Goal: Task Accomplishment & Management: Use online tool/utility

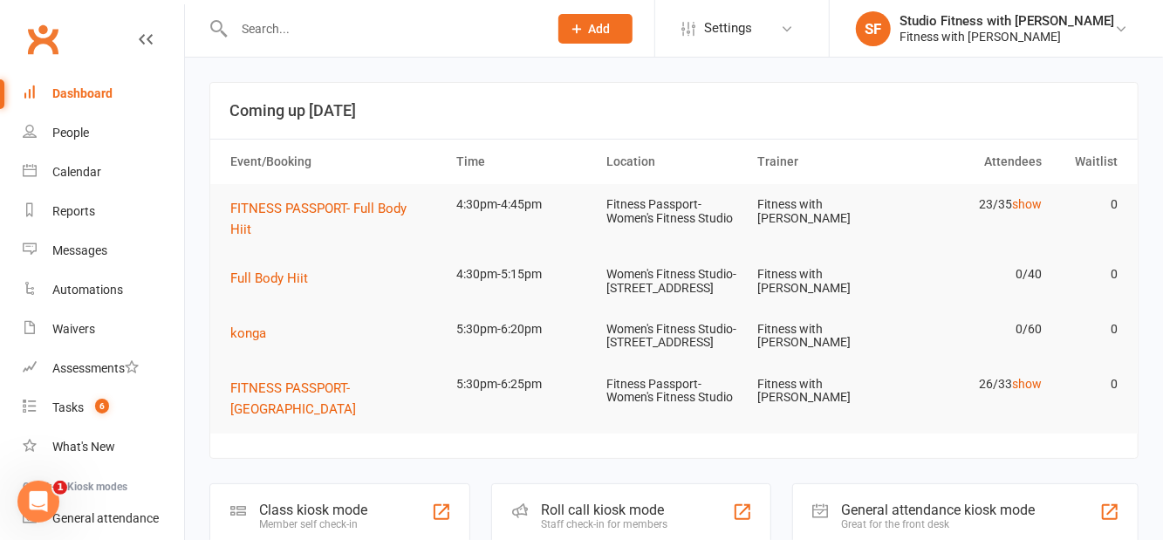
click at [323, 518] on div "Class kiosk mode" at bounding box center [313, 510] width 108 height 17
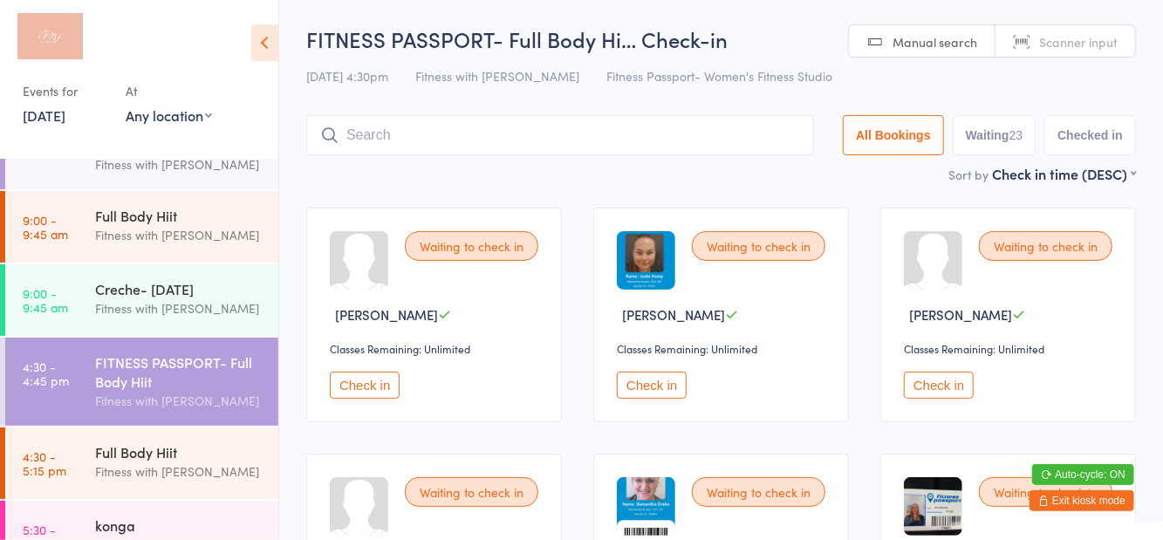
scroll to position [392, 0]
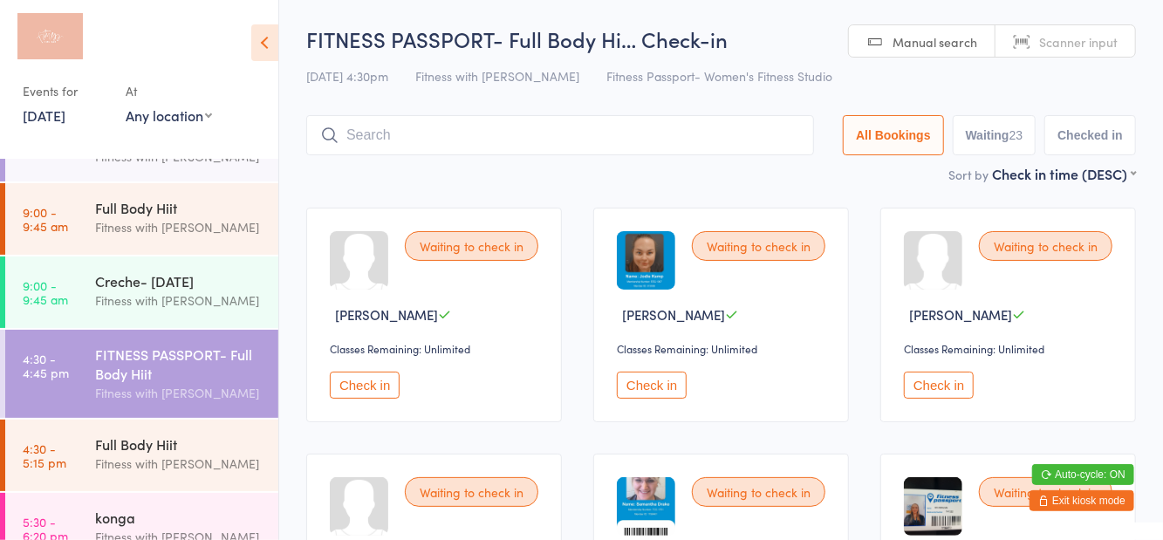
click at [185, 122] on select "Any location Women's Fitness Studio- 14 Madden Street, Aitkenvale Fitness Passp…" at bounding box center [169, 115] width 86 height 19
select select "1"
click at [126, 106] on select "Any location Women's Fitness Studio- 14 Madden Street, Aitkenvale Fitness Passp…" at bounding box center [169, 115] width 86 height 19
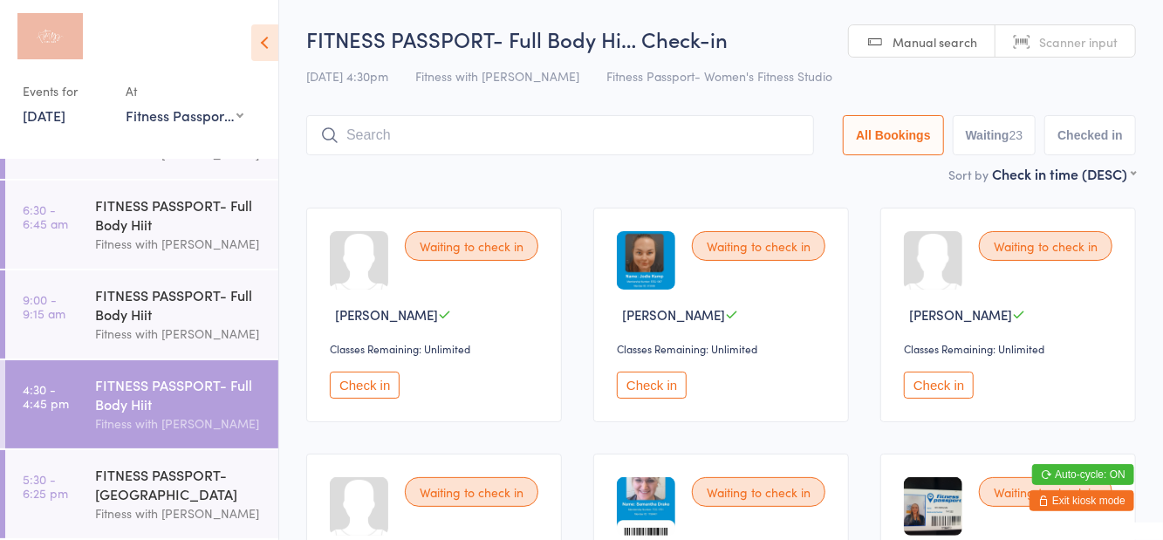
click at [984, 144] on button "Waiting 23" at bounding box center [995, 135] width 84 height 40
select select "0"
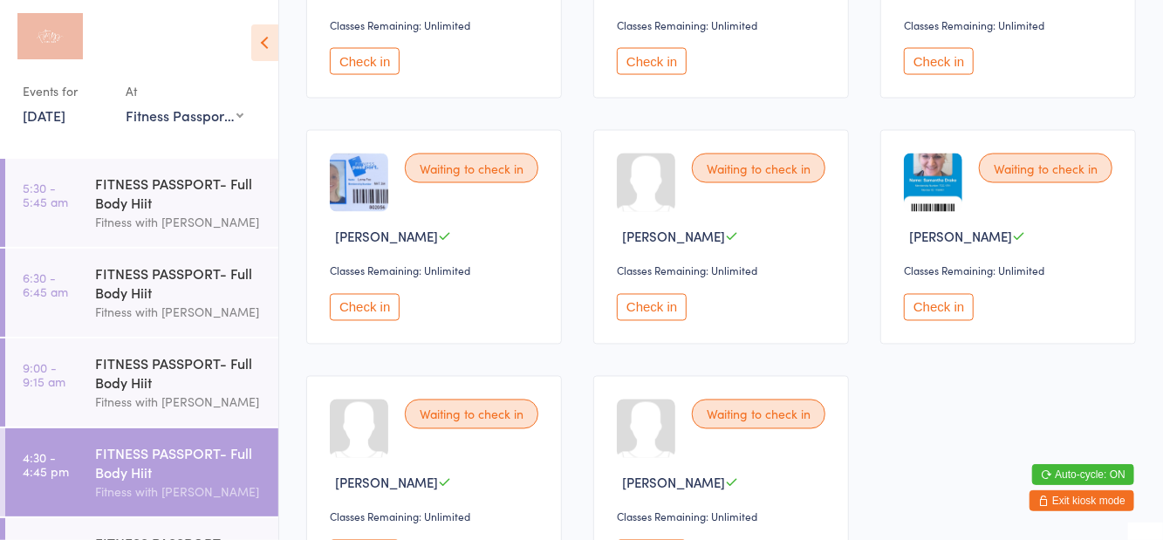
scroll to position [1555, 0]
click at [927, 307] on button "Check in" at bounding box center [939, 306] width 70 height 27
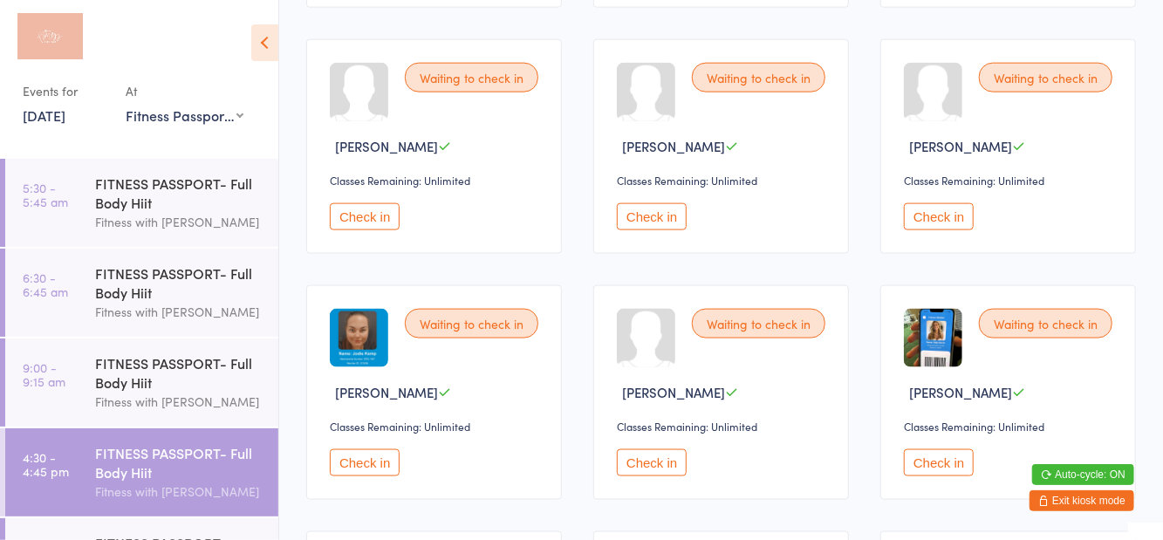
scroll to position [1169, 0]
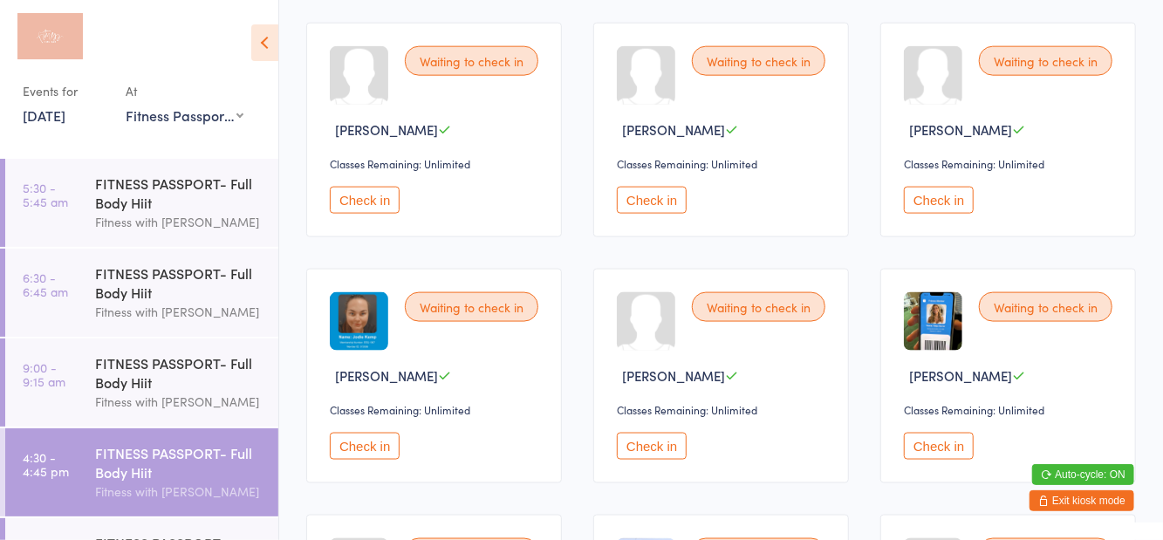
click at [361, 448] on button "Check in" at bounding box center [365, 446] width 70 height 27
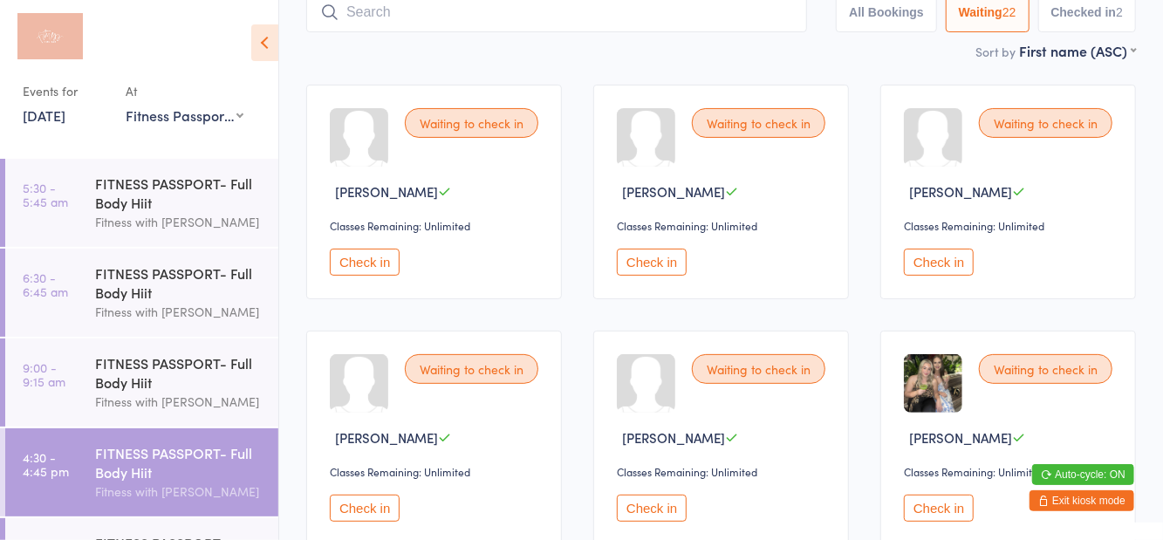
scroll to position [0, 0]
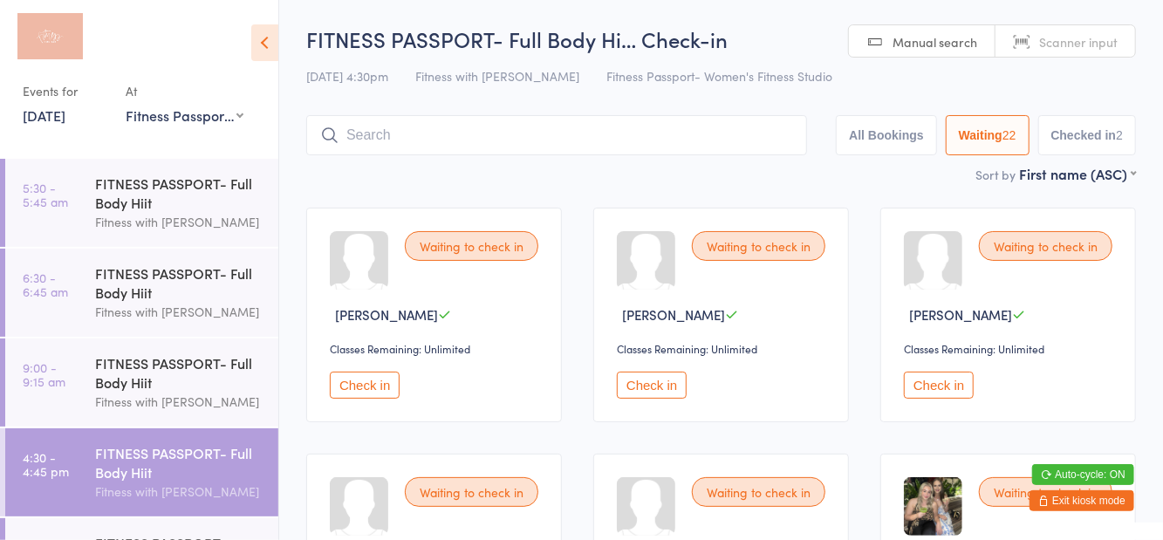
click at [276, 47] on icon at bounding box center [264, 42] width 27 height 37
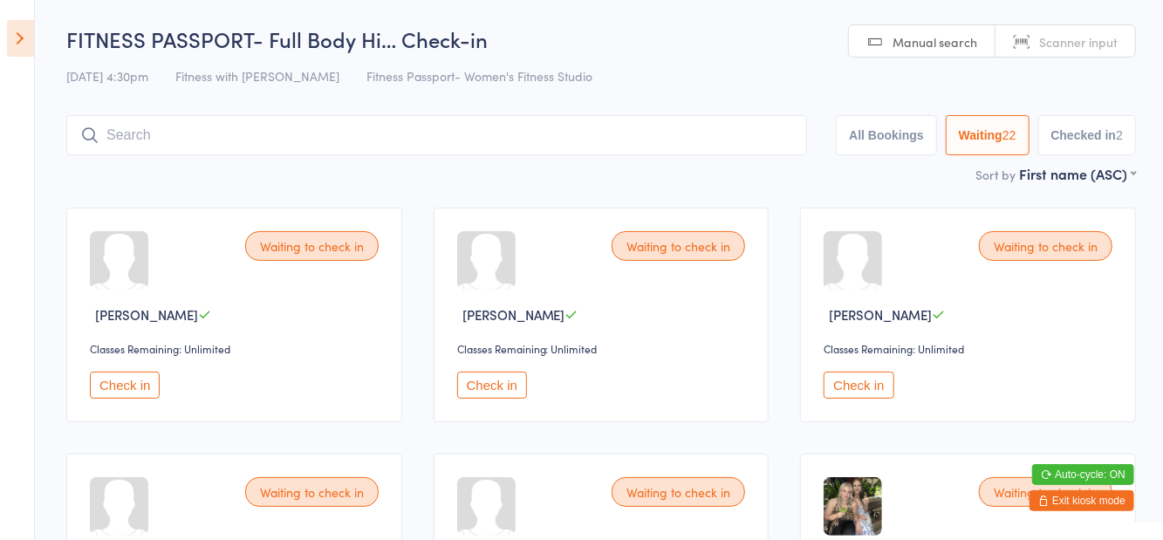
click at [14, 53] on icon at bounding box center [20, 38] width 27 height 37
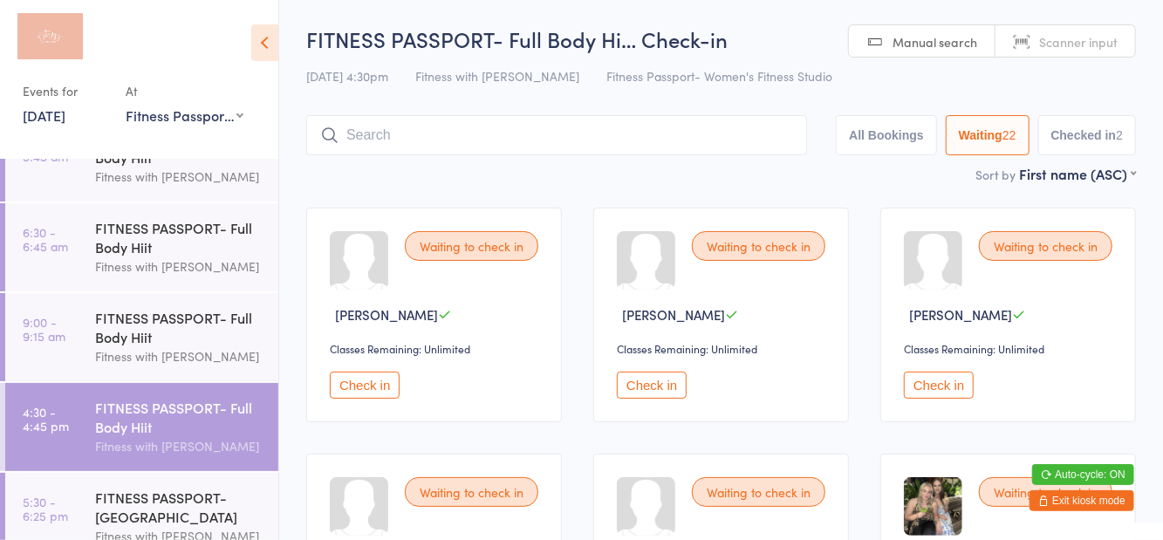
scroll to position [68, 0]
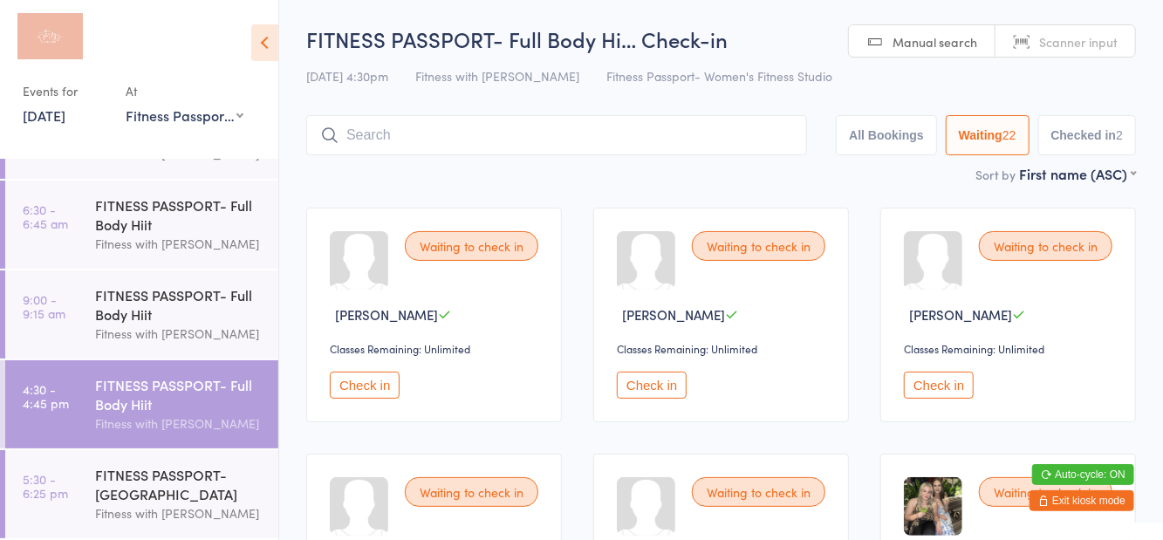
click at [231, 476] on div "FITNESS PASSPORT- [GEOGRAPHIC_DATA]" at bounding box center [179, 484] width 168 height 38
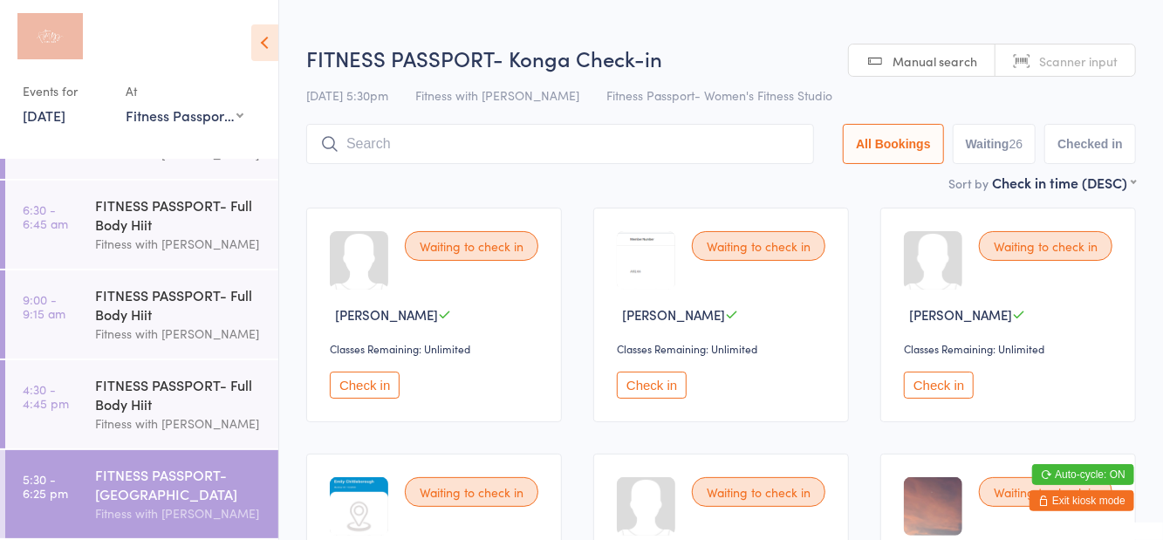
click at [521, 54] on h2 "FITNESS PASSPORT- Konga Check-in" at bounding box center [721, 58] width 830 height 29
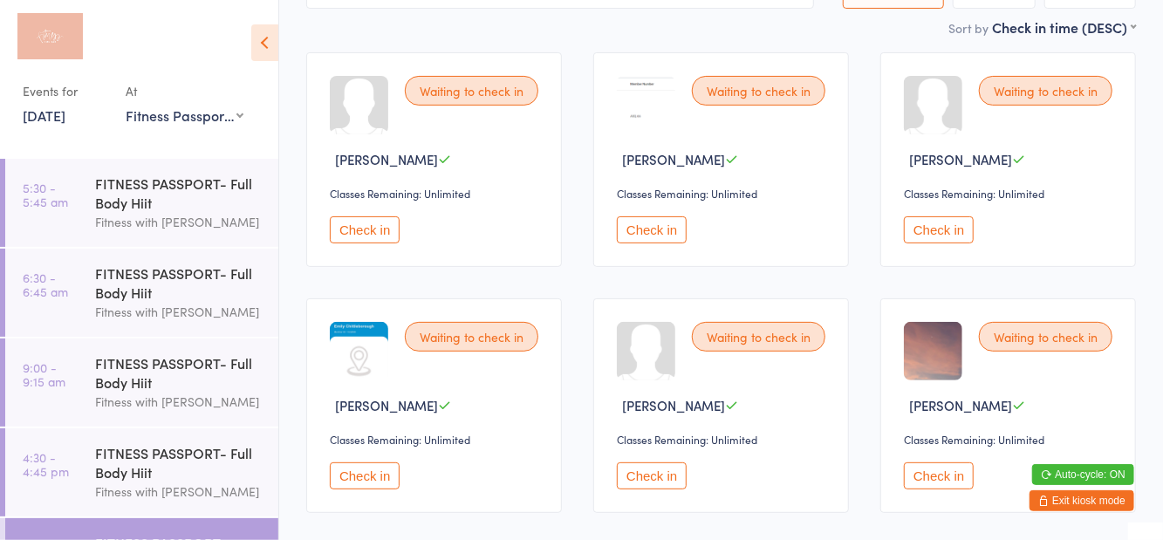
click at [160, 471] on div "FITNESS PASSPORT- Full Body Hiit" at bounding box center [179, 462] width 168 height 38
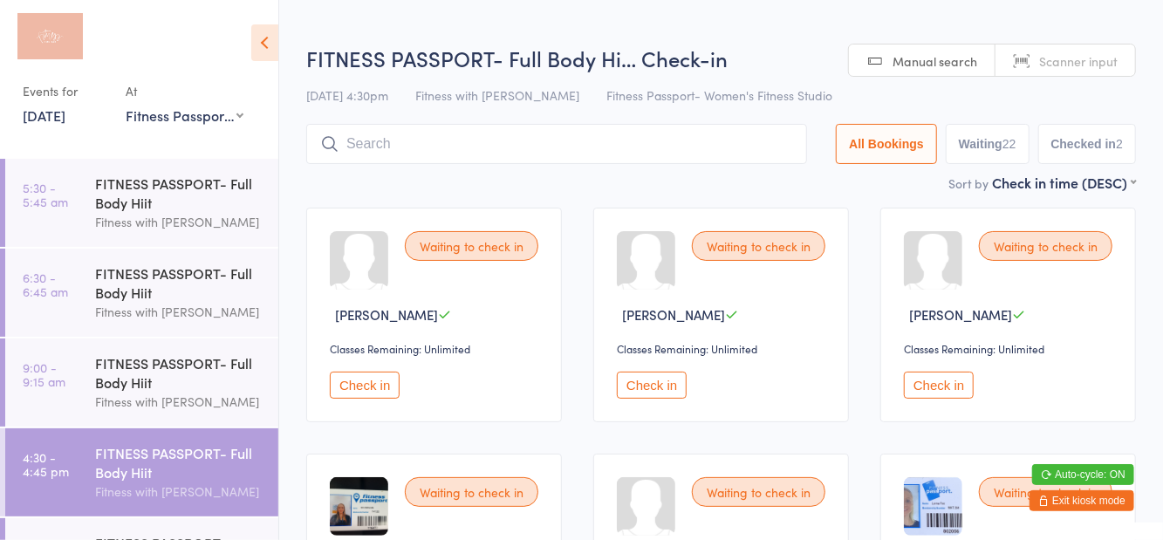
click at [270, 31] on icon at bounding box center [264, 42] width 27 height 37
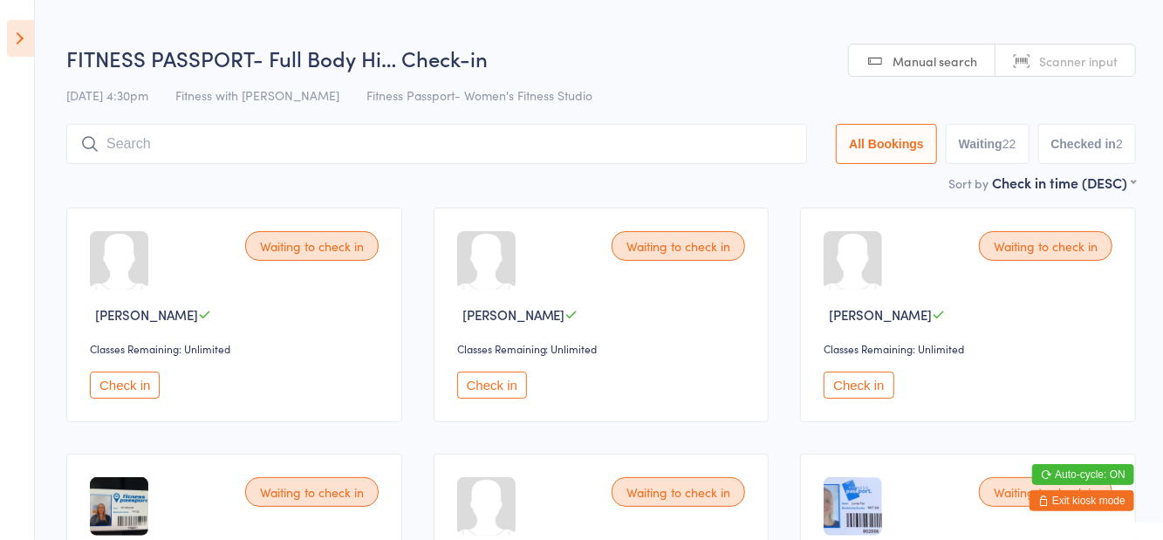
click at [996, 161] on button "Waiting 22" at bounding box center [988, 144] width 84 height 40
select select "0"
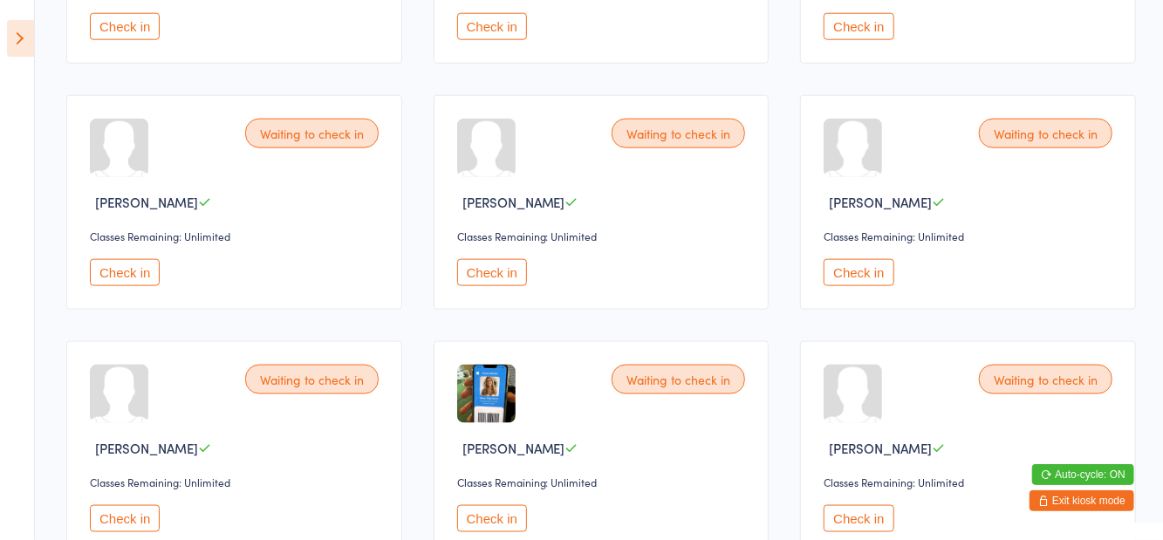
scroll to position [1101, 0]
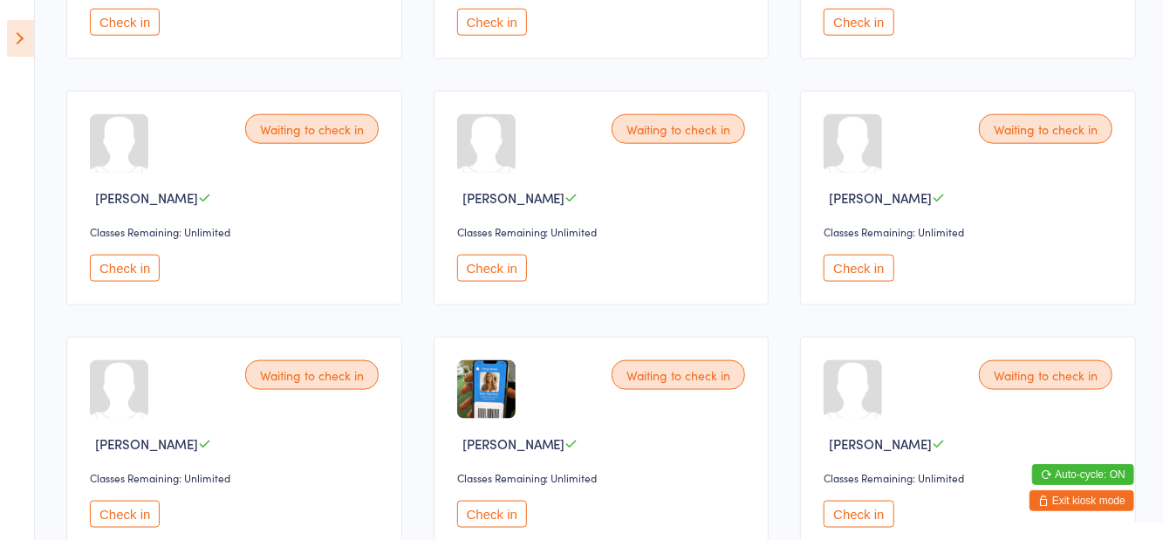
click at [497, 503] on button "Check in" at bounding box center [492, 514] width 70 height 27
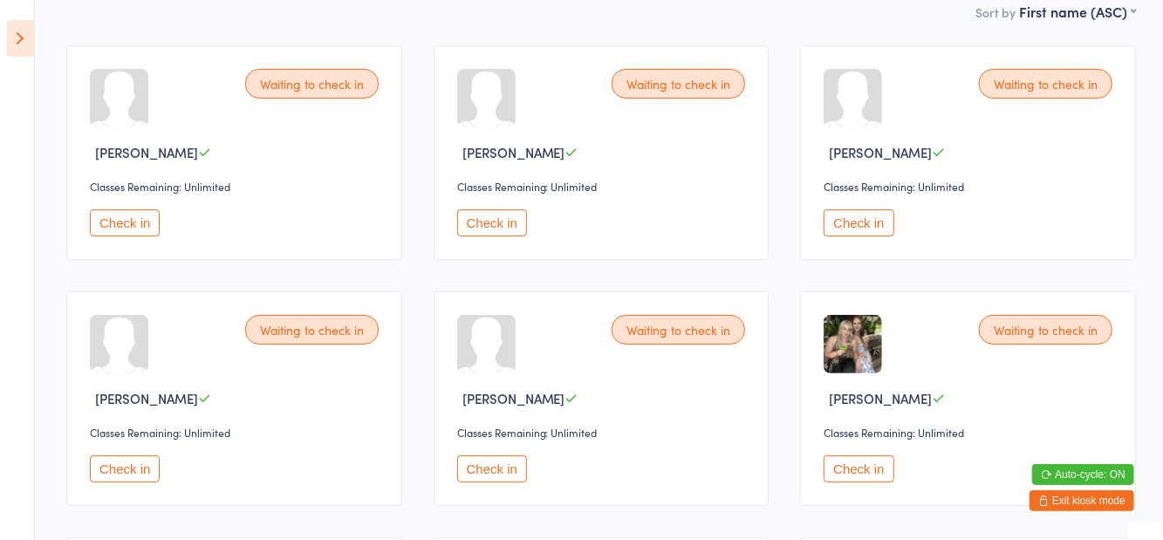
scroll to position [176, 0]
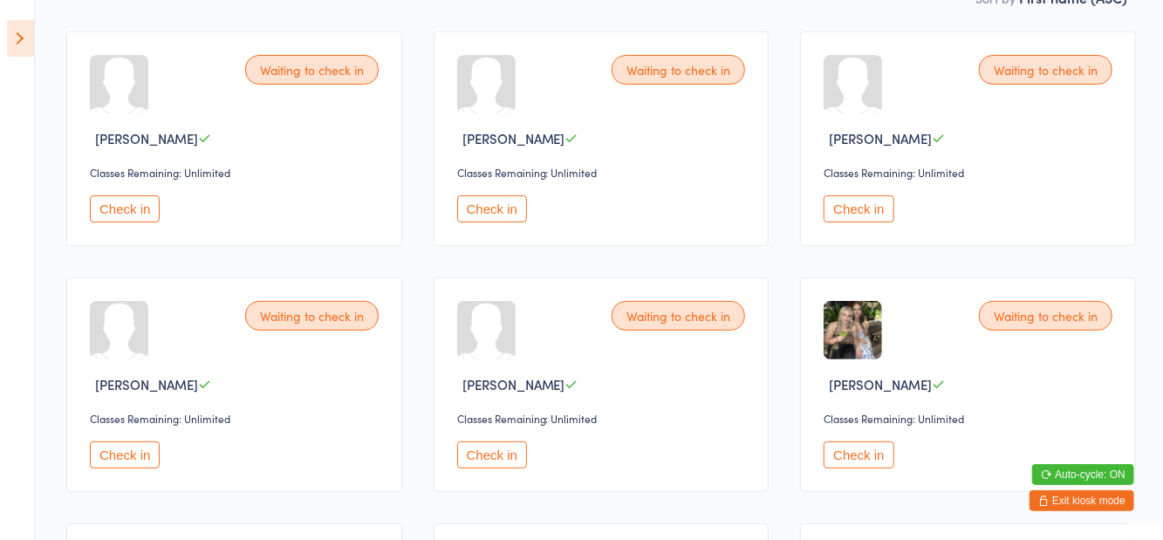
click at [120, 448] on button "Check in" at bounding box center [125, 454] width 70 height 27
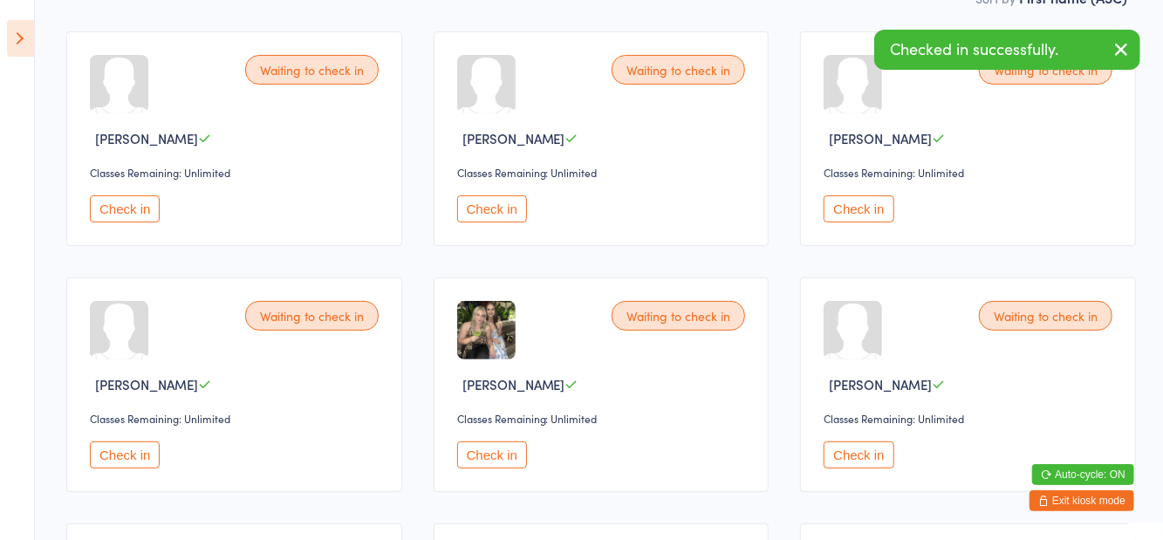
click at [504, 453] on button "Check in" at bounding box center [492, 454] width 70 height 27
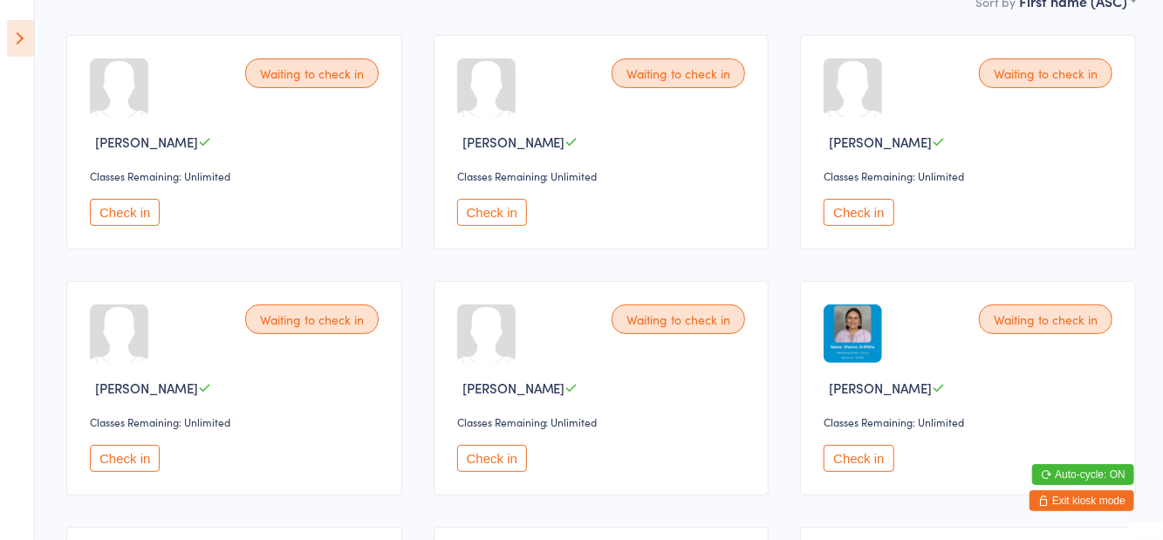
scroll to position [0, 0]
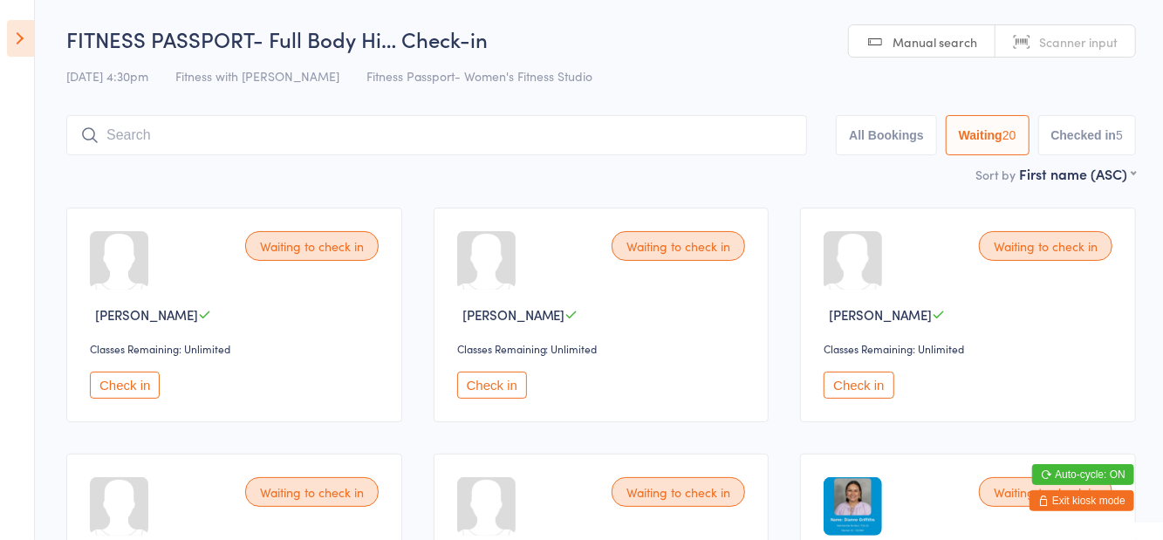
click at [21, 44] on icon at bounding box center [20, 38] width 27 height 37
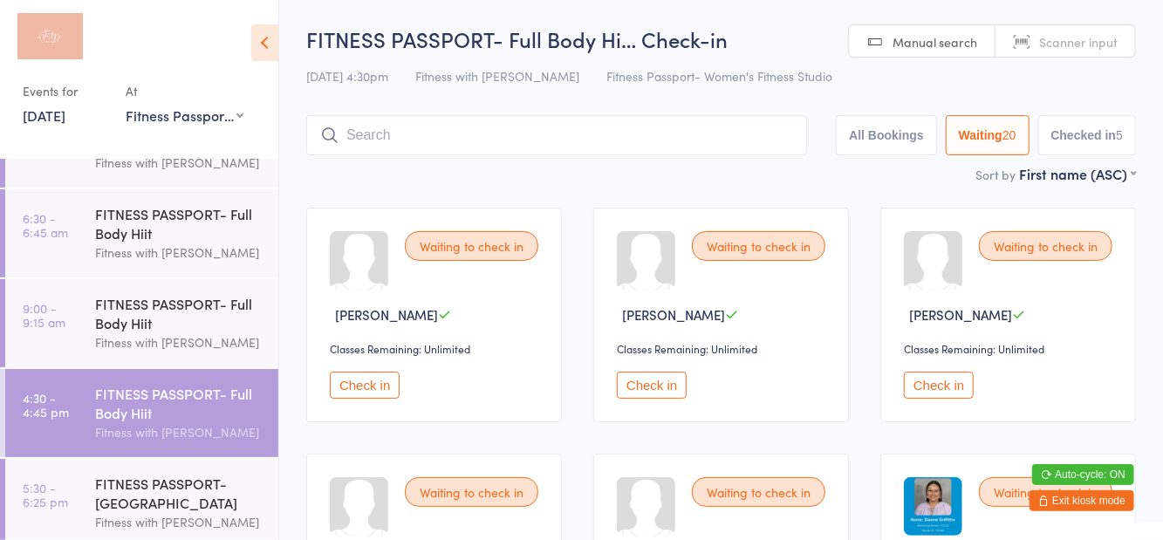
scroll to position [68, 0]
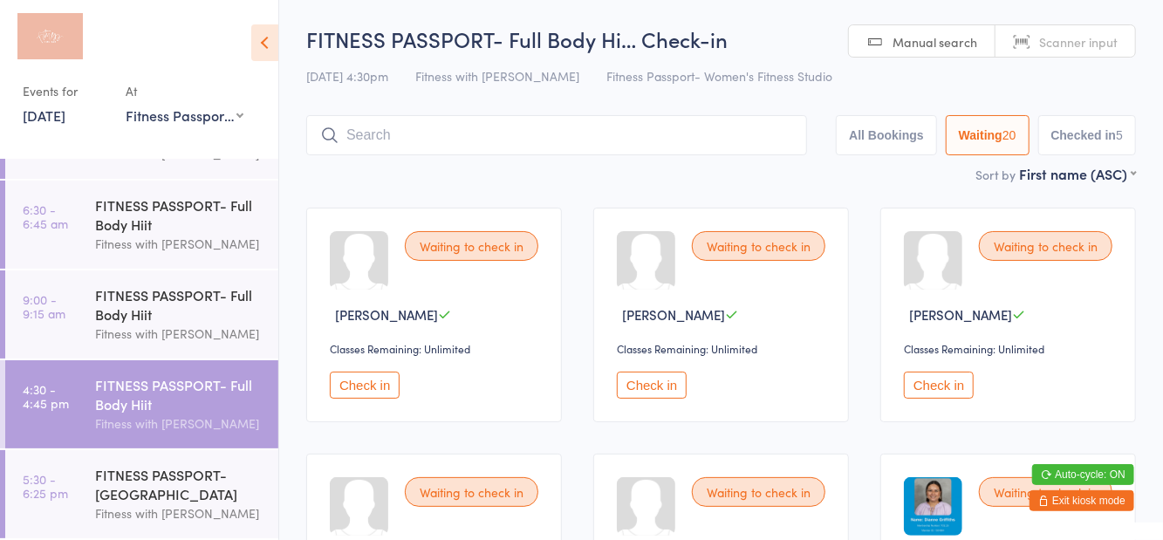
click at [188, 504] on div "Fitness with [PERSON_NAME]" at bounding box center [179, 513] width 168 height 20
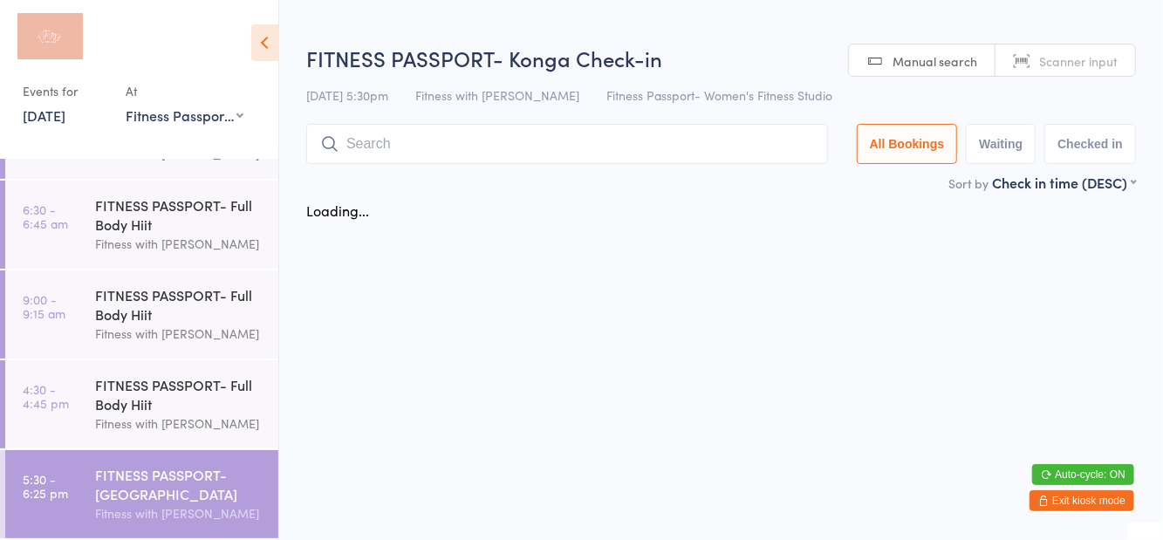
click at [728, 89] on span "Fitness Passport- Women's Fitness Studio" at bounding box center [719, 94] width 226 height 17
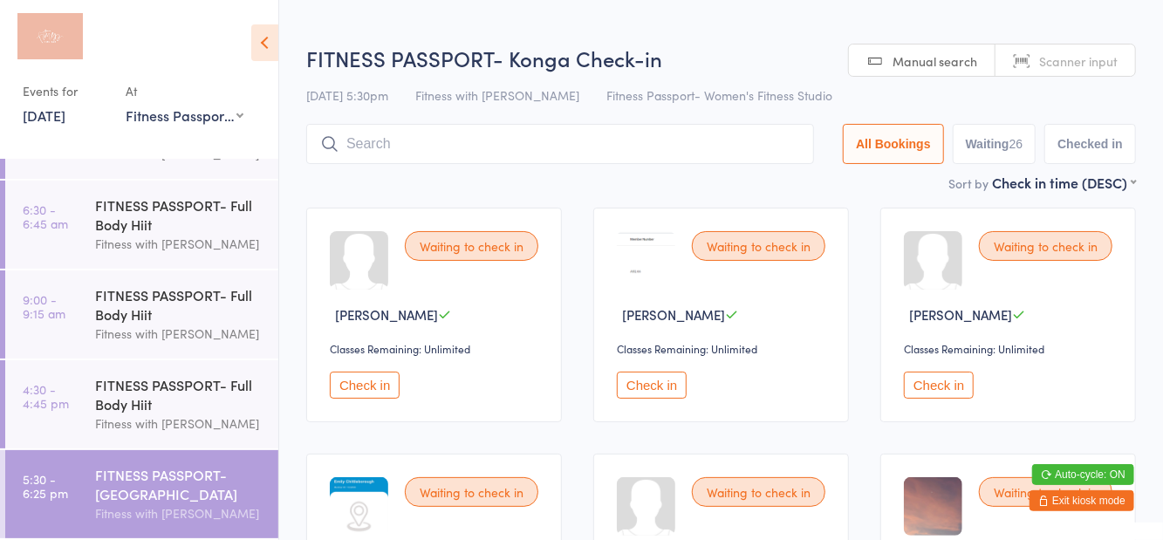
click at [1000, 154] on button "Waiting 26" at bounding box center [995, 144] width 84 height 40
select select "0"
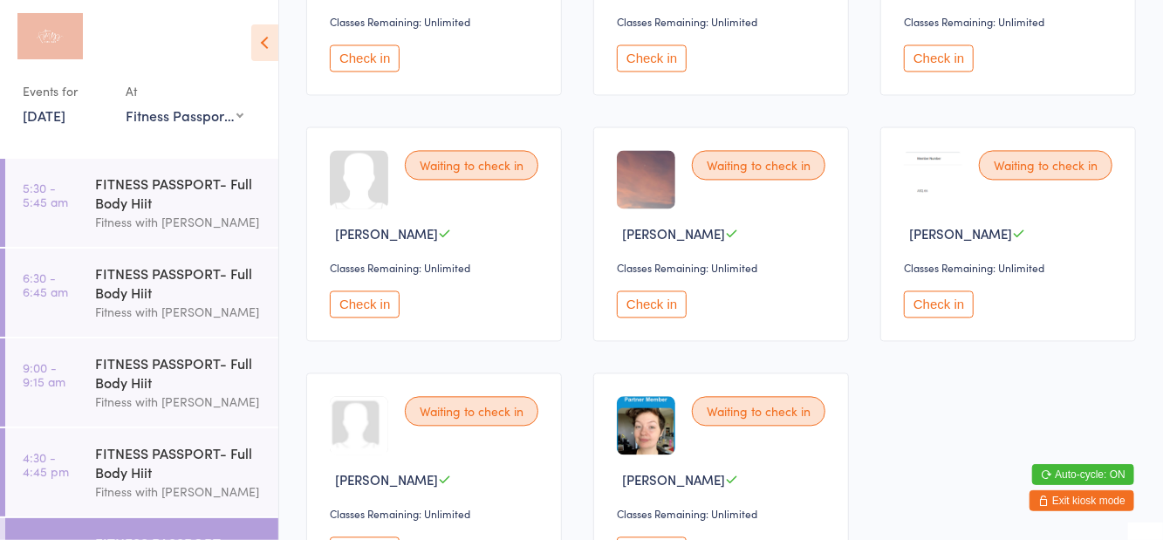
scroll to position [1821, 0]
click at [168, 483] on div "Fitness with [PERSON_NAME]" at bounding box center [179, 492] width 168 height 20
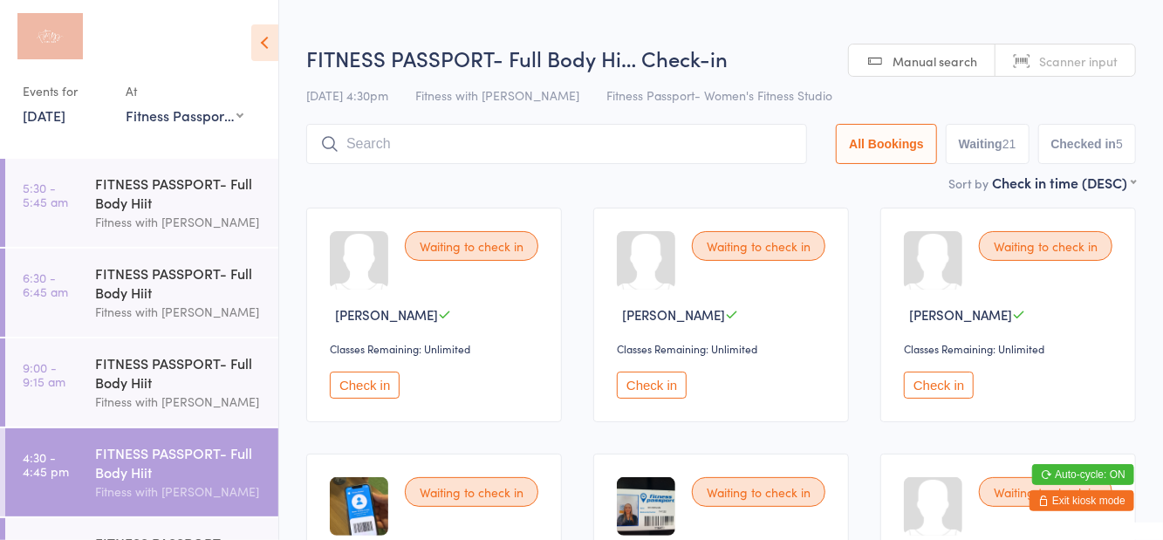
click at [759, 77] on div "FITNESS PASSPORT- Full Body Hi… Check-in 13 Oct 4:30pm Fitness with Zoe Fitness…" at bounding box center [721, 108] width 830 height 129
click at [996, 161] on button "Waiting 21" at bounding box center [988, 144] width 84 height 40
select select "0"
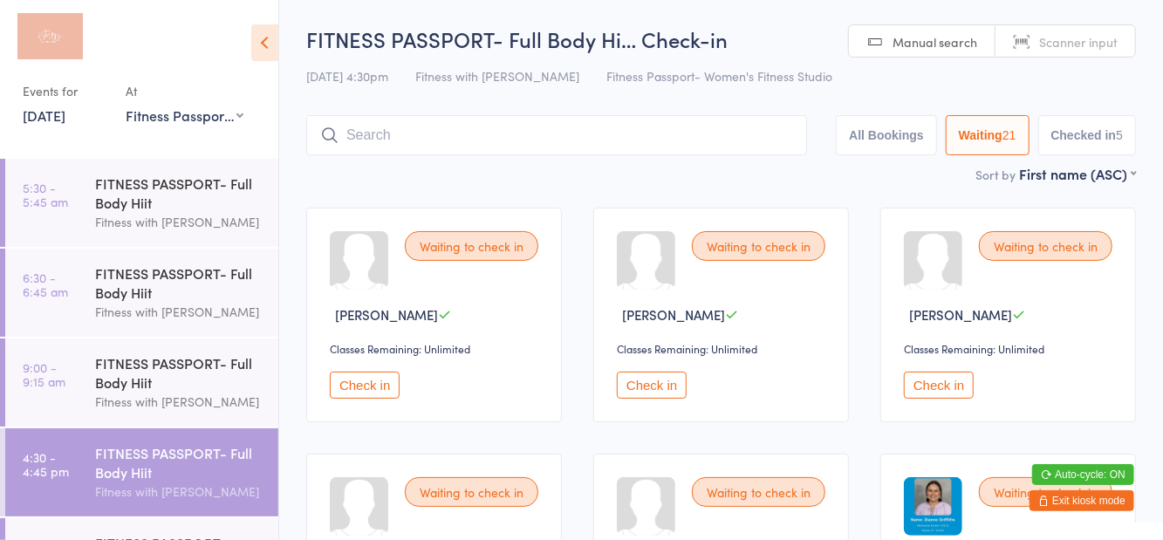
click at [257, 59] on icon at bounding box center [264, 42] width 27 height 37
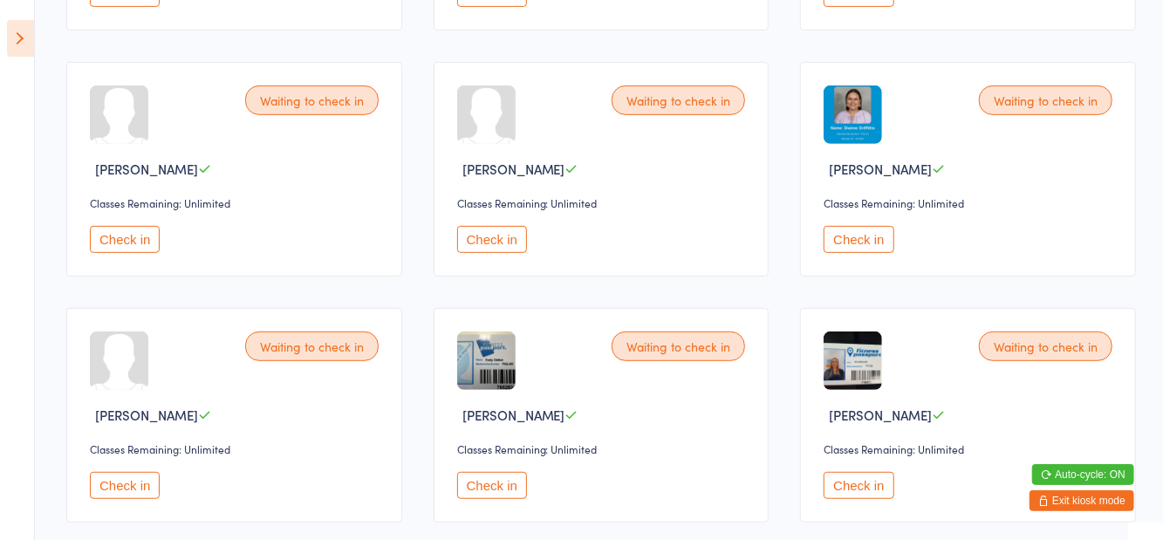
scroll to position [405, 0]
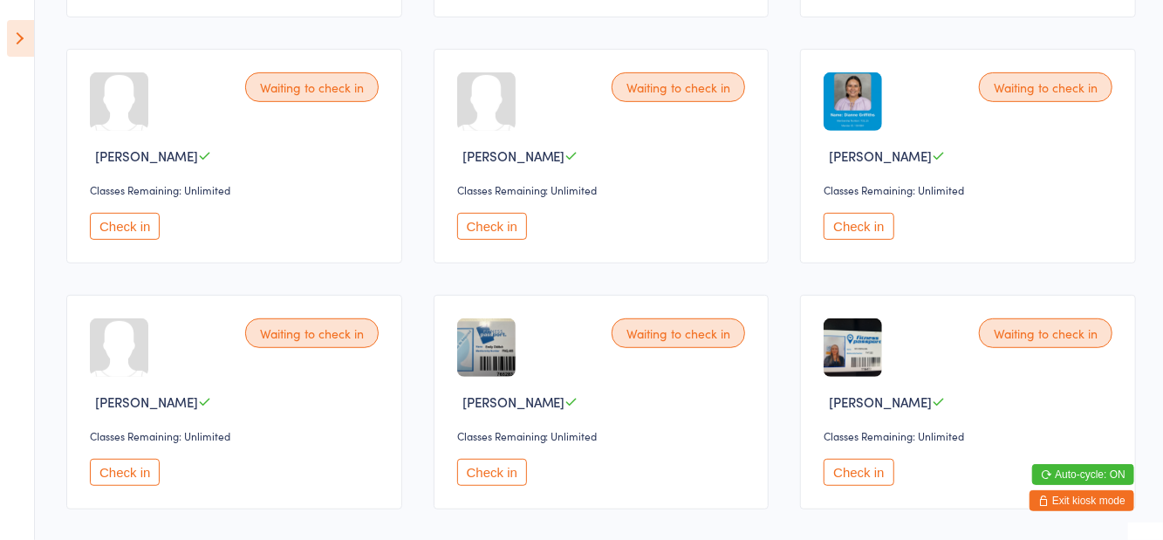
click at [146, 478] on button "Check in" at bounding box center [125, 472] width 70 height 27
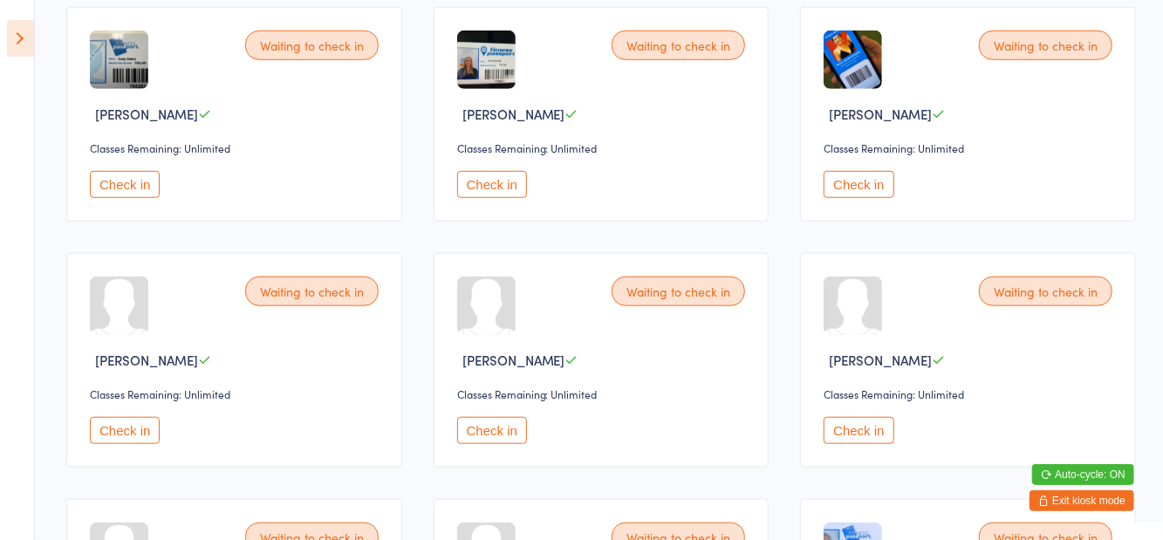
scroll to position [695, 0]
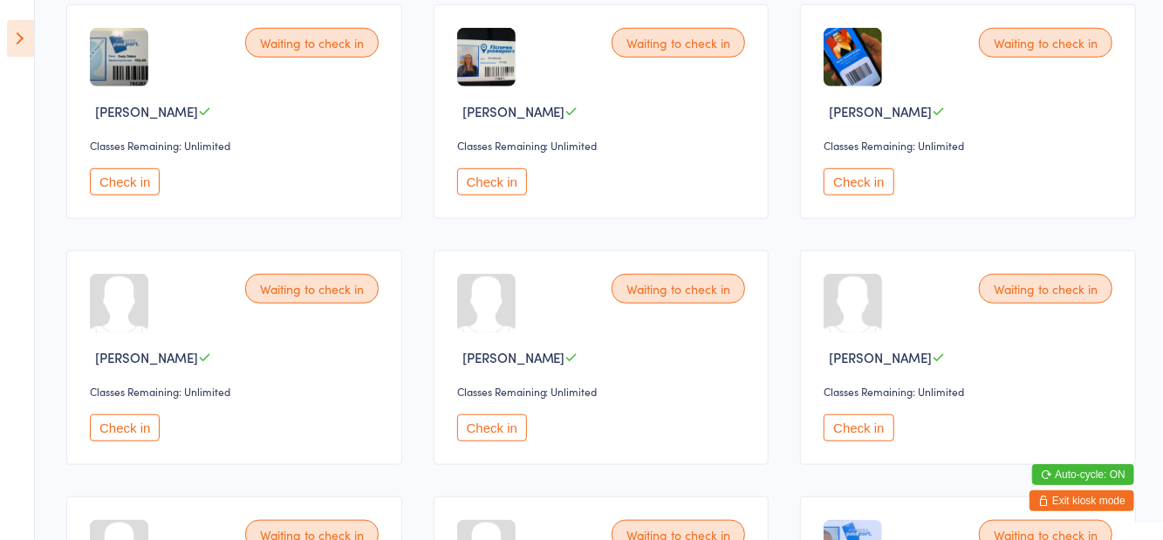
click at [494, 428] on button "Check in" at bounding box center [492, 427] width 70 height 27
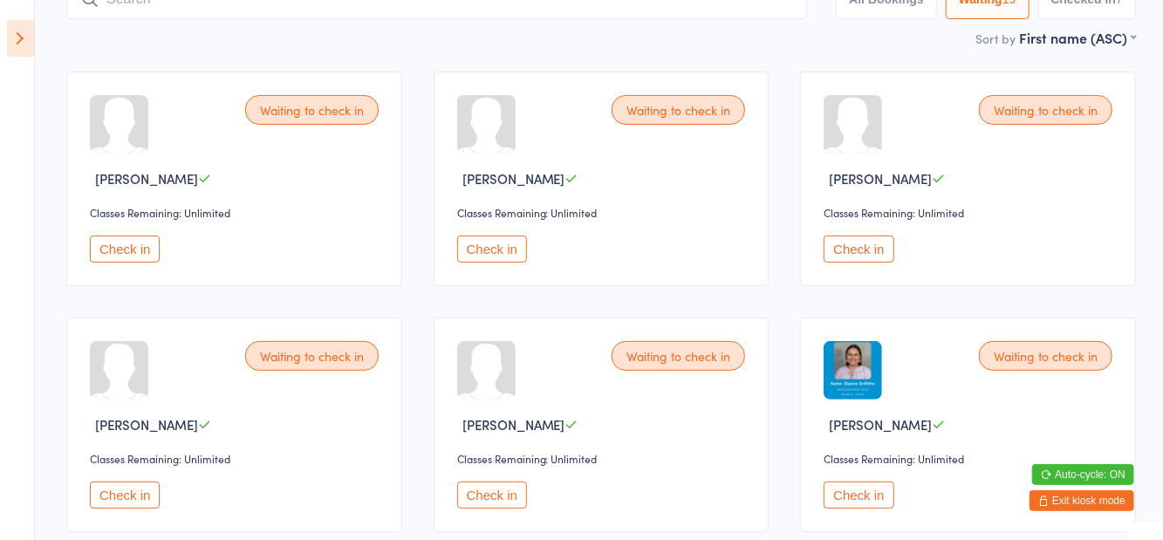
scroll to position [161, 0]
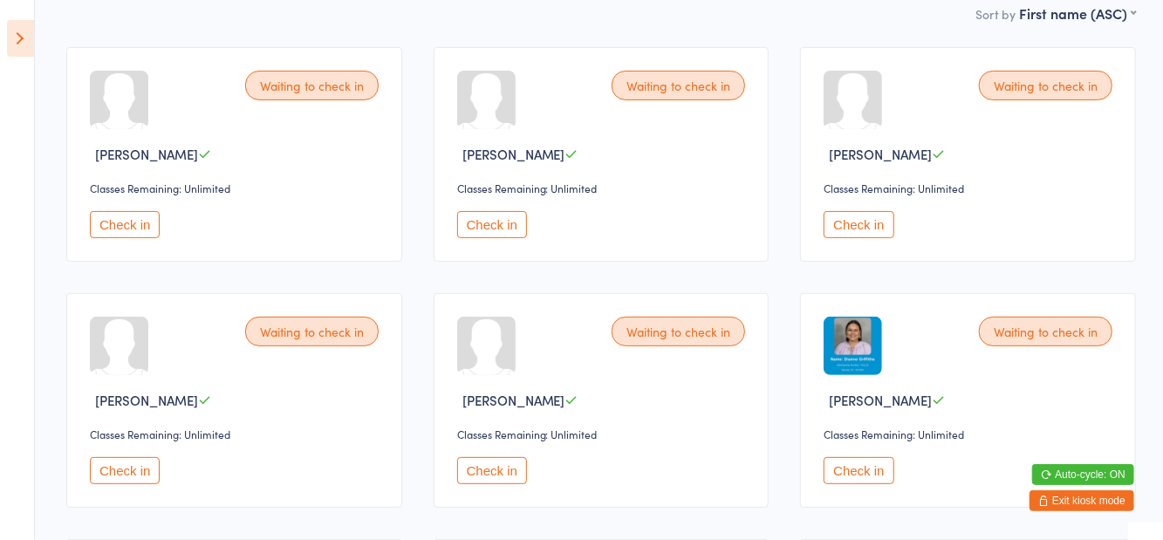
click at [121, 480] on button "Check in" at bounding box center [125, 470] width 70 height 27
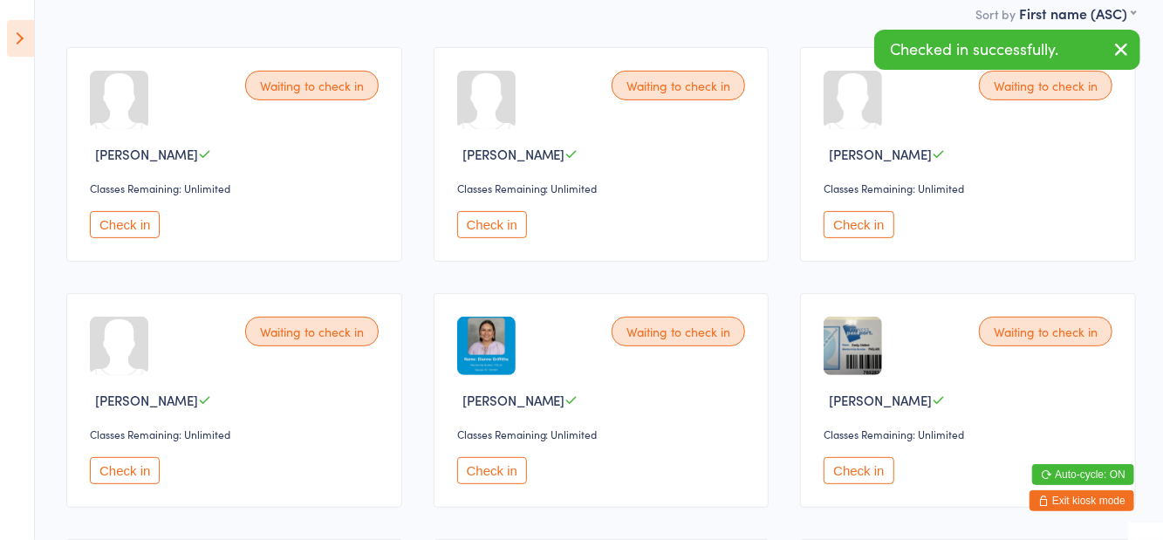
click at [866, 224] on button "Check in" at bounding box center [859, 224] width 70 height 27
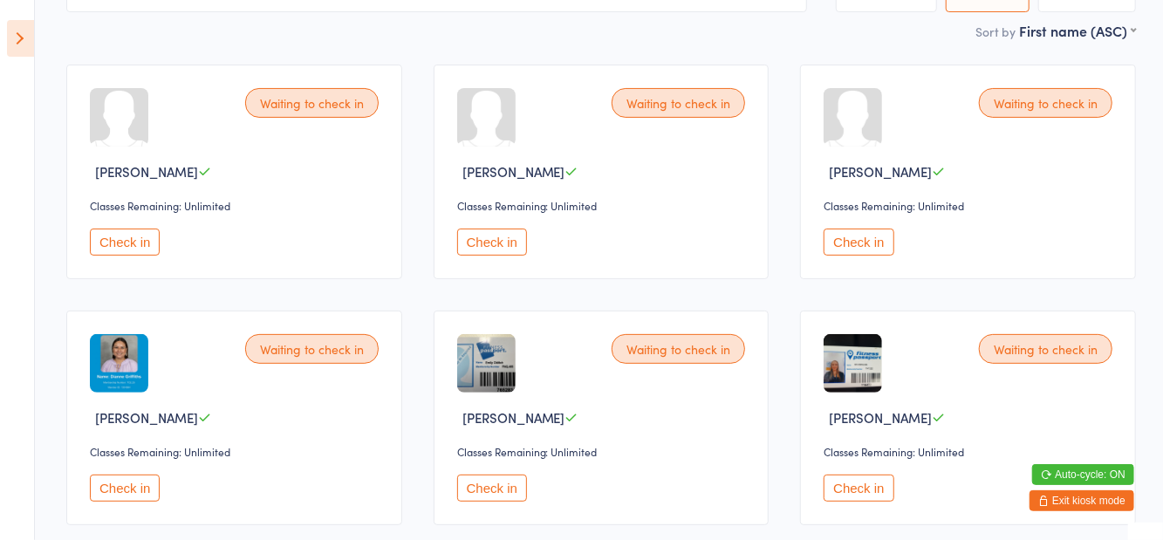
scroll to position [0, 0]
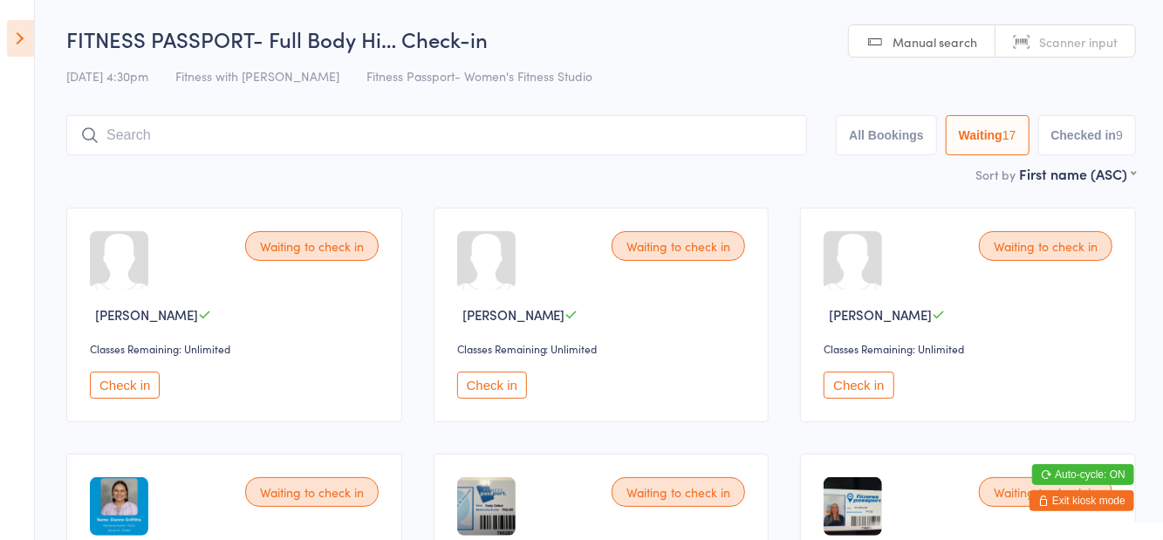
click at [358, 137] on input "search" at bounding box center [436, 135] width 741 height 40
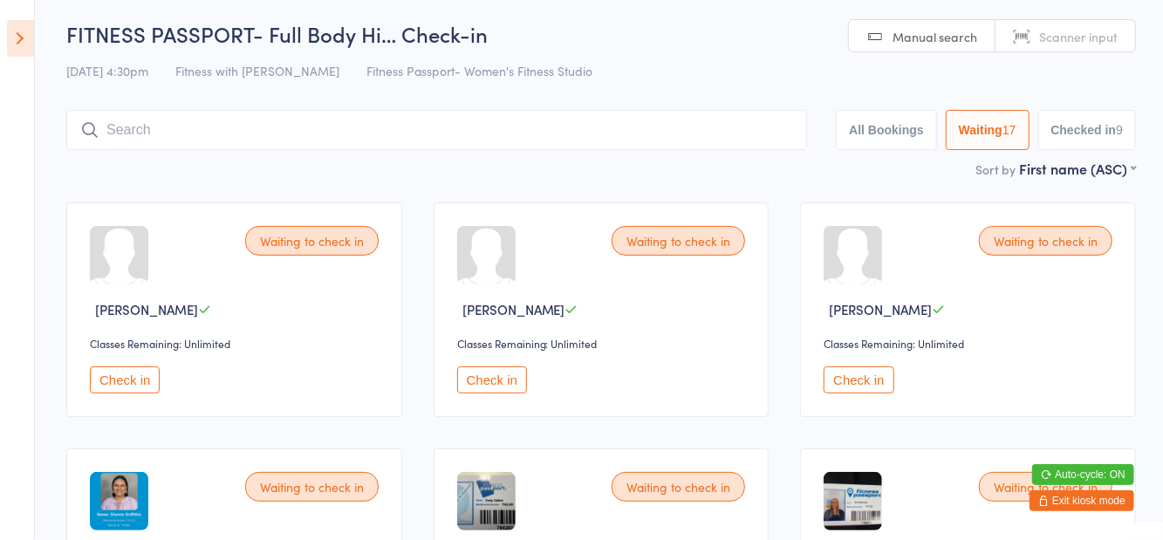
scroll to position [116, 0]
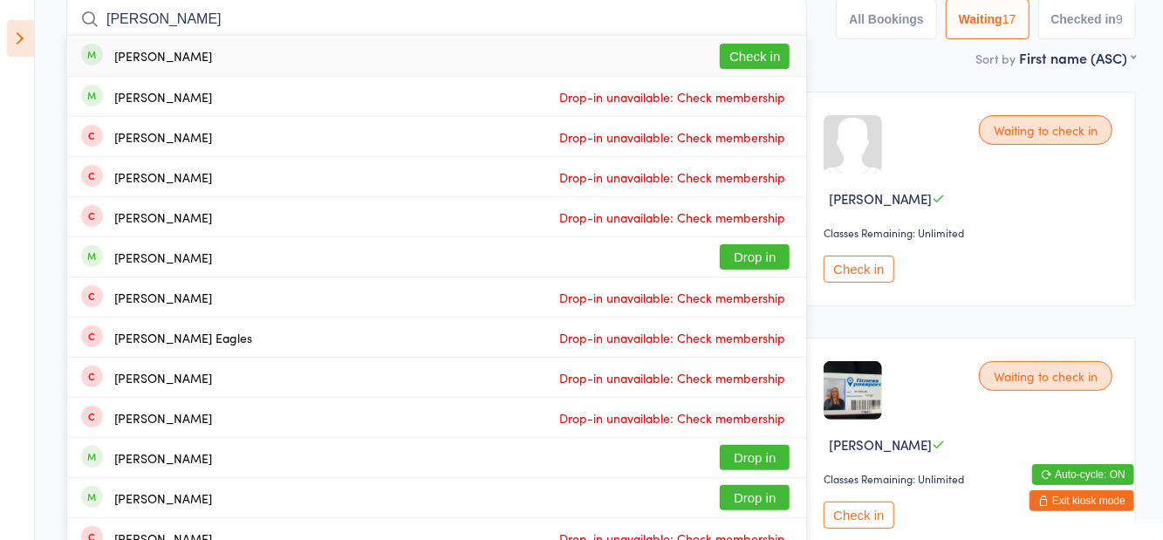
type input "Erin edmunds"
click at [757, 65] on button "Check in" at bounding box center [755, 56] width 70 height 25
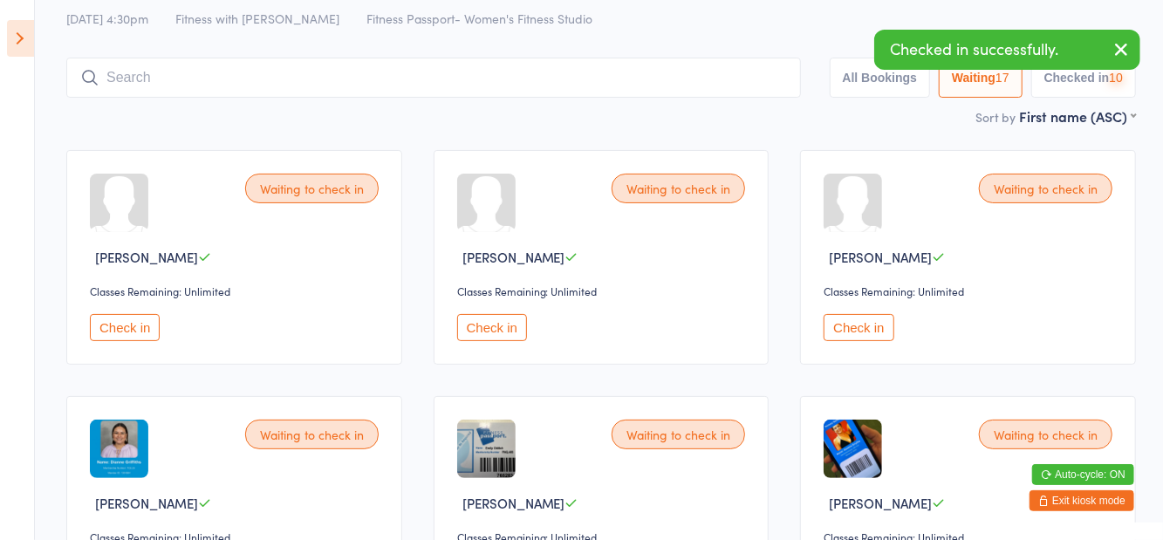
scroll to position [19, 0]
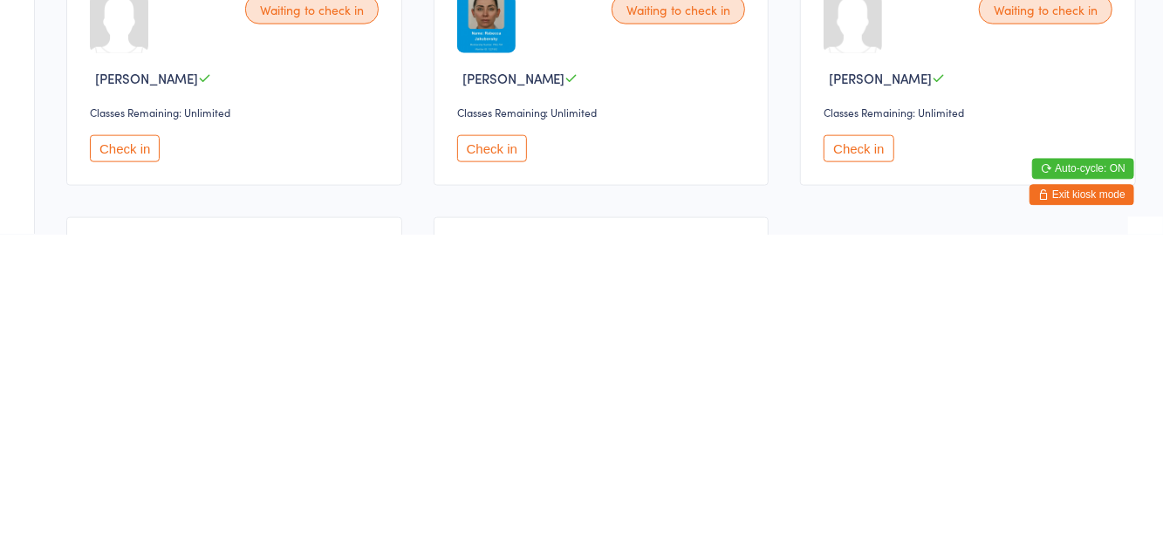
click at [491, 448] on button "Check in" at bounding box center [492, 454] width 70 height 27
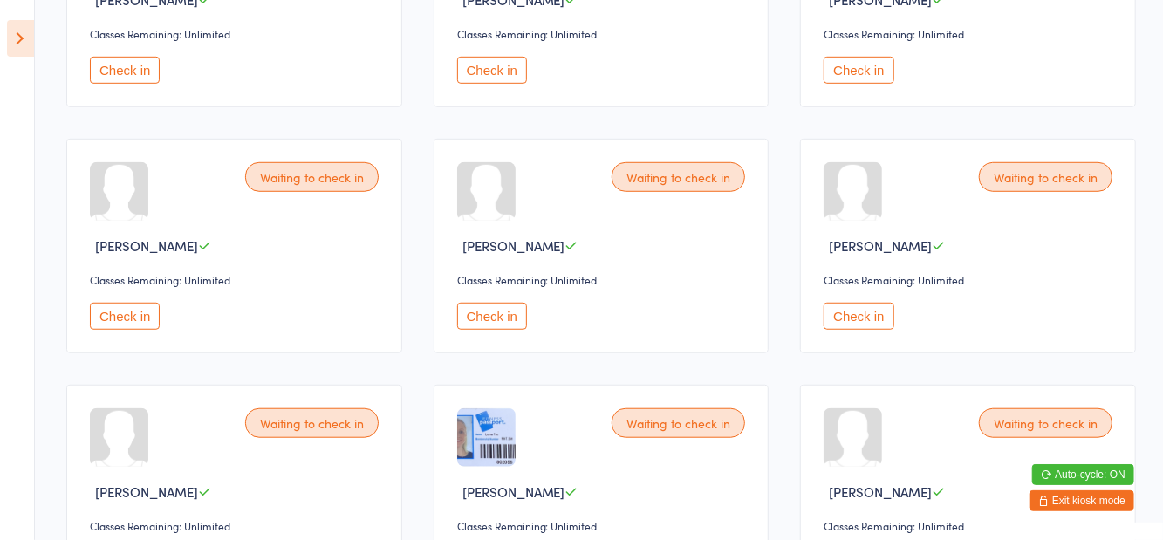
scroll to position [557, 0]
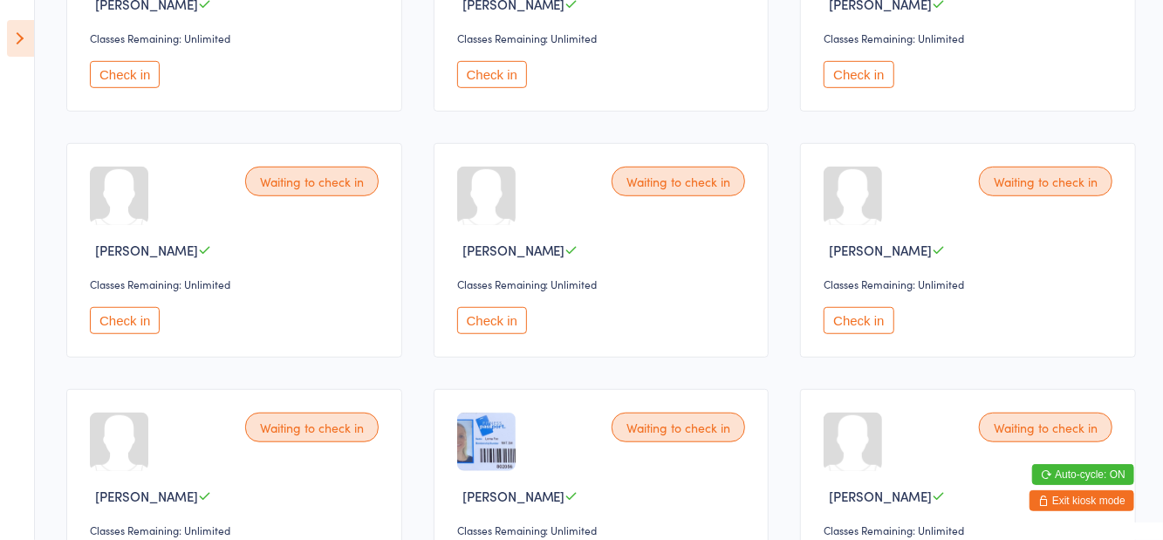
click at [138, 316] on button "Check in" at bounding box center [125, 320] width 70 height 27
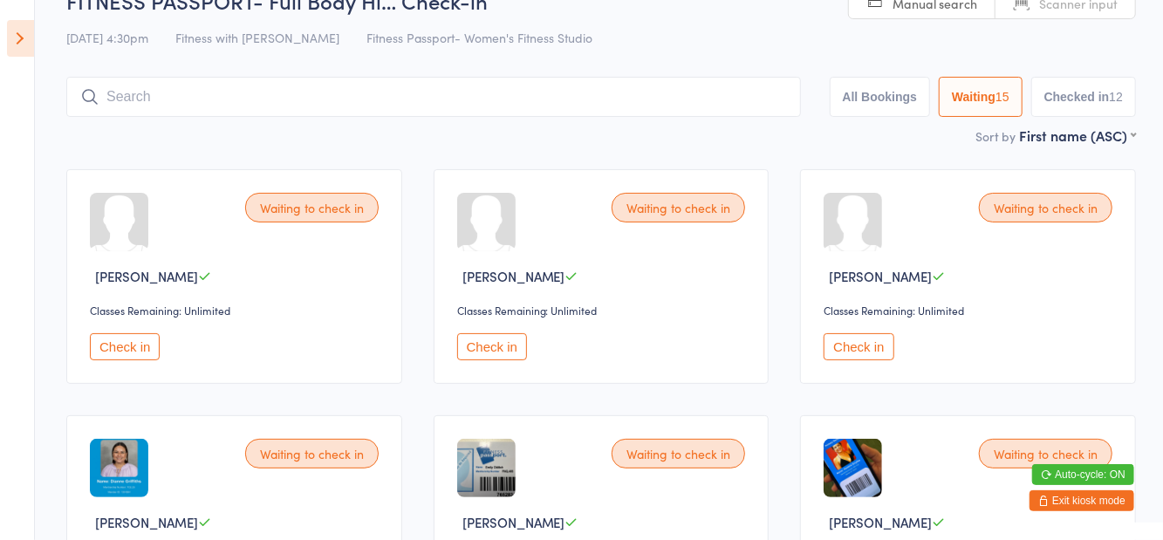
scroll to position [39, 0]
click at [866, 345] on button "Check in" at bounding box center [859, 345] width 70 height 27
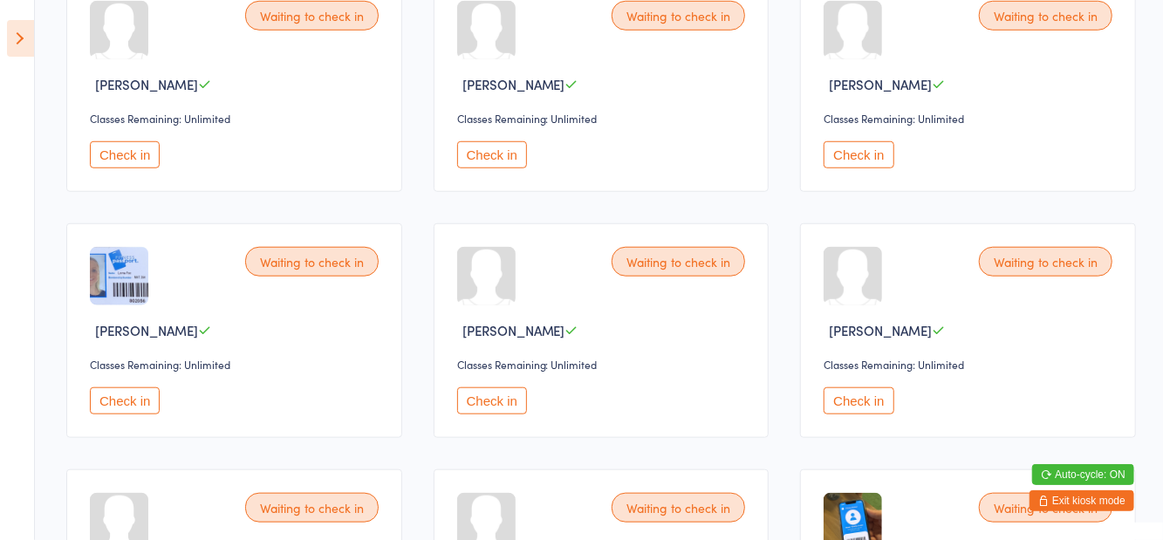
scroll to position [900, 0]
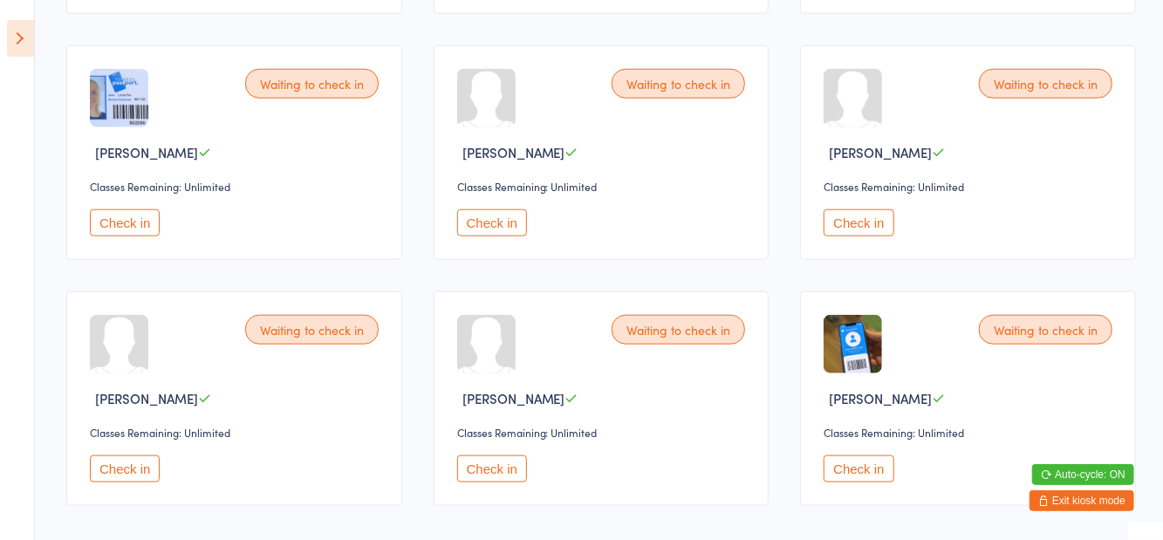
click at [845, 230] on button "Check in" at bounding box center [859, 222] width 70 height 27
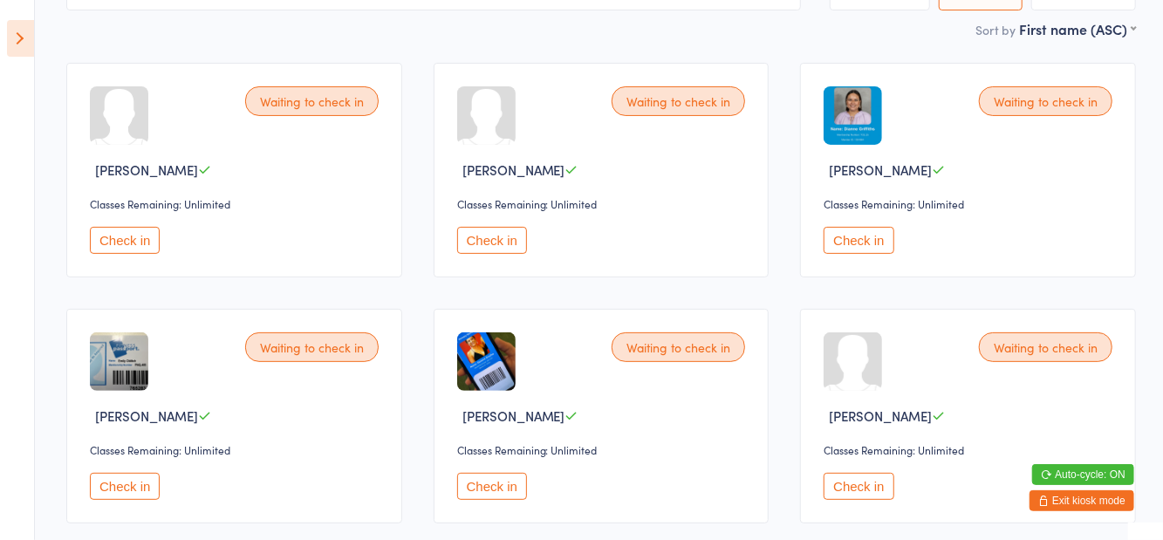
scroll to position [133, 0]
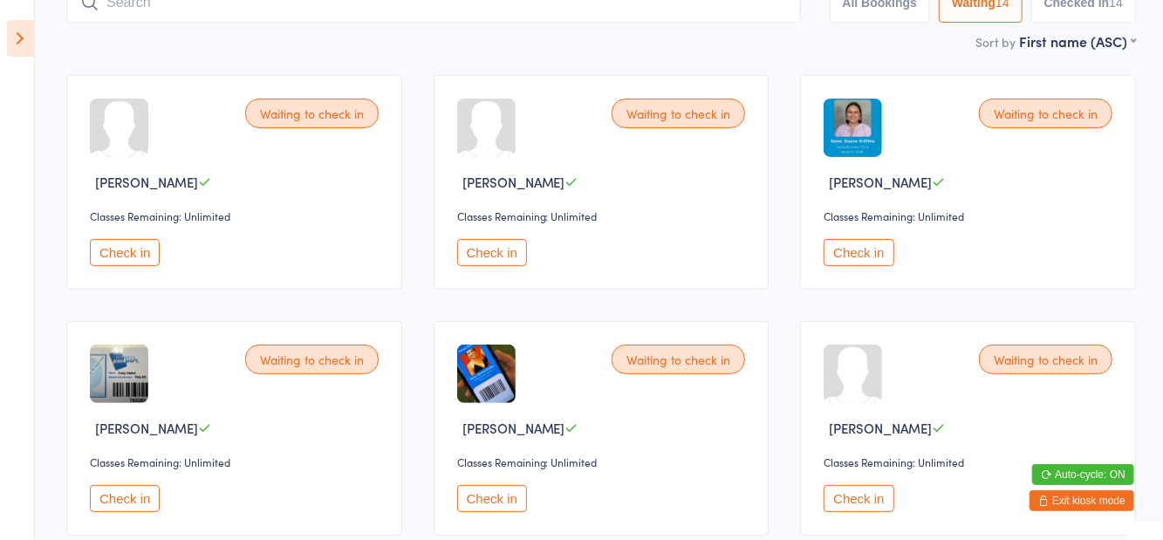
click at [108, 494] on button "Check in" at bounding box center [125, 498] width 70 height 27
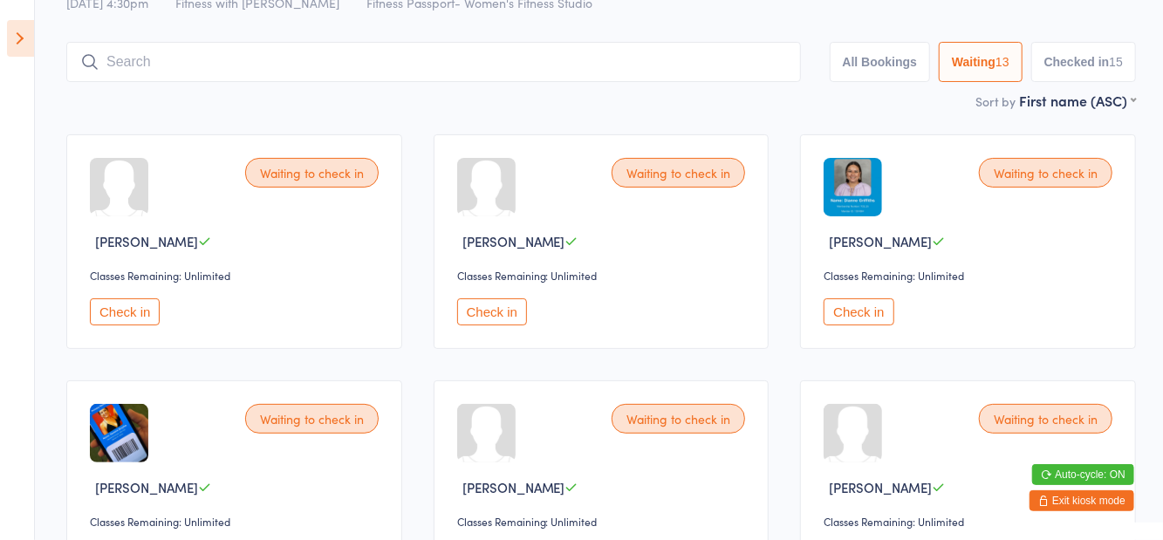
scroll to position [0, 0]
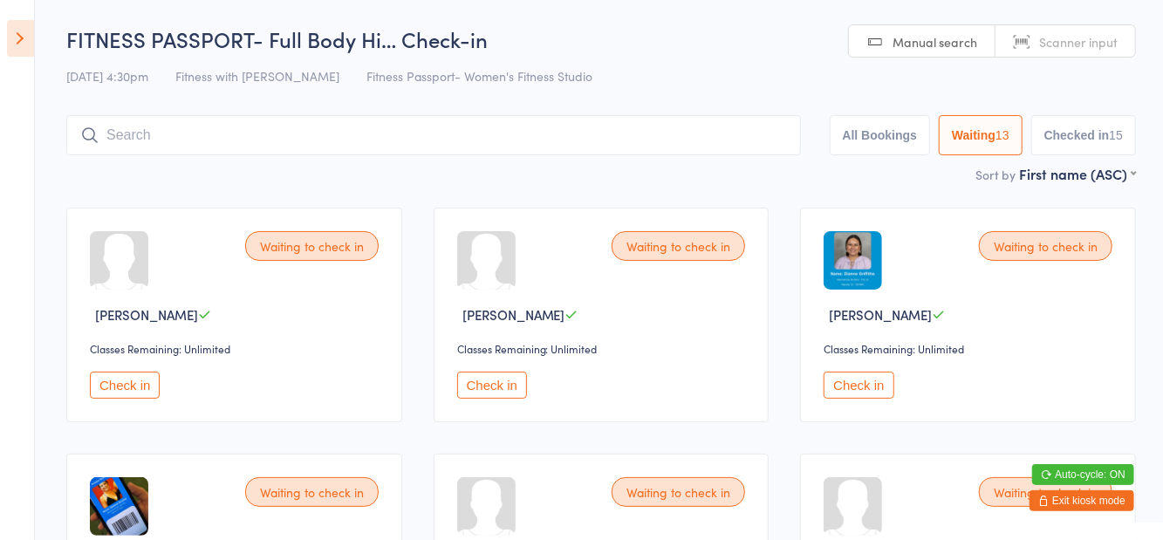
click at [895, 141] on button "All Bookings" at bounding box center [880, 135] width 101 height 40
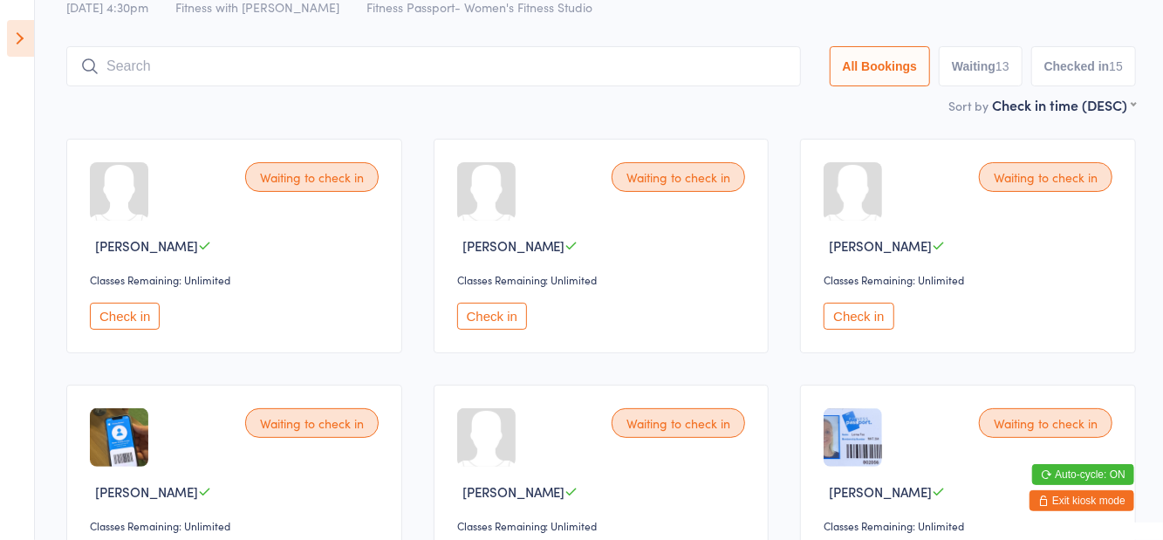
click at [618, 84] on input "search" at bounding box center [433, 66] width 735 height 40
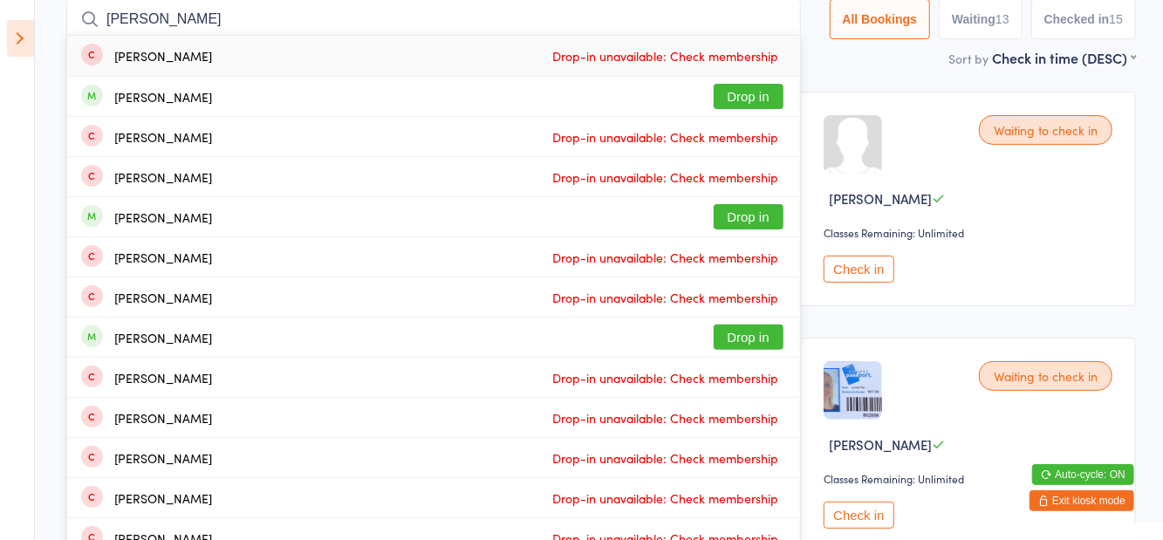
type input "Jade donovan"
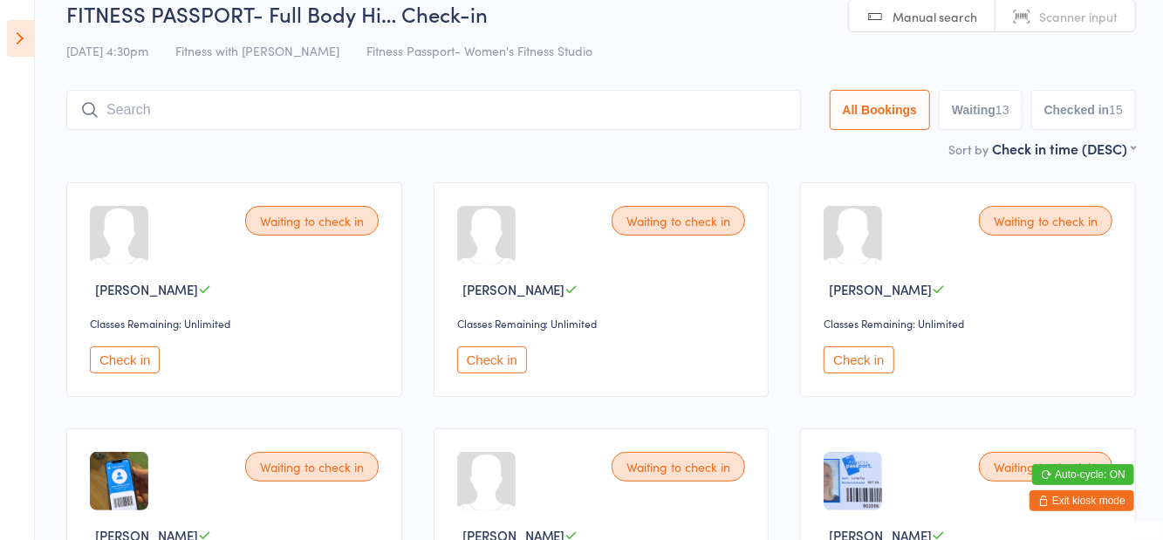
scroll to position [0, 0]
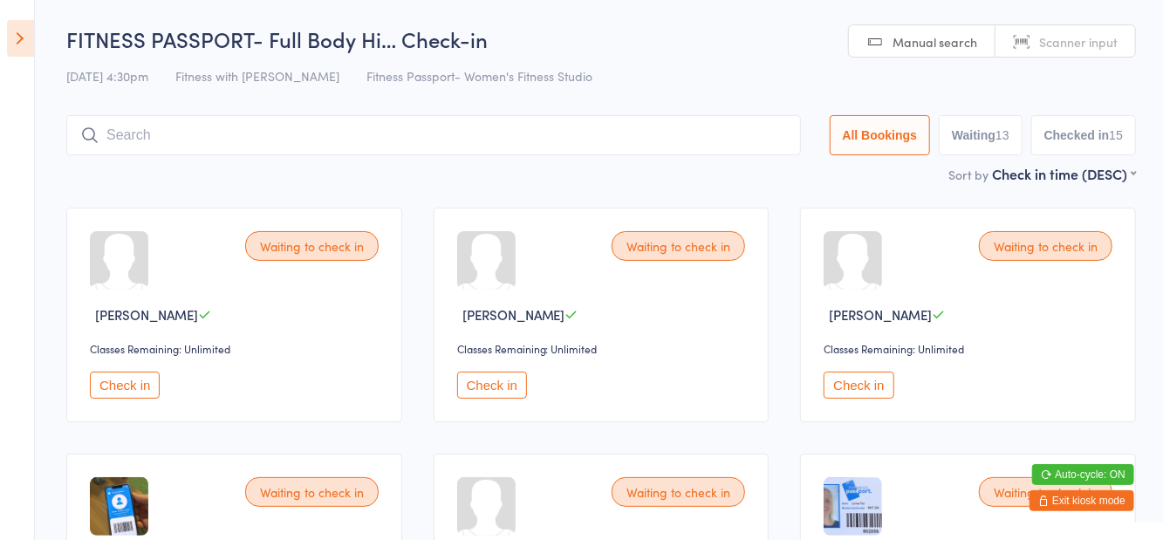
click at [649, 130] on input "search" at bounding box center [433, 135] width 735 height 40
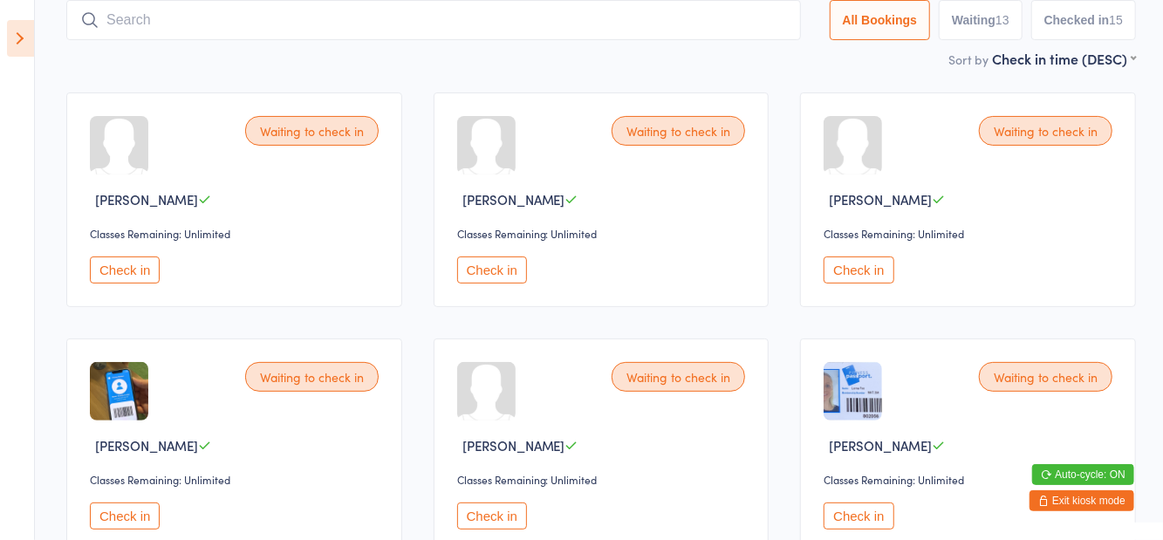
scroll to position [116, 0]
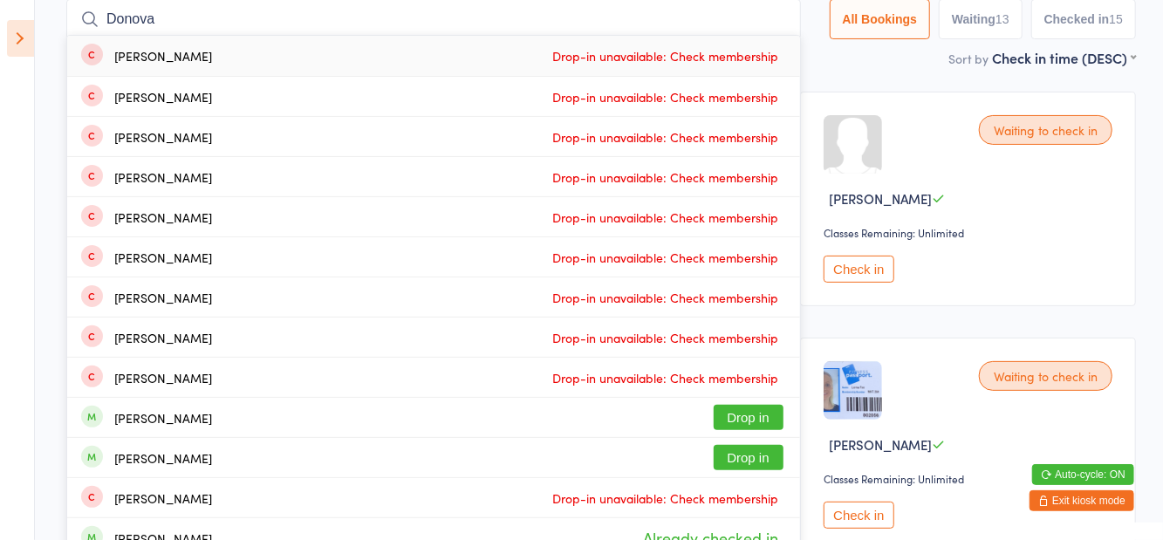
type input "Donova"
click at [551, 72] on div "Jade Donovan Drop-in unavailable: Check membership" at bounding box center [433, 56] width 733 height 40
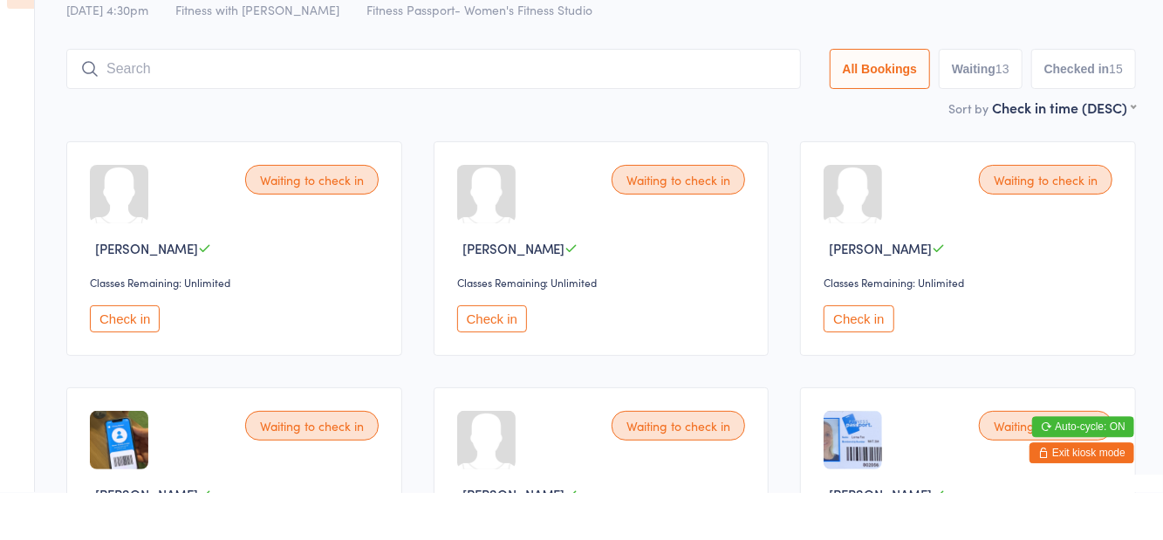
scroll to position [19, 0]
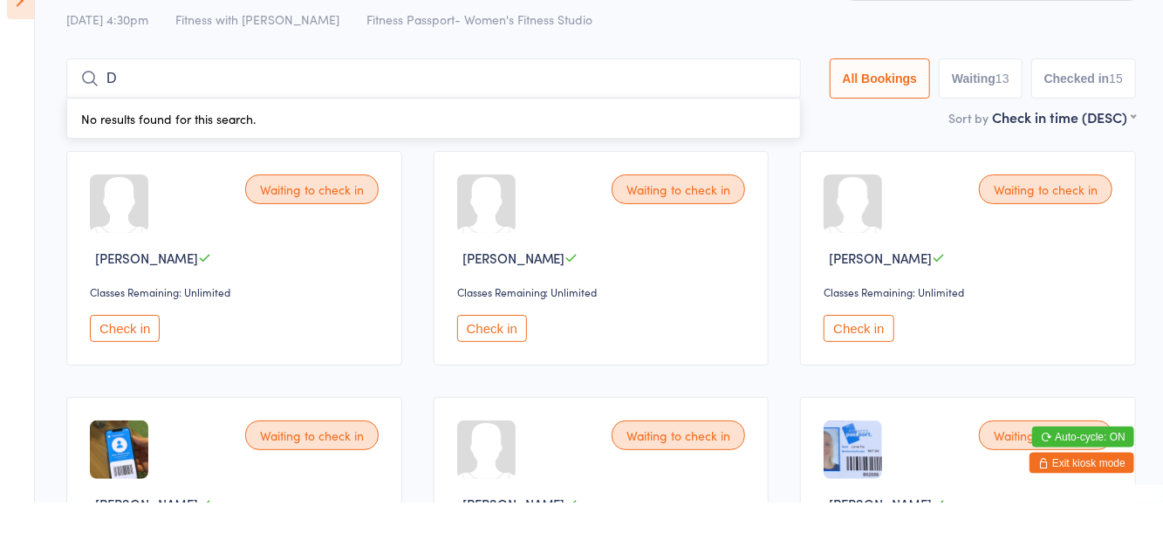
type input "D"
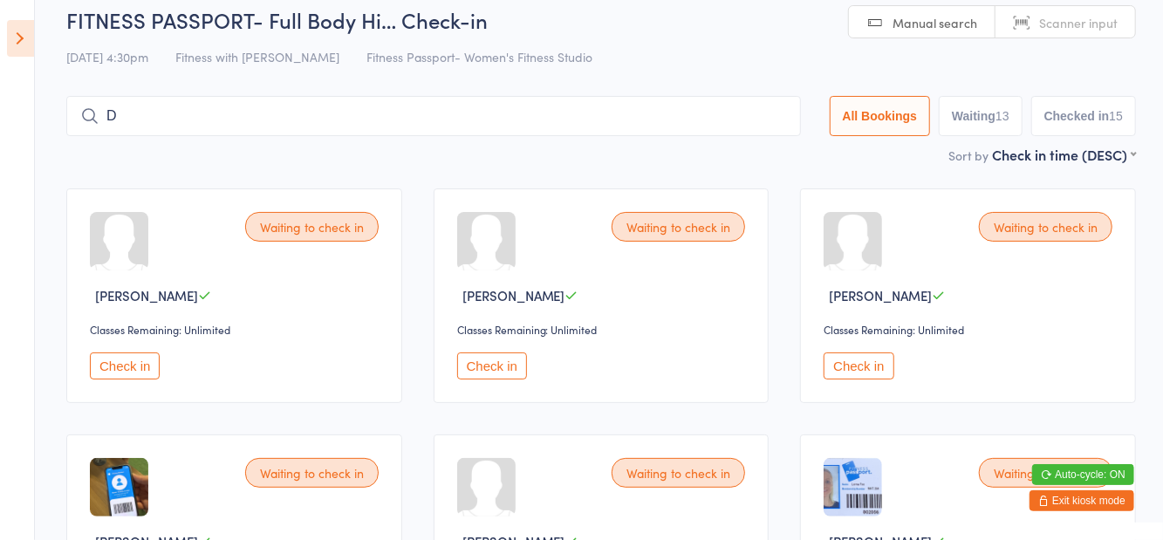
click at [981, 133] on button "Waiting 13" at bounding box center [981, 116] width 84 height 40
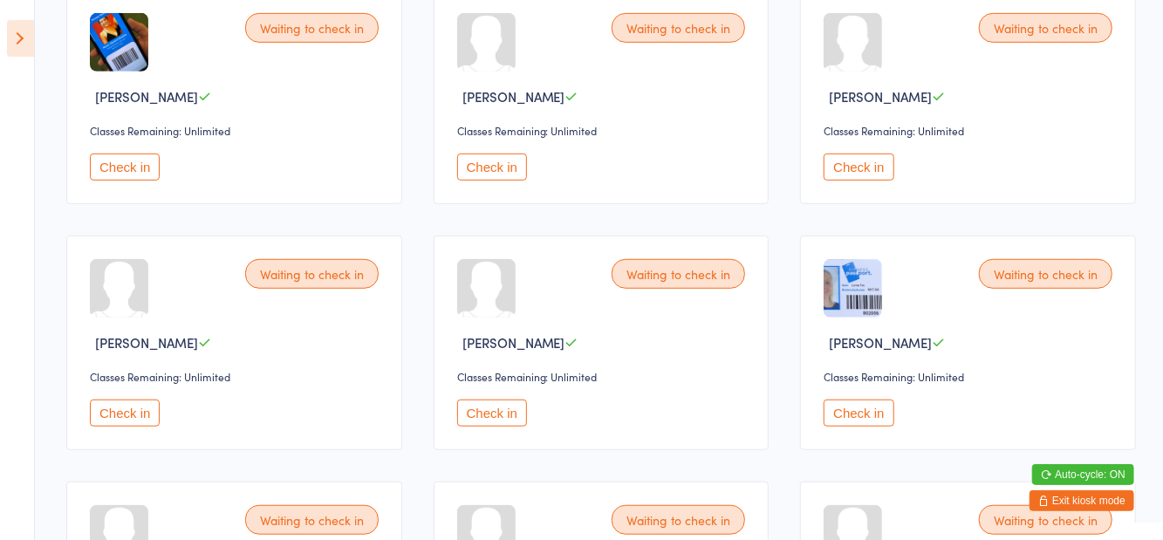
scroll to position [464, 0]
click at [508, 422] on button "Check in" at bounding box center [492, 413] width 70 height 27
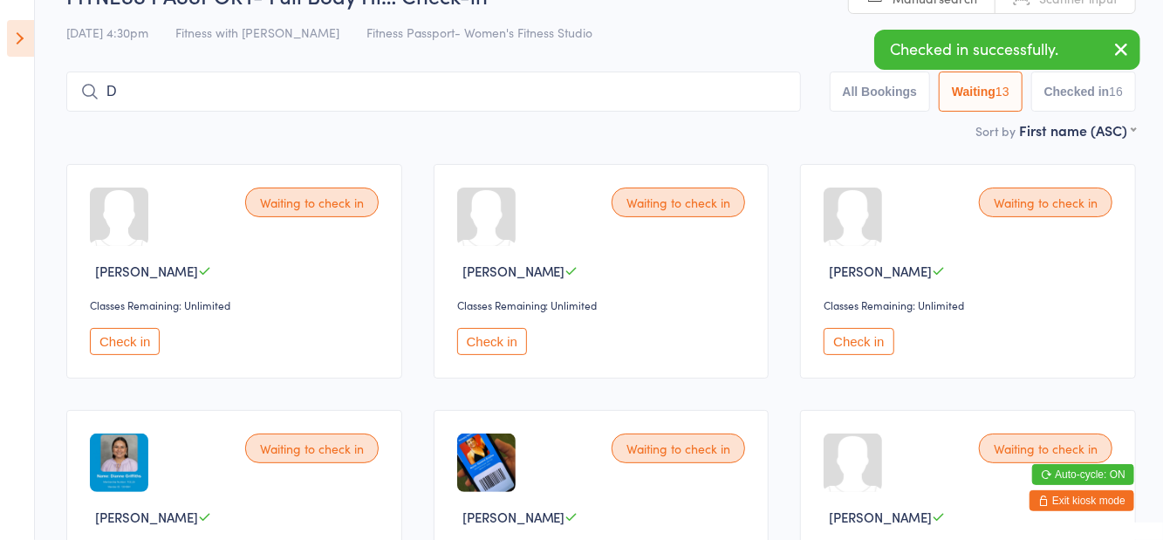
scroll to position [0, 0]
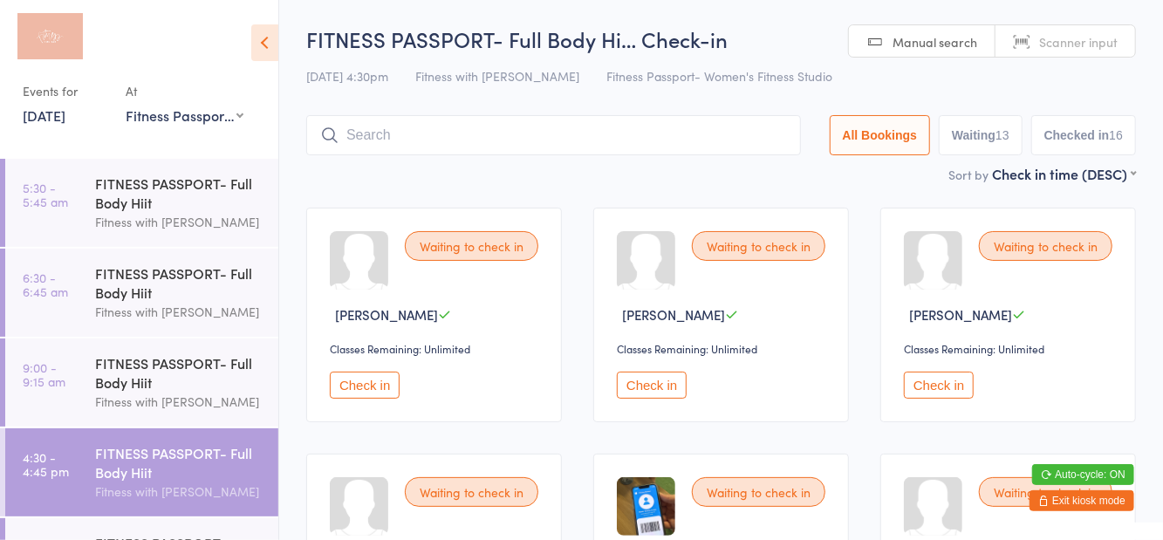
click at [618, 154] on input "search" at bounding box center [553, 135] width 495 height 40
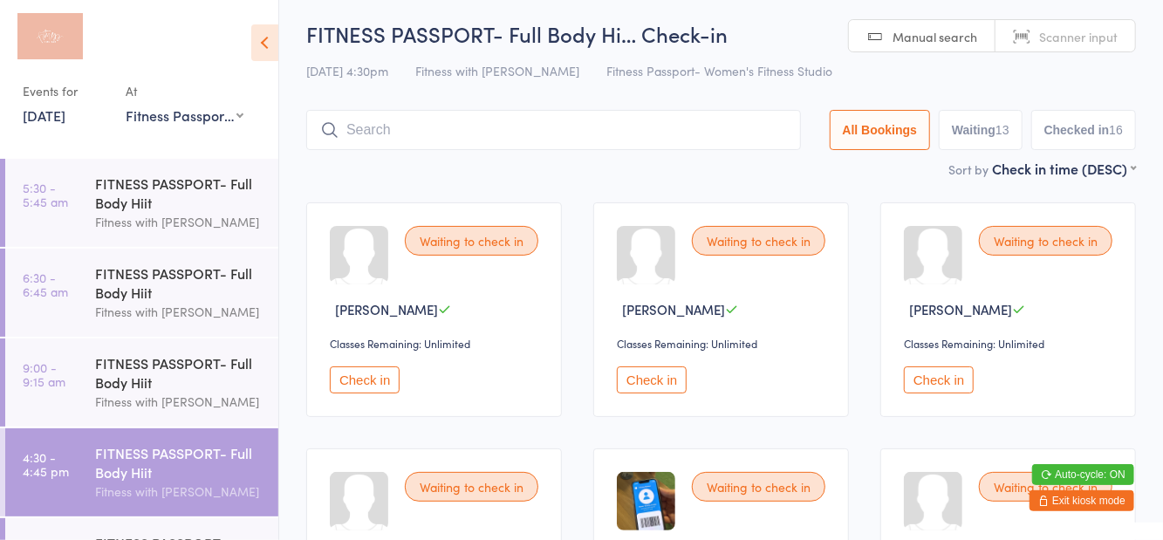
scroll to position [116, 0]
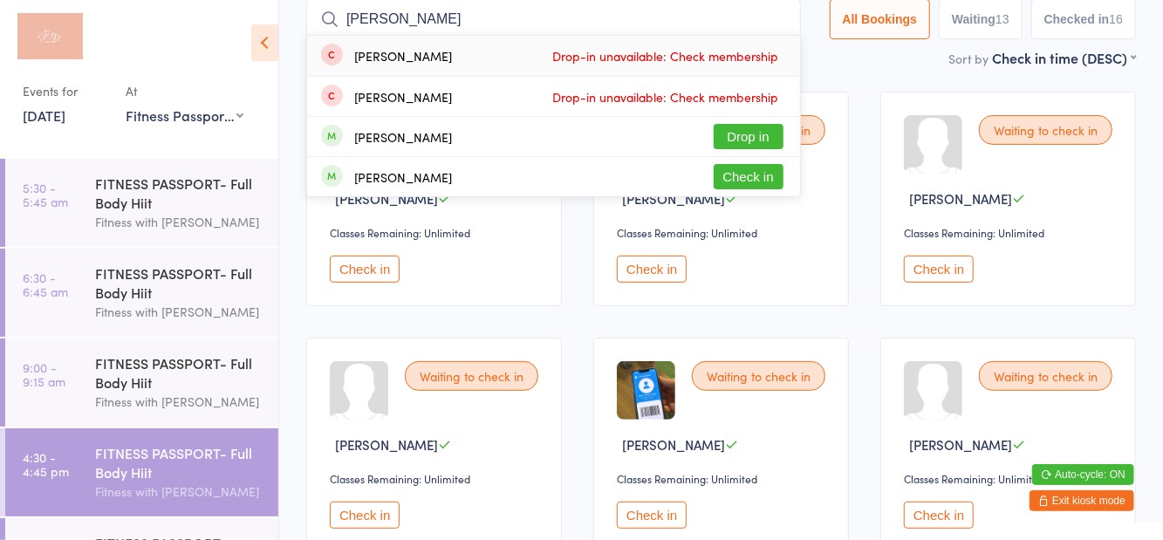
type input "Bishop"
click at [750, 185] on button "Check in" at bounding box center [749, 176] width 70 height 25
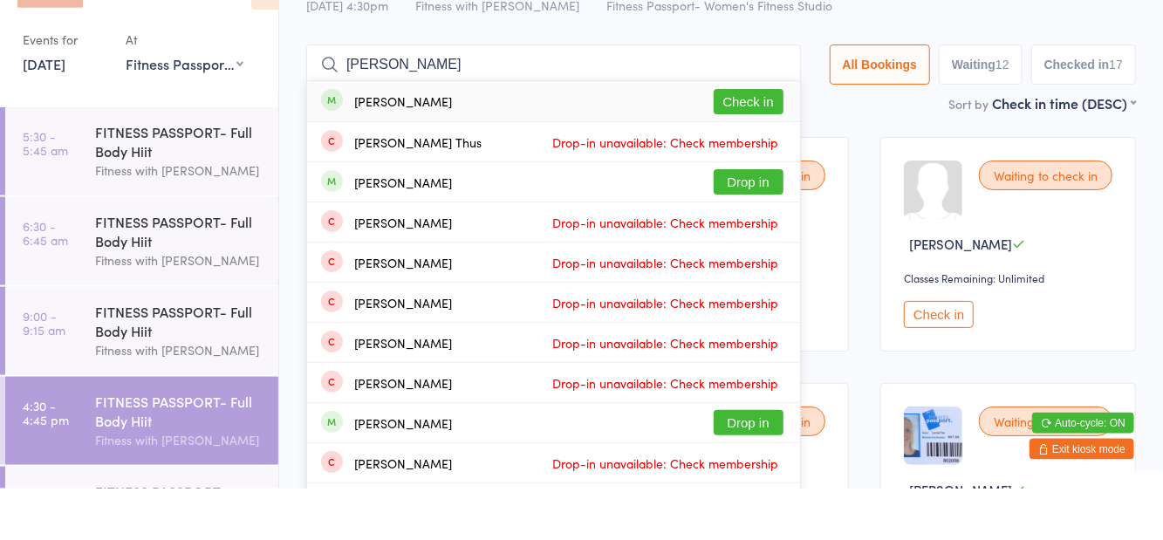
scroll to position [19, 0]
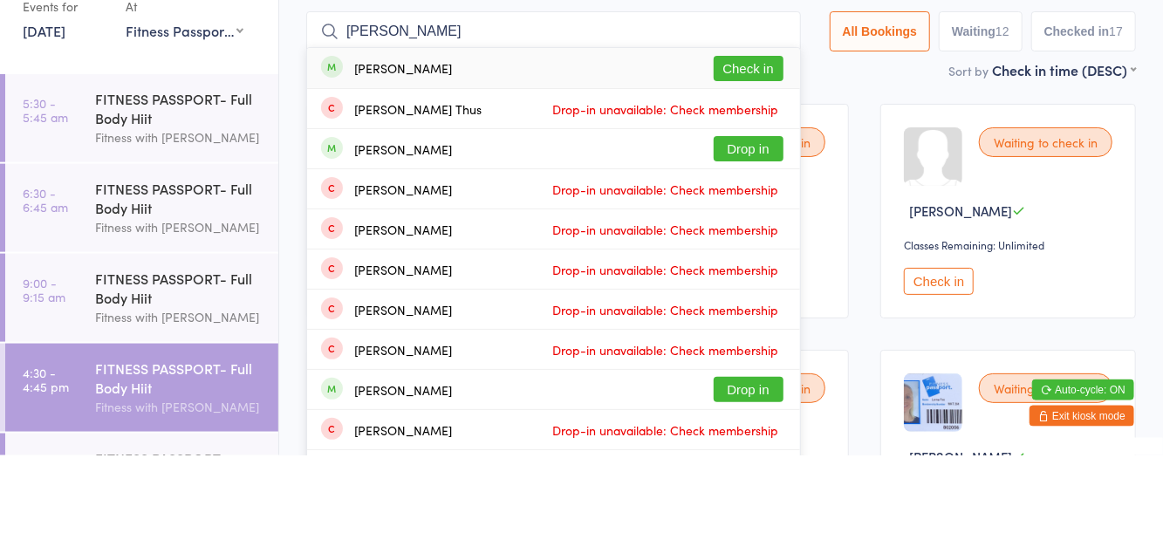
type input "Sarah todd"
click at [761, 162] on button "Check in" at bounding box center [749, 152] width 70 height 25
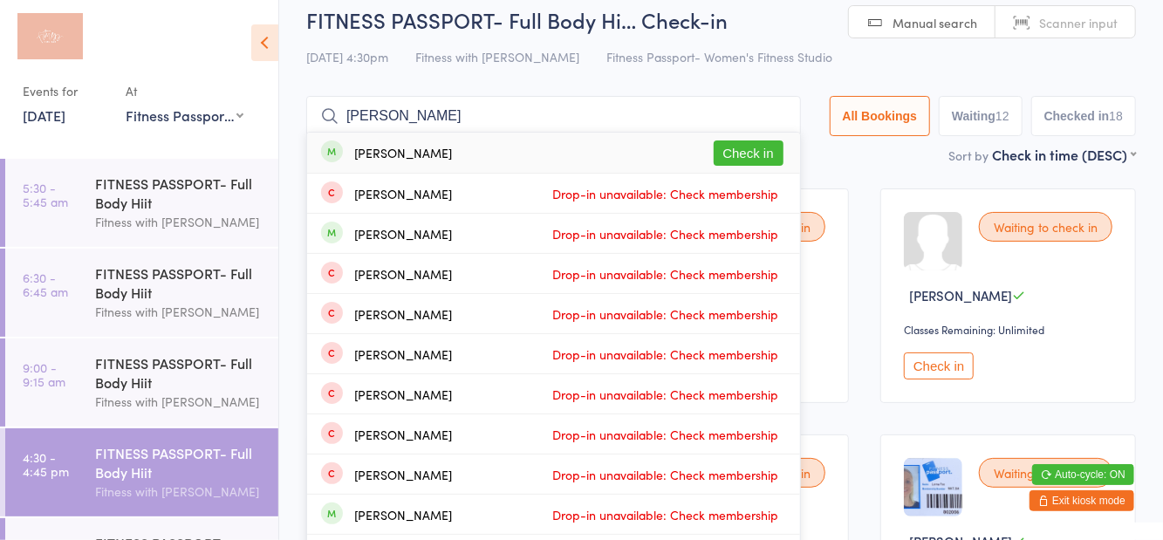
type input "Abby wetherell"
click at [728, 147] on button "Check in" at bounding box center [749, 152] width 70 height 25
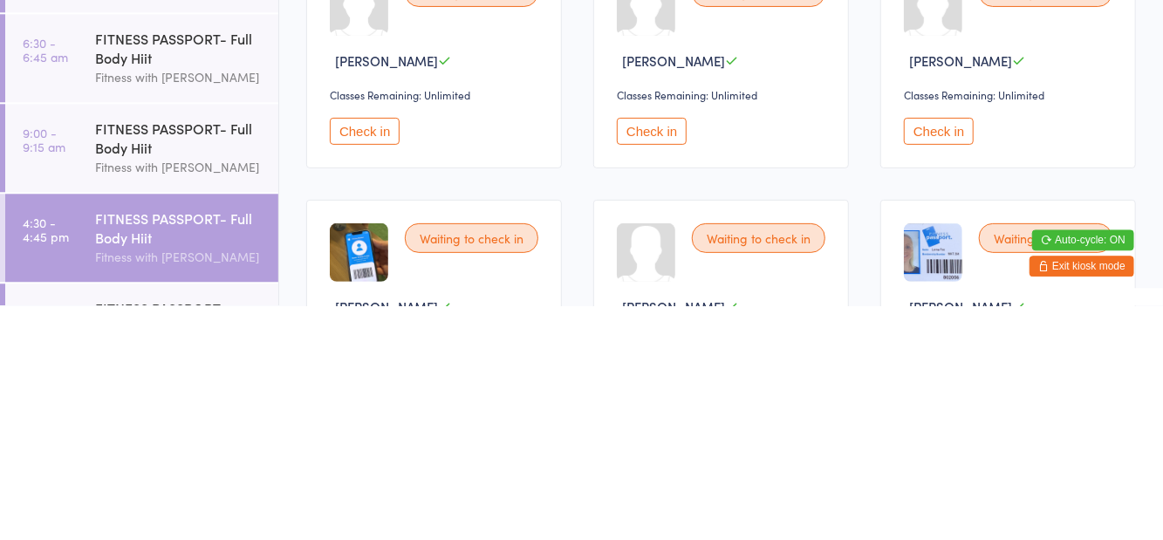
click at [639, 376] on button "Check in" at bounding box center [652, 366] width 70 height 27
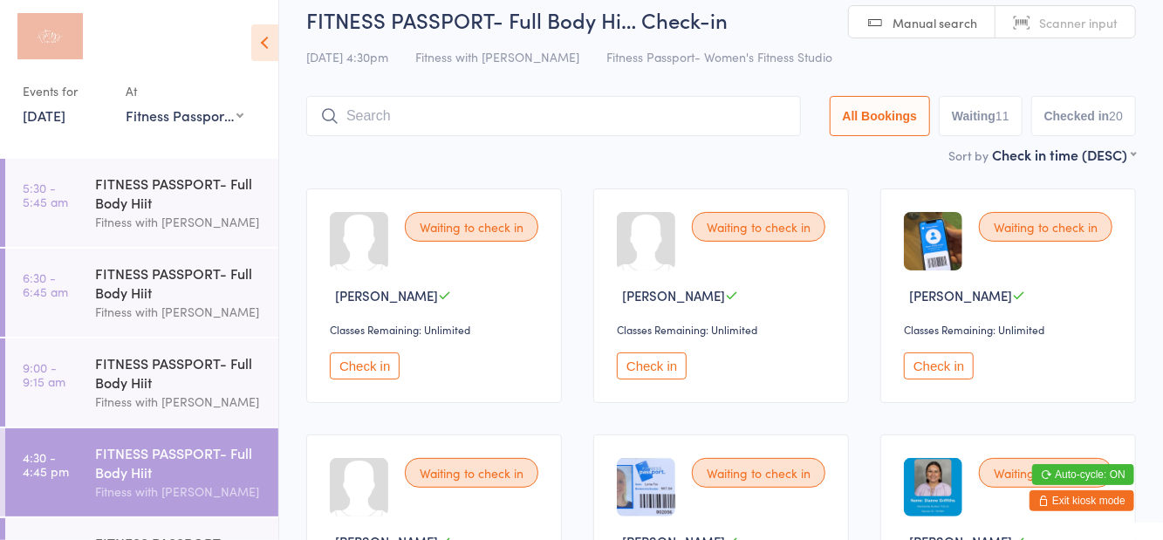
click at [393, 122] on input "search" at bounding box center [553, 116] width 495 height 40
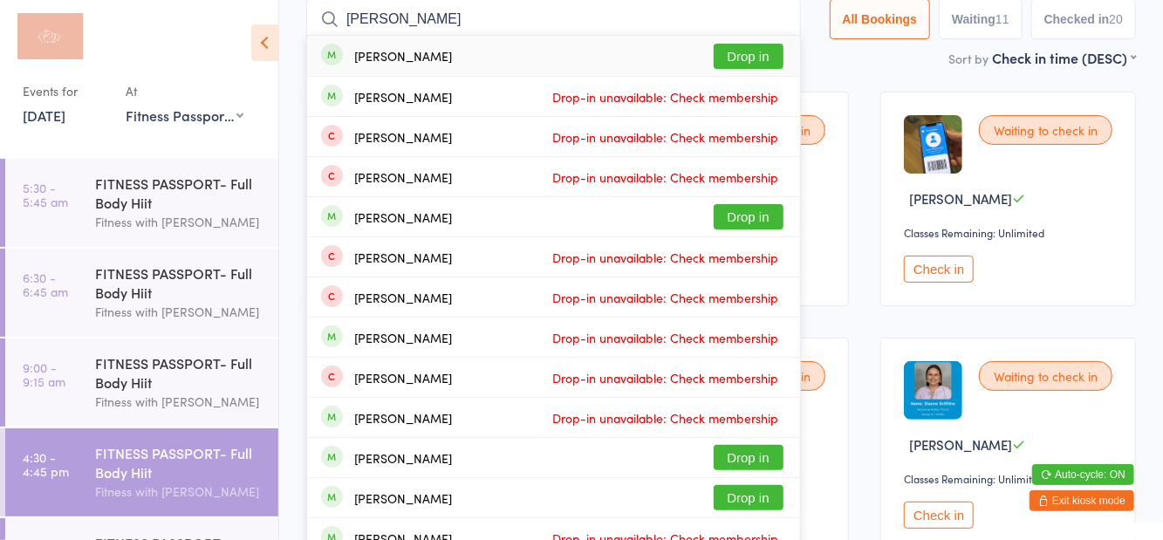
type input "Marica"
click at [758, 67] on button "Drop in" at bounding box center [749, 56] width 70 height 25
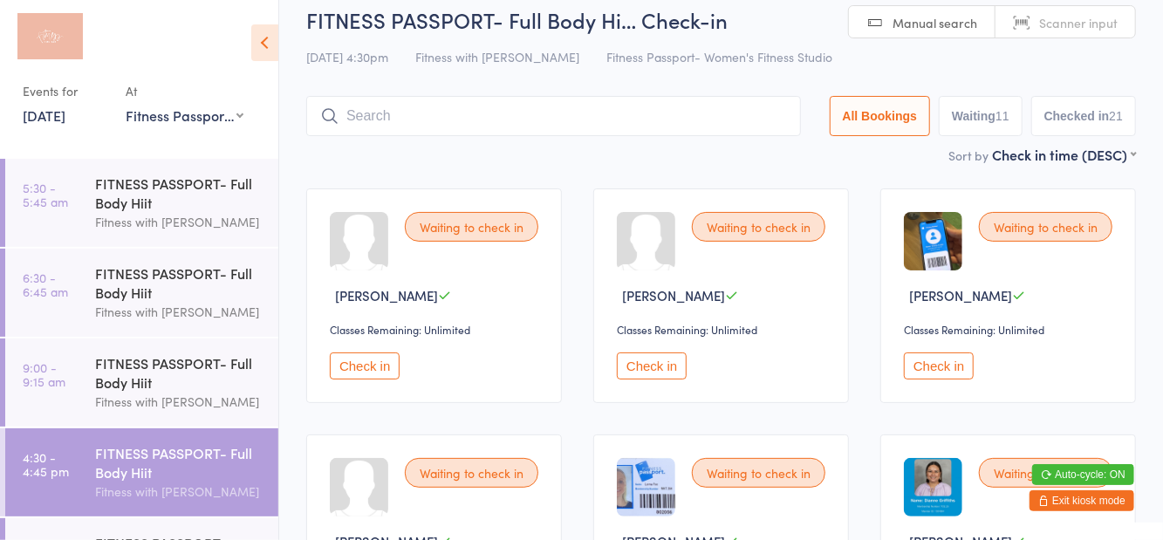
scroll to position [19, 0]
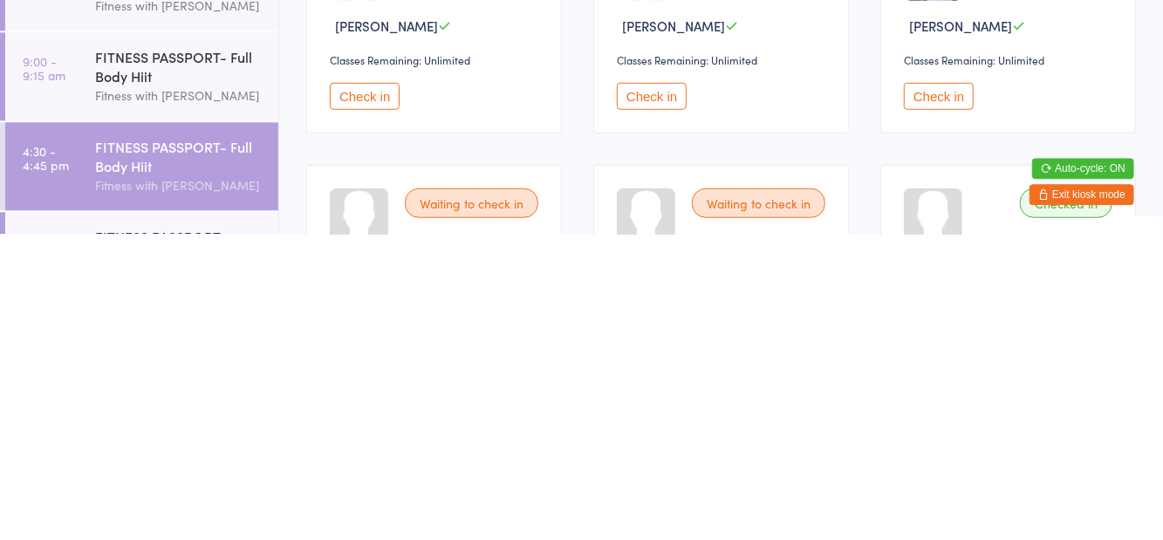
click at [354, 401] on button "Check in" at bounding box center [365, 401] width 70 height 27
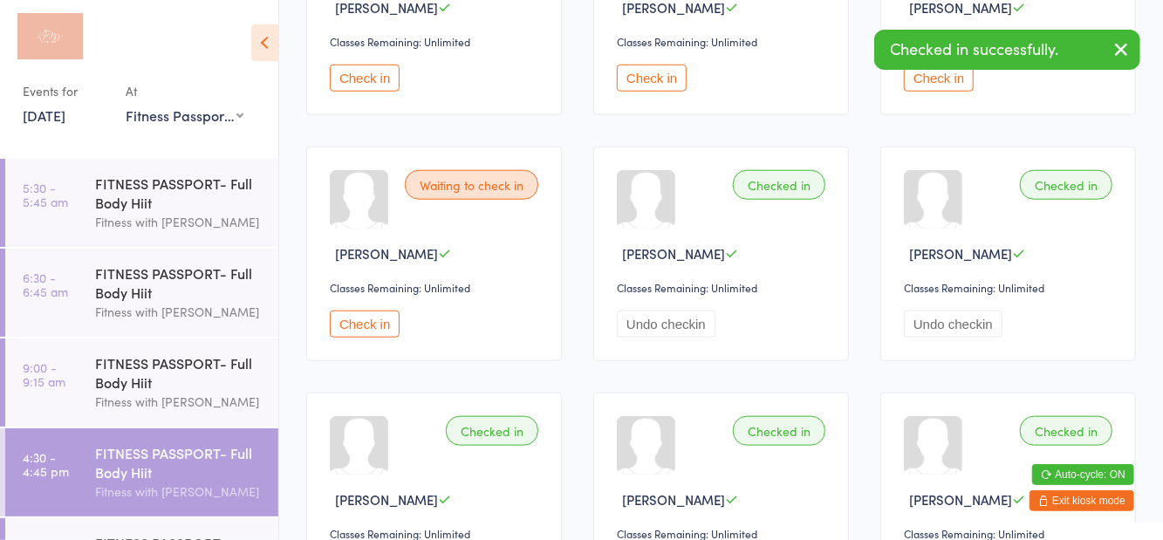
scroll to position [801, 0]
click at [370, 323] on button "Check in" at bounding box center [365, 322] width 70 height 27
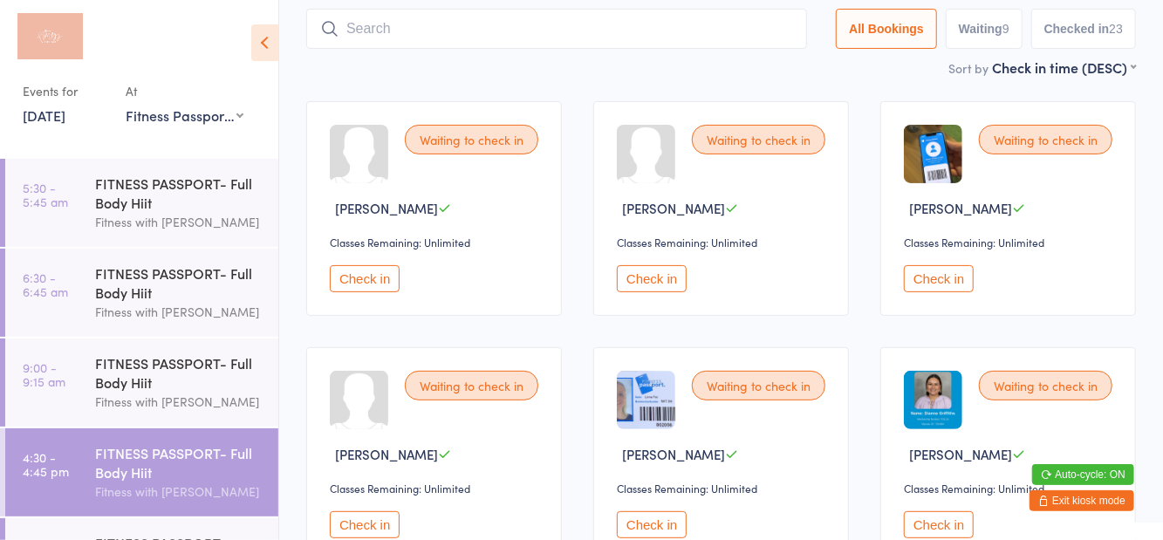
scroll to position [0, 0]
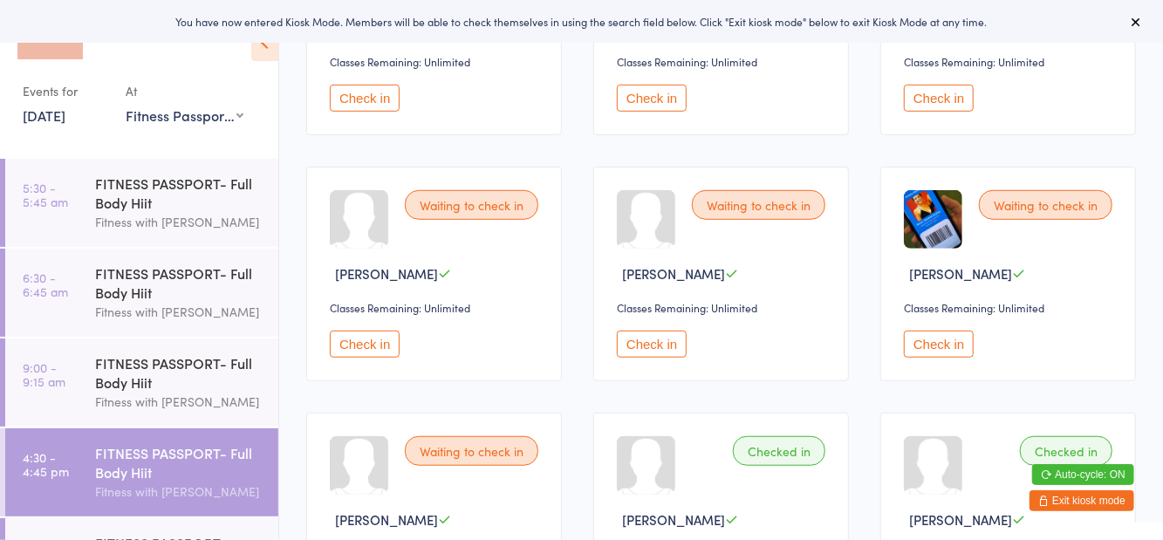
scroll to position [534, 0]
click at [642, 342] on button "Check in" at bounding box center [652, 343] width 70 height 27
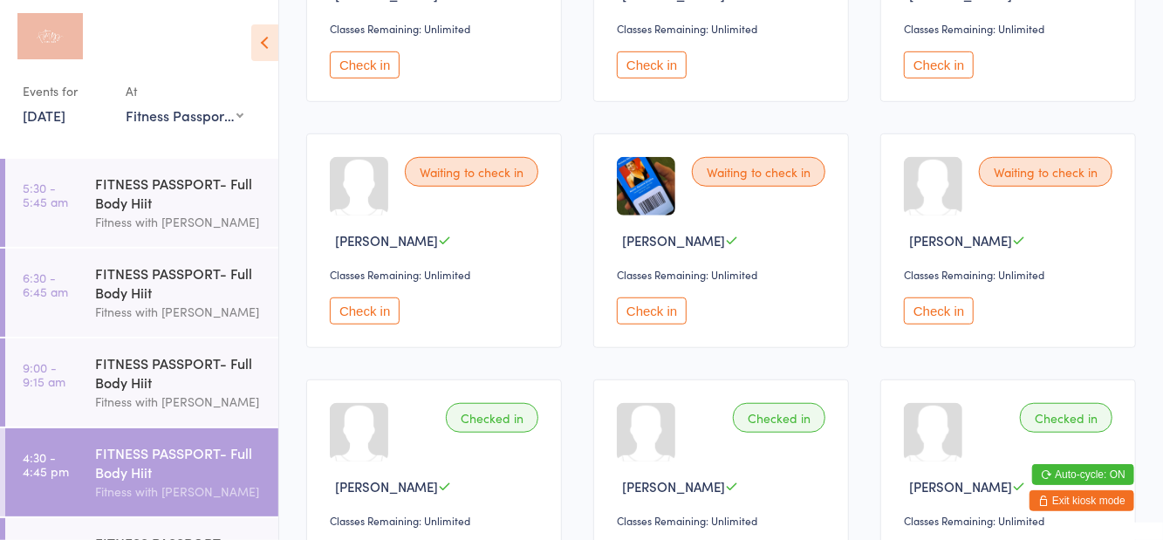
scroll to position [563, 0]
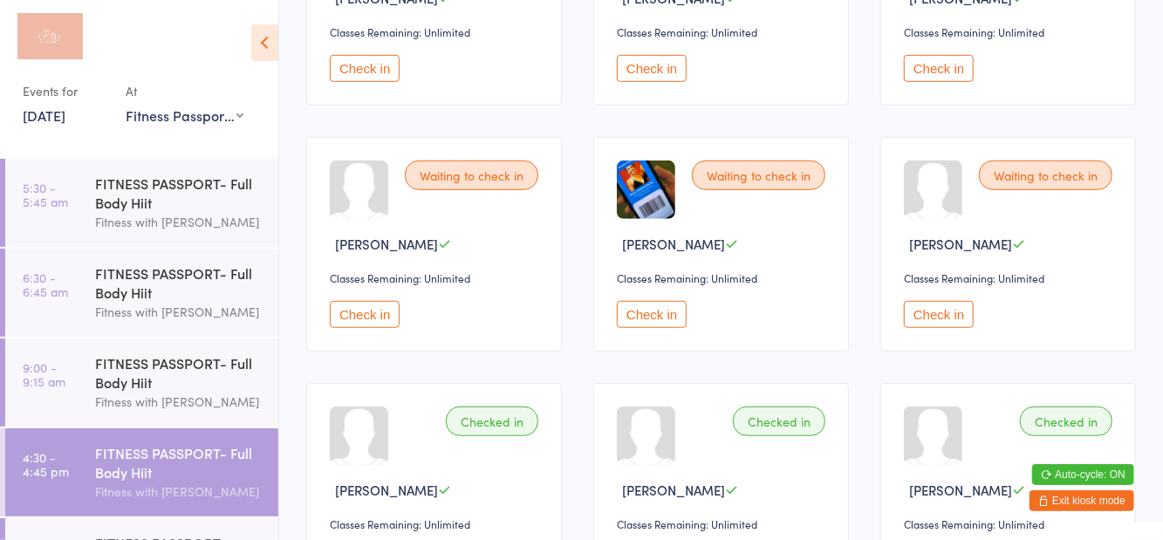
click at [658, 310] on button "Check in" at bounding box center [652, 314] width 70 height 27
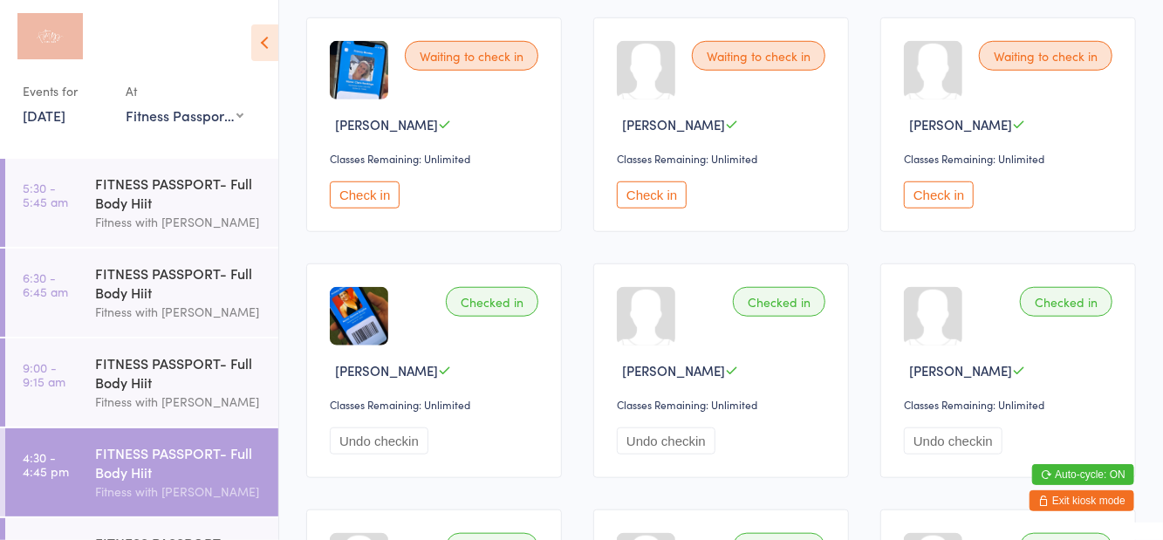
scroll to position [684, 0]
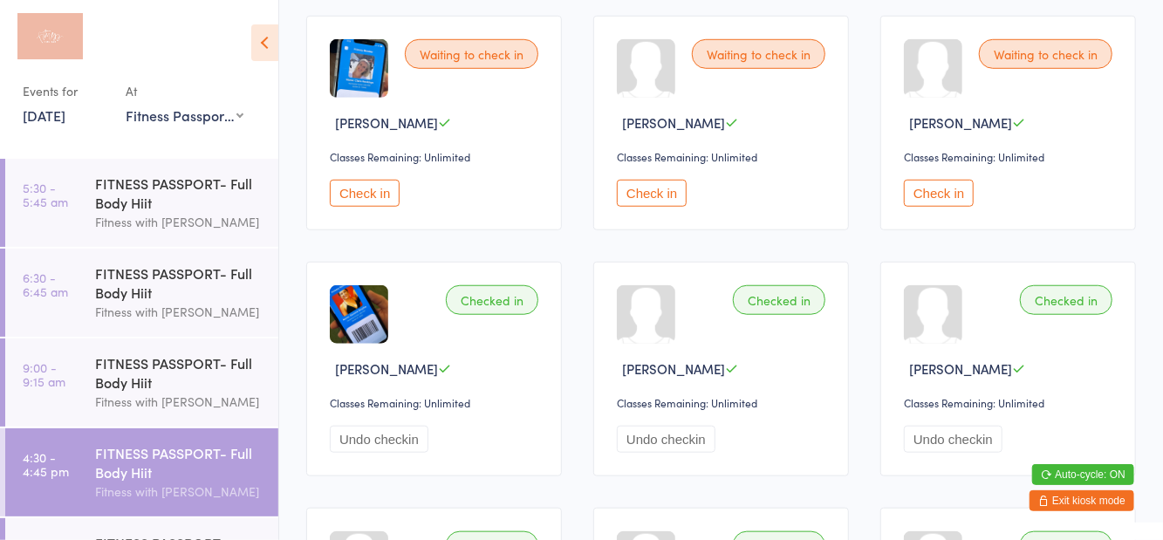
click at [653, 200] on button "Check in" at bounding box center [652, 193] width 70 height 27
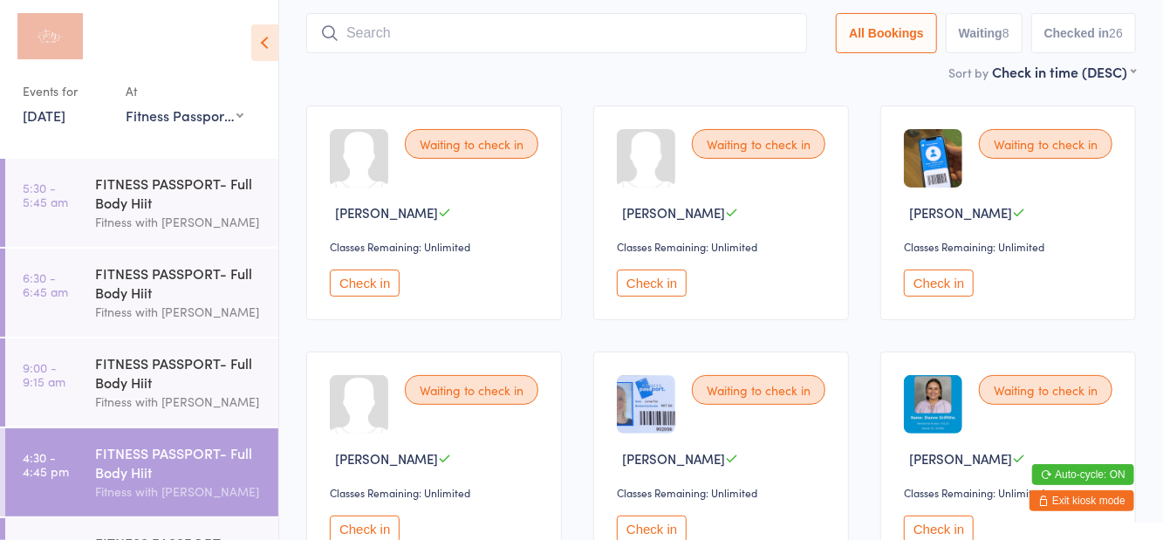
scroll to position [0, 0]
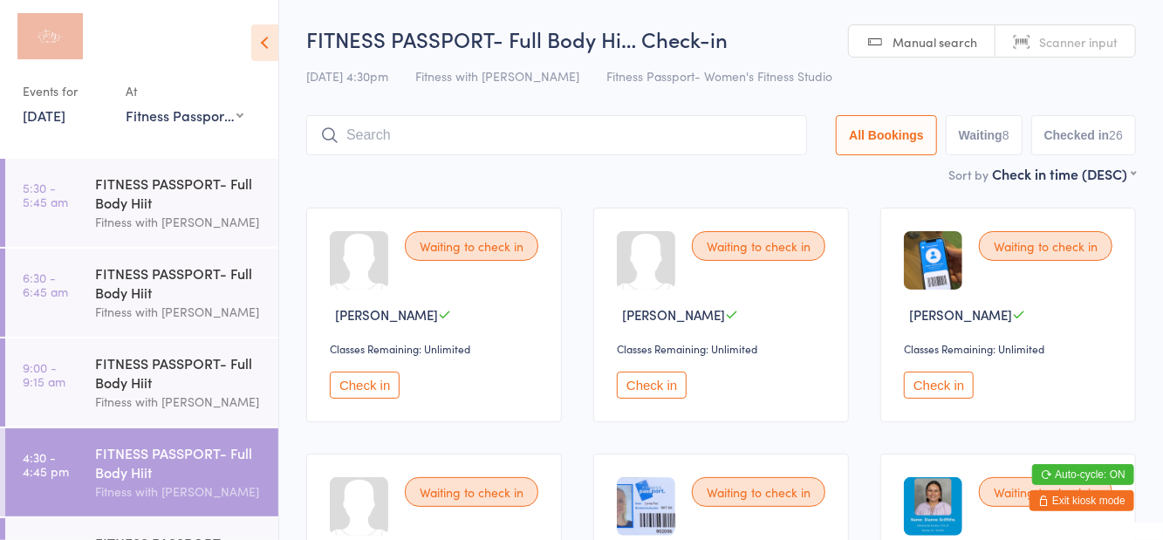
click at [375, 135] on input "search" at bounding box center [556, 135] width 501 height 40
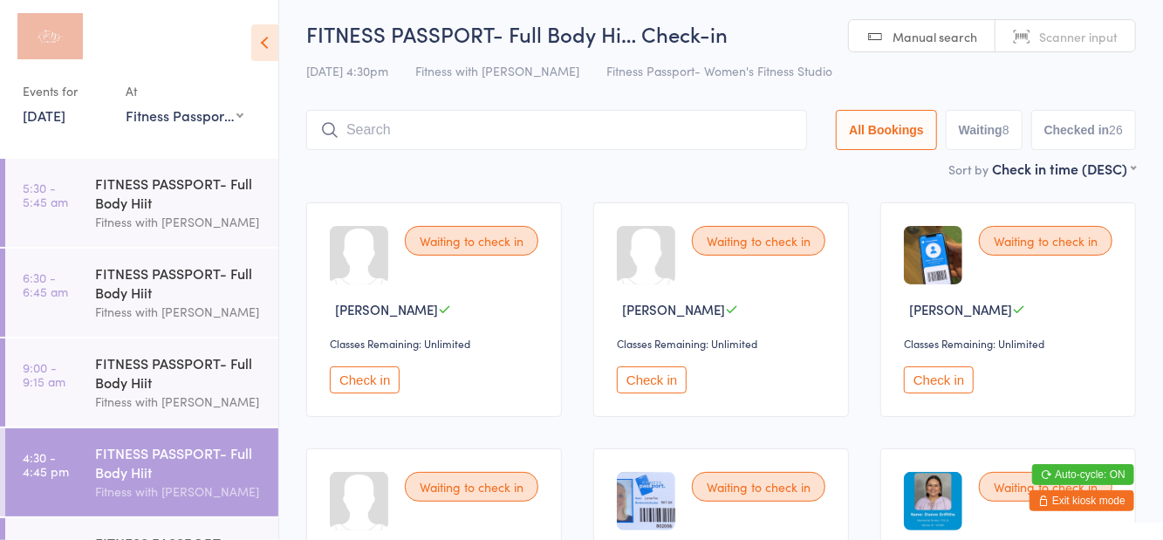
scroll to position [116, 0]
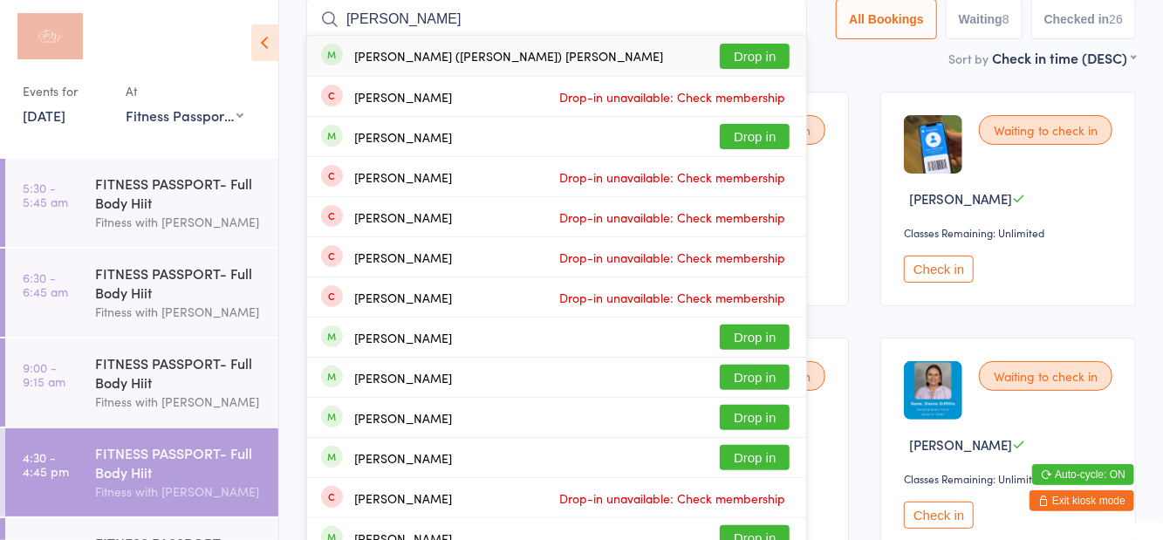
type input "Robin"
click at [759, 65] on button "Drop in" at bounding box center [755, 56] width 70 height 25
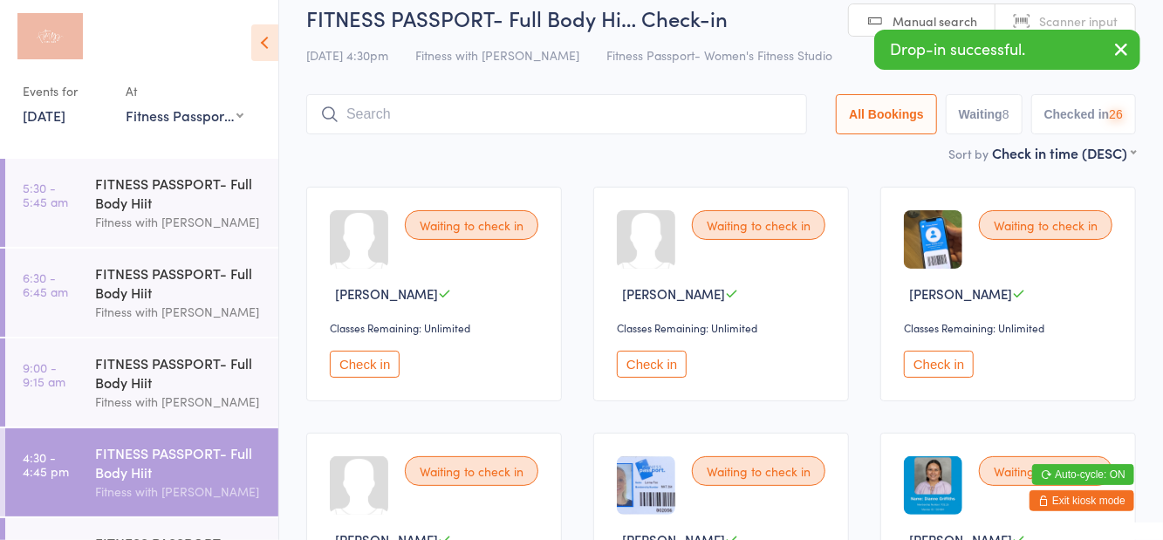
scroll to position [19, 0]
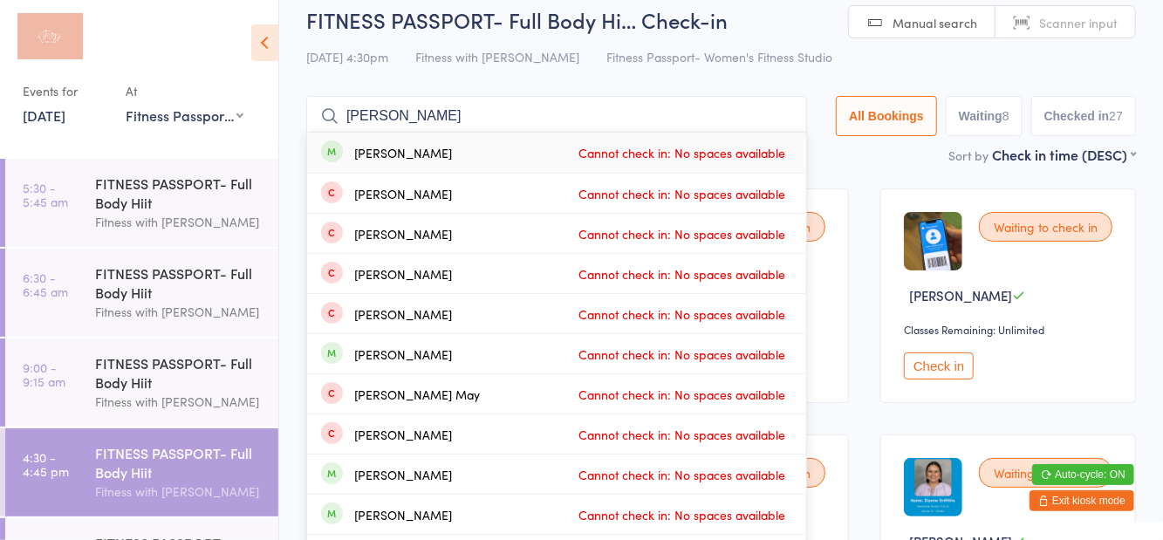
type input "Amanda stacey"
click at [462, 180] on div "Amanda Stewart Cannot check in: No spaces available" at bounding box center [556, 193] width 499 height 39
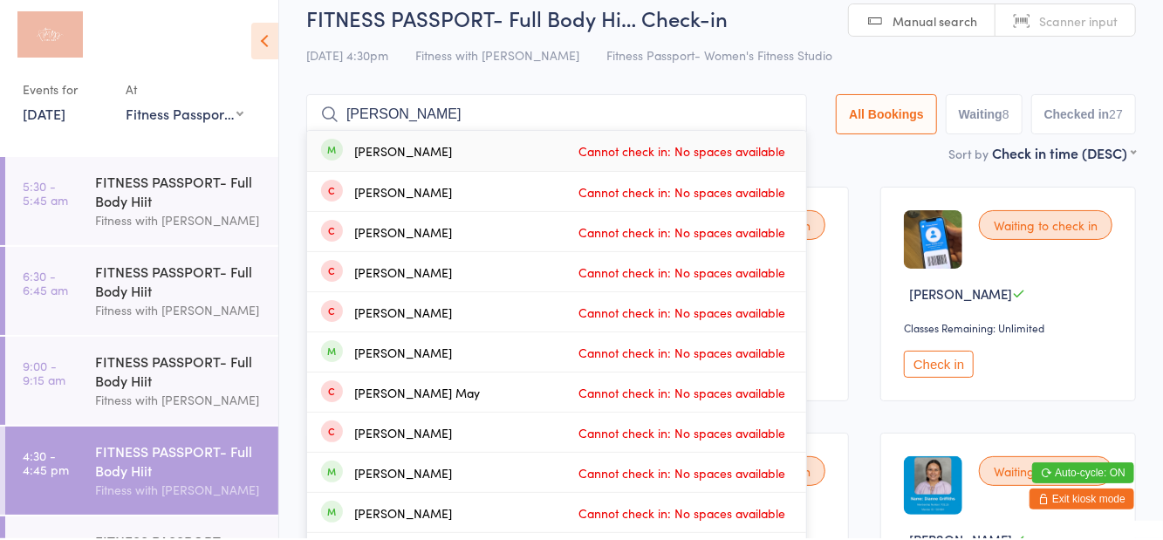
type input "Amanda stacey"
click at [1004, 104] on button "Waiting 8" at bounding box center [984, 116] width 77 height 40
select select "0"
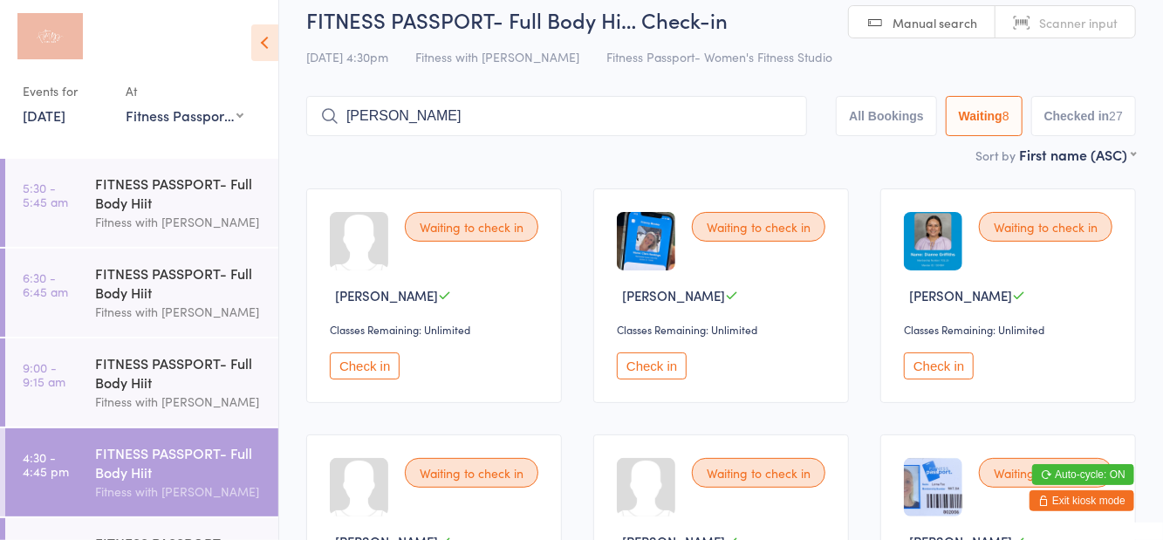
click at [991, 117] on button "Waiting 8" at bounding box center [984, 116] width 77 height 40
click at [876, 115] on button "All Bookings" at bounding box center [886, 116] width 101 height 40
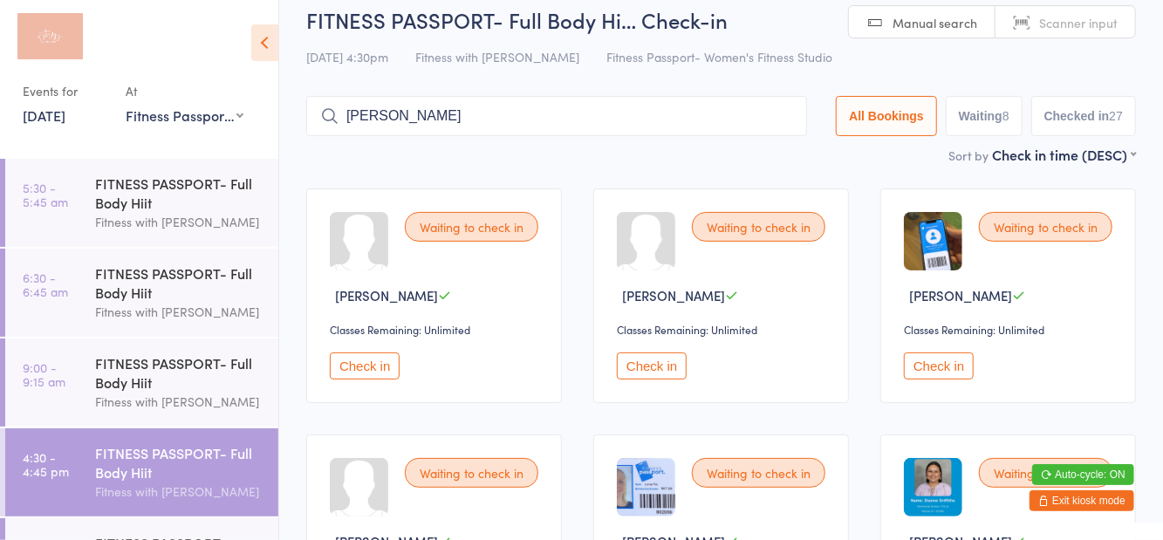
click at [1057, 117] on button "Checked in 27" at bounding box center [1083, 116] width 105 height 40
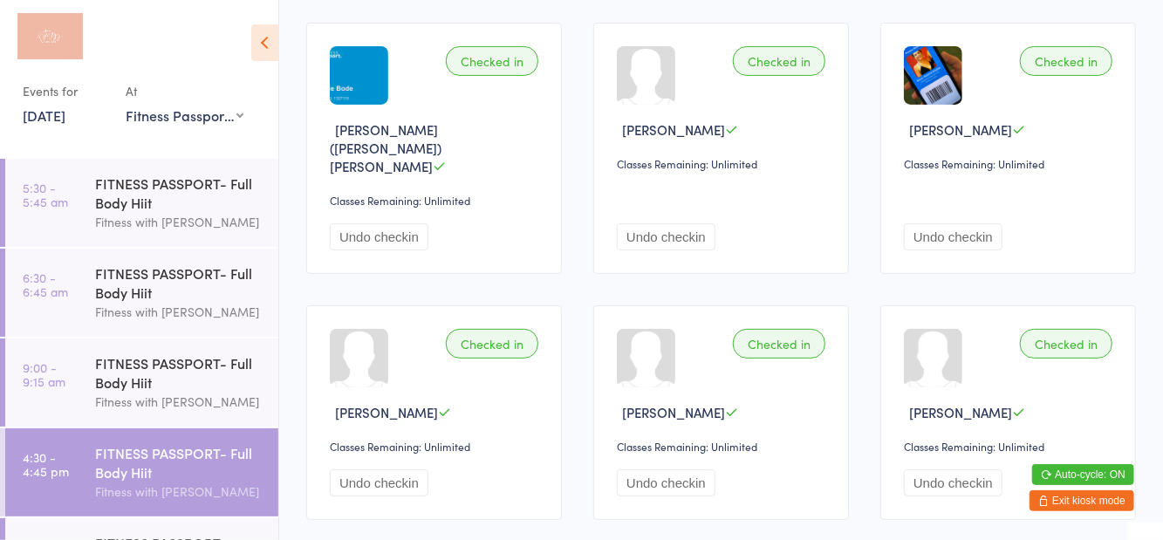
scroll to position [0, 0]
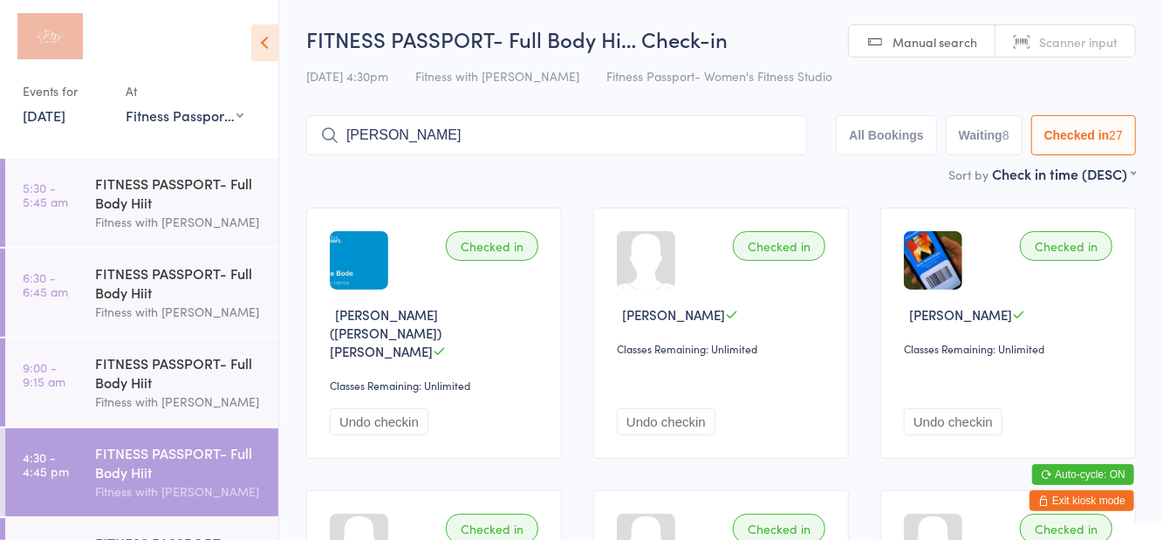
click at [642, 119] on input "[PERSON_NAME]" at bounding box center [556, 135] width 501 height 40
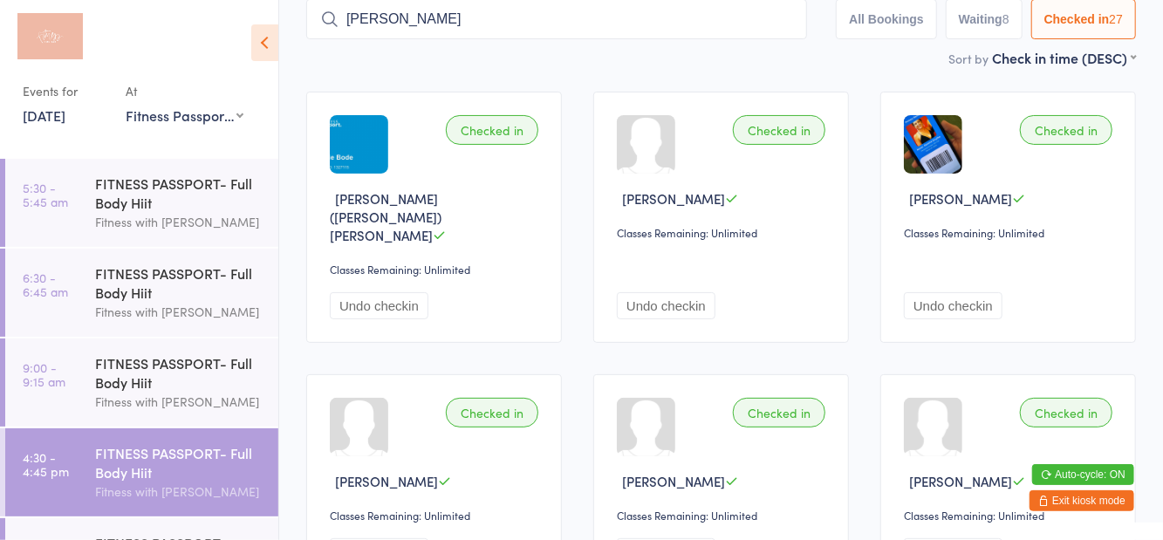
click at [780, 137] on div "Checked in" at bounding box center [779, 130] width 92 height 30
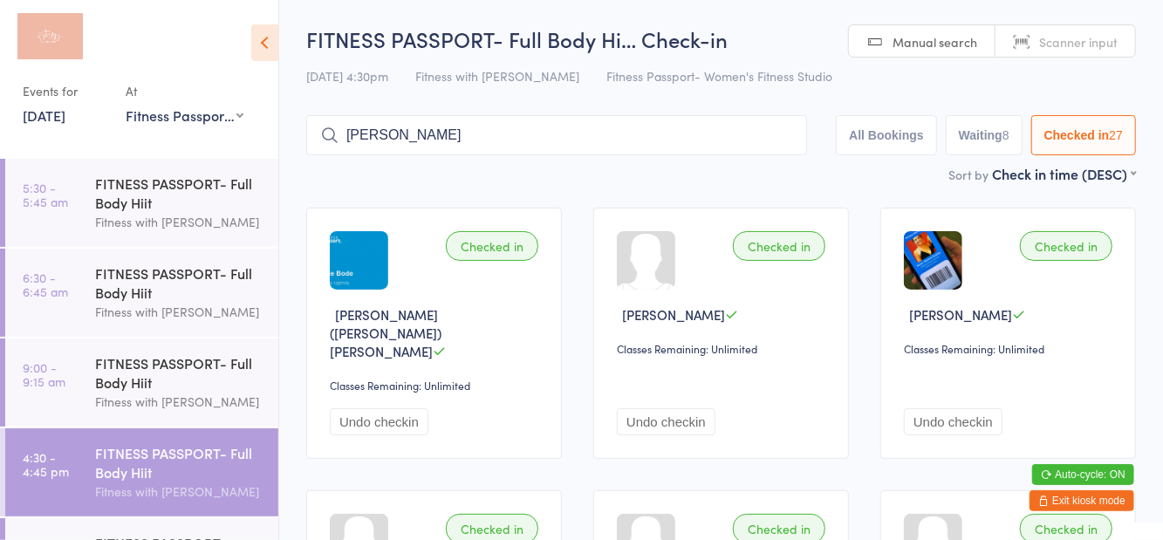
click at [733, 143] on input "[PERSON_NAME]" at bounding box center [556, 135] width 501 height 40
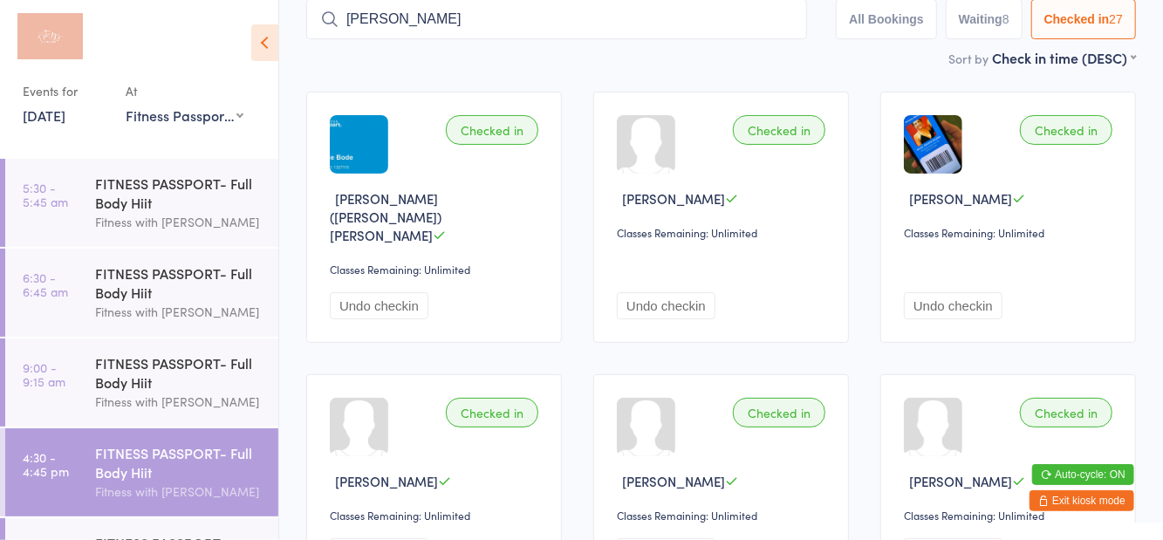
click at [791, 21] on input "[PERSON_NAME]" at bounding box center [556, 19] width 501 height 40
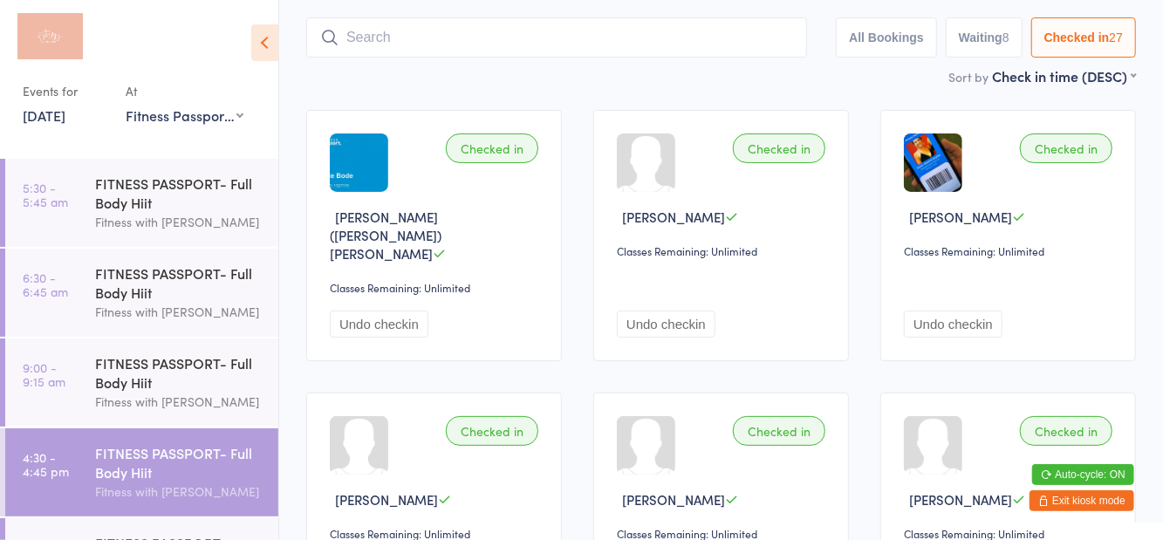
scroll to position [116, 0]
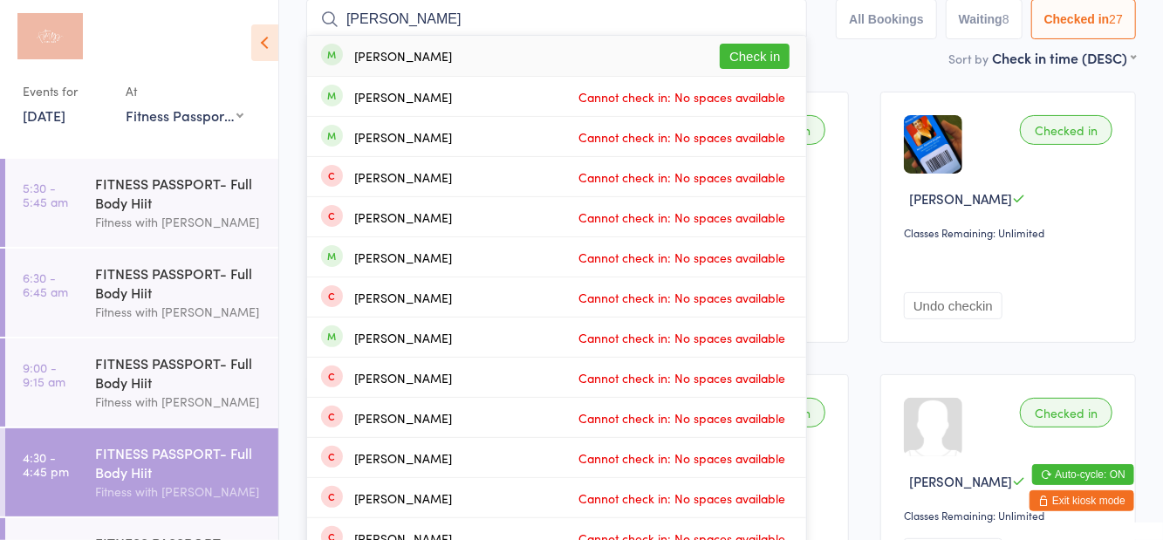
type input "Clare ho"
click at [760, 68] on button "Check in" at bounding box center [755, 56] width 70 height 25
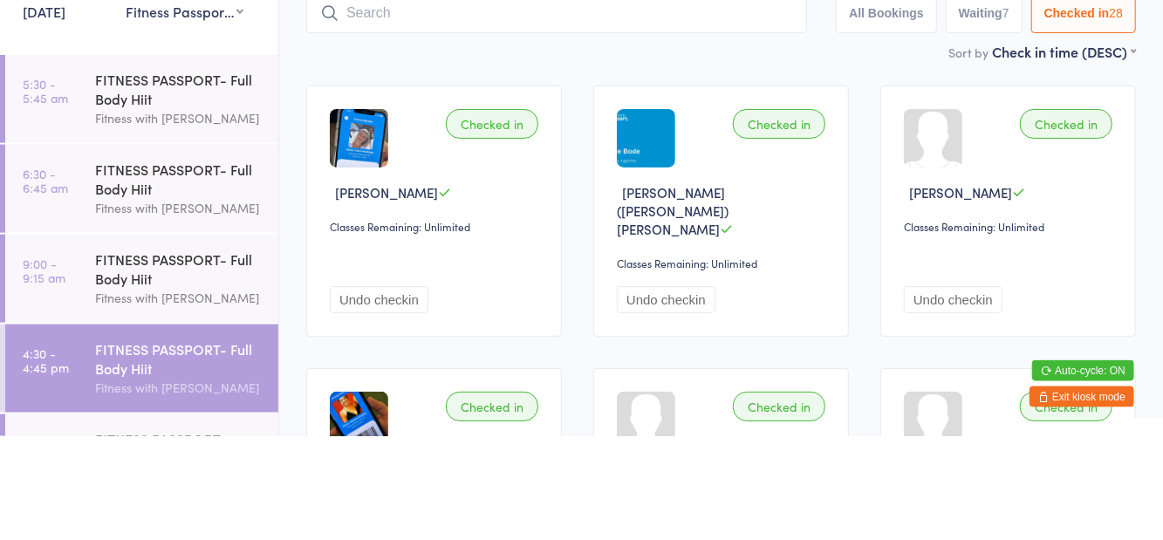
scroll to position [19, 0]
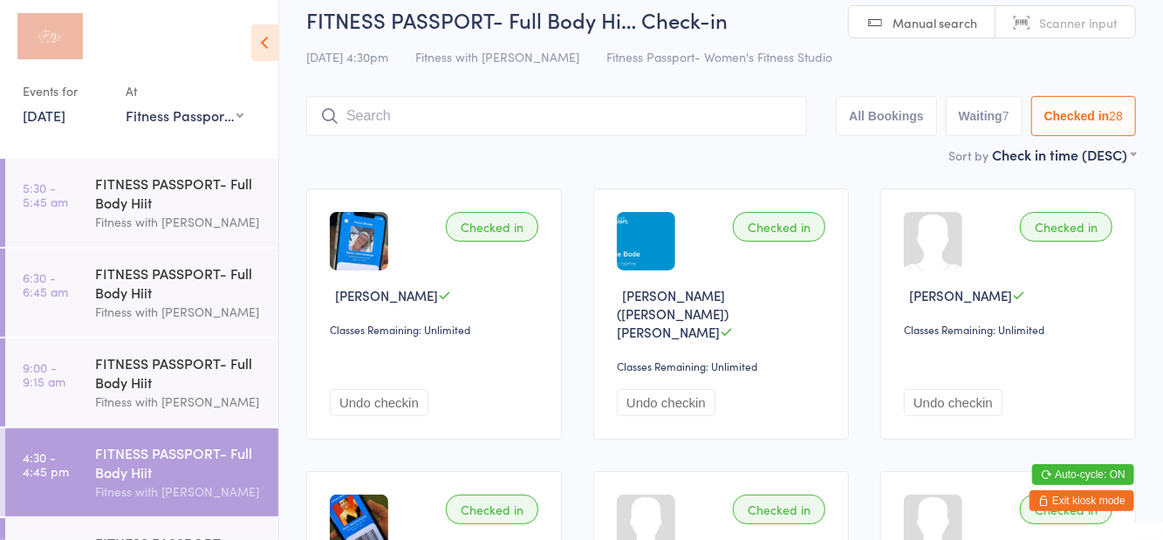
click at [981, 116] on button "Waiting 7" at bounding box center [984, 116] width 77 height 40
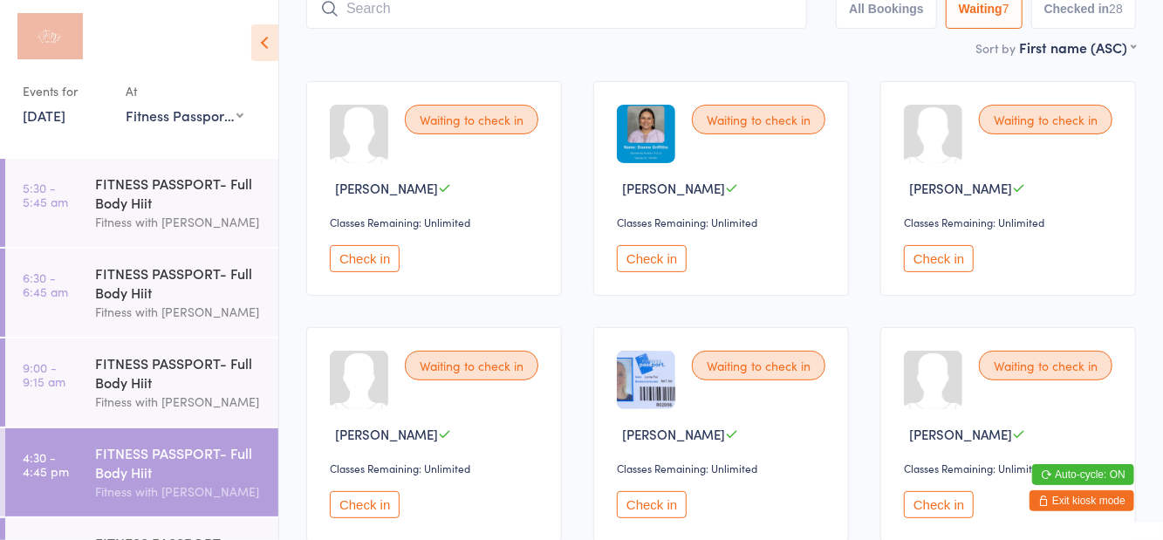
click at [688, 539] on div "Waiting to check in Amy Edwards Classes Remaining: Unlimited Check in Waiting t…" at bounding box center [721, 434] width 861 height 738
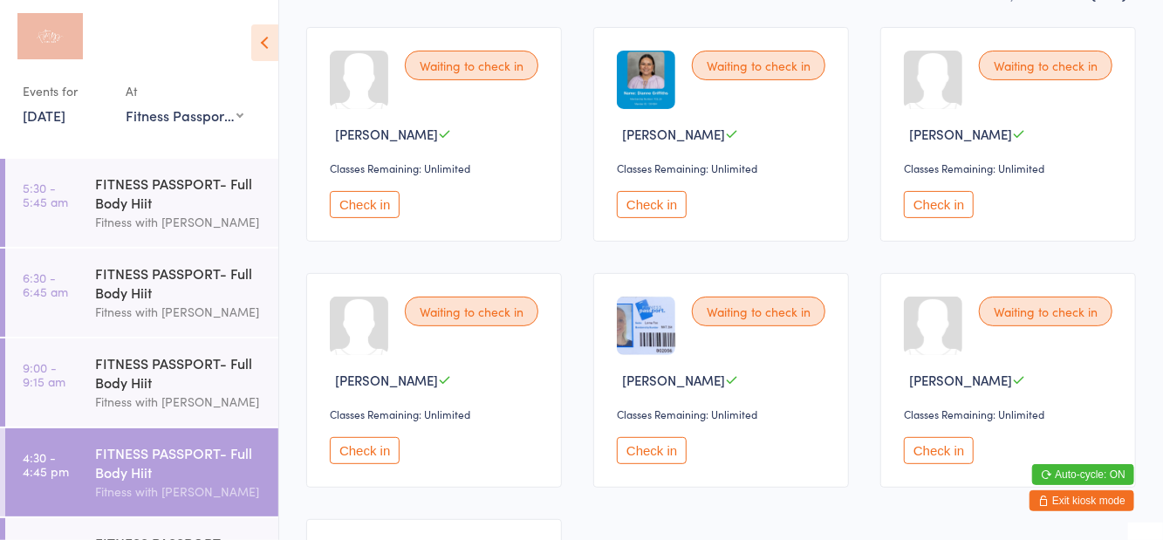
scroll to position [176, 0]
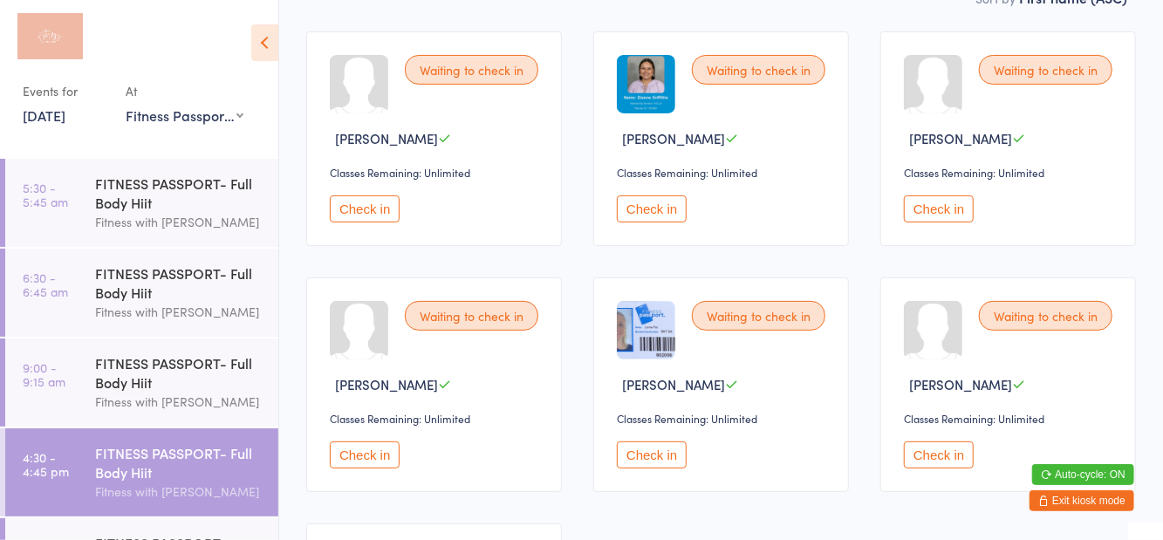
click at [654, 452] on button "Check in" at bounding box center [652, 454] width 70 height 27
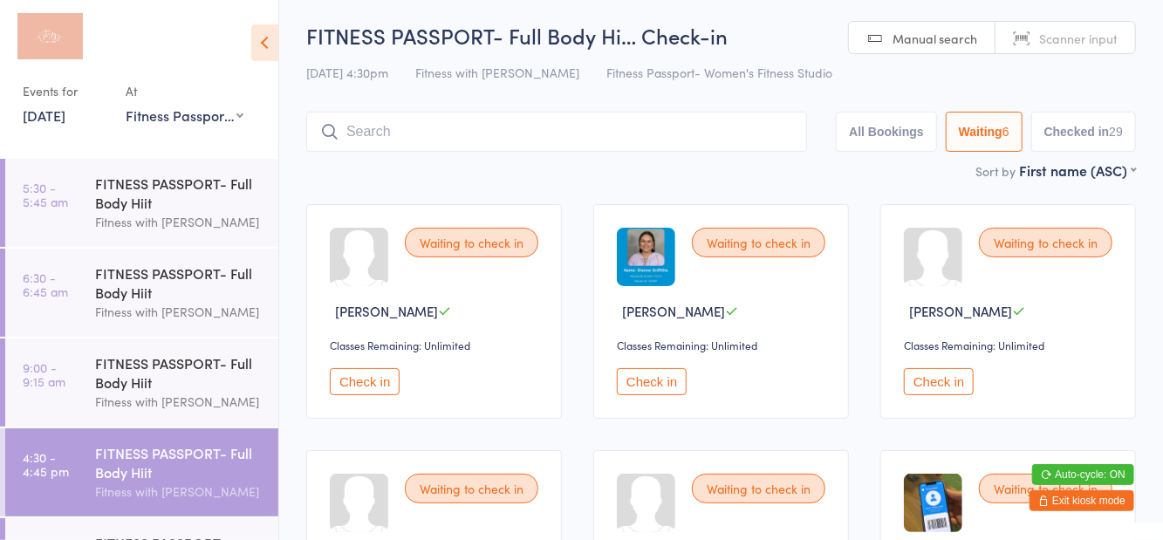
scroll to position [0, 0]
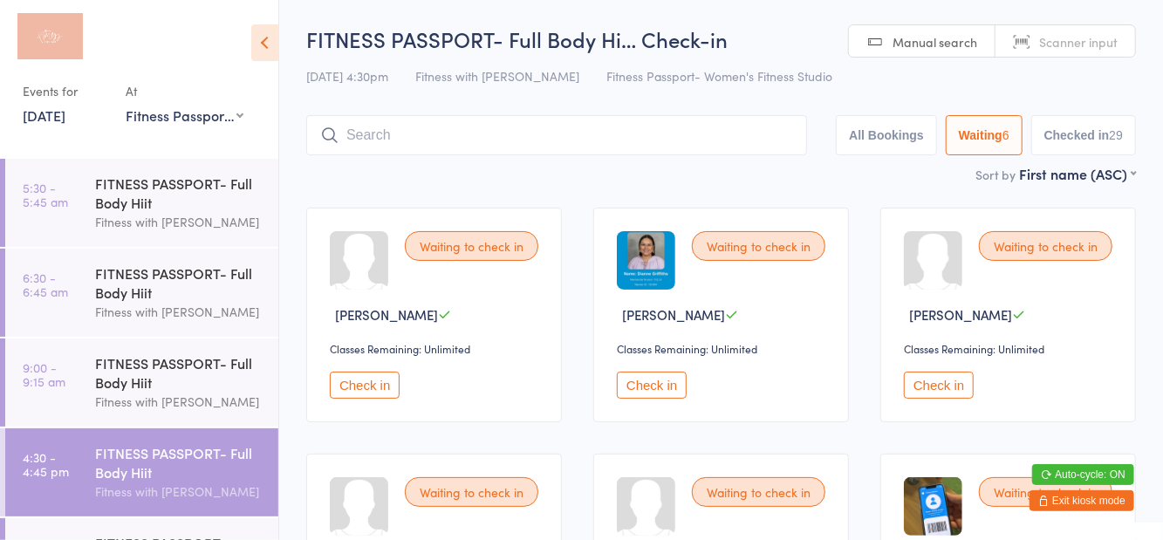
click at [592, 136] on input "search" at bounding box center [556, 135] width 501 height 40
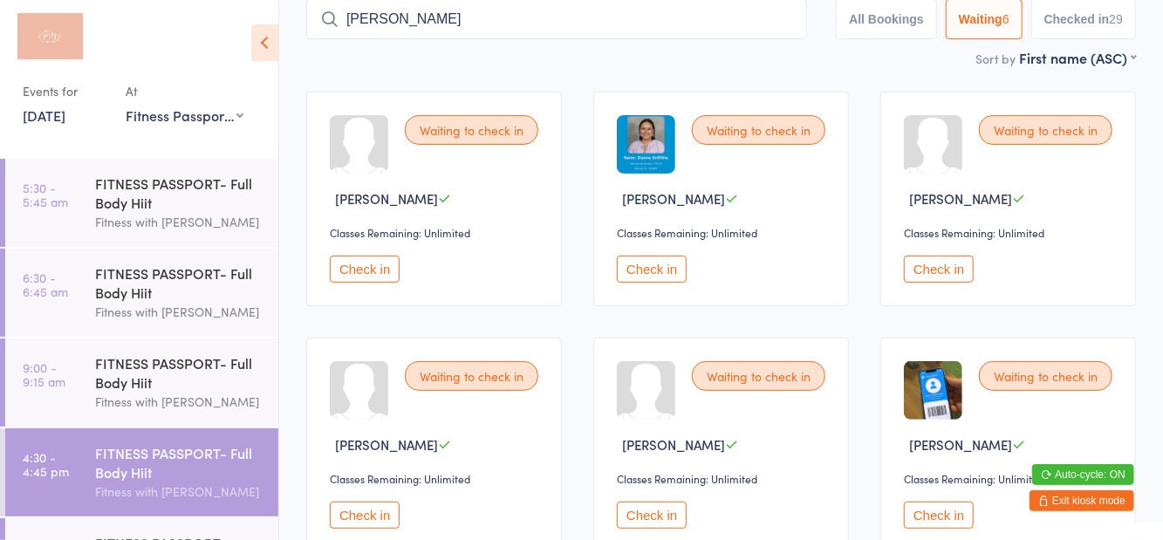
type input "Bethaney mo"
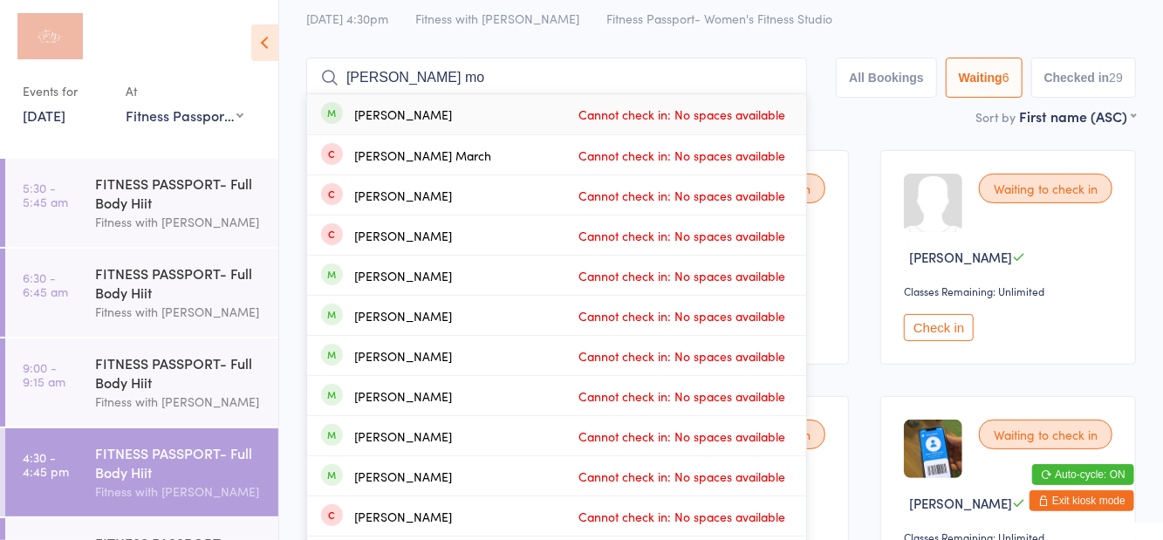
scroll to position [0, 0]
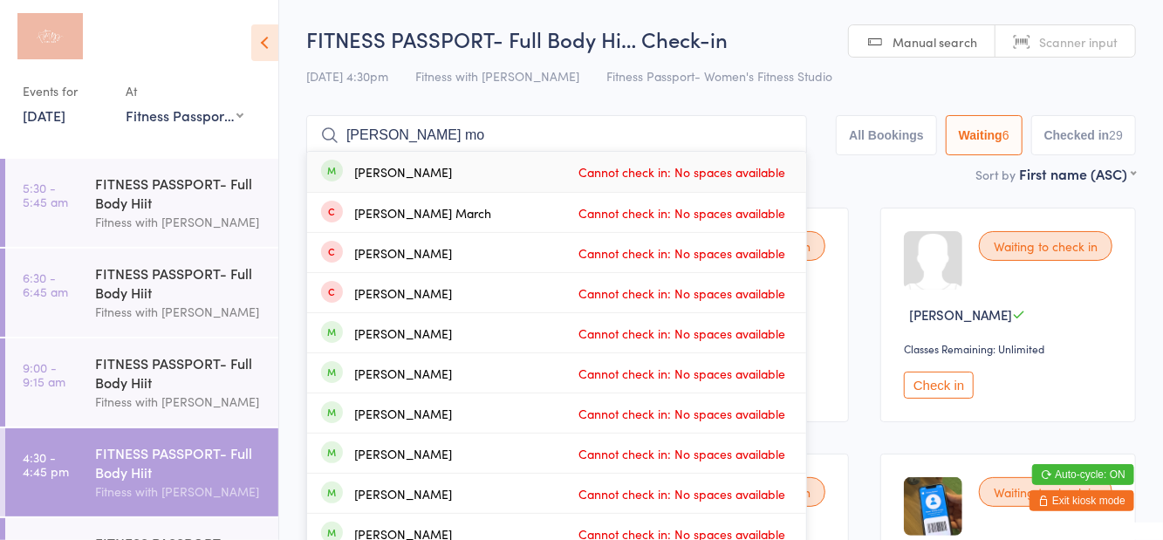
click at [569, 135] on input "Bethaney mo" at bounding box center [556, 135] width 501 height 40
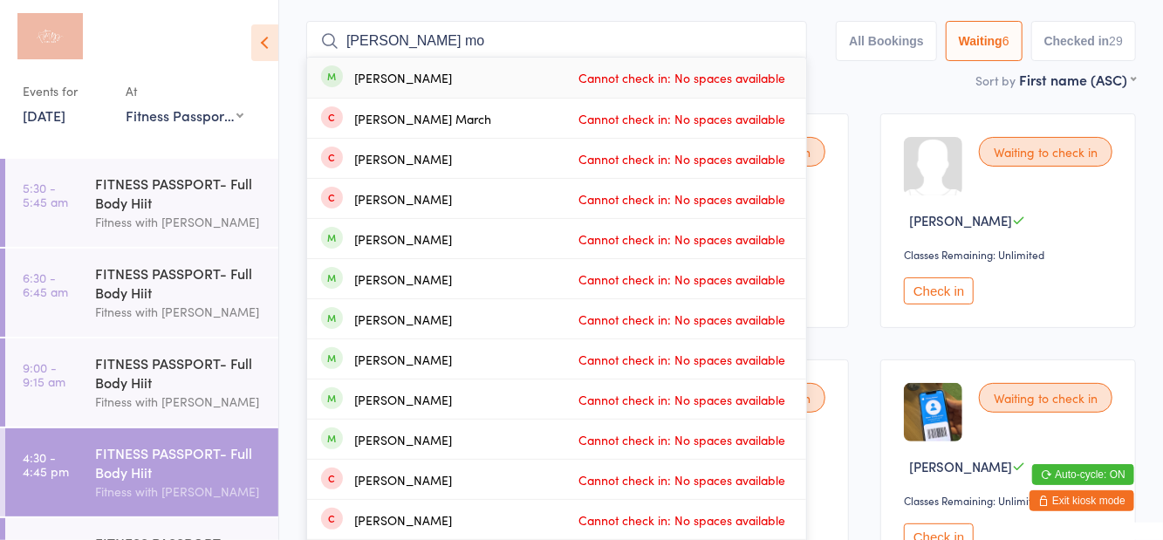
scroll to position [116, 0]
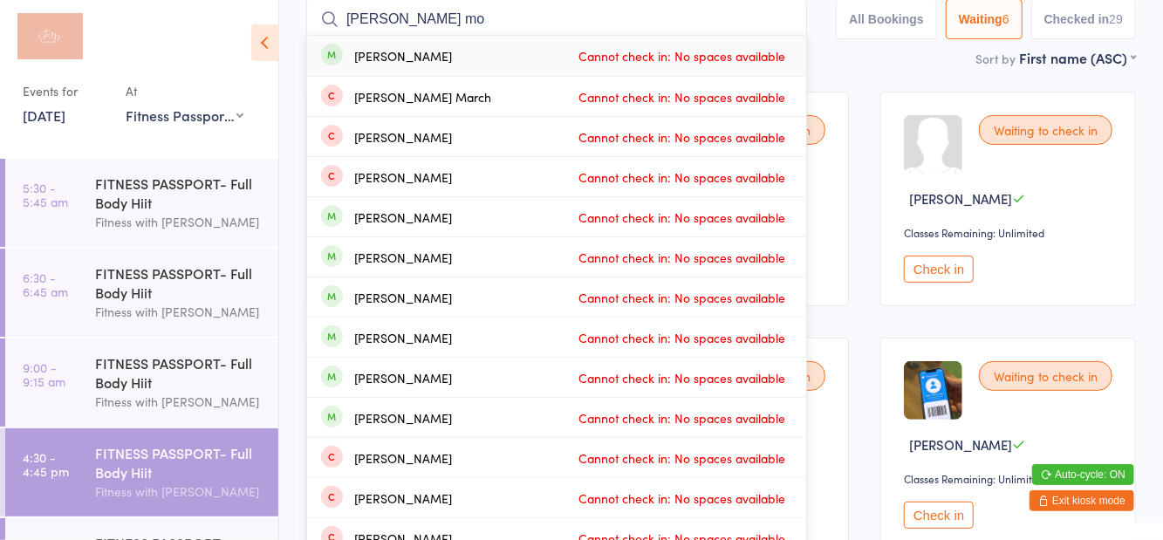
click at [865, 84] on div "Waiting to check in Amy Edwards Classes Remaining: Unlimited Check in Waiting t…" at bounding box center [721, 322] width 861 height 492
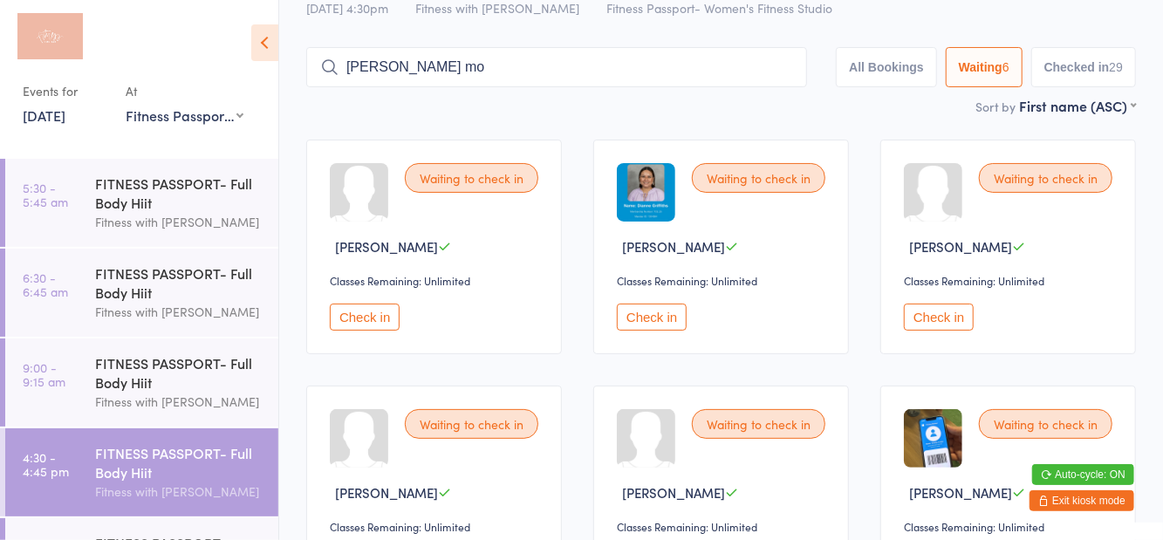
scroll to position [0, 0]
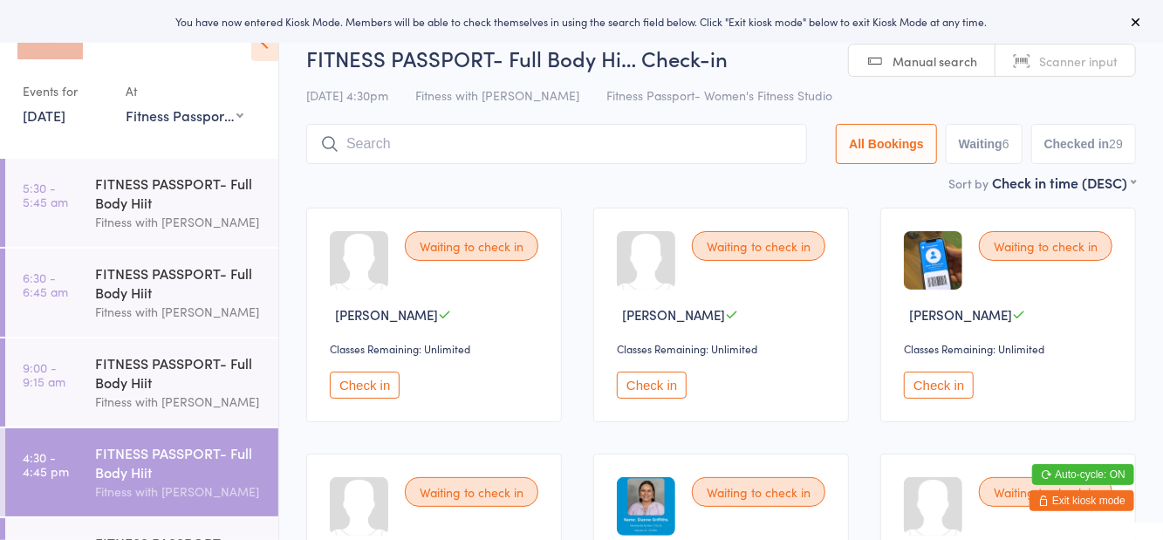
click at [414, 137] on input "search" at bounding box center [556, 144] width 501 height 40
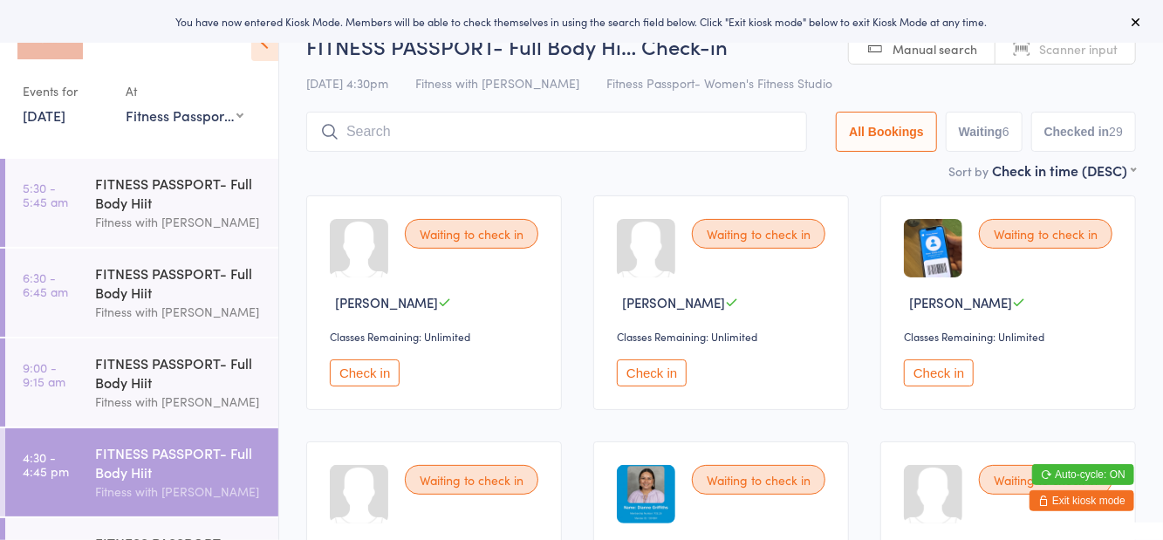
scroll to position [125, 0]
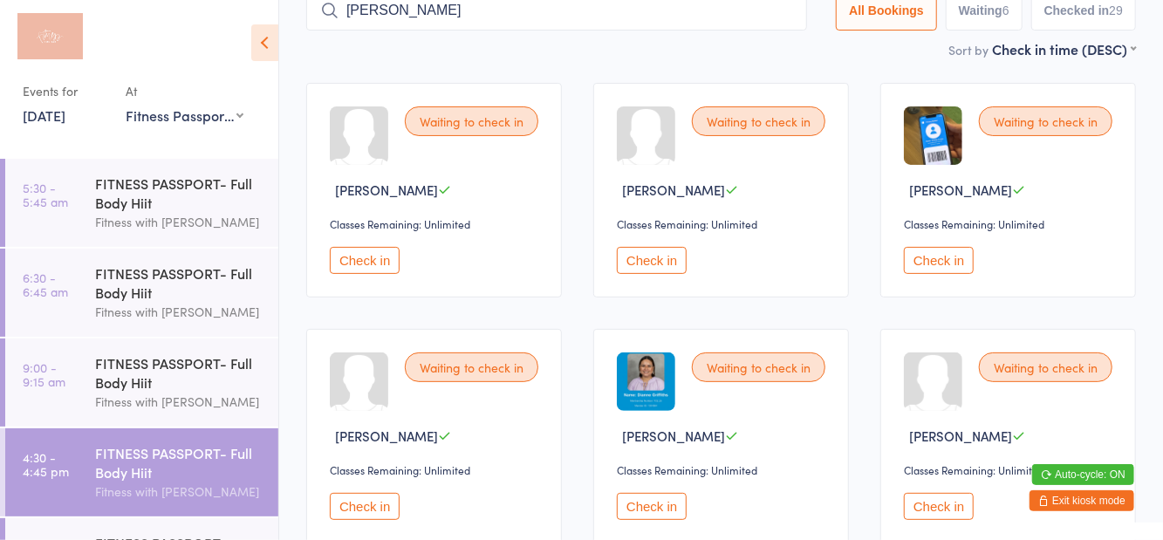
type input "[PERSON_NAME] mo"
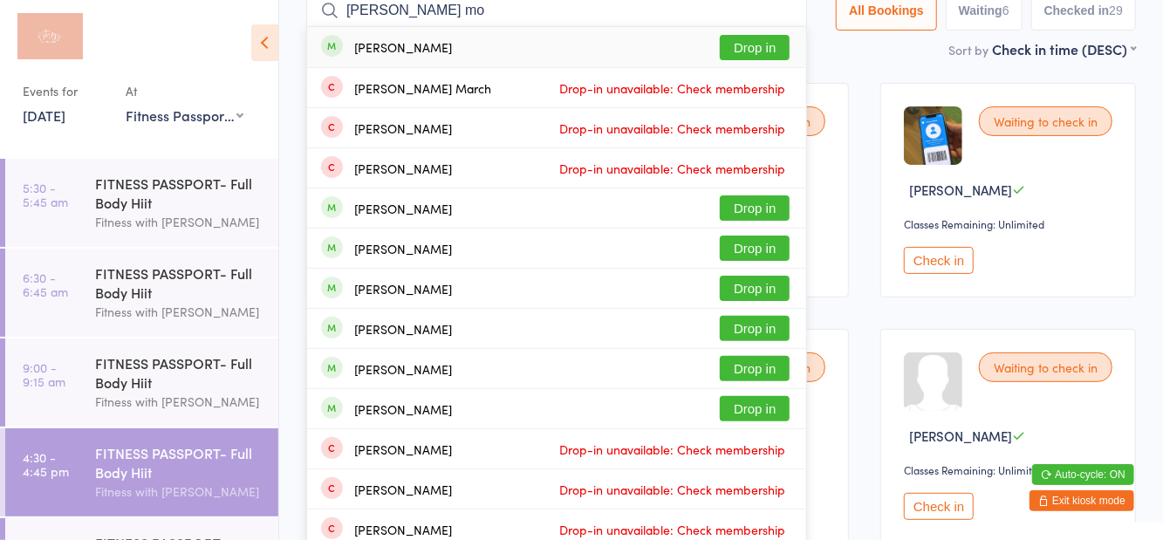
click at [763, 55] on button "Drop in" at bounding box center [755, 47] width 70 height 25
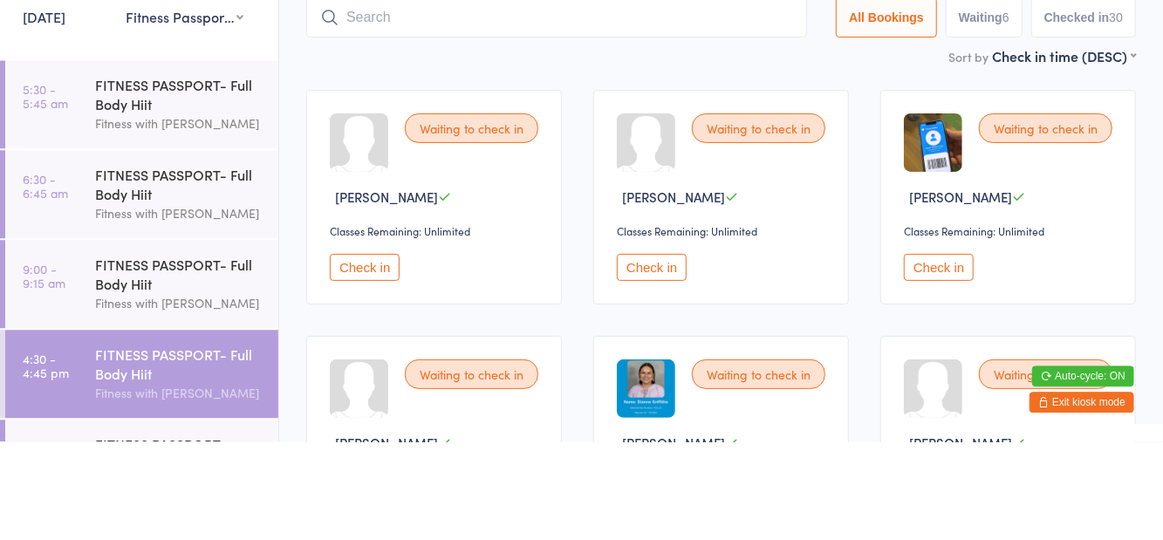
scroll to position [19, 0]
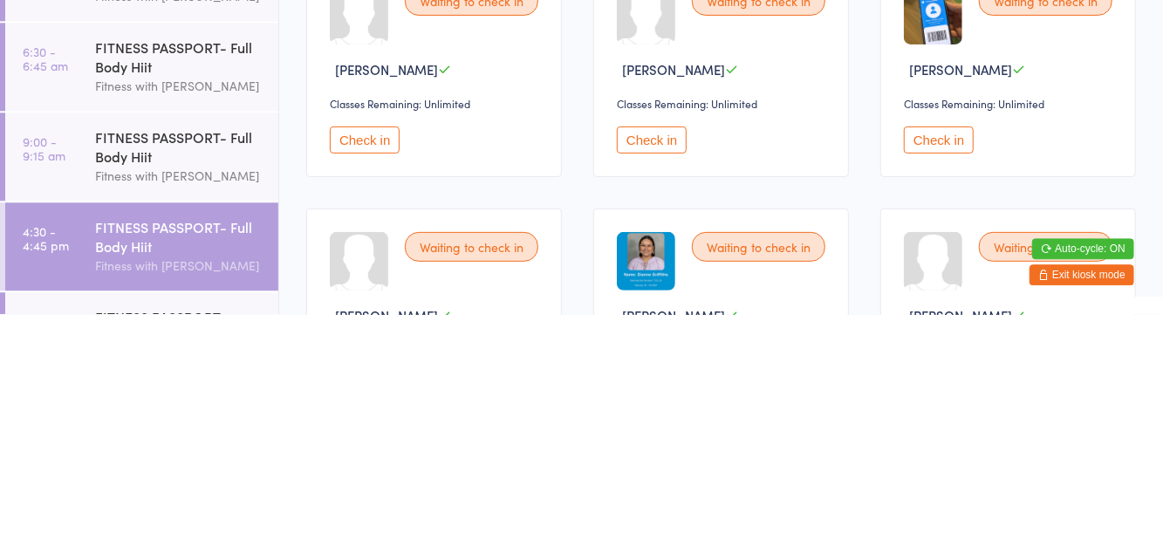
click at [640, 379] on button "Check in" at bounding box center [652, 366] width 70 height 27
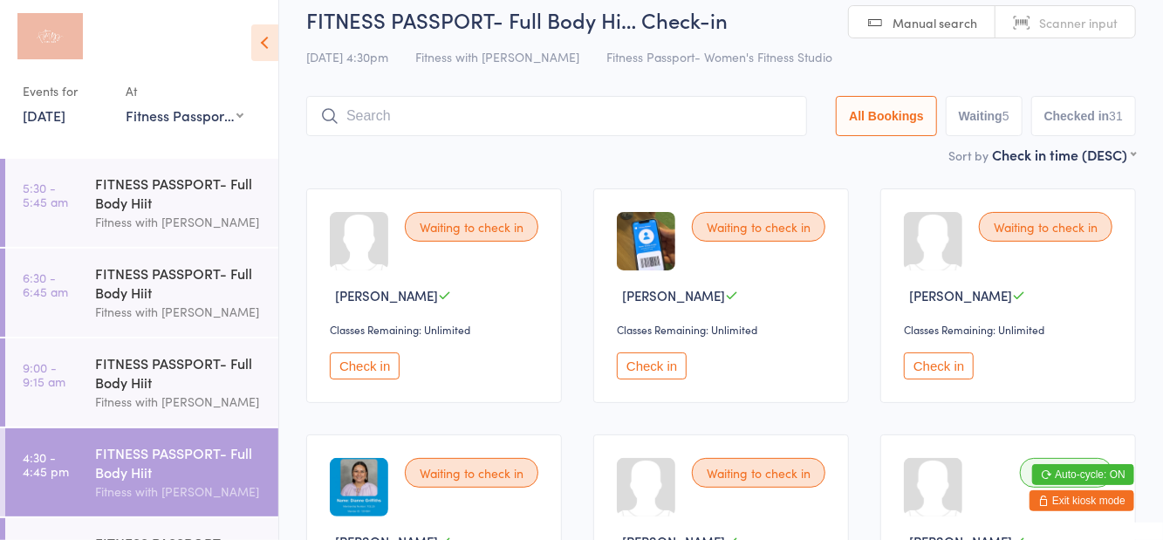
click at [373, 121] on input "search" at bounding box center [556, 116] width 501 height 40
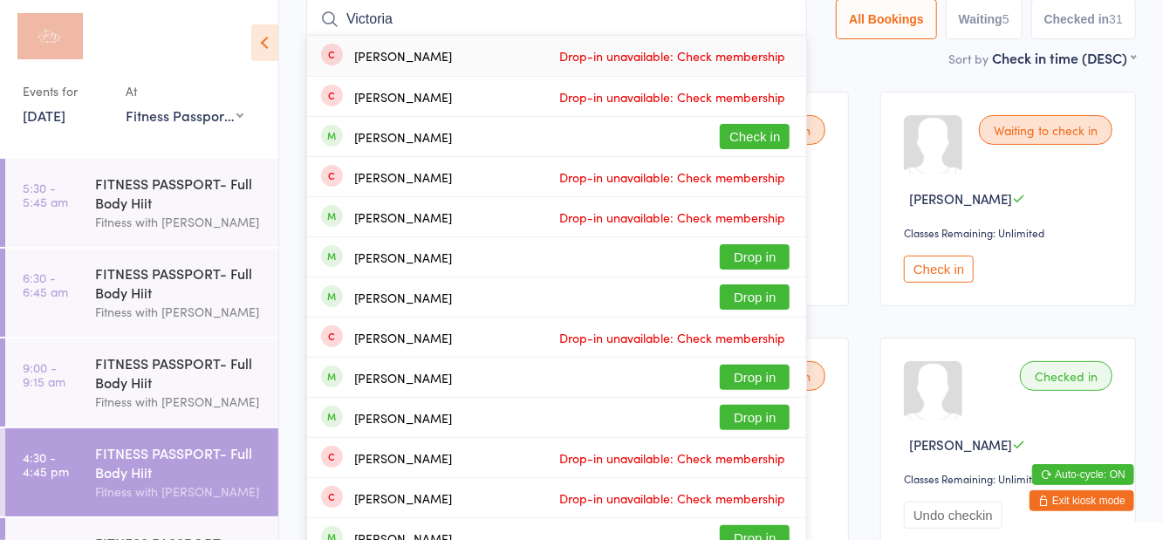
type input "Victoria"
click at [771, 127] on button "Check in" at bounding box center [755, 136] width 70 height 25
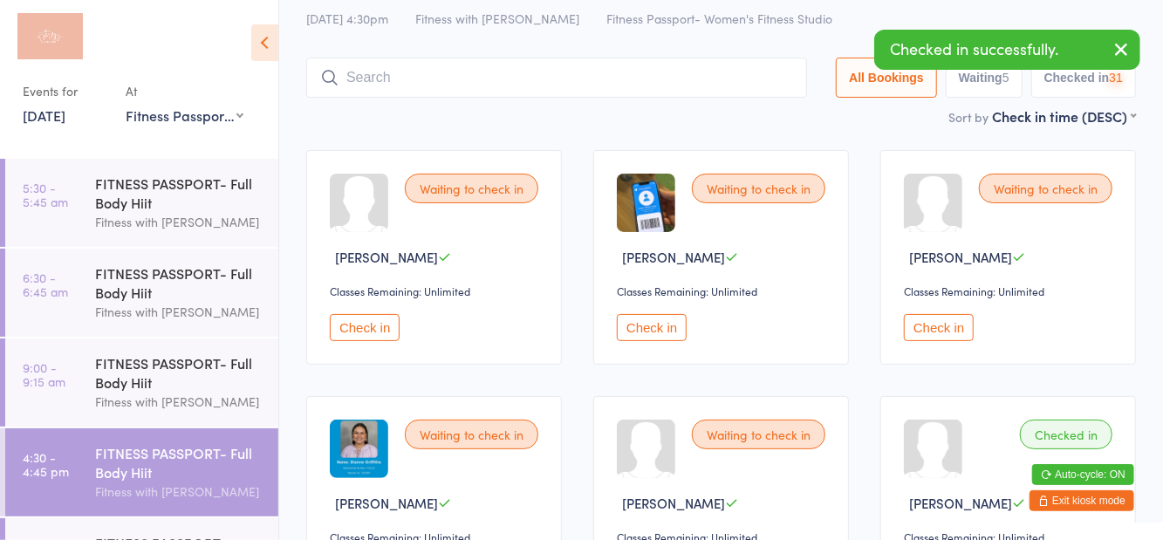
scroll to position [19, 0]
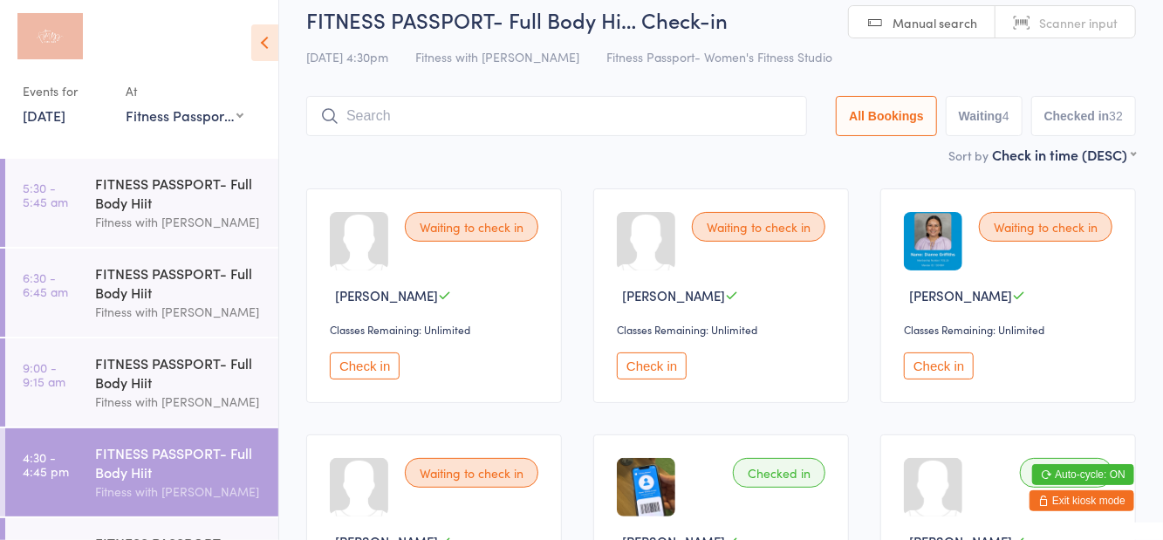
click at [960, 133] on button "Waiting 4" at bounding box center [984, 116] width 77 height 40
select select "0"
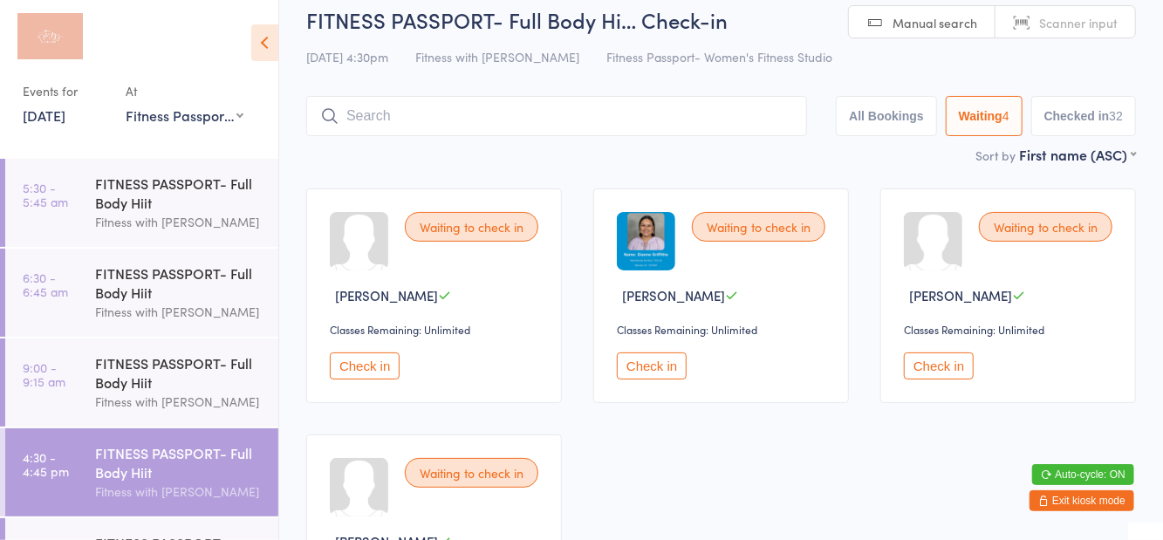
click at [519, 120] on input "search" at bounding box center [556, 116] width 501 height 40
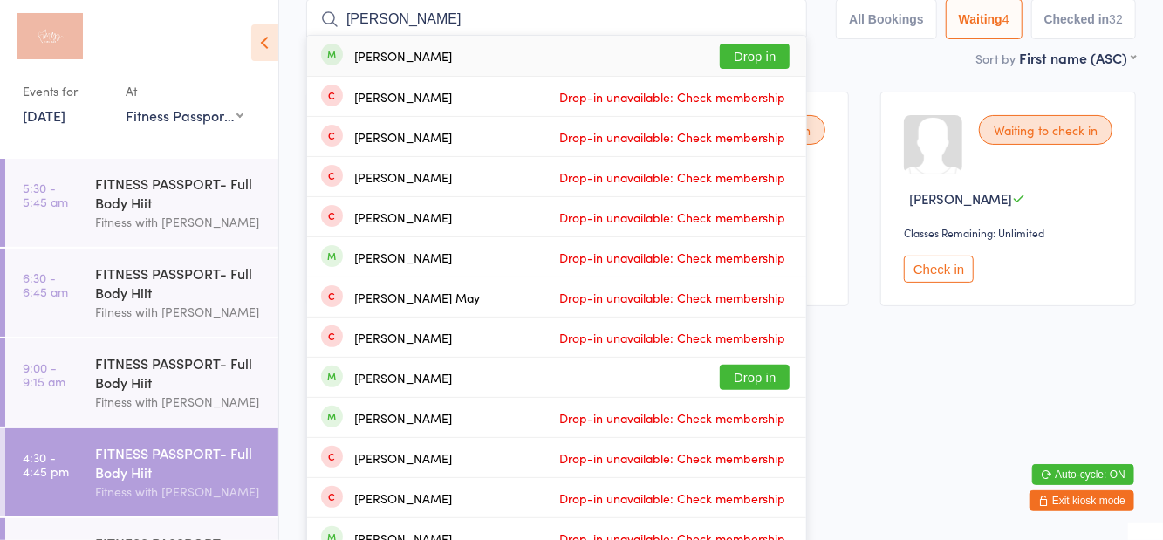
type input "Amanda stacey"
click at [753, 66] on button "Drop in" at bounding box center [755, 56] width 70 height 25
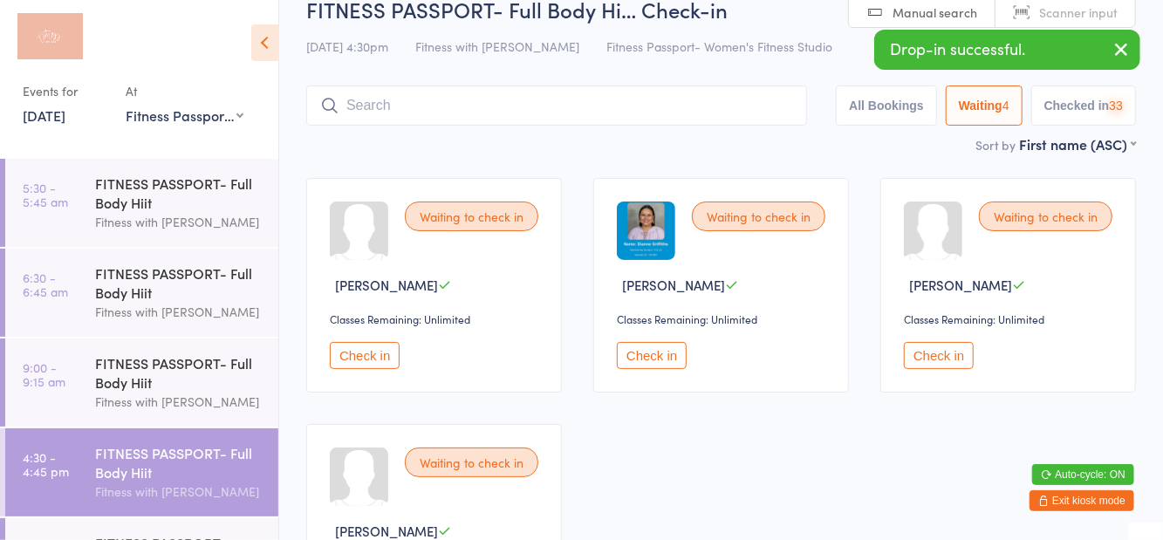
scroll to position [19, 0]
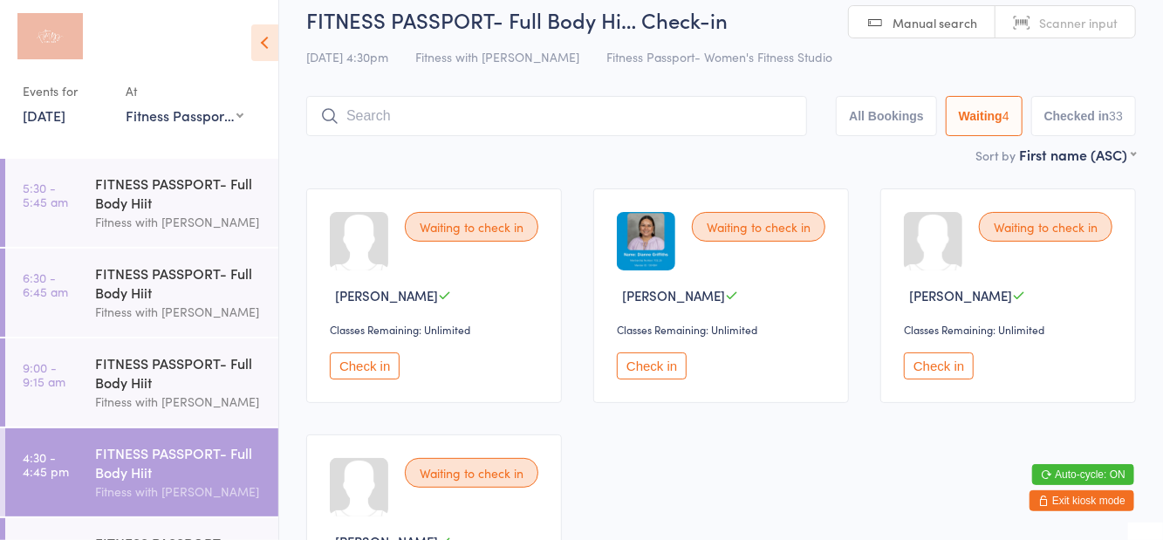
click at [900, 166] on main "FITNESS PASSPORT- Full Body Hi… Check-in 13 Oct 4:30pm Fitness with Zoe Fitness…" at bounding box center [721, 335] width 830 height 660
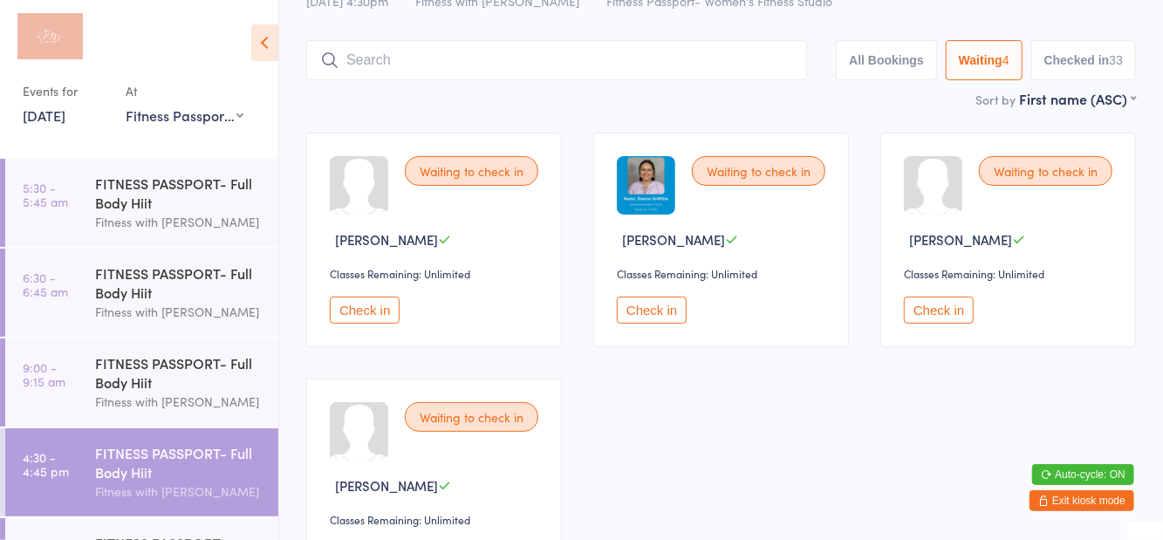
scroll to position [82, 0]
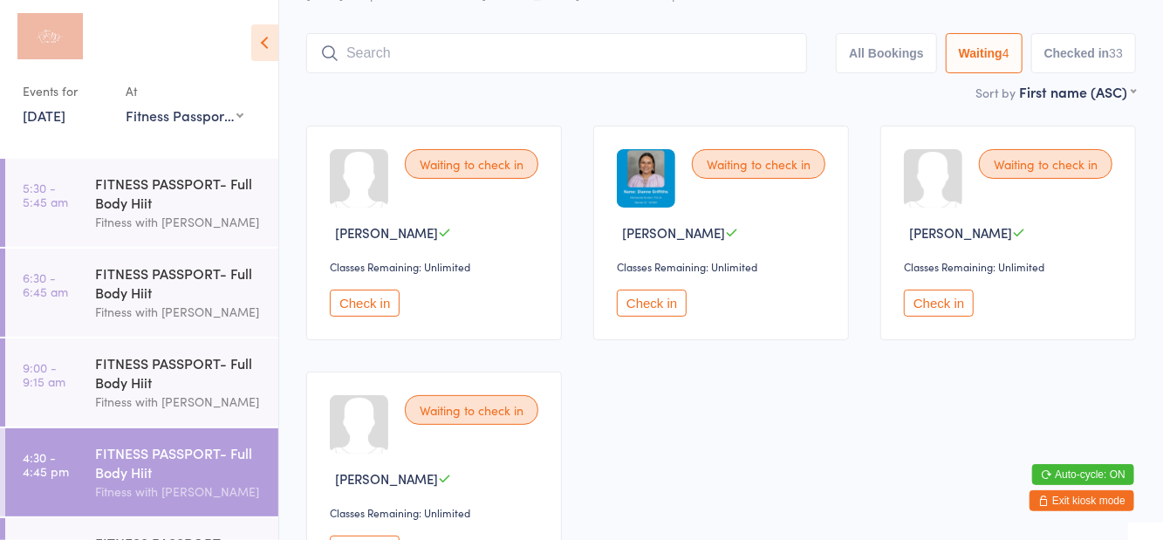
click at [350, 537] on button "Check in" at bounding box center [365, 549] width 70 height 27
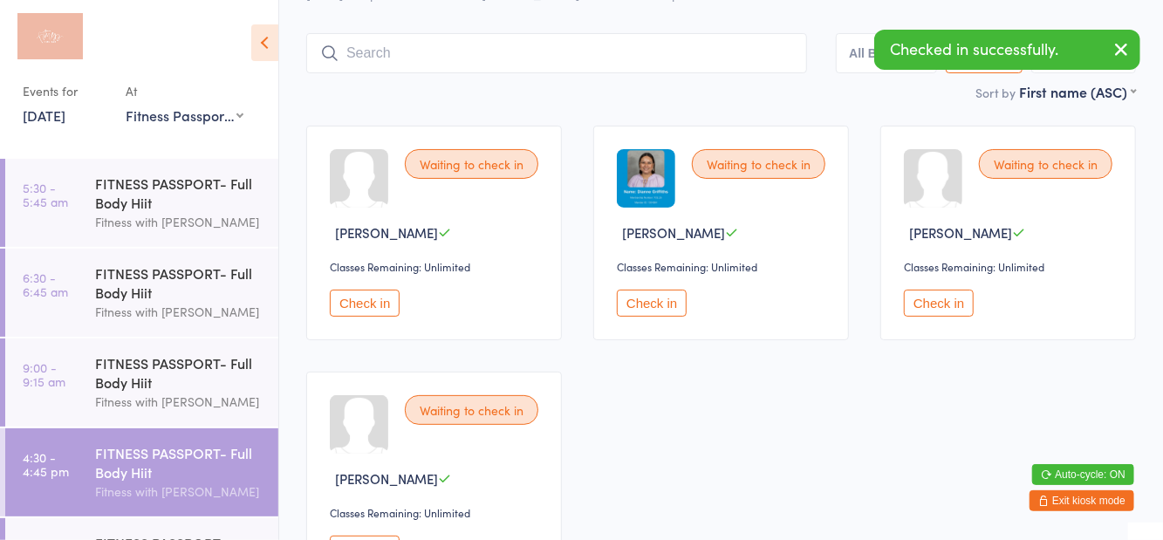
scroll to position [0, 0]
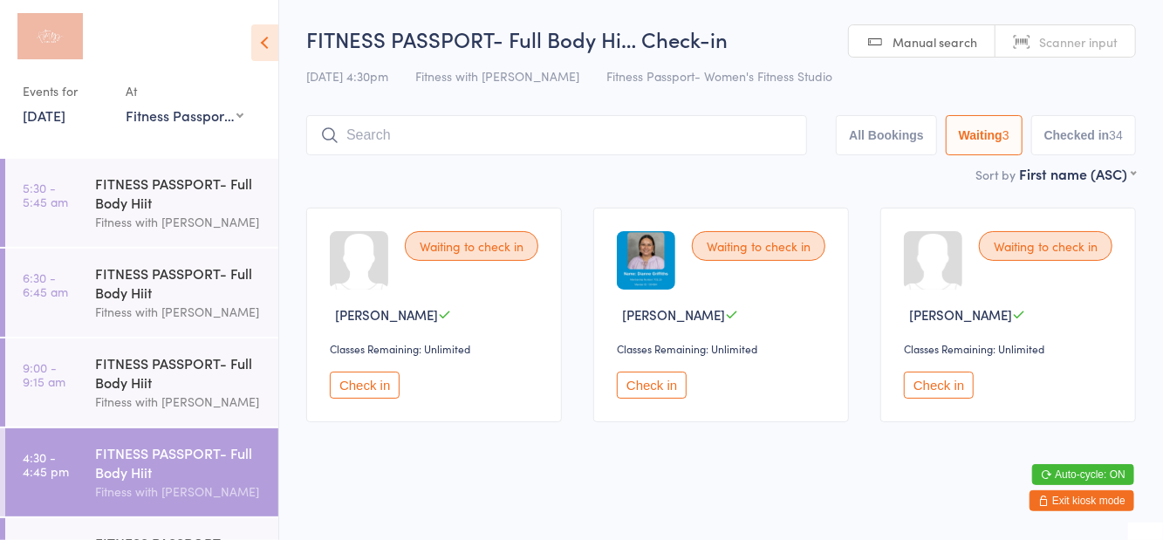
click at [955, 382] on button "Check in" at bounding box center [939, 385] width 70 height 27
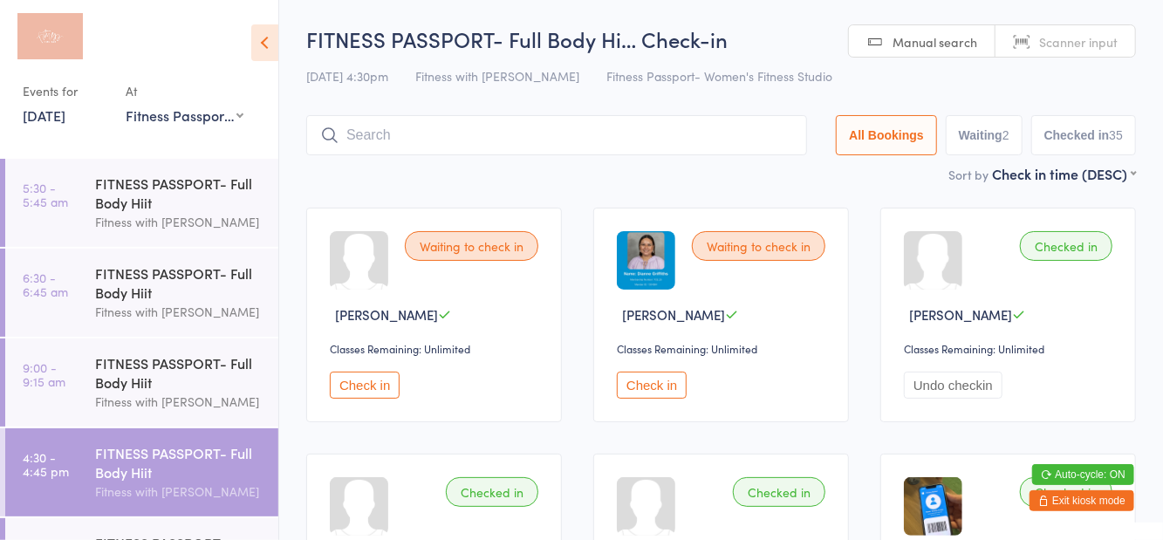
click at [984, 140] on button "Waiting 2" at bounding box center [984, 135] width 77 height 40
select select "0"
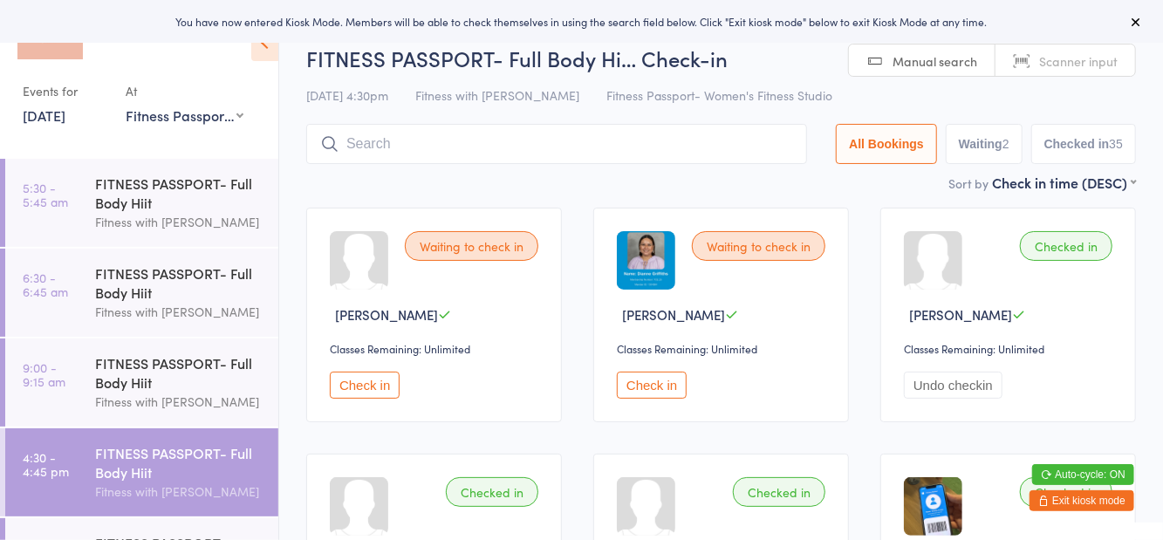
click at [971, 154] on button "Waiting 2" at bounding box center [984, 144] width 77 height 40
select select "0"
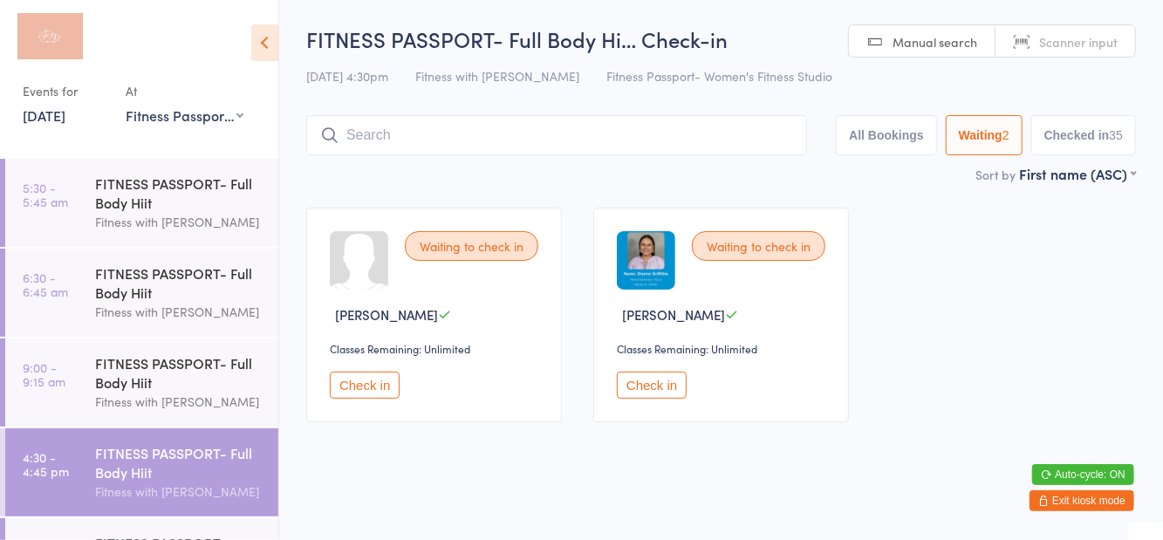
click at [366, 133] on input "search" at bounding box center [556, 135] width 501 height 40
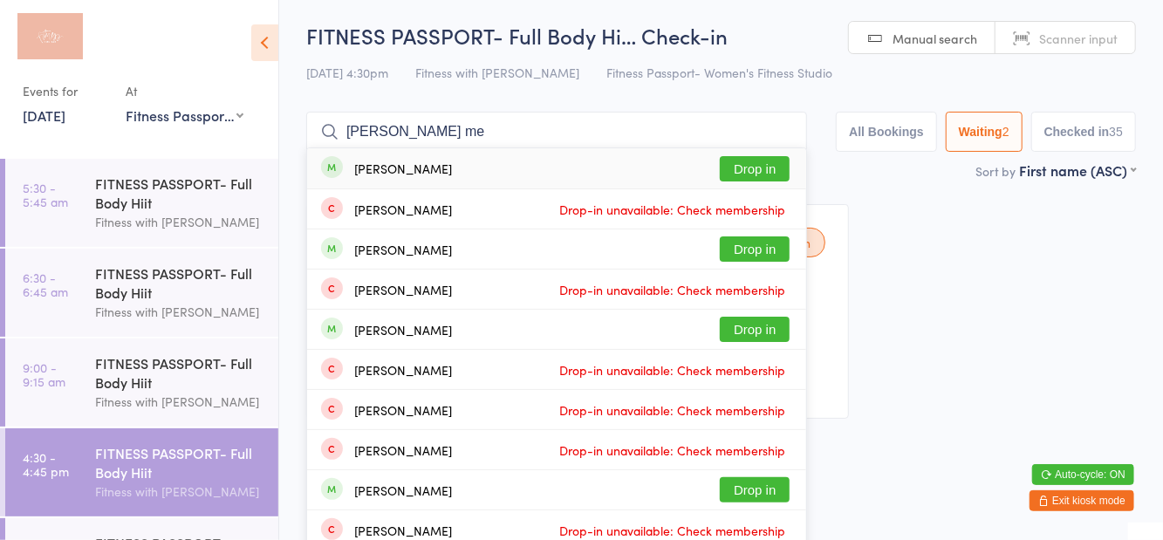
type input "Susan me"
click at [770, 176] on button "Drop in" at bounding box center [755, 168] width 70 height 25
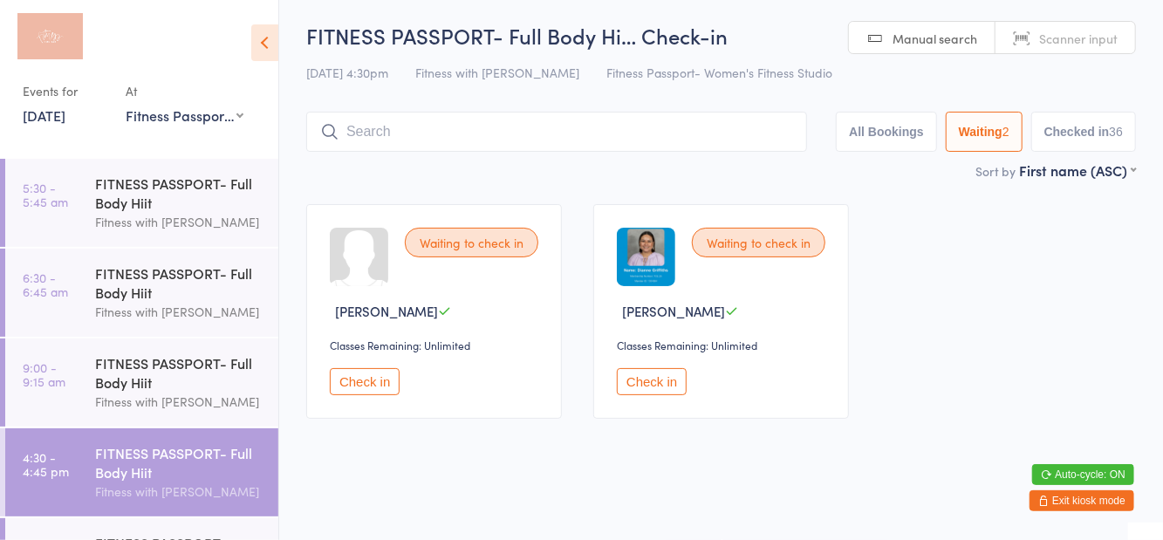
click at [953, 72] on div "13 Oct 4:30pm Fitness with Zoe Fitness Passport- Women's Fitness Studio" at bounding box center [721, 72] width 830 height 29
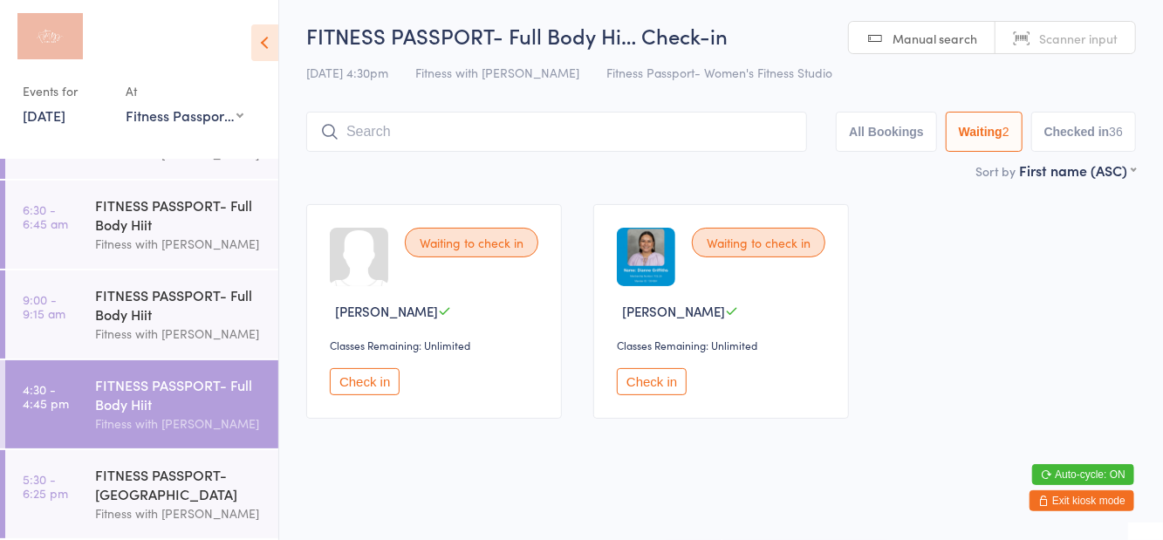
scroll to position [67, 0]
click at [108, 475] on div "FITNESS PASSPORT- [GEOGRAPHIC_DATA]" at bounding box center [179, 485] width 168 height 38
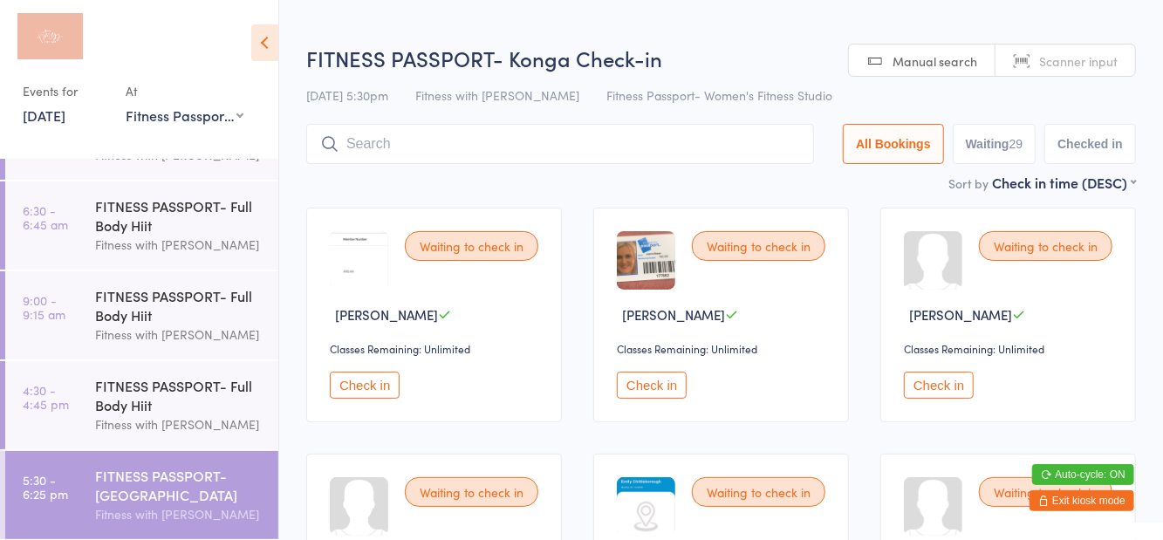
click at [846, 178] on div "Sort by Check in time (DESC) First name (ASC) First name (DESC) Last name (ASC)…" at bounding box center [721, 182] width 830 height 19
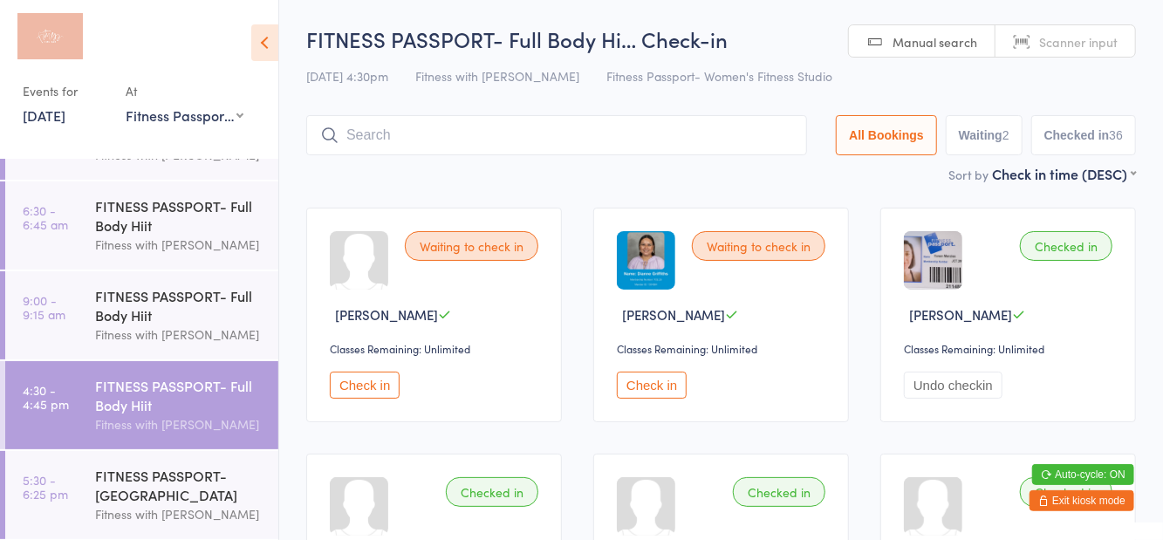
click at [805, 70] on div "13 Oct 4:30pm Fitness with Zoe Fitness Passport- Women's Fitness Studio" at bounding box center [721, 76] width 830 height 29
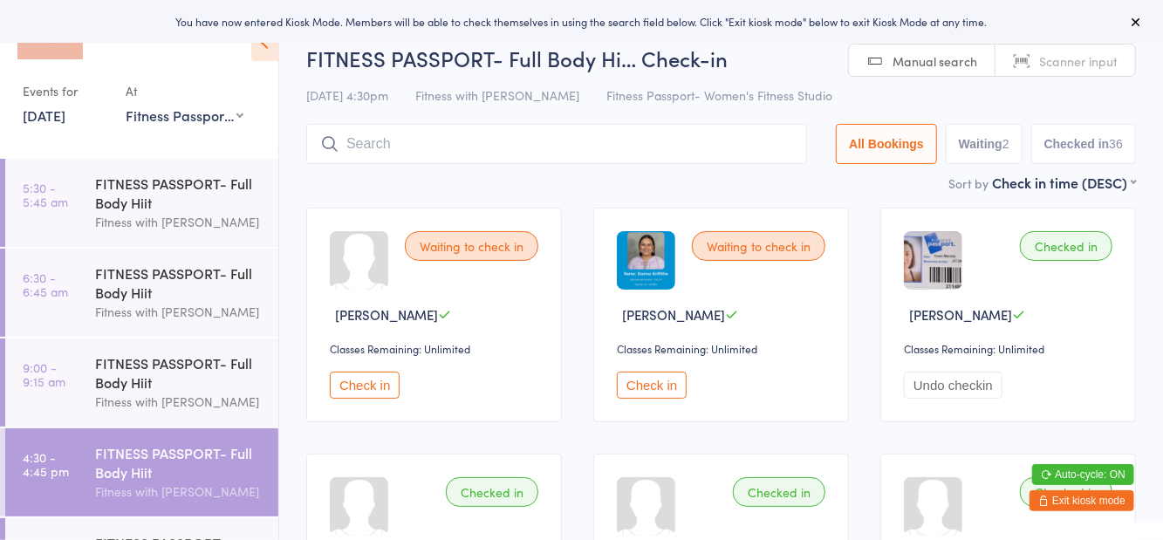
click at [785, 94] on div "[DATE] 4:30pm Fitness with Zoe Fitness Passport- Women's Fitness Studio" at bounding box center [721, 95] width 830 height 29
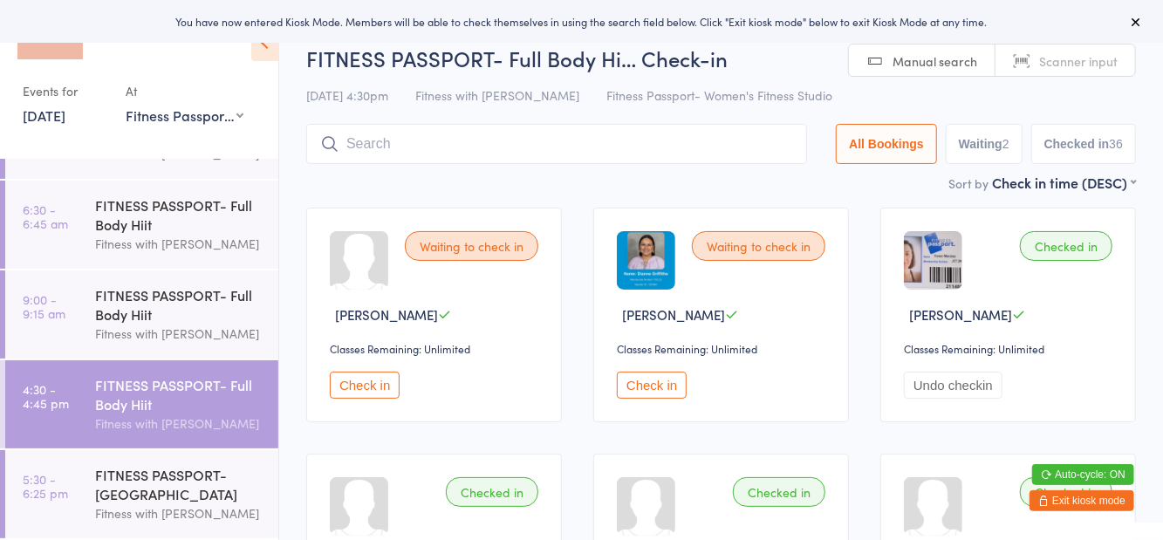
click at [154, 506] on div "Fitness with [PERSON_NAME]" at bounding box center [179, 513] width 168 height 20
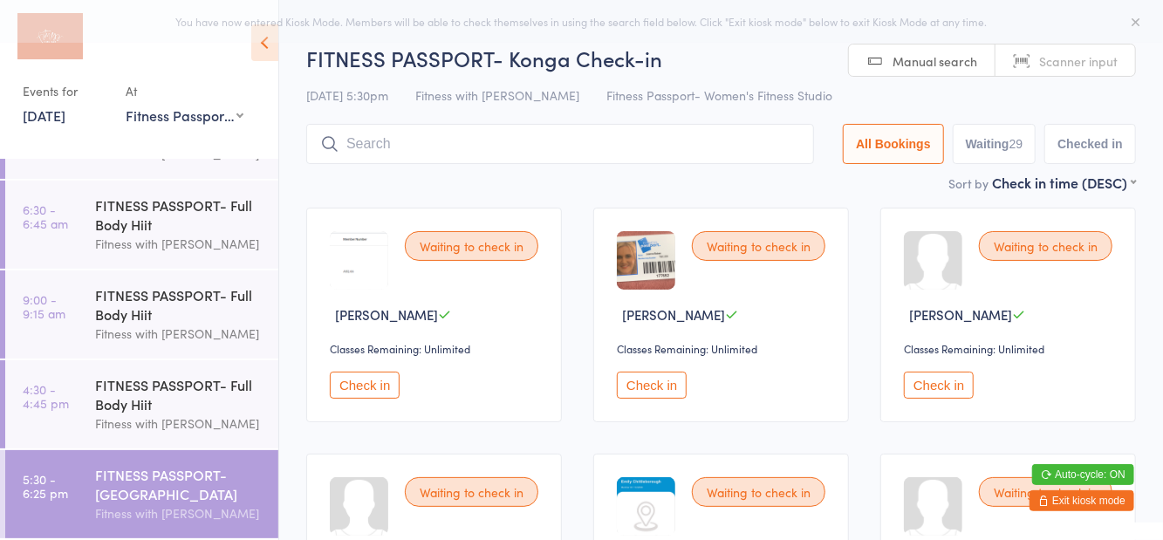
click at [792, 102] on div "[DATE] 5:30pm Fitness with Zoe Fitness Passport- Women's Fitness Studio" at bounding box center [721, 95] width 830 height 29
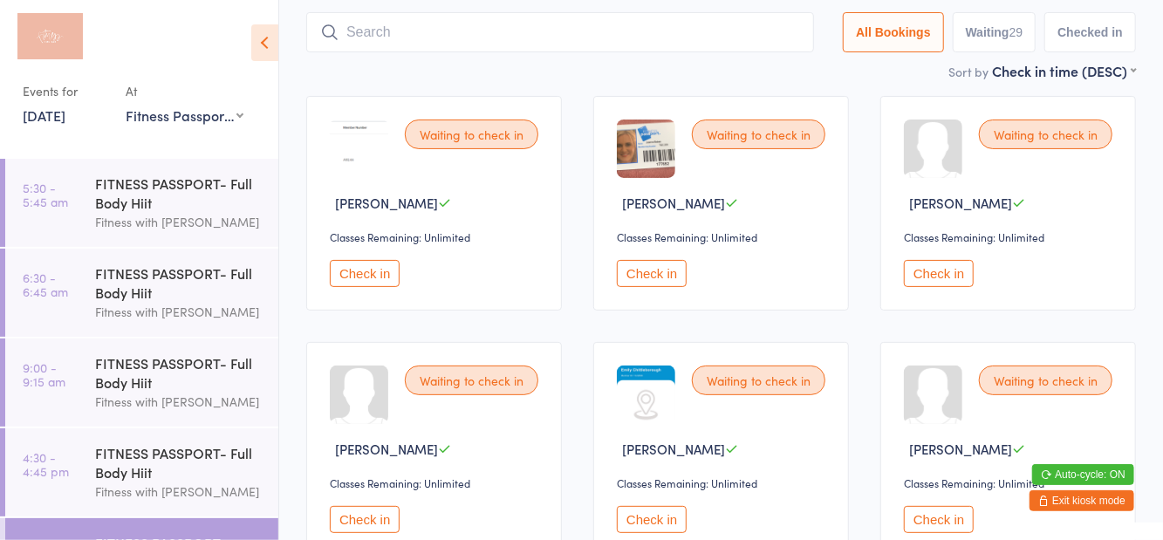
click at [654, 532] on button "Check in" at bounding box center [652, 519] width 70 height 27
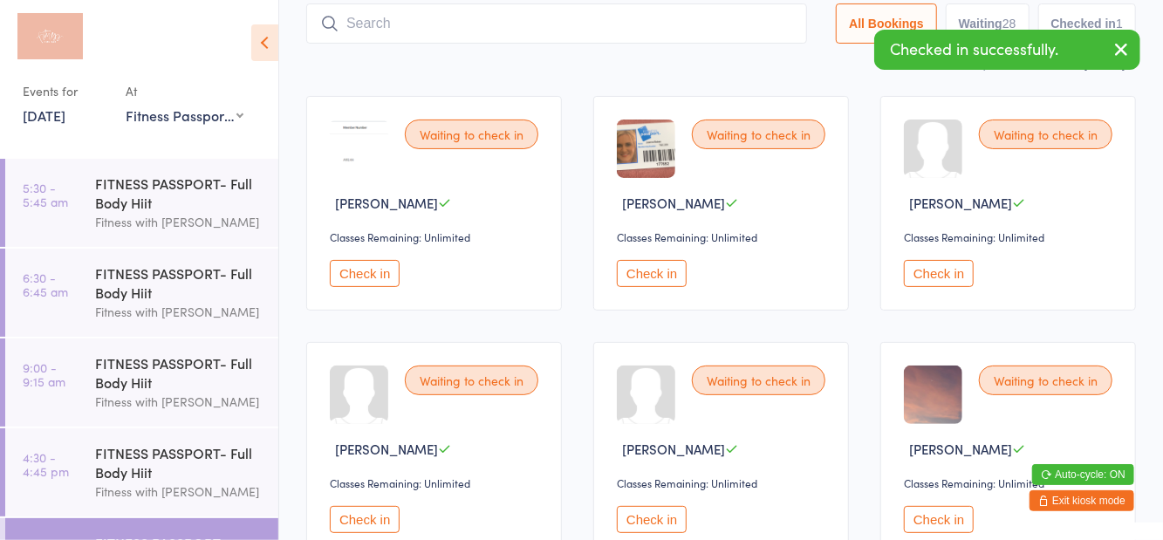
click at [269, 45] on icon at bounding box center [264, 42] width 27 height 37
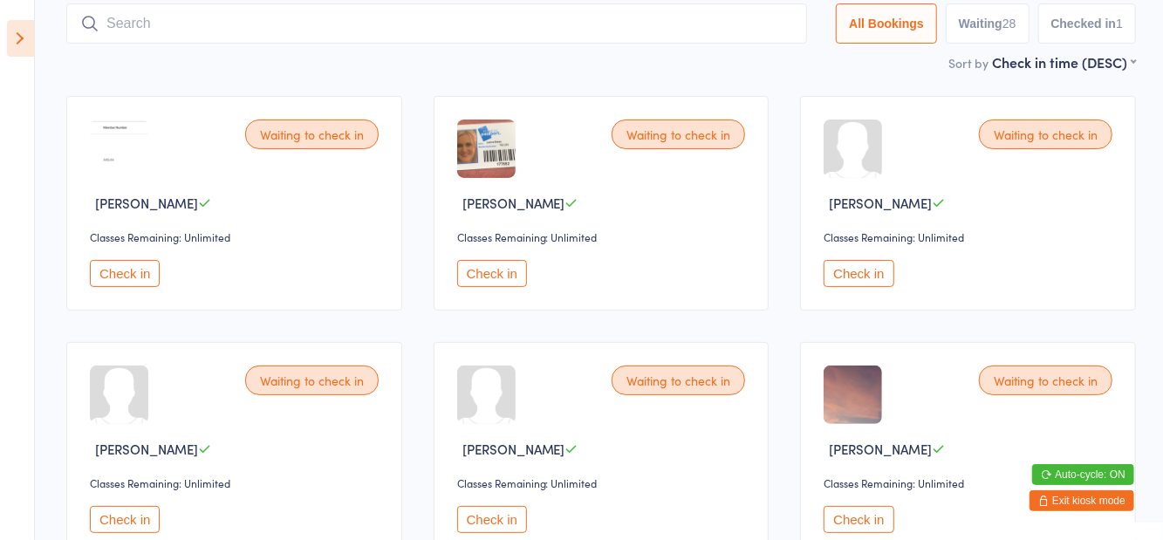
click at [985, 32] on button "Waiting 28" at bounding box center [988, 23] width 84 height 40
select select "0"
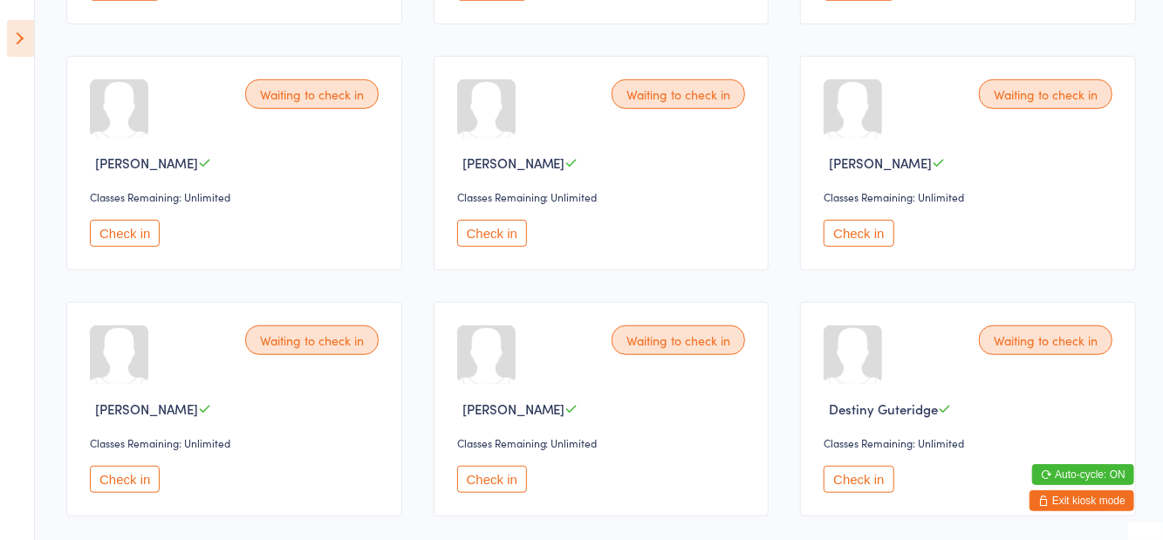
scroll to position [647, 0]
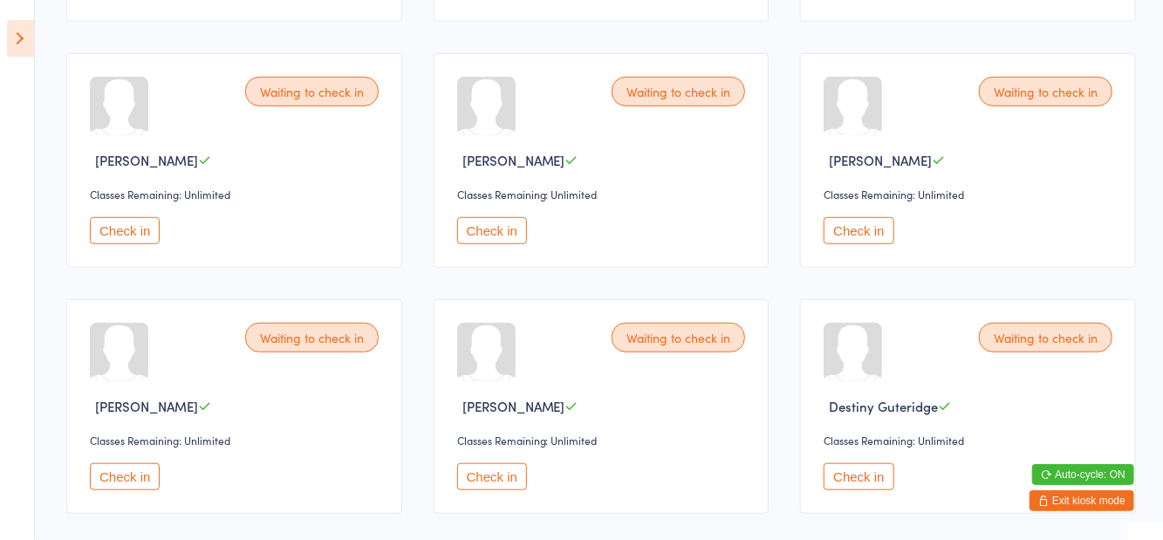
click at [842, 230] on button "Check in" at bounding box center [859, 230] width 70 height 27
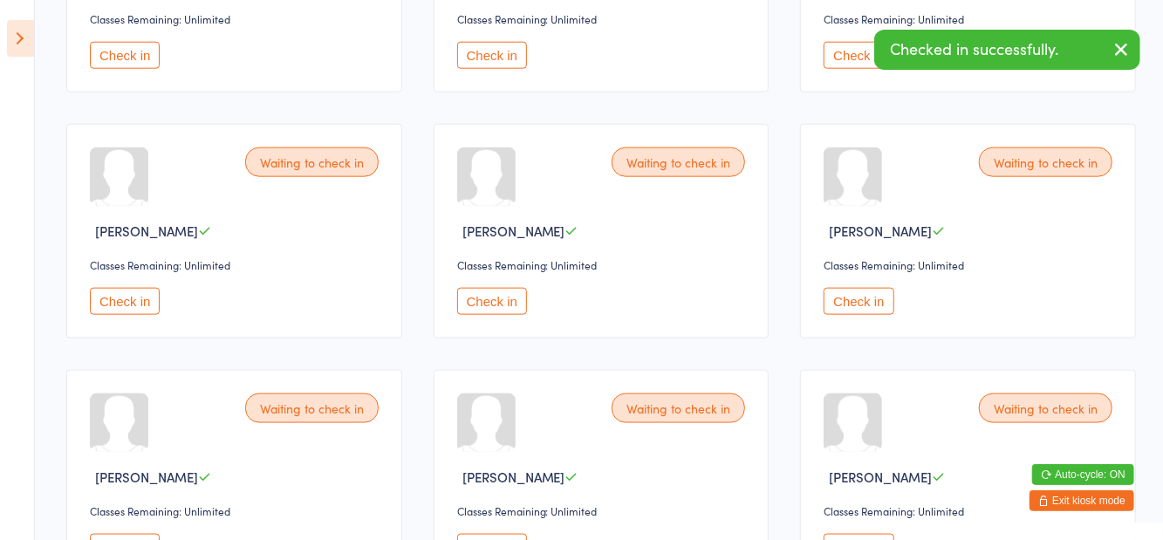
scroll to position [1068, 0]
click at [502, 307] on button "Check in" at bounding box center [492, 301] width 70 height 27
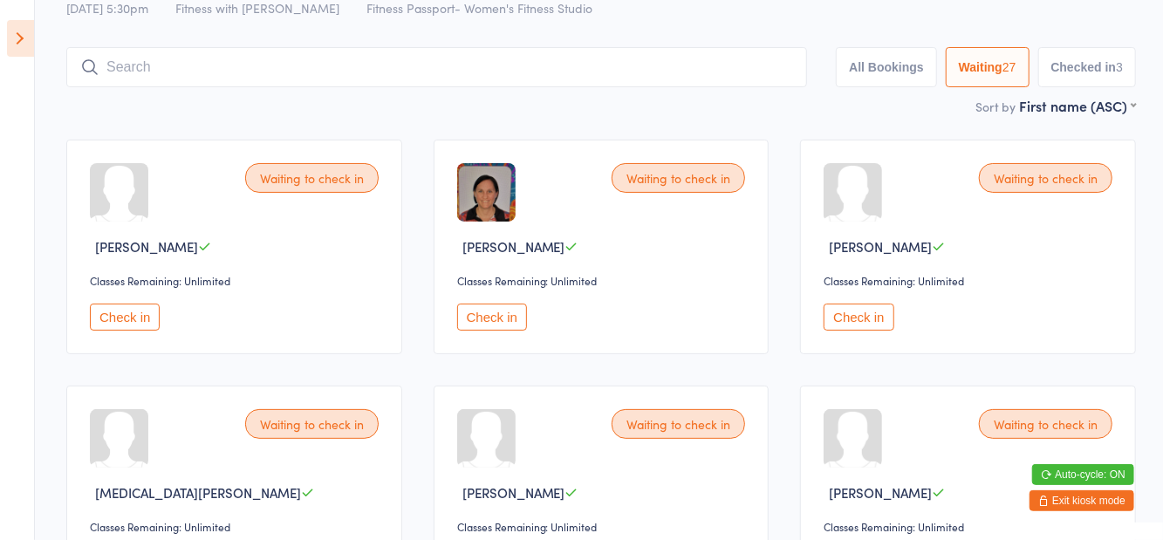
scroll to position [0, 0]
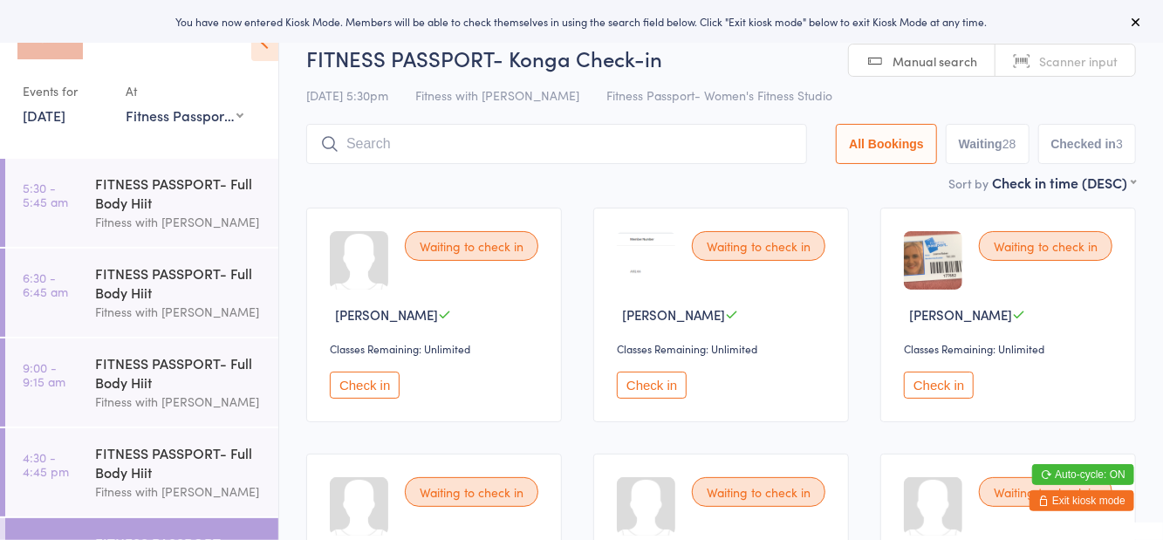
click at [993, 145] on button "Waiting 28" at bounding box center [988, 144] width 84 height 40
select select "0"
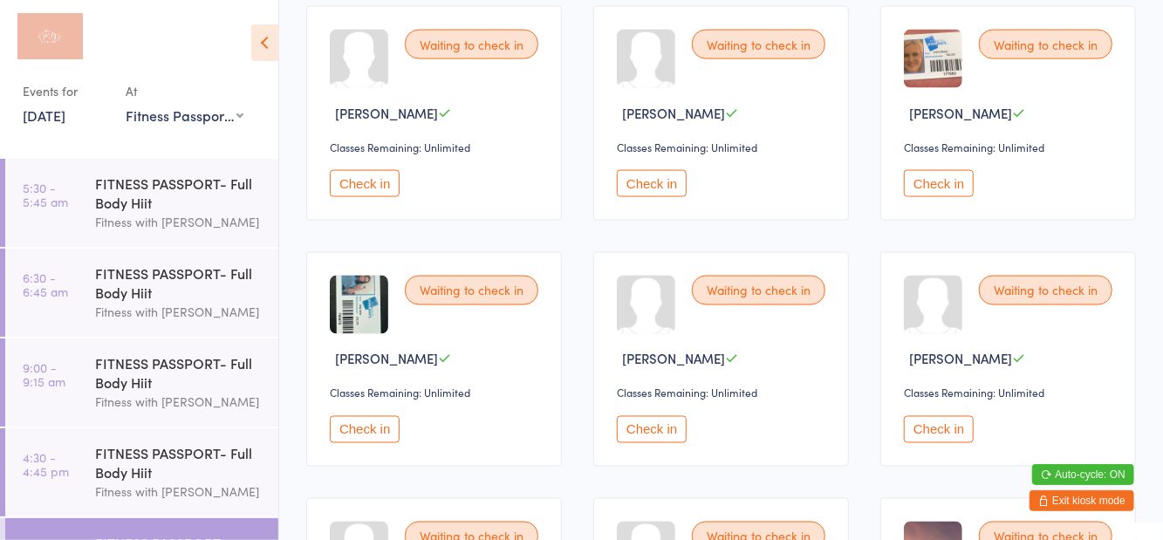
scroll to position [1498, 0]
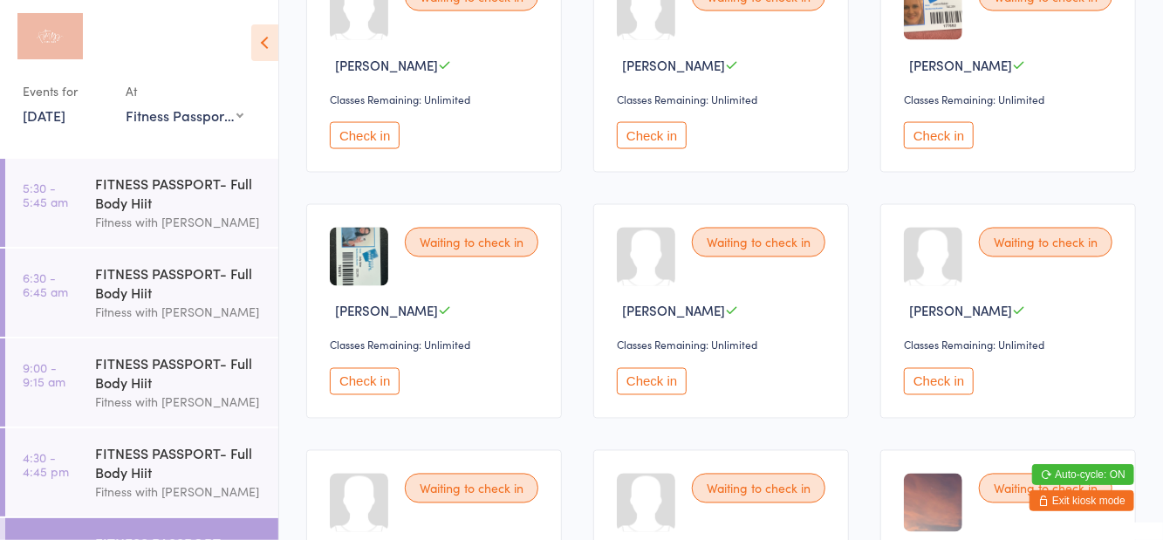
click at [649, 368] on button "Check in" at bounding box center [652, 381] width 70 height 27
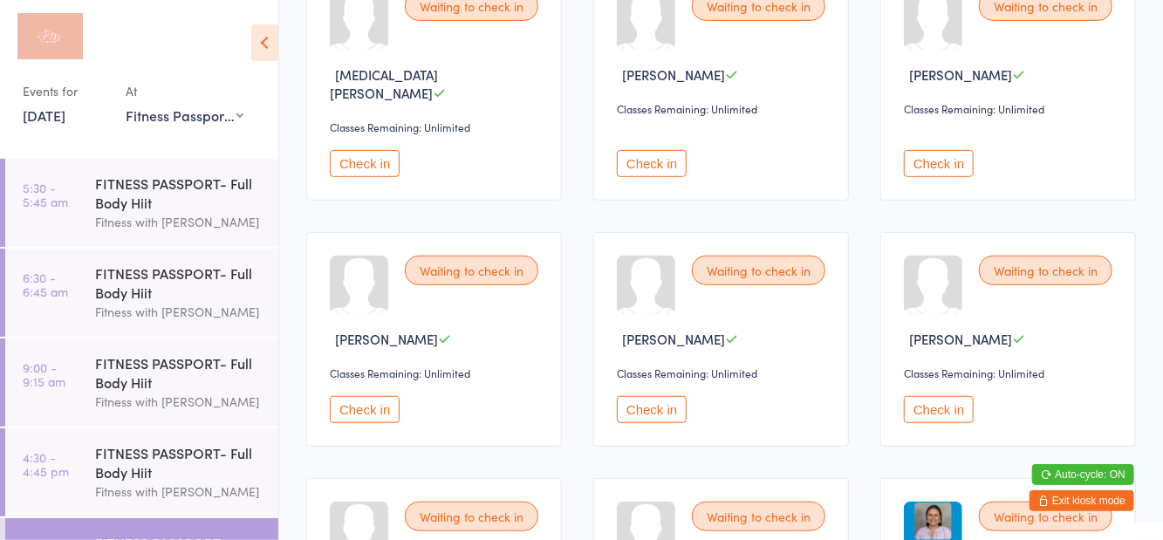
scroll to position [0, 0]
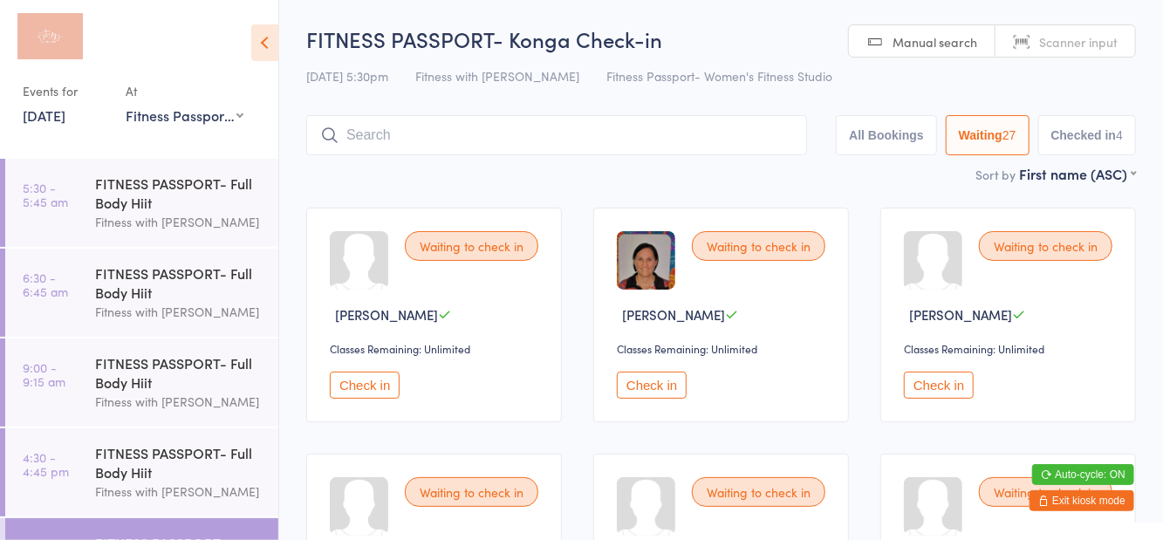
click at [515, 140] on input "search" at bounding box center [556, 135] width 501 height 40
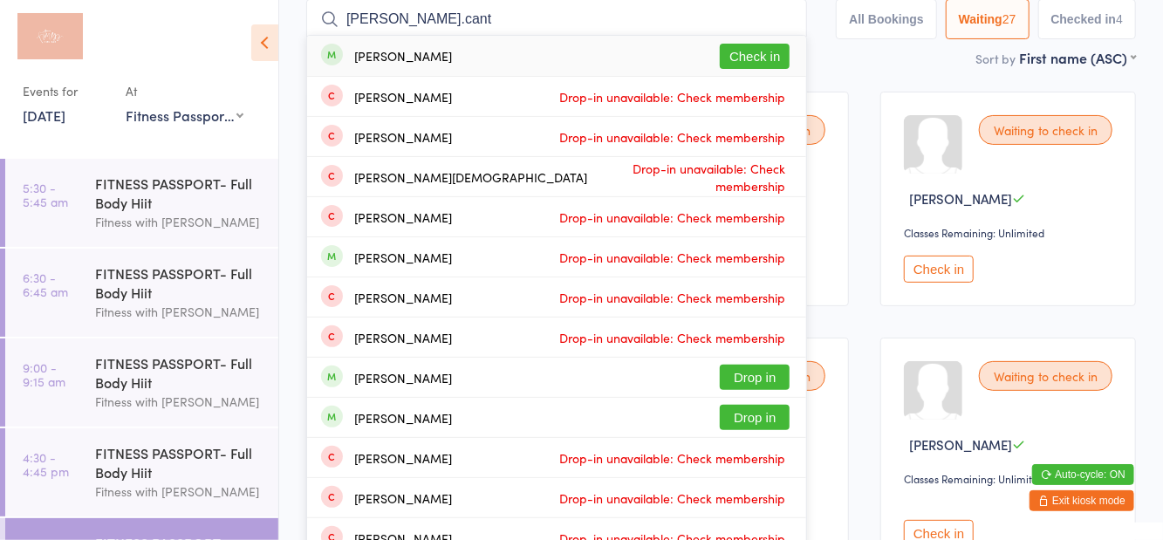
type input "[PERSON_NAME].cant"
click at [746, 65] on button "Check in" at bounding box center [755, 56] width 70 height 25
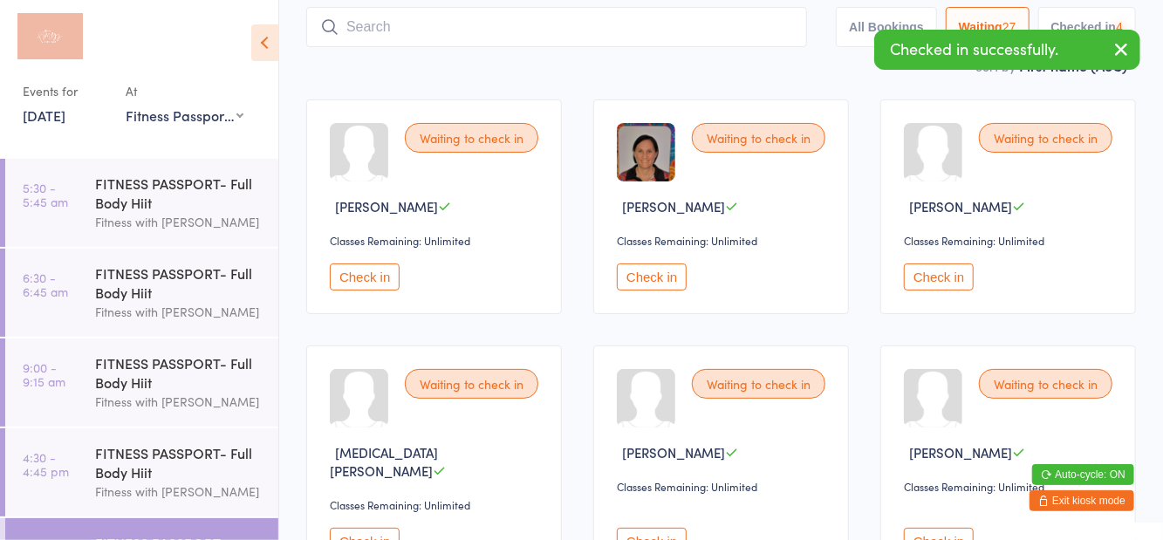
scroll to position [19, 0]
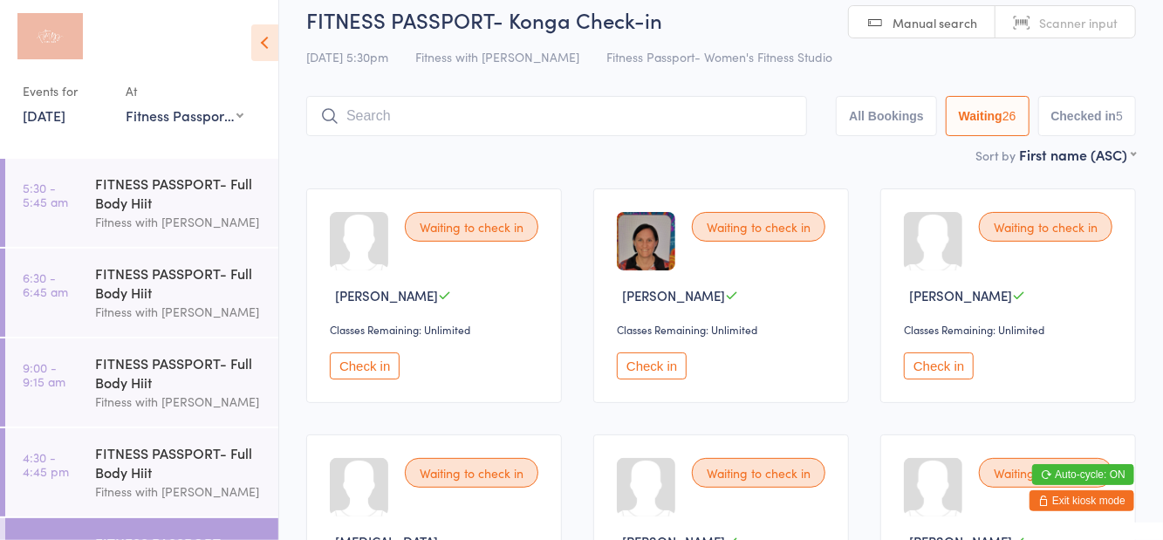
click at [1101, 99] on button "Checked in 5" at bounding box center [1087, 116] width 99 height 40
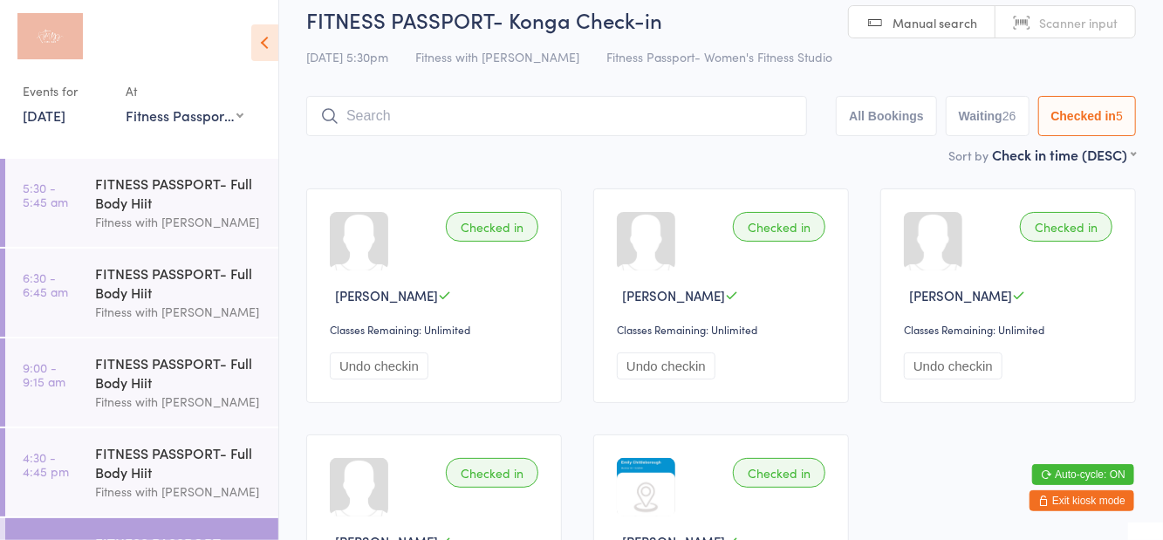
click at [975, 125] on button "Waiting 26" at bounding box center [988, 116] width 84 height 40
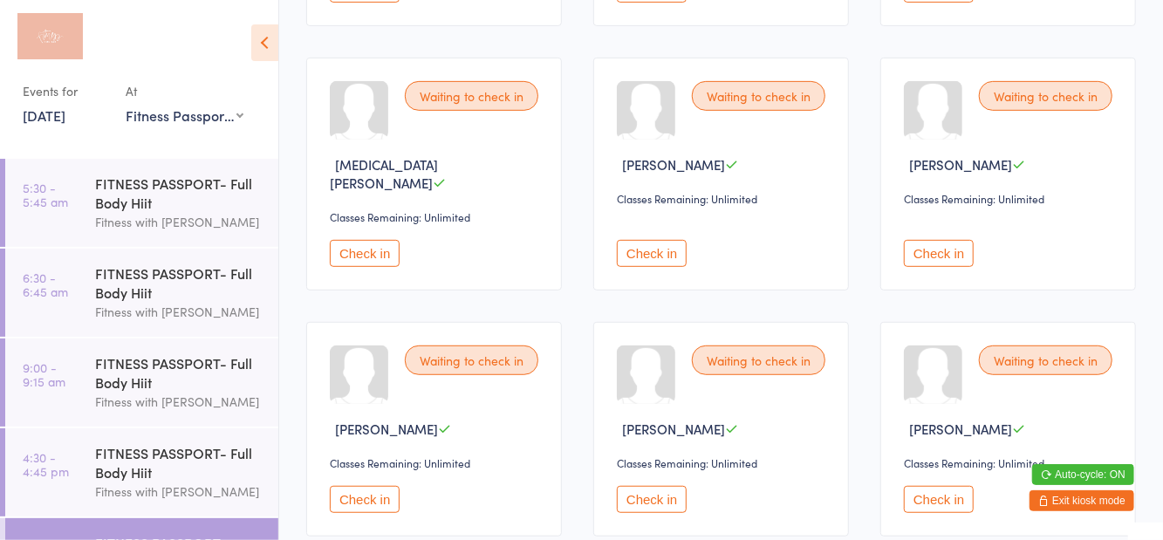
scroll to position [0, 0]
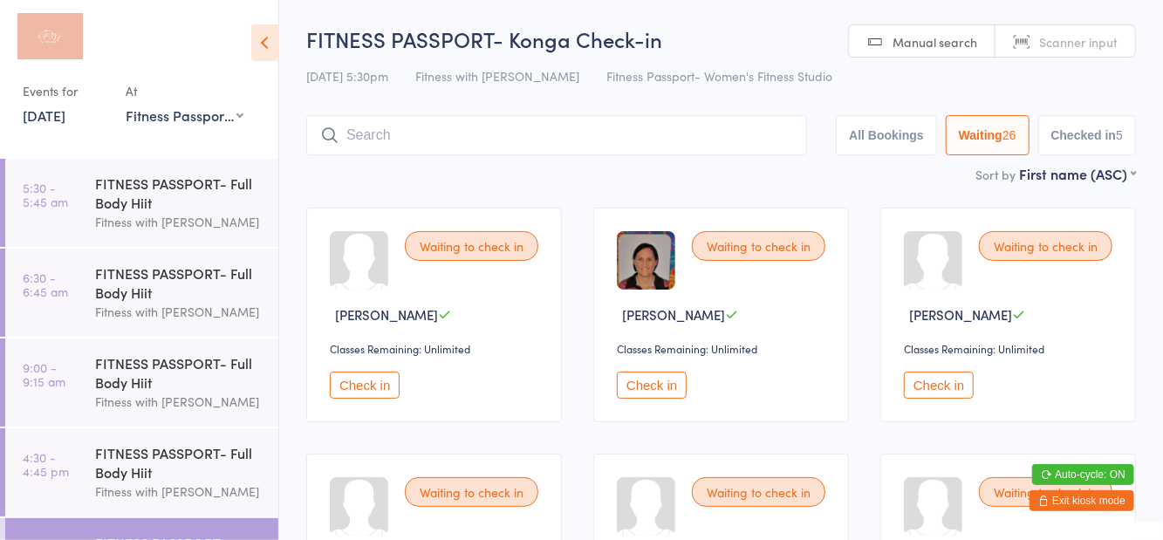
click at [186, 490] on div "Fitness with [PERSON_NAME]" at bounding box center [179, 492] width 168 height 20
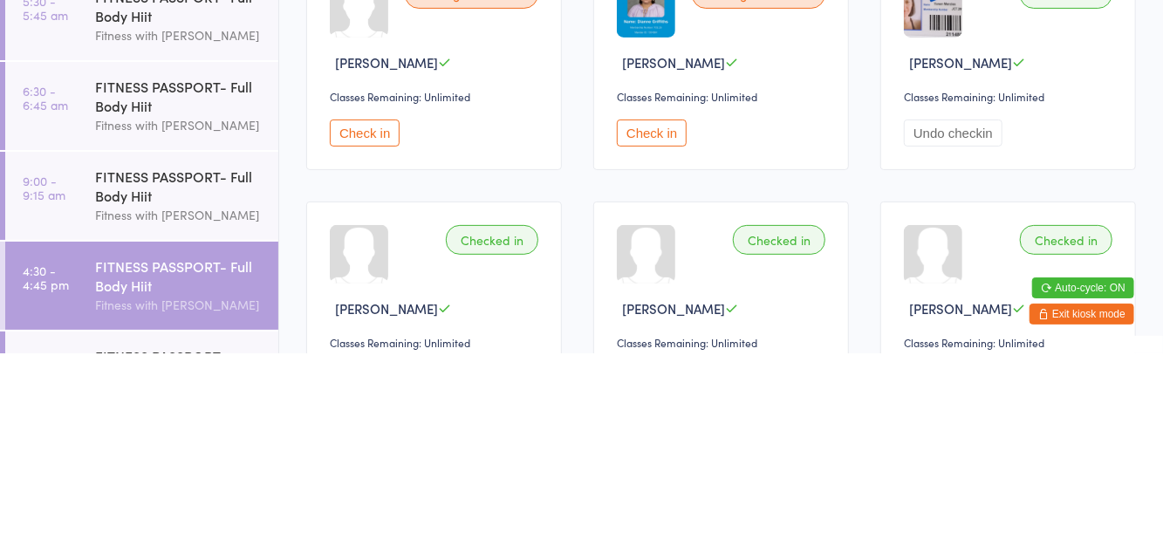
click at [654, 323] on button "Check in" at bounding box center [652, 319] width 70 height 27
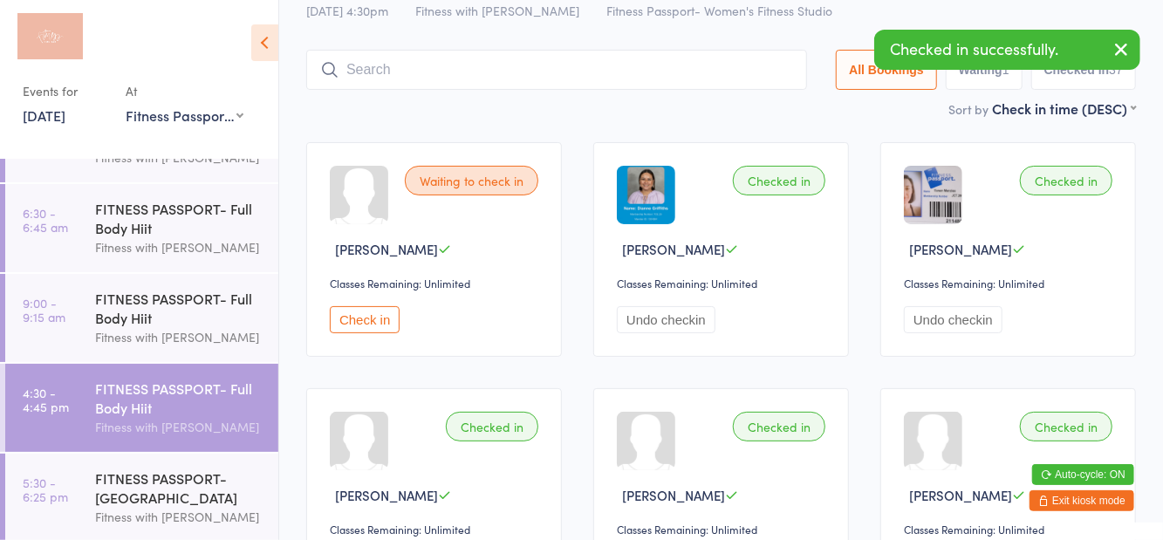
scroll to position [63, 0]
click at [188, 485] on div "FITNESS PASSPORT- [GEOGRAPHIC_DATA]" at bounding box center [179, 489] width 168 height 38
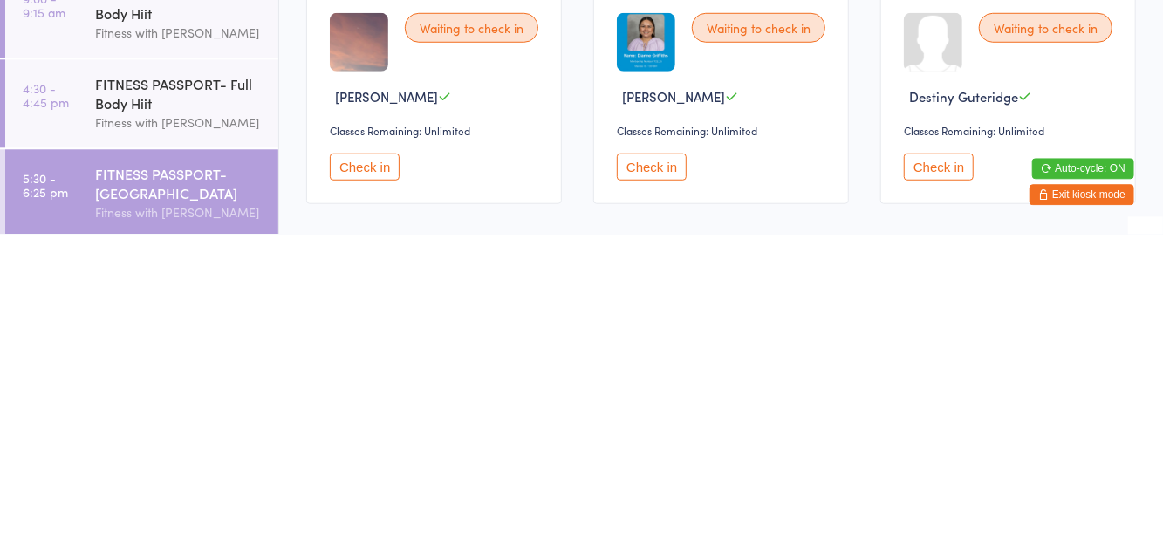
scroll to position [424, 0]
click at [661, 458] on button "Check in" at bounding box center [652, 471] width 70 height 27
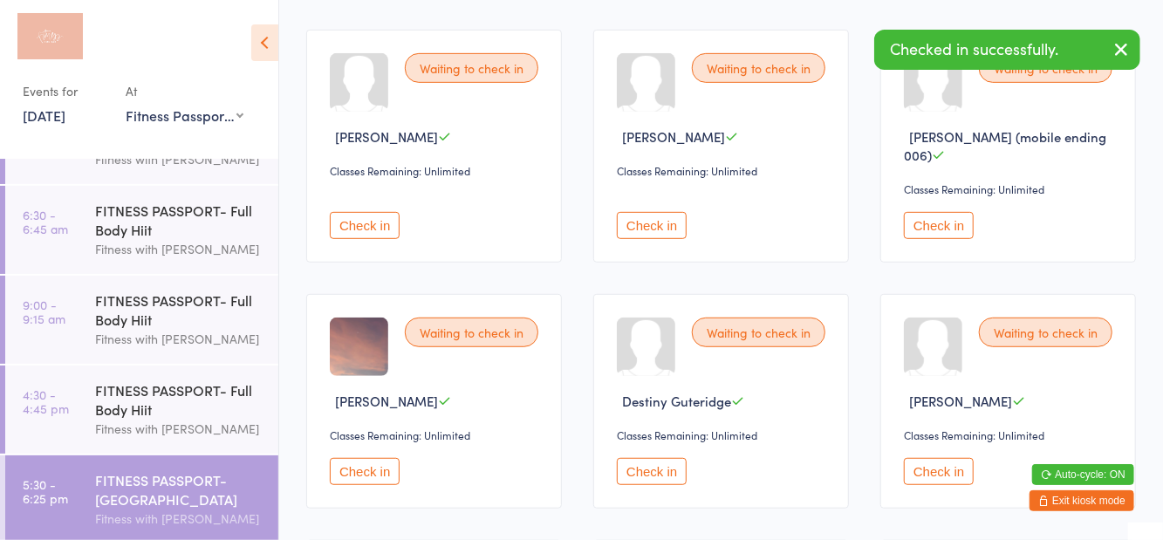
click at [655, 458] on button "Check in" at bounding box center [652, 471] width 70 height 27
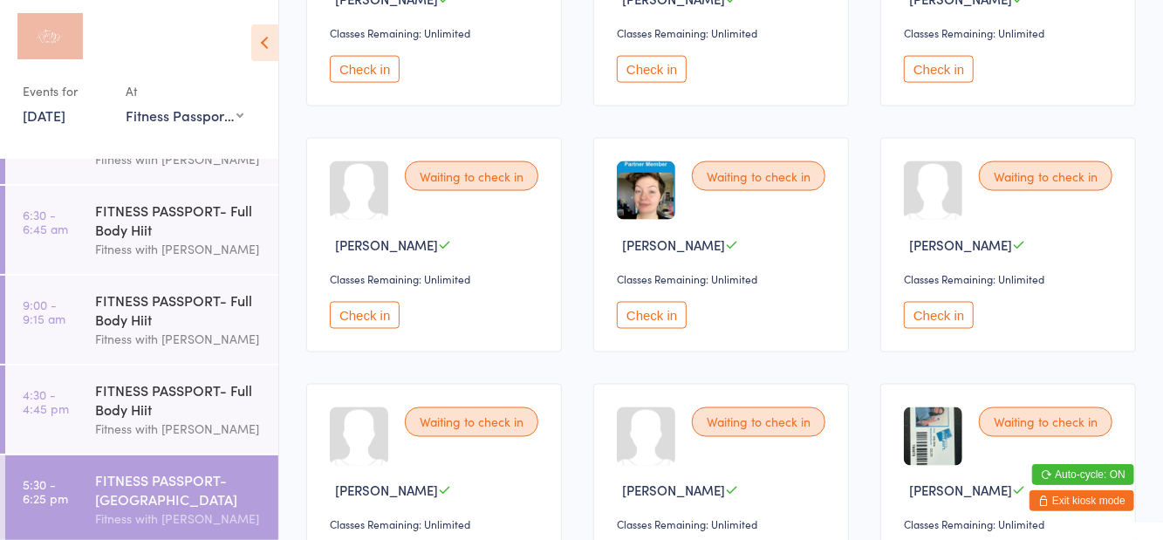
scroll to position [0, 0]
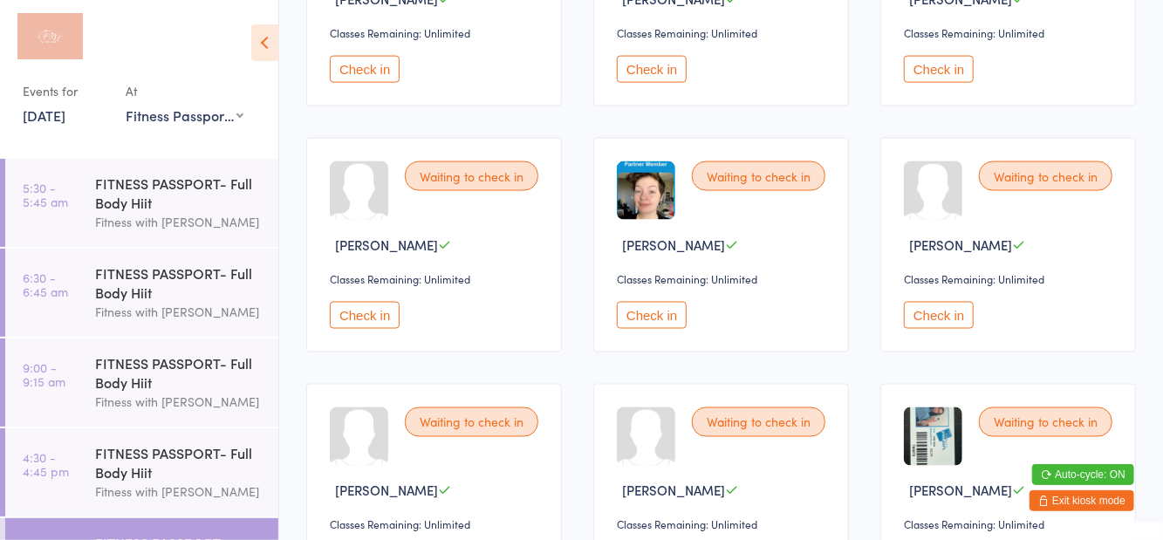
click at [646, 302] on button "Check in" at bounding box center [652, 315] width 70 height 27
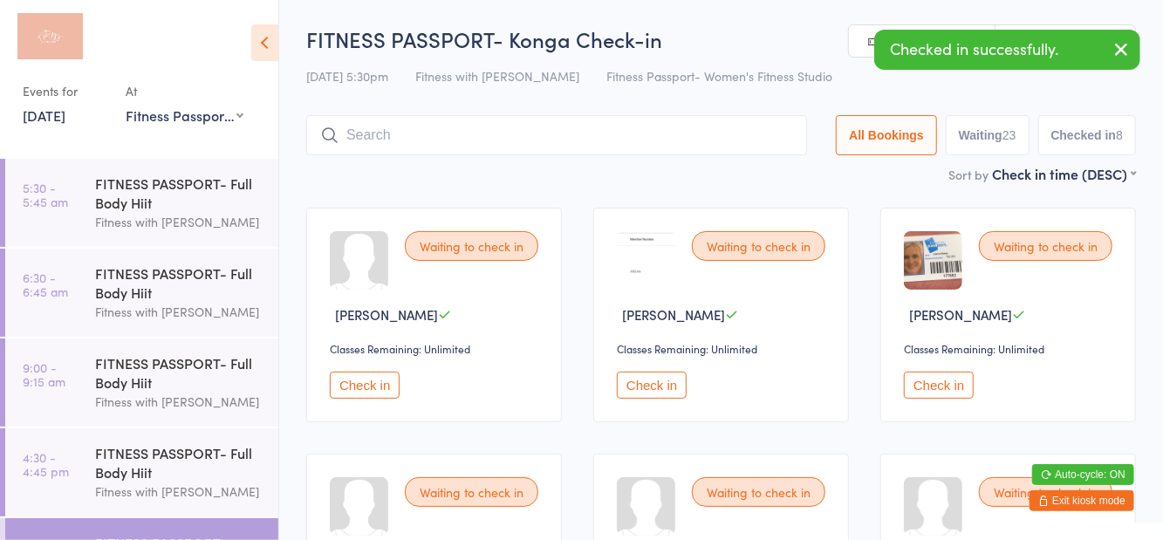
click at [1058, 133] on button "Checked in 8" at bounding box center [1087, 135] width 99 height 40
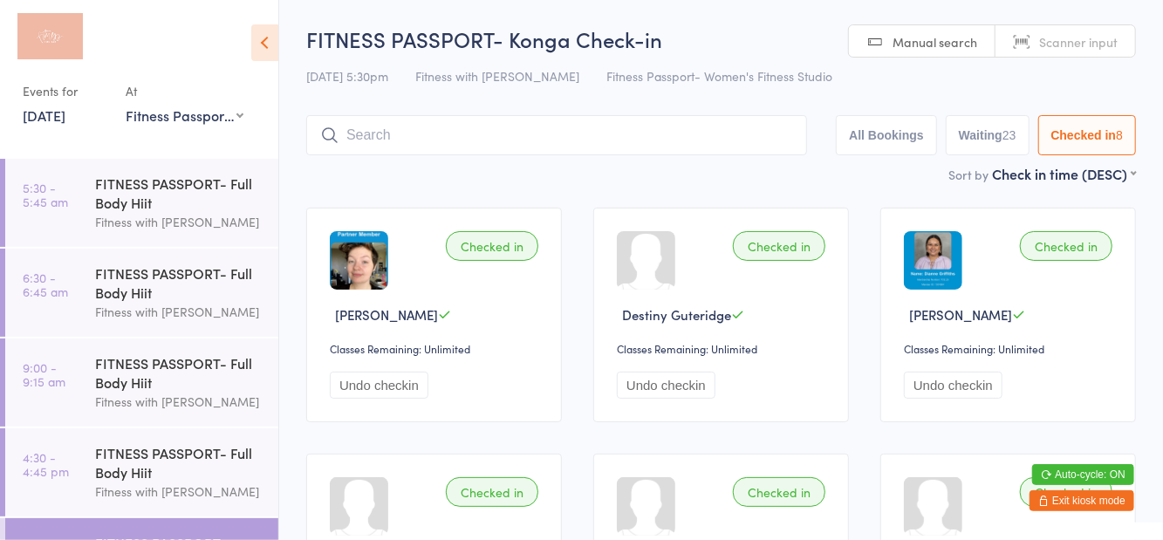
click at [665, 392] on button "Undo checkin" at bounding box center [666, 385] width 99 height 27
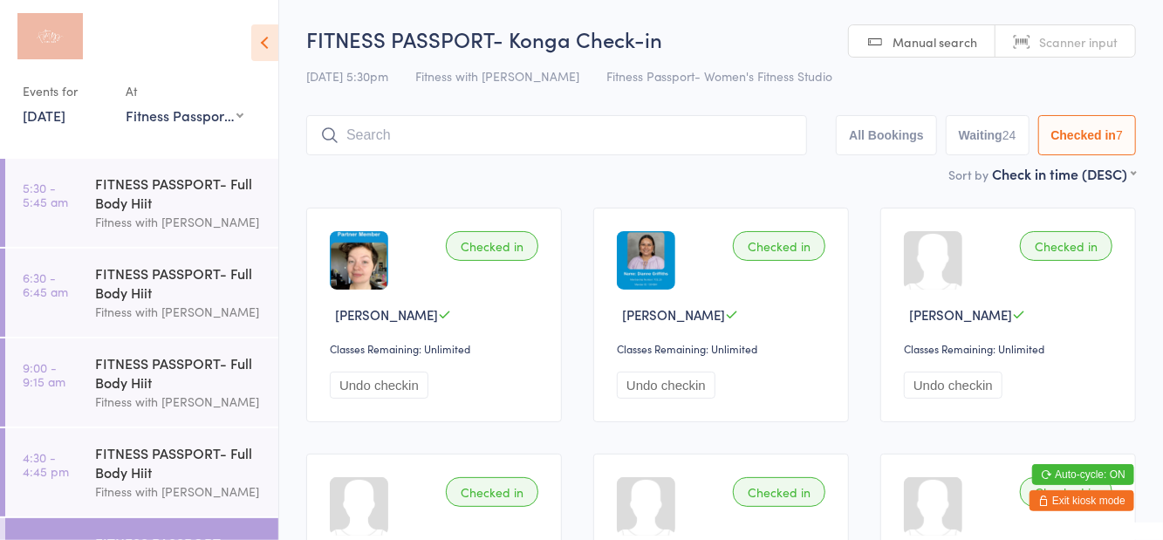
click at [993, 141] on button "Waiting 24" at bounding box center [988, 135] width 84 height 40
select select "0"
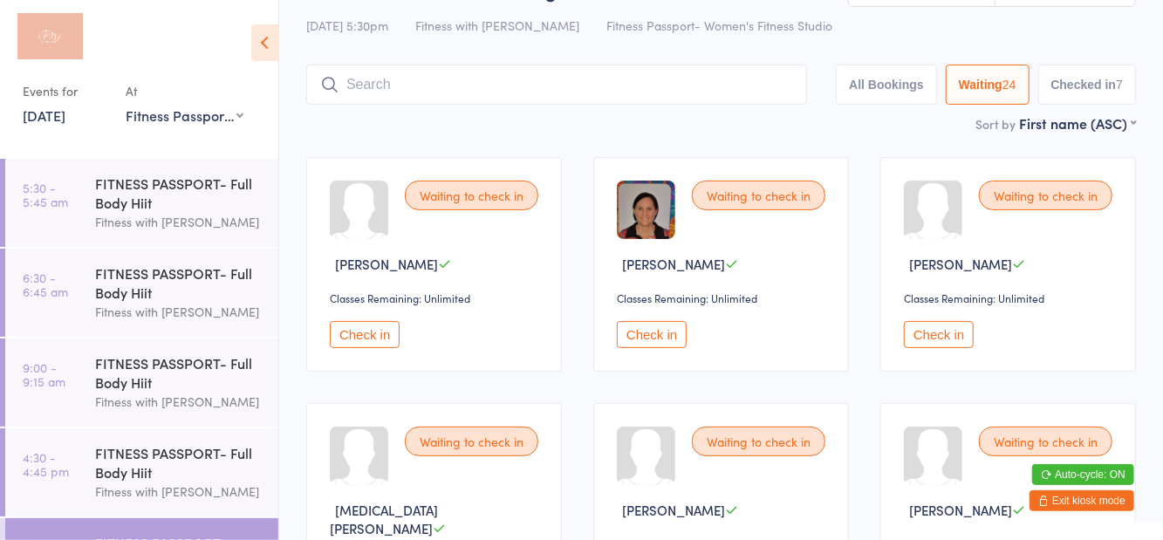
scroll to position [51, 0]
click at [634, 332] on button "Check in" at bounding box center [652, 333] width 70 height 27
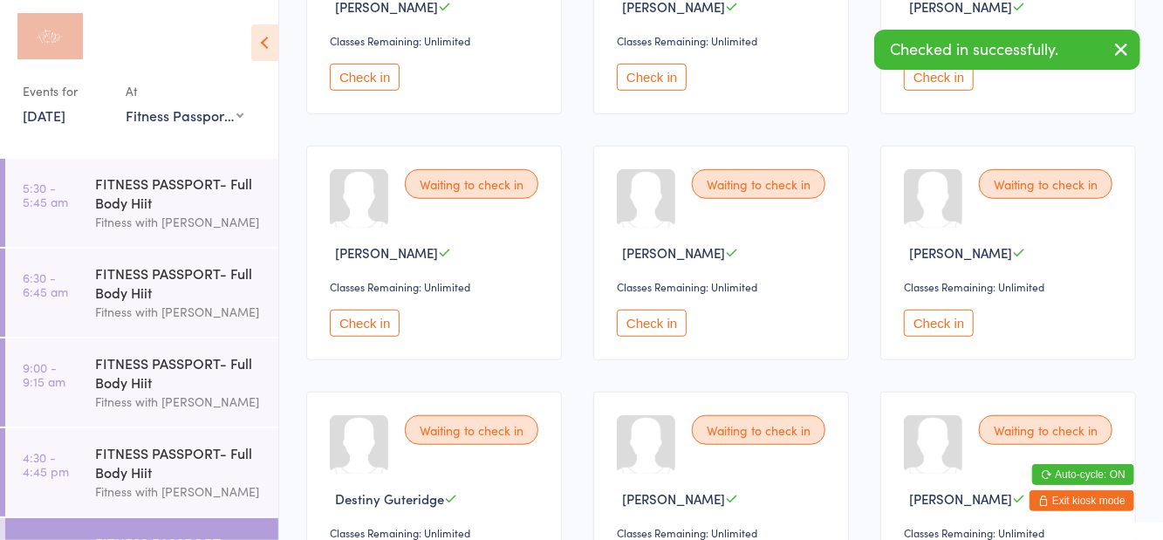
scroll to position [581, 0]
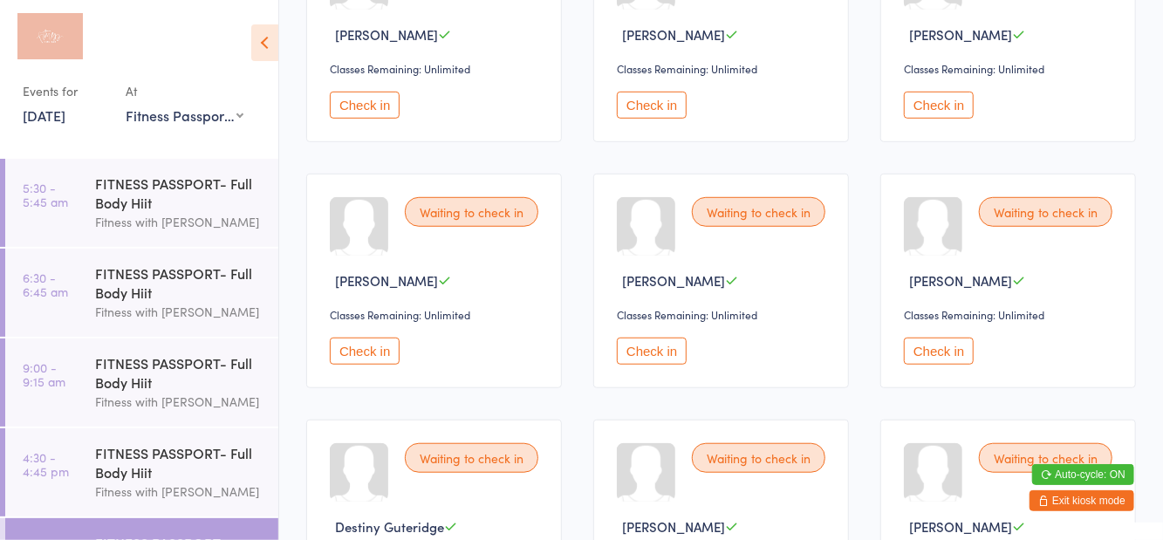
scroll to position [0, 0]
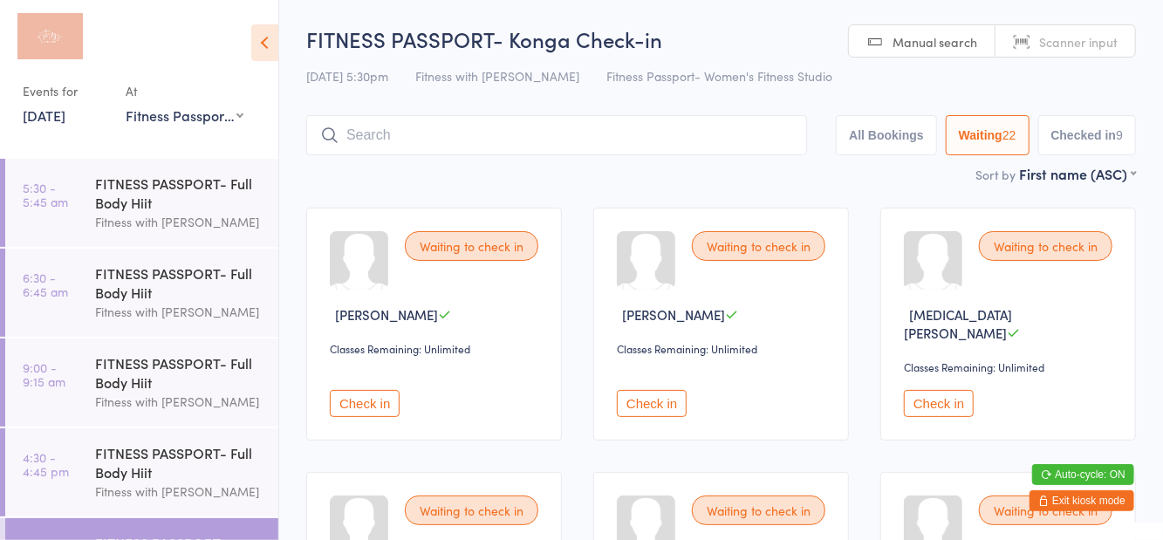
click at [555, 140] on input "search" at bounding box center [556, 135] width 501 height 40
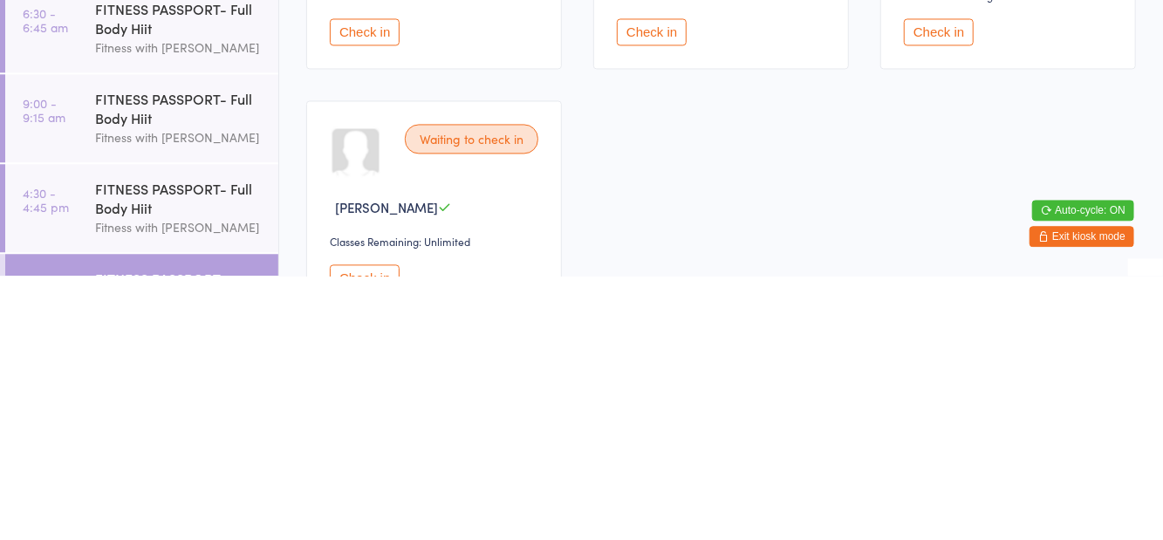
click at [364, 529] on button "Check in" at bounding box center [365, 542] width 70 height 27
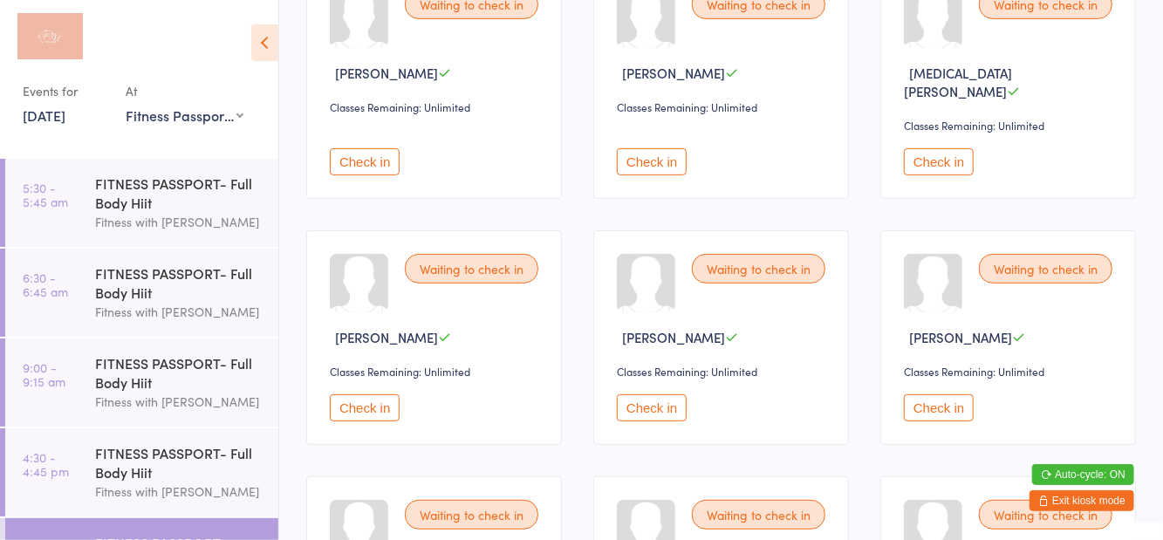
scroll to position [243, 0]
click at [654, 394] on button "Check in" at bounding box center [652, 407] width 70 height 27
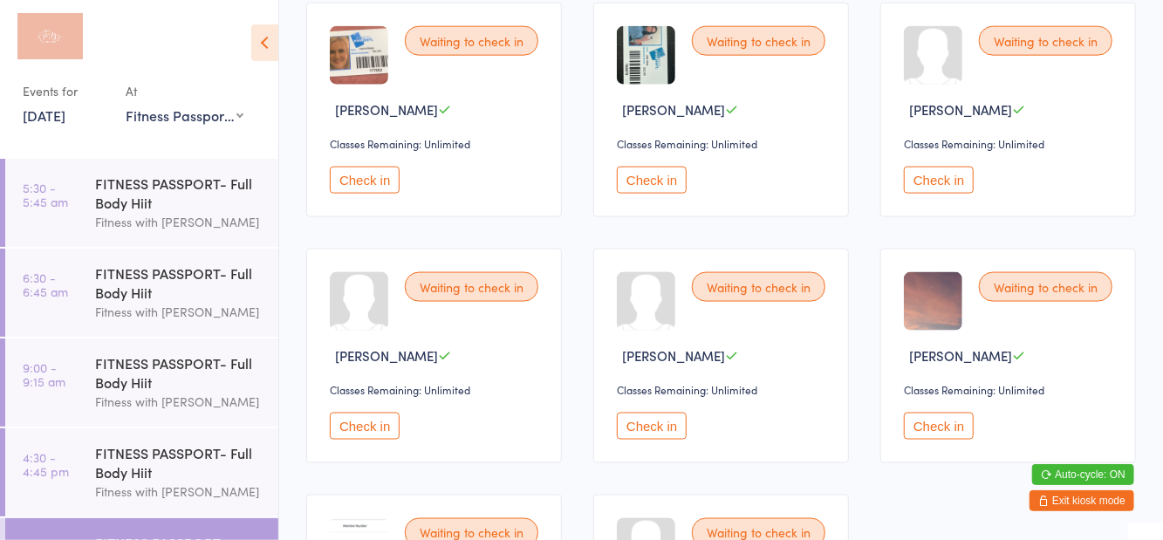
scroll to position [1284, 0]
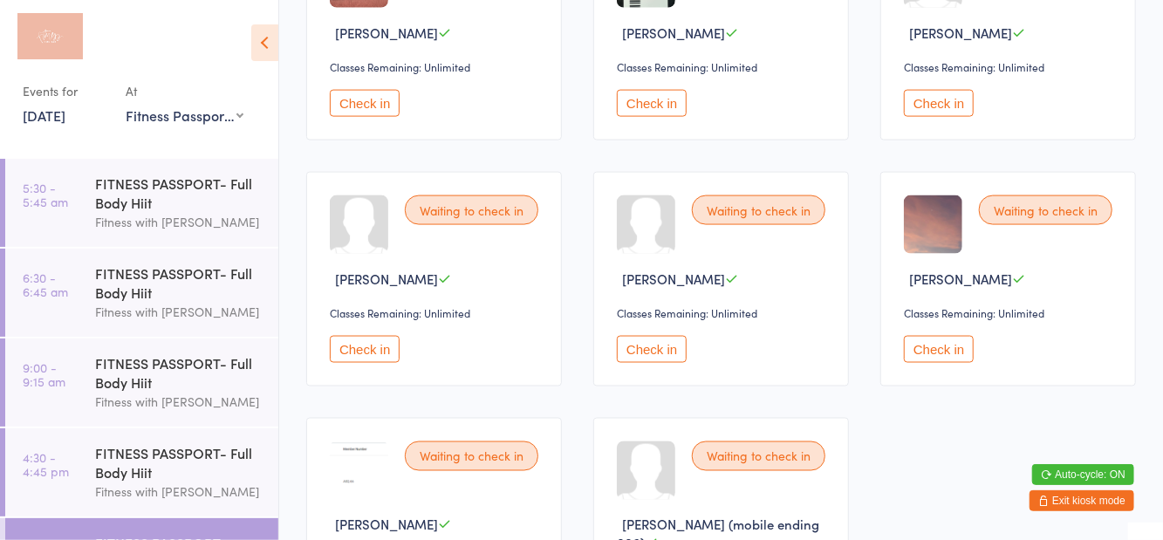
click at [390, 336] on button "Check in" at bounding box center [365, 349] width 70 height 27
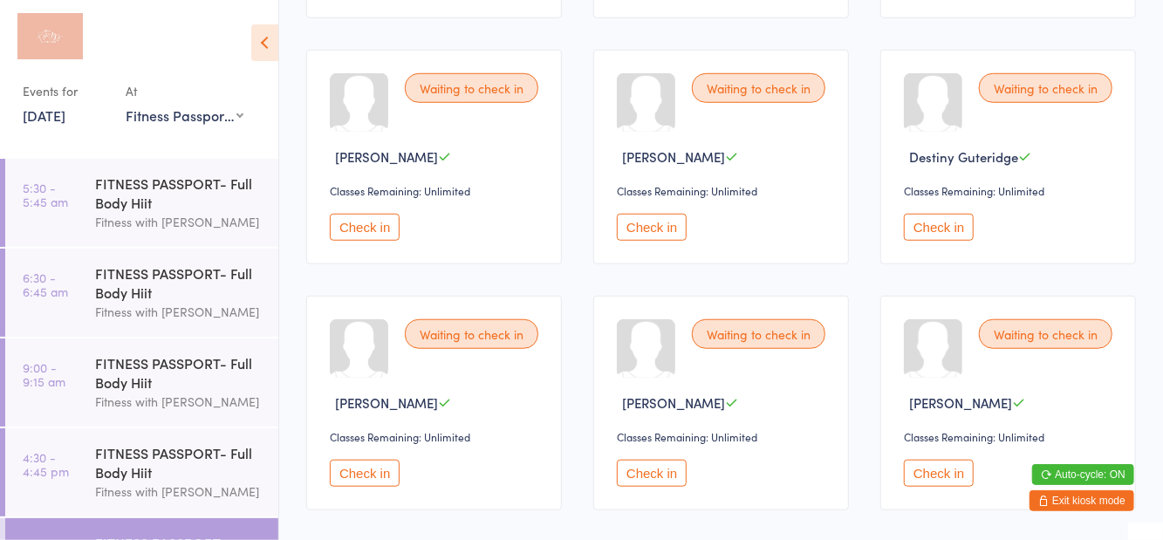
scroll to position [693, 0]
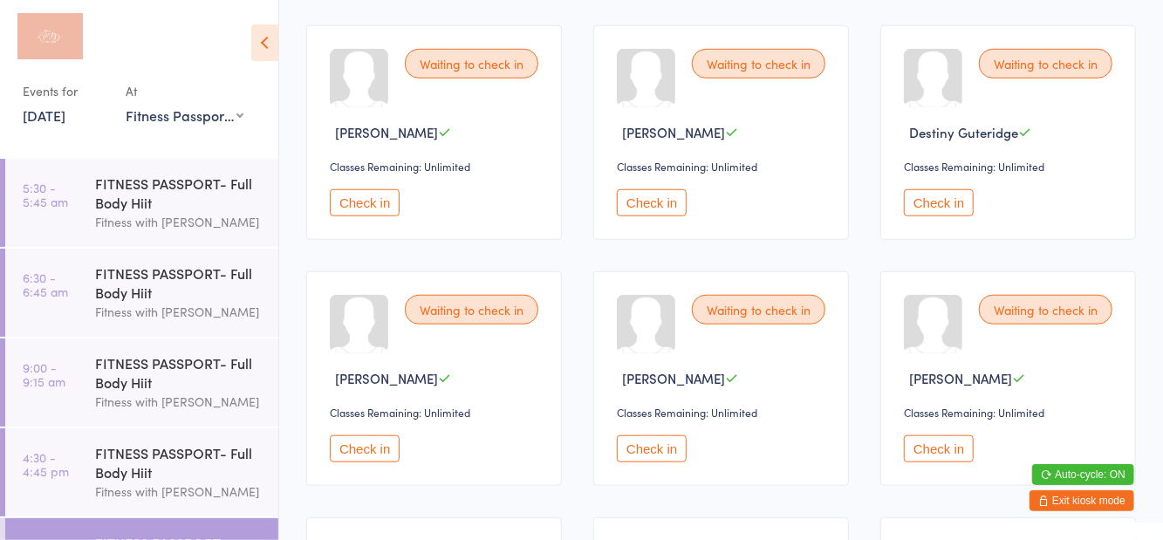
click at [941, 189] on button "Check in" at bounding box center [939, 202] width 70 height 27
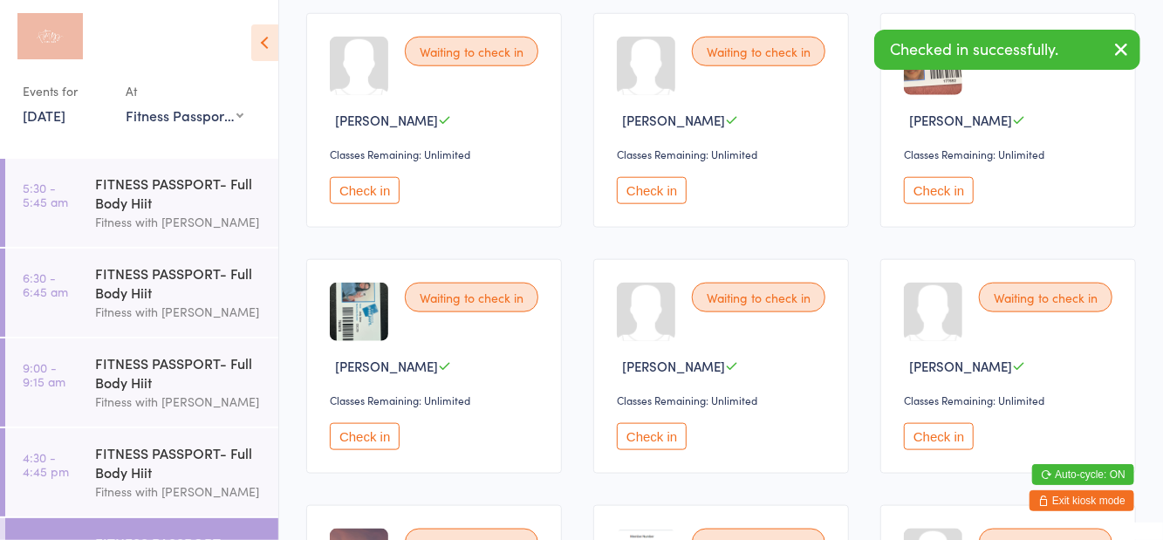
scroll to position [969, 0]
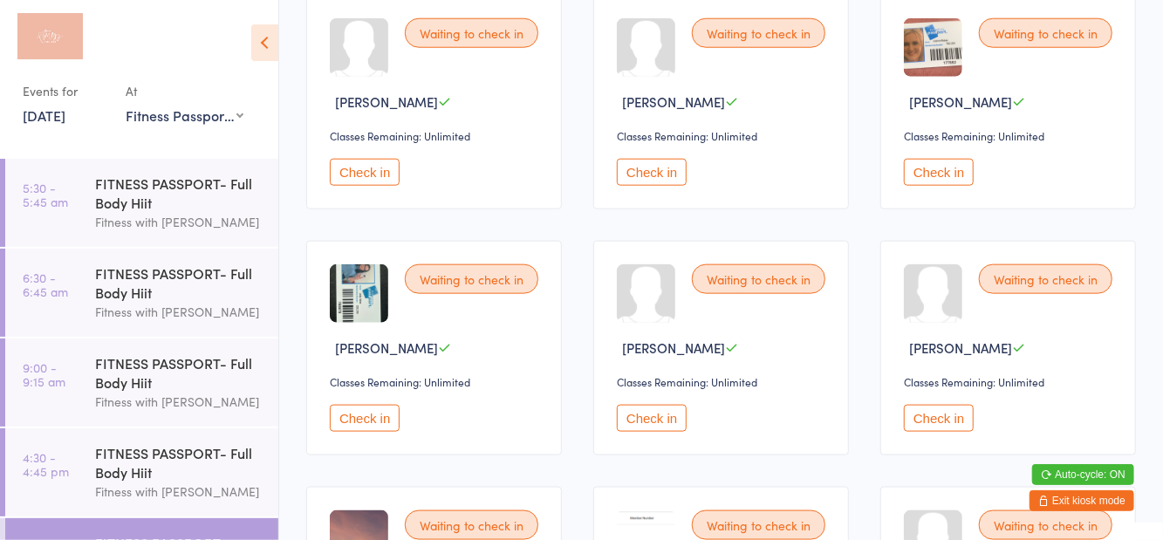
click at [657, 405] on button "Check in" at bounding box center [652, 418] width 70 height 27
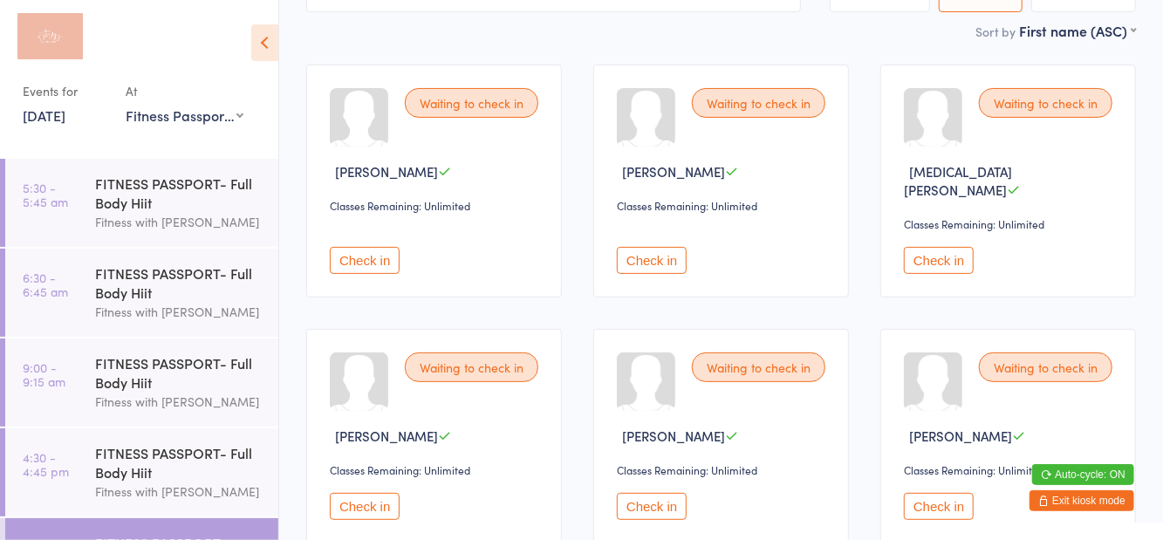
scroll to position [146, 0]
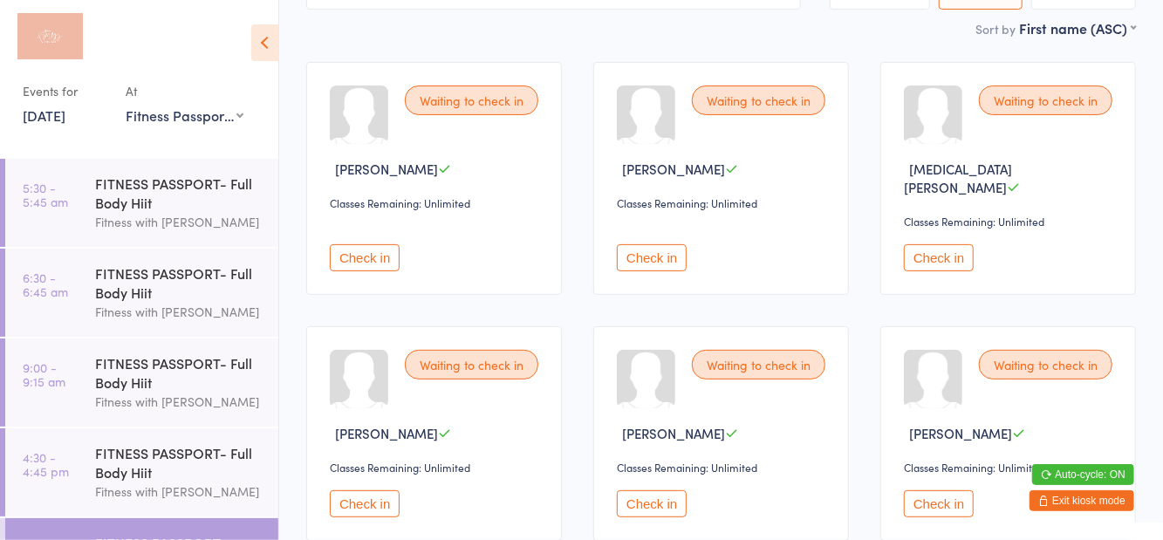
click at [371, 490] on button "Check in" at bounding box center [365, 503] width 70 height 27
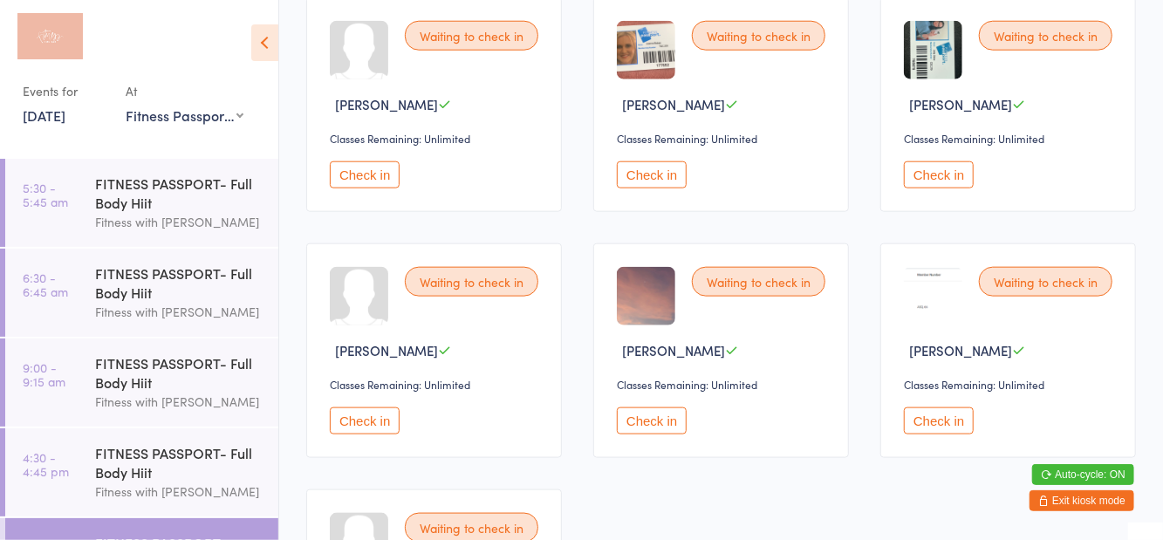
scroll to position [967, 0]
click at [953, 407] on button "Check in" at bounding box center [939, 420] width 70 height 27
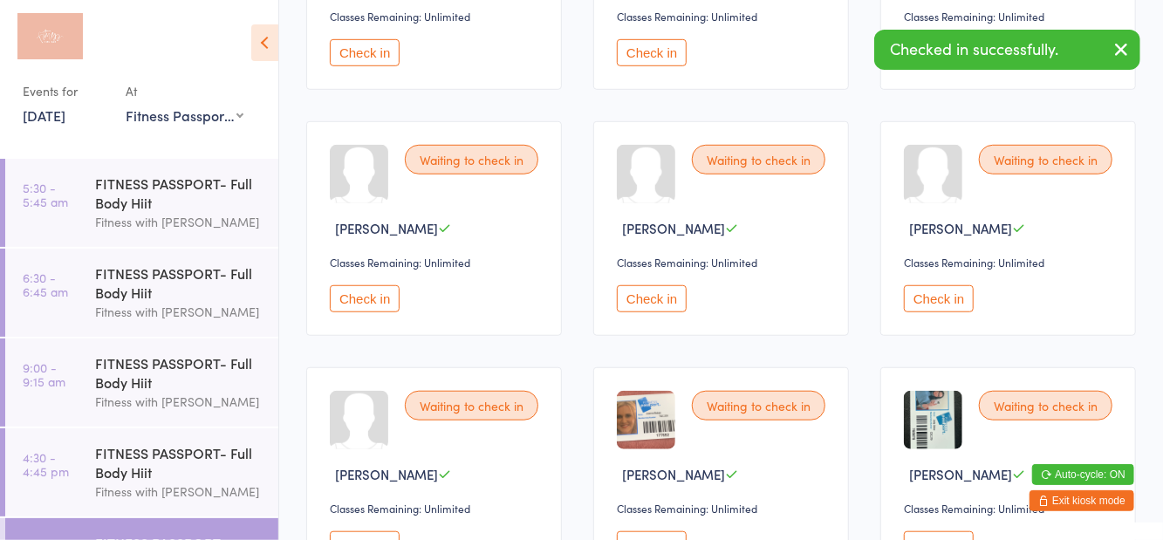
scroll to position [0, 0]
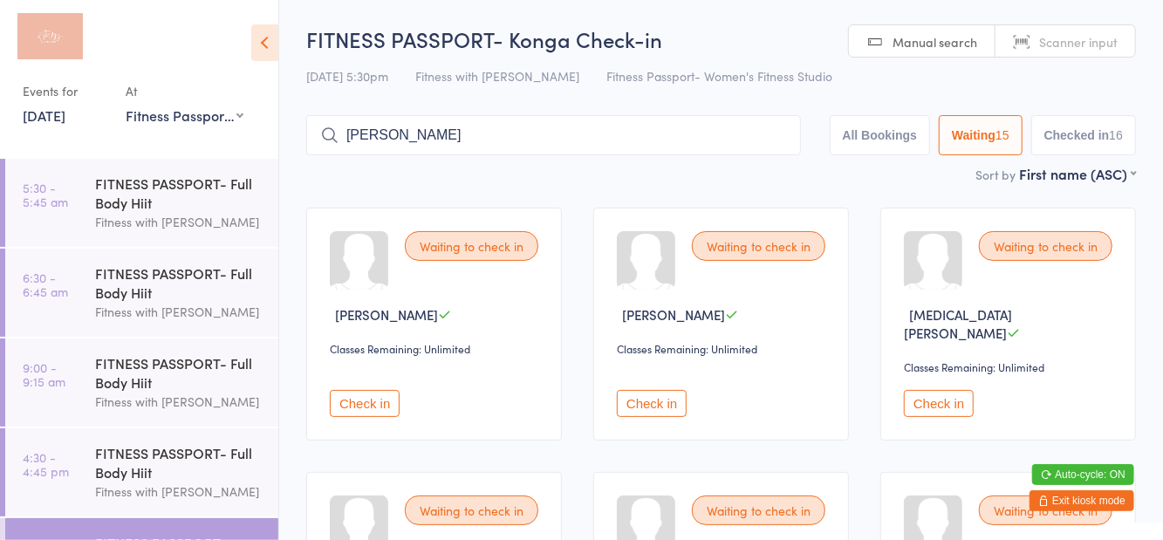
click at [374, 390] on button "Check in" at bounding box center [365, 403] width 70 height 27
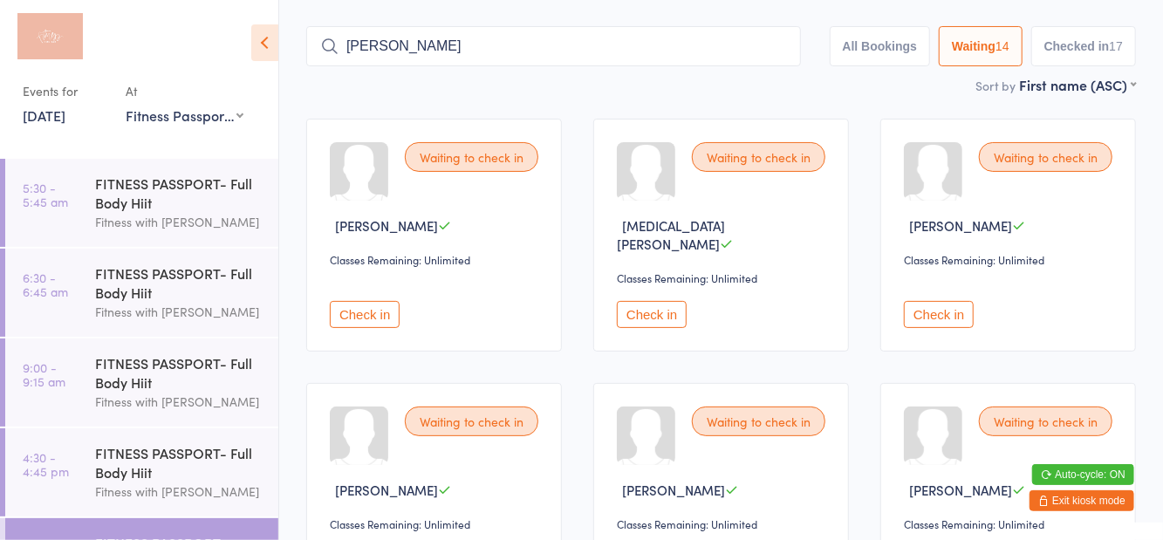
scroll to position [99, 0]
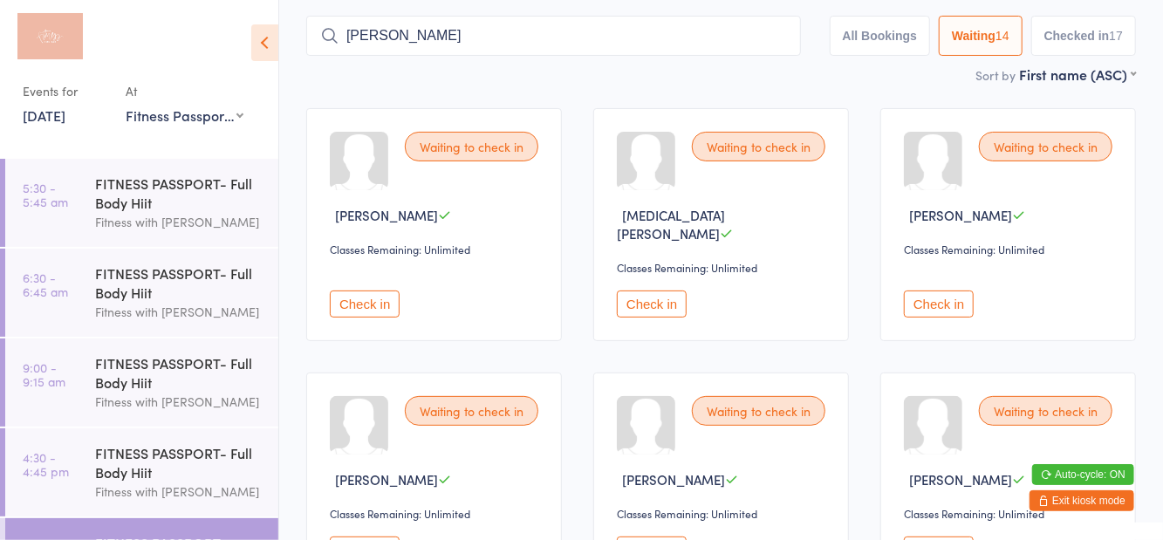
click at [642, 539] on button "Check in" at bounding box center [652, 550] width 70 height 27
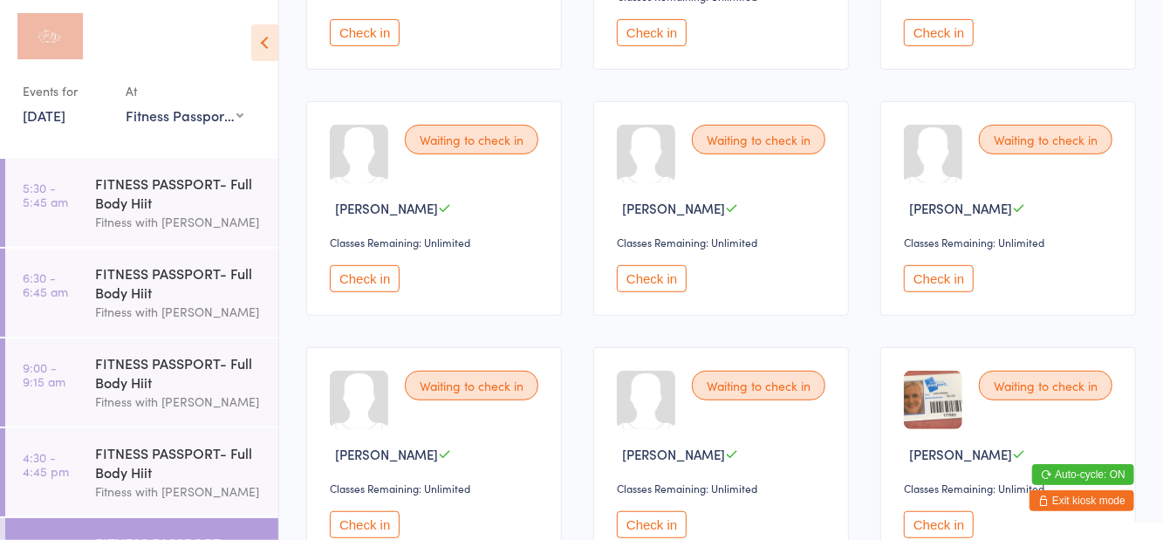
scroll to position [384, 0]
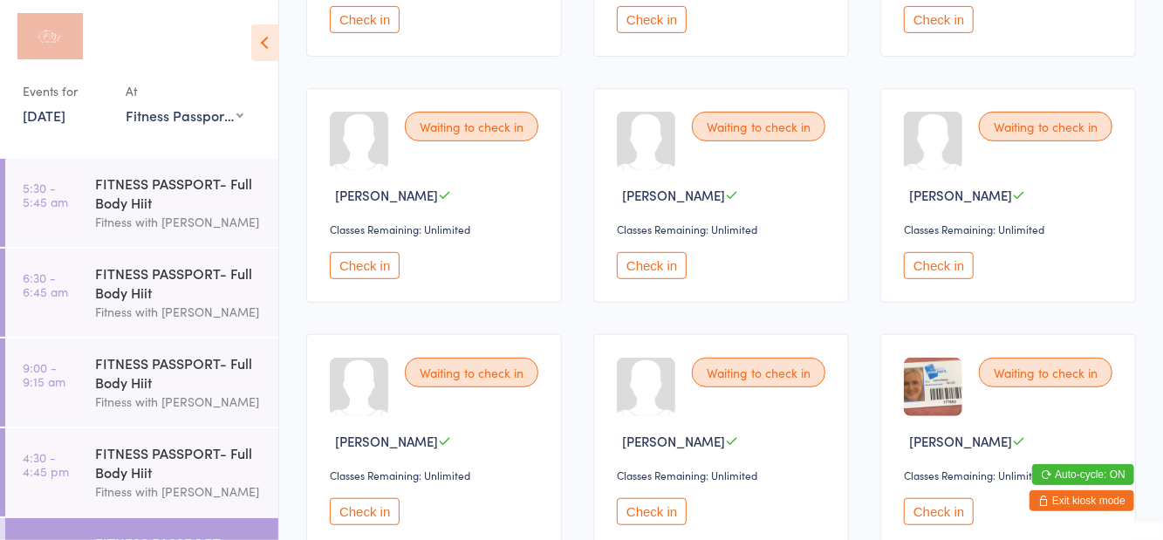
click at [366, 498] on button "Check in" at bounding box center [365, 511] width 70 height 27
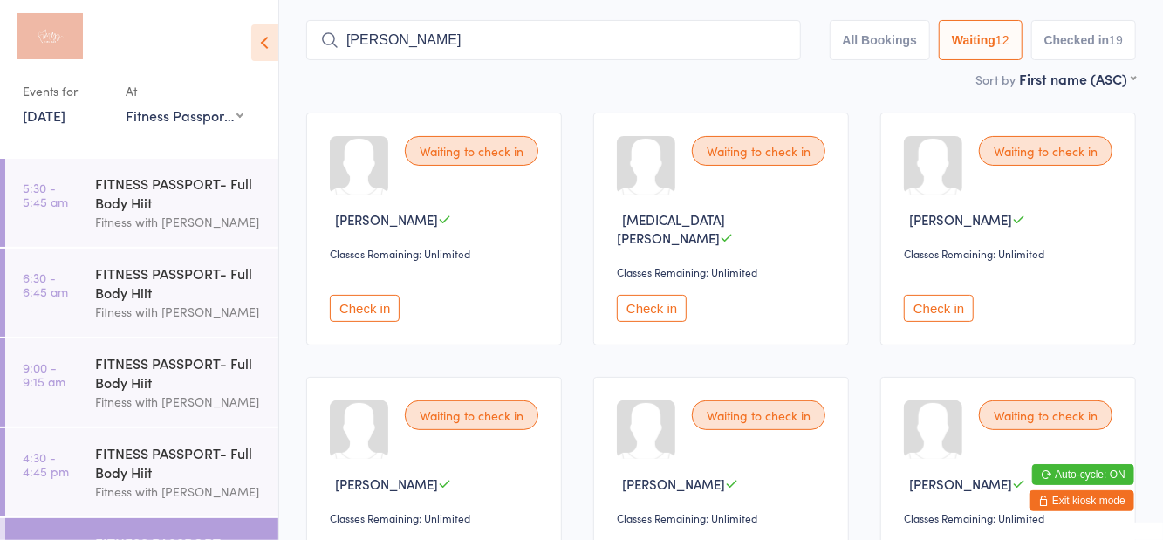
scroll to position [0, 0]
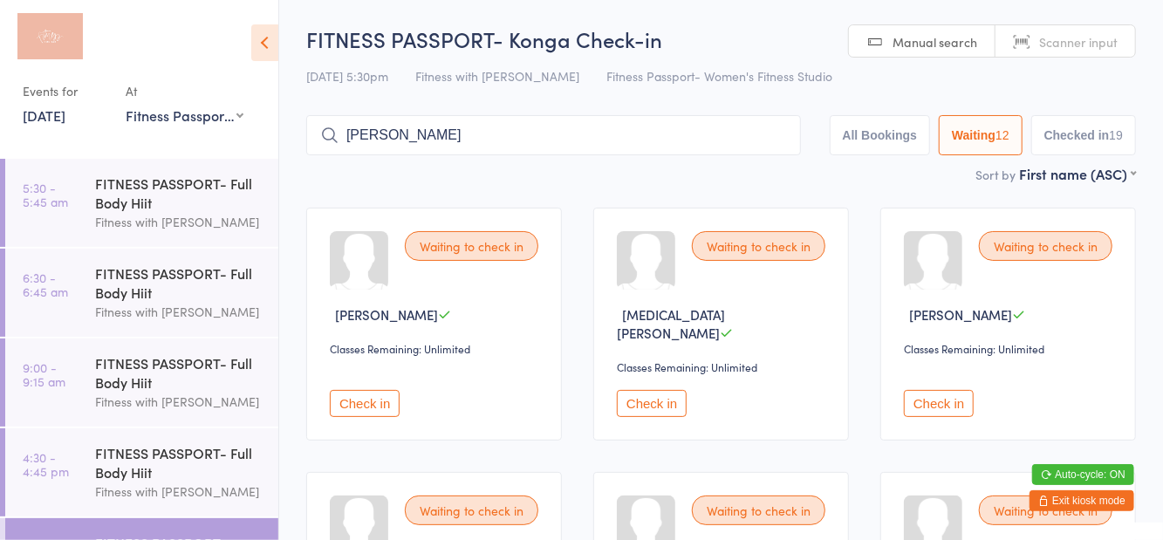
click at [478, 140] on input "[PERSON_NAME]" at bounding box center [553, 135] width 495 height 40
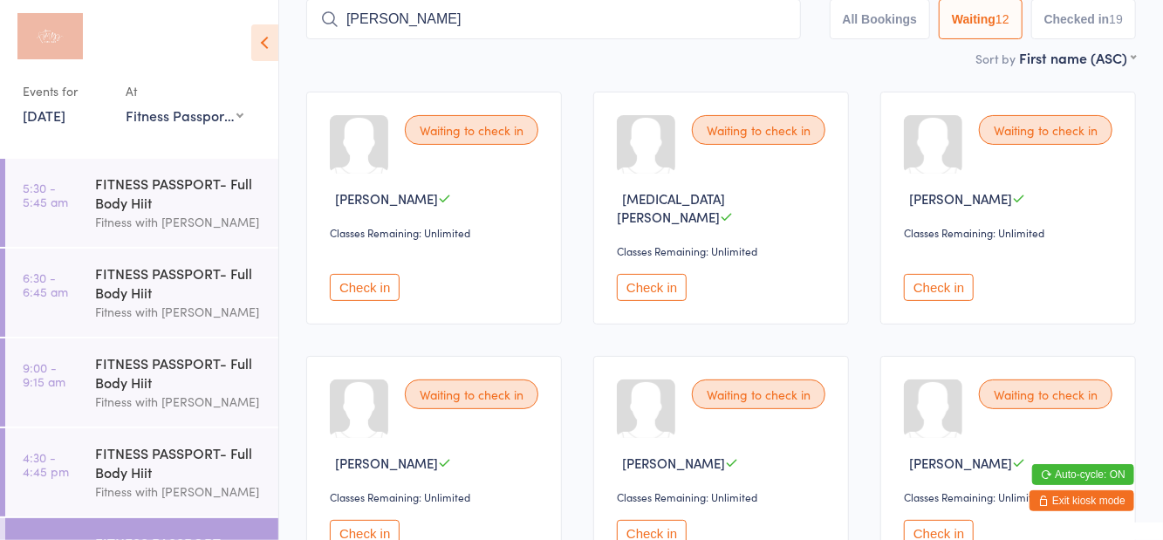
click at [771, 27] on input "[PERSON_NAME]" at bounding box center [553, 19] width 495 height 40
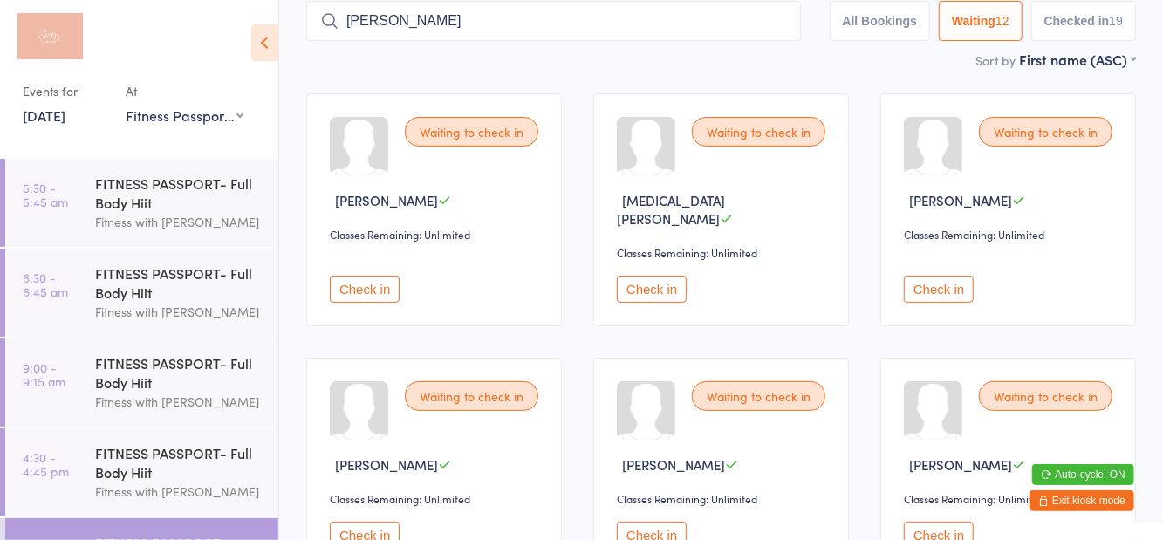
scroll to position [116, 0]
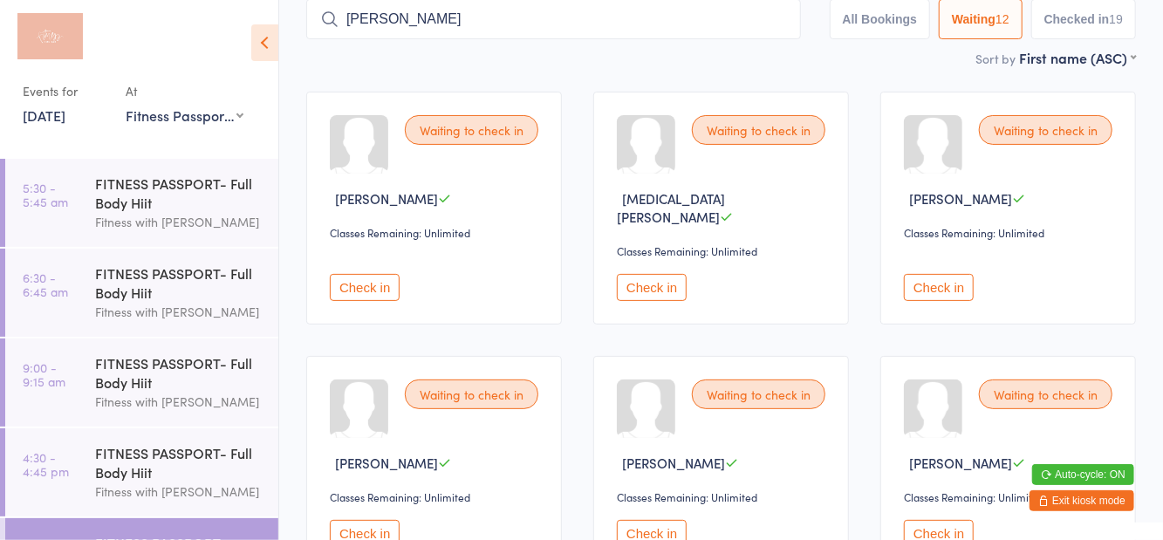
click at [791, 34] on input "[PERSON_NAME]" at bounding box center [553, 19] width 495 height 40
click at [770, 26] on input "[PERSON_NAME]" at bounding box center [553, 19] width 495 height 40
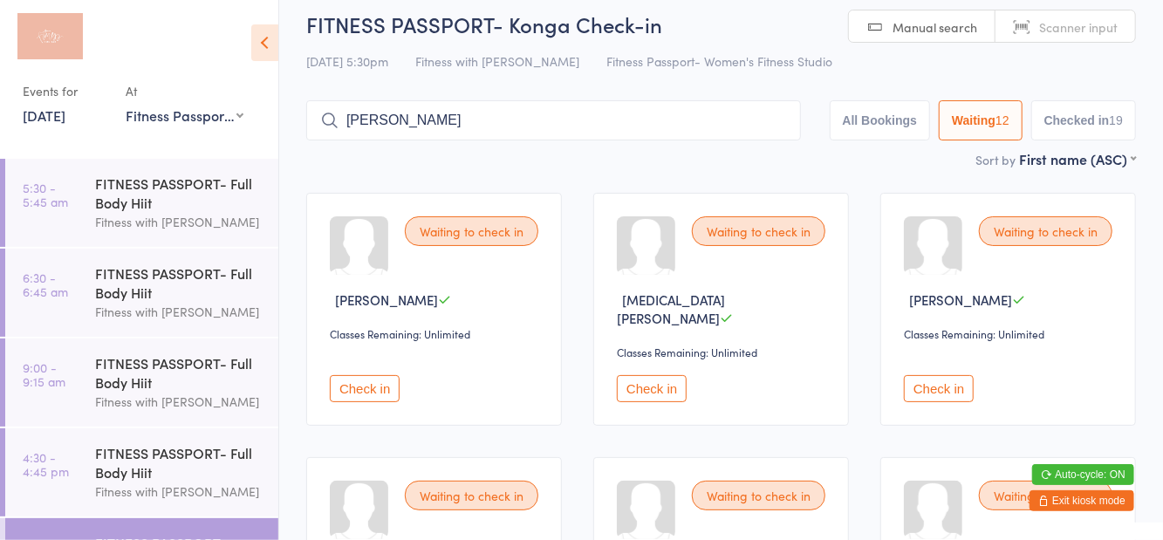
click at [763, 30] on h2 "FITNESS PASSPORT- Konga Check-in" at bounding box center [721, 24] width 830 height 29
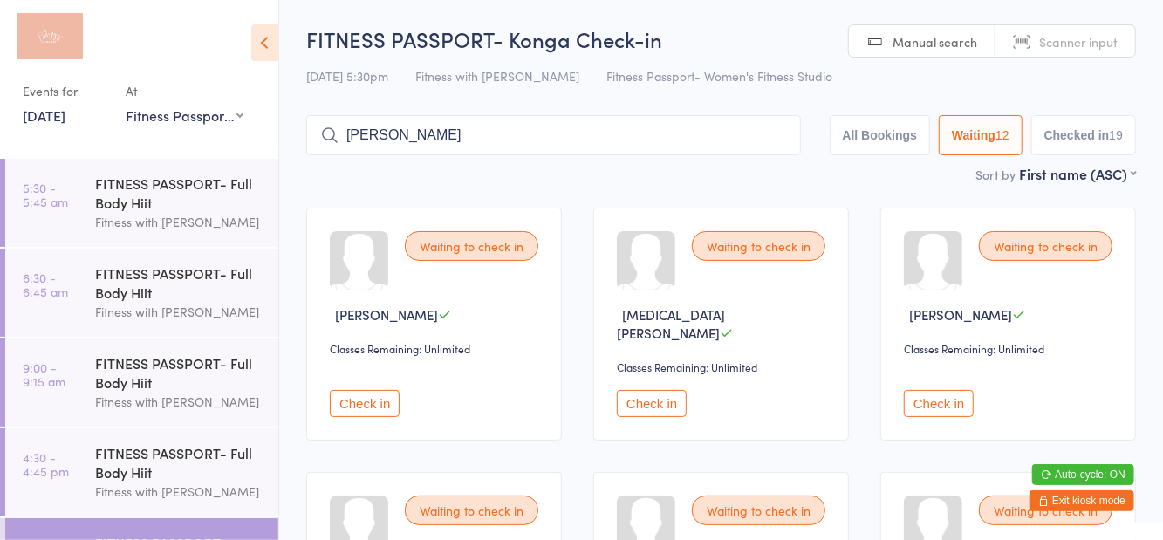
scroll to position [116, 0]
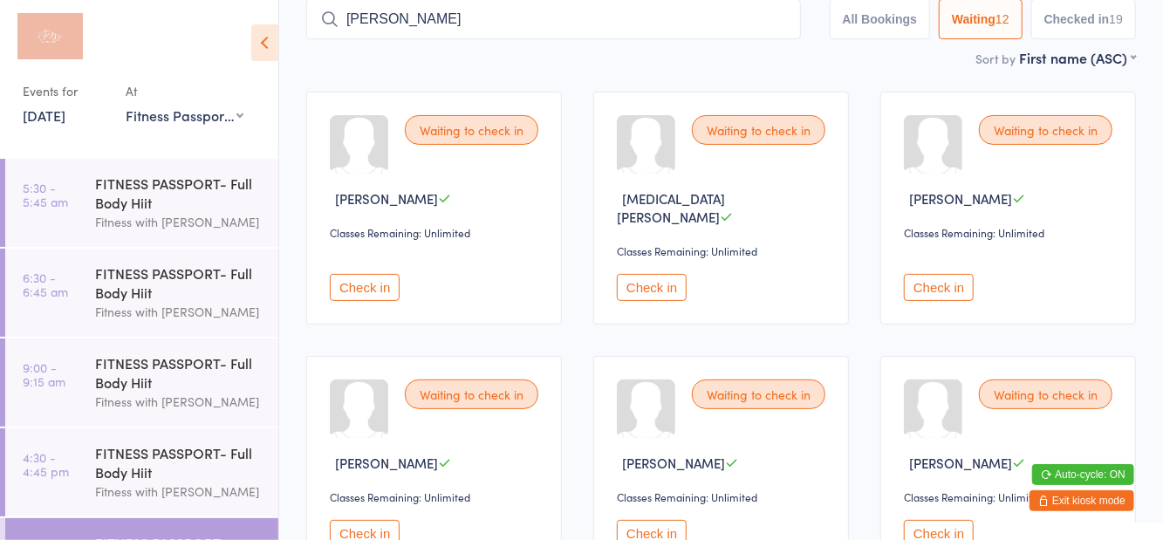
click at [443, 35] on input "[PERSON_NAME]" at bounding box center [553, 19] width 495 height 40
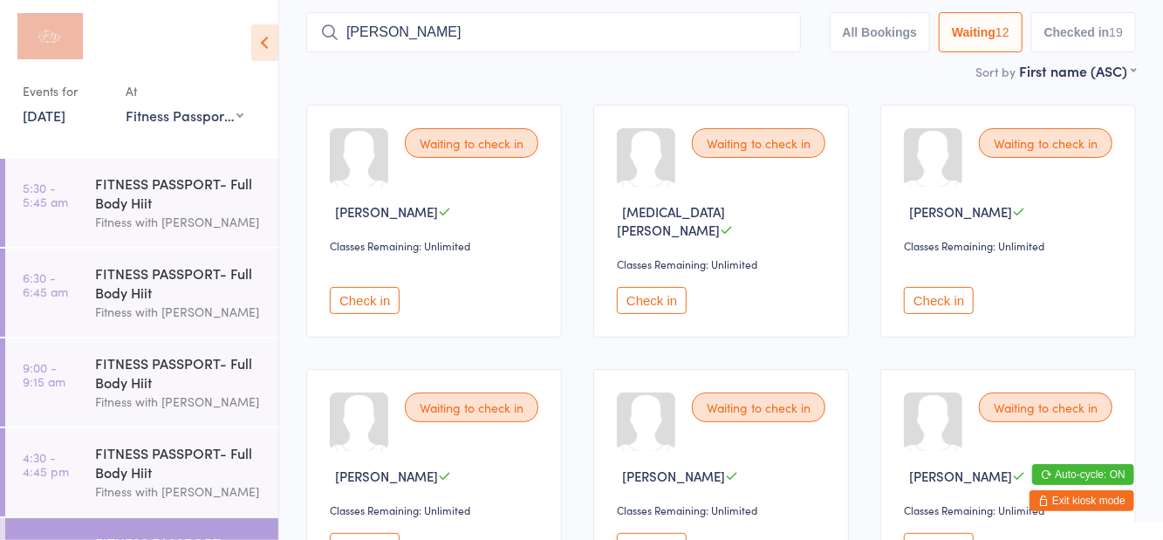
scroll to position [115, 0]
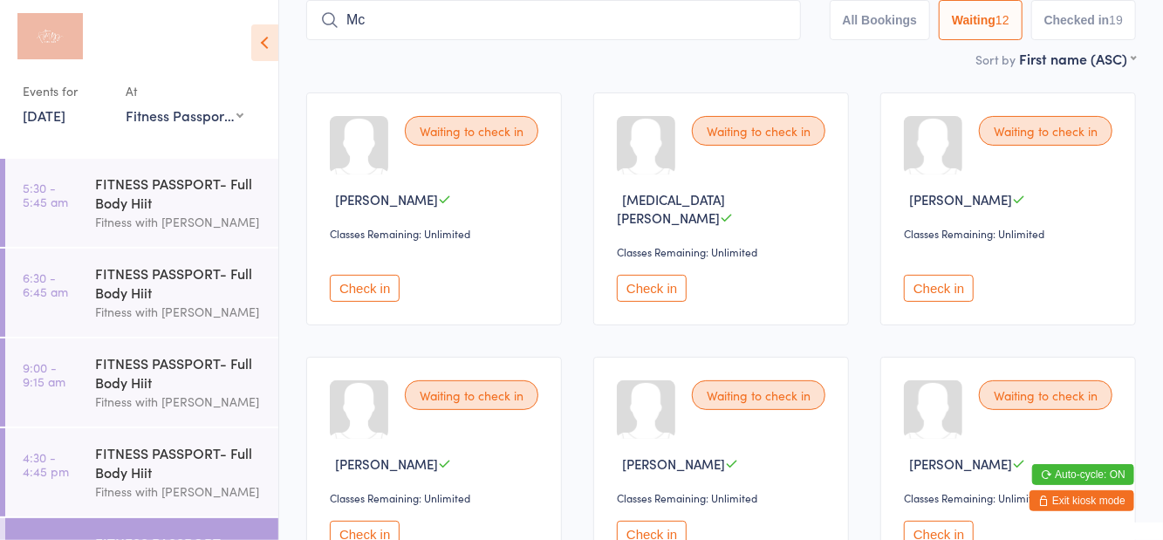
type input "M"
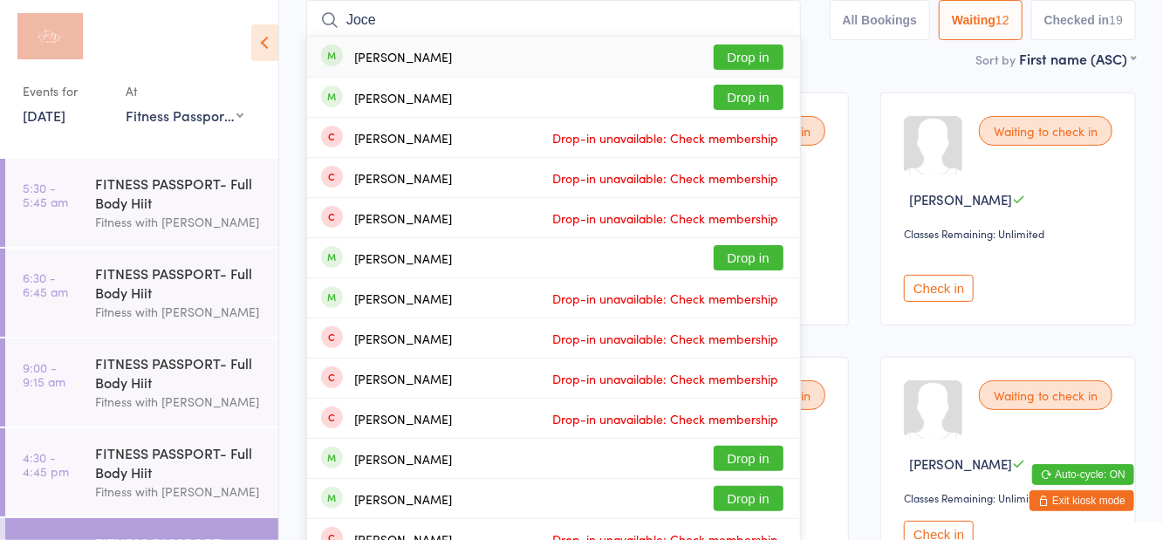
type input "Joce"
click at [420, 67] on div "[PERSON_NAME] Drop in" at bounding box center [553, 57] width 493 height 40
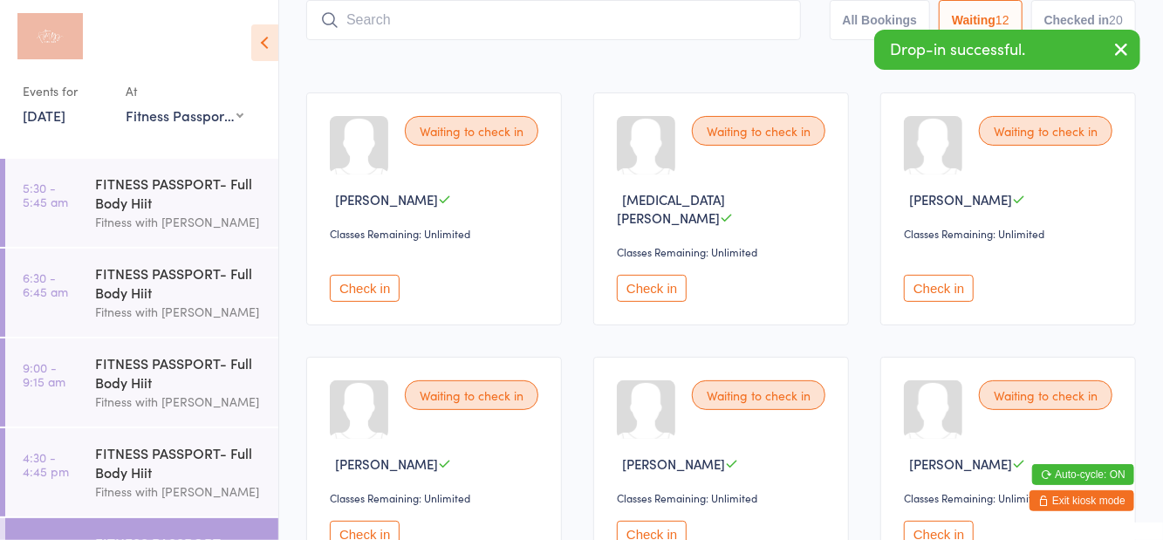
click at [1009, 66] on div "Drop-in successful." at bounding box center [1007, 50] width 266 height 40
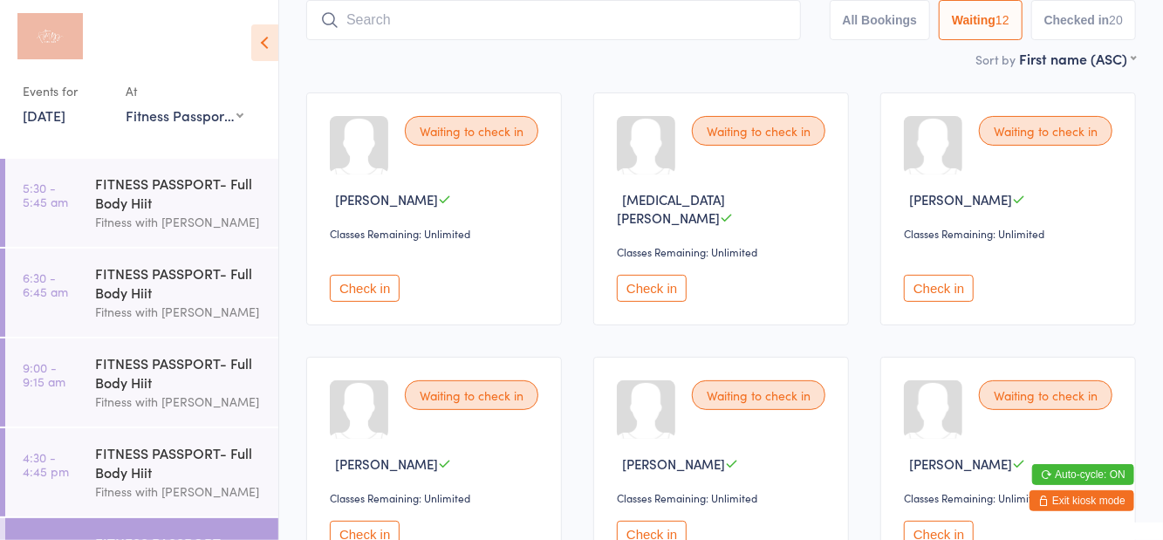
click at [366, 281] on button "Check in" at bounding box center [365, 288] width 70 height 27
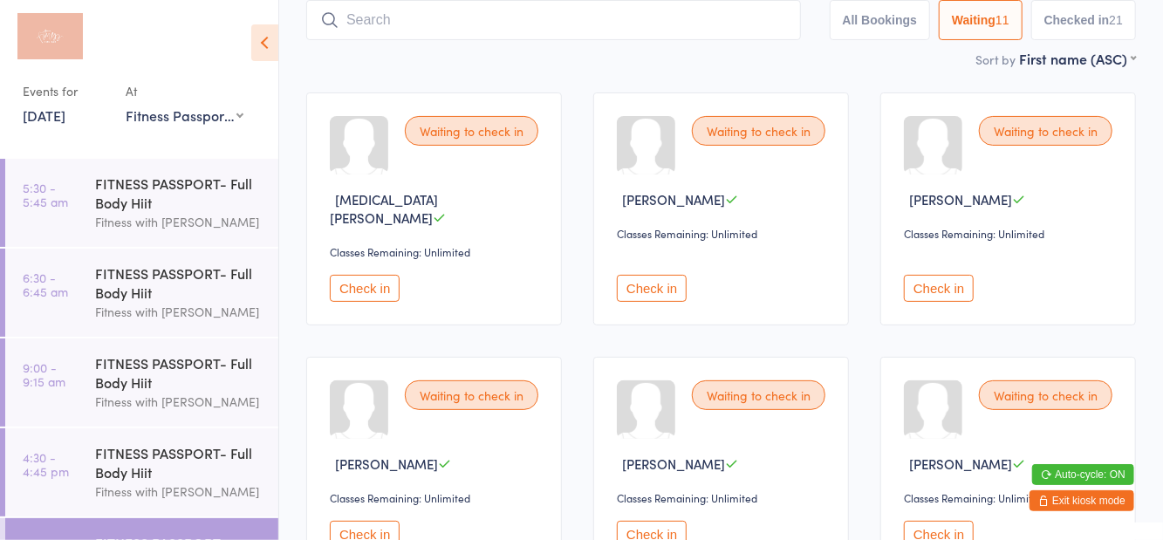
click at [637, 275] on button "Check in" at bounding box center [652, 288] width 70 height 27
click at [572, 24] on input "search" at bounding box center [553, 20] width 495 height 40
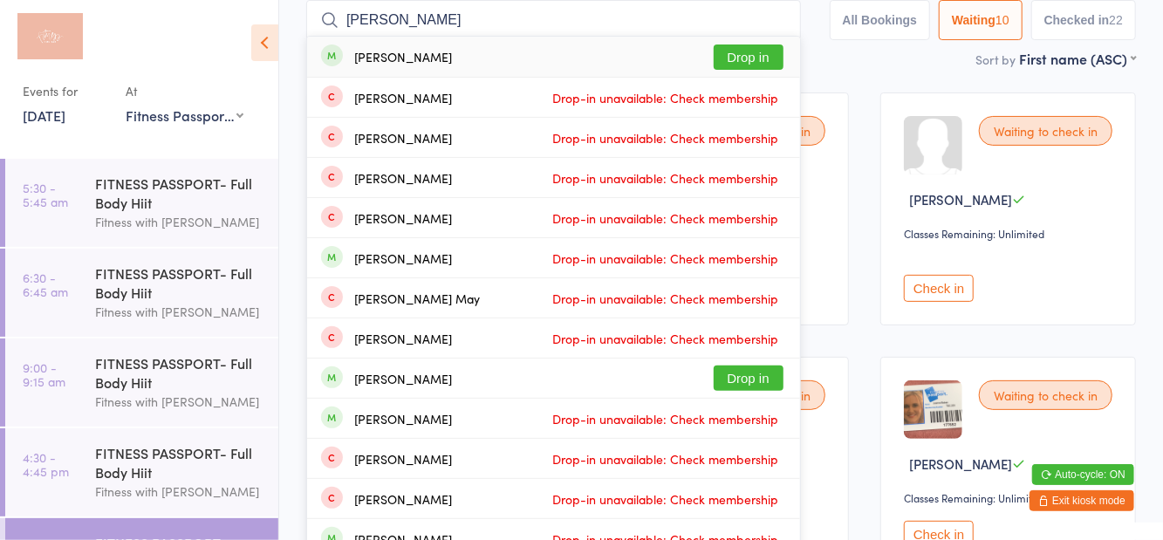
type input "[PERSON_NAME]"
click at [763, 61] on button "Drop in" at bounding box center [749, 56] width 70 height 25
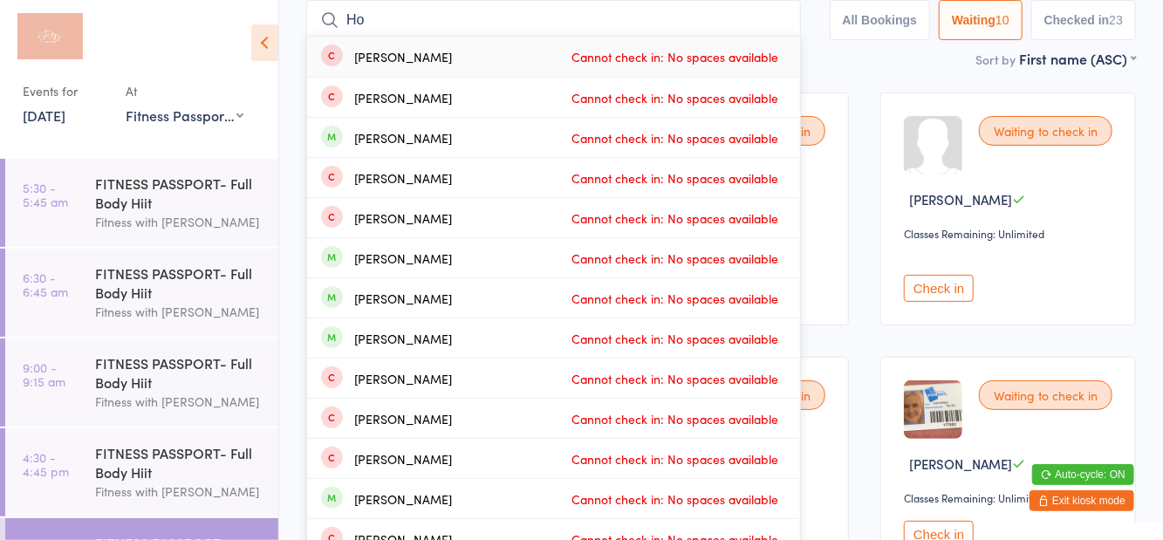
type input "H"
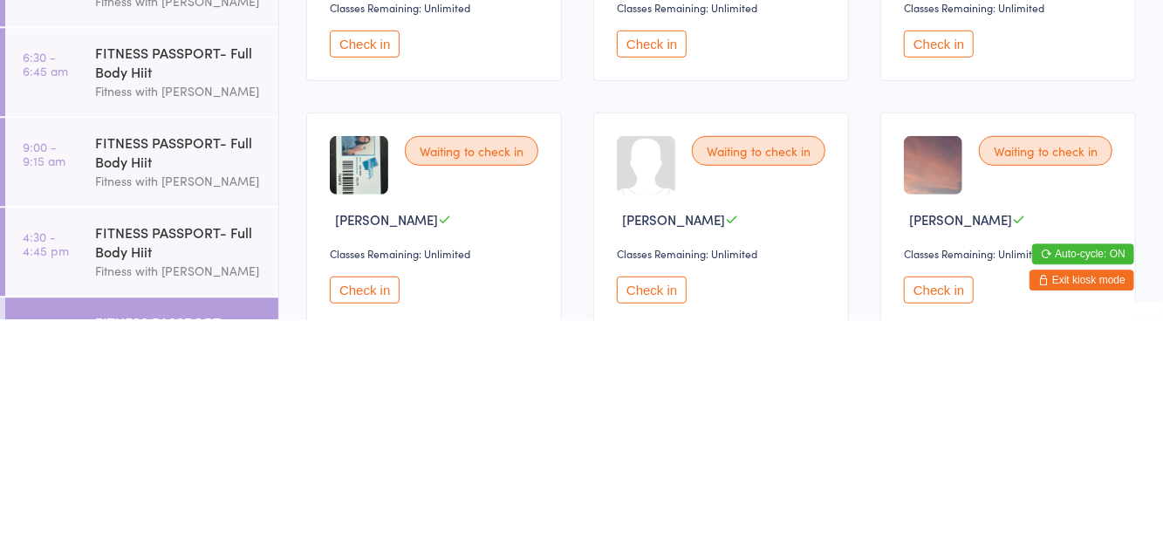
click at [661, 255] on button "Check in" at bounding box center [652, 263] width 70 height 27
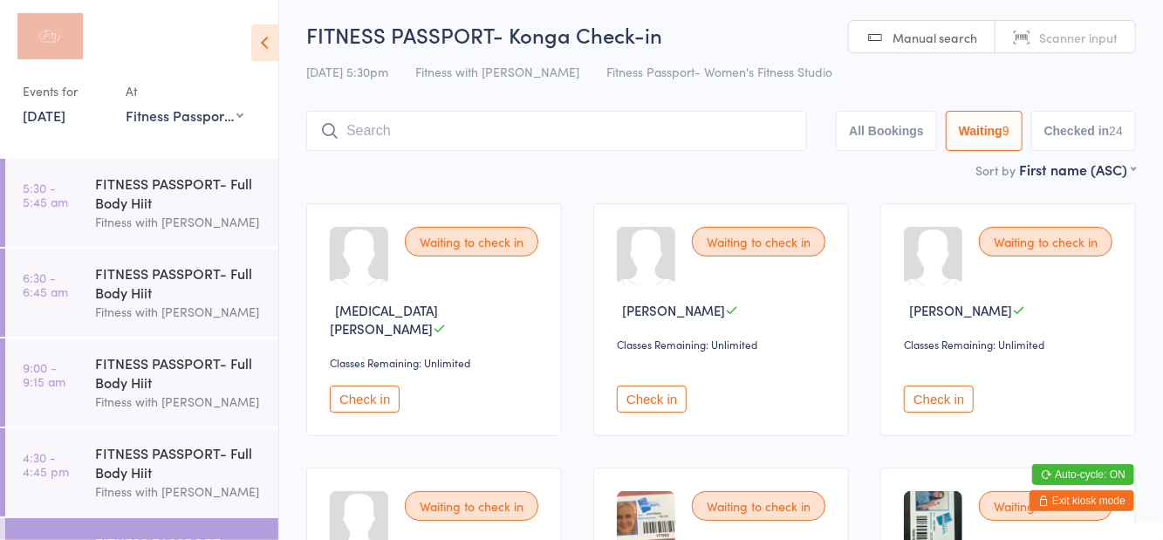
scroll to position [9, 0]
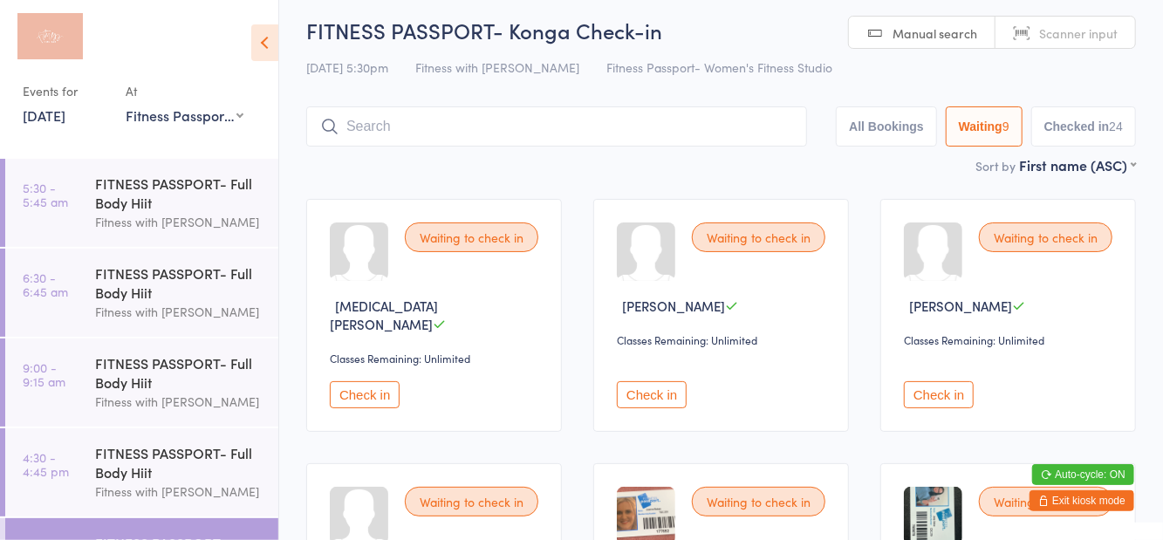
click at [366, 381] on button "Check in" at bounding box center [365, 394] width 70 height 27
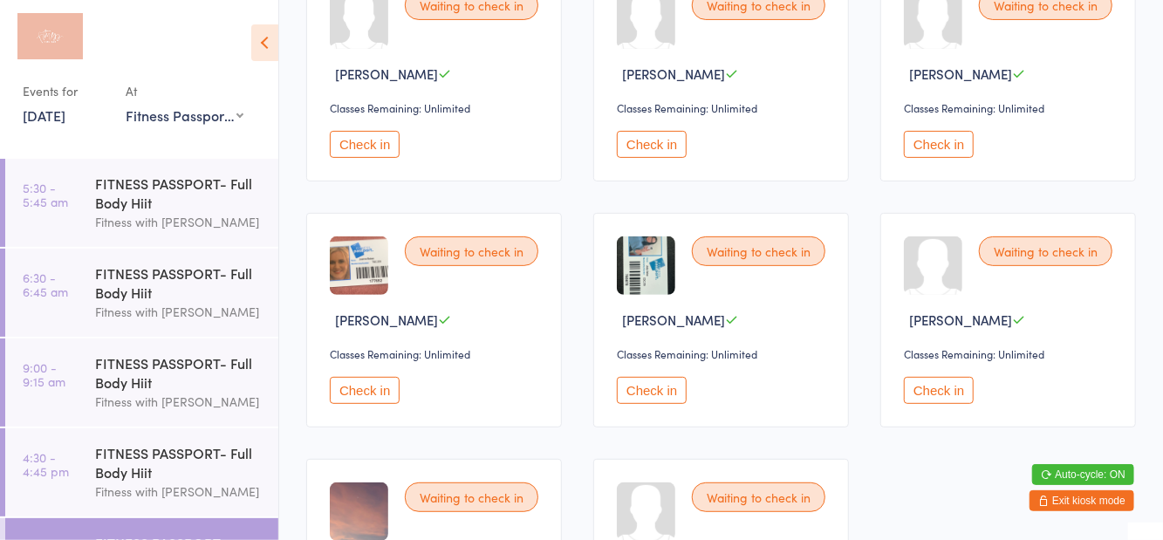
scroll to position [245, 0]
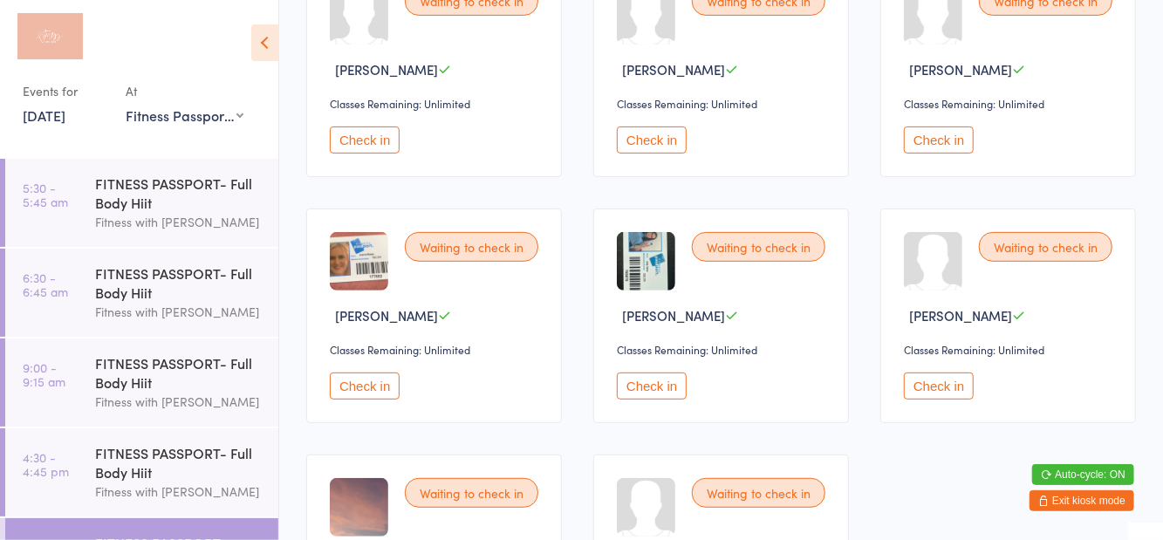
click at [658, 380] on button "Check in" at bounding box center [652, 386] width 70 height 27
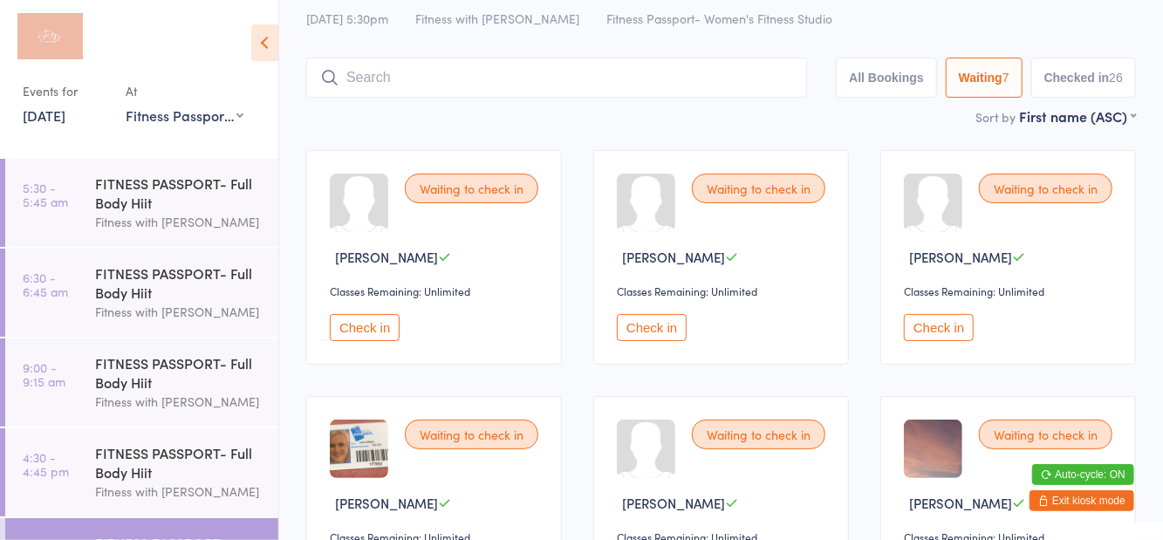
scroll to position [0, 0]
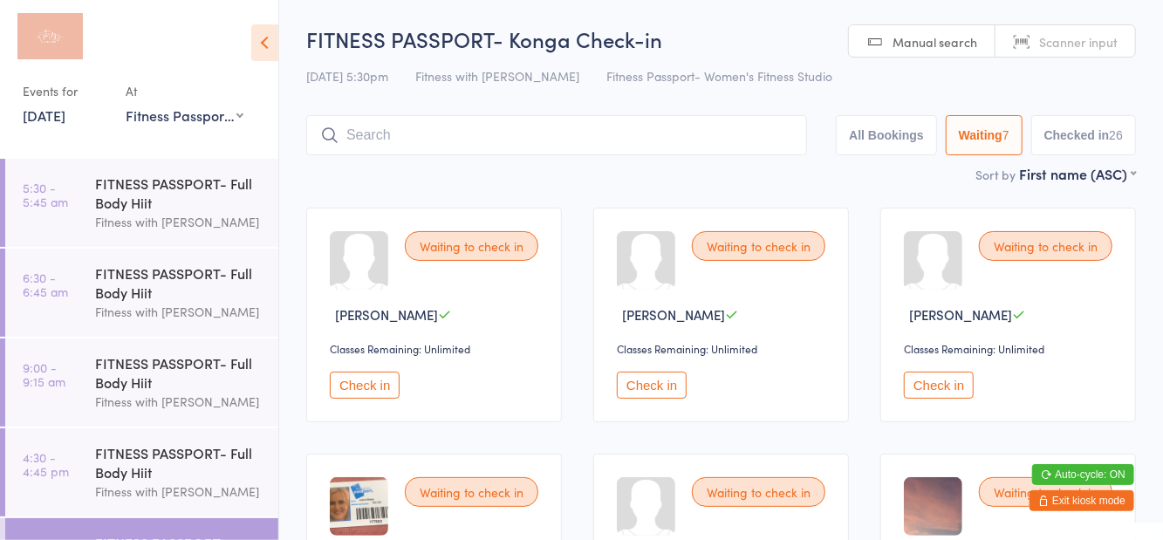
click at [950, 389] on button "Check in" at bounding box center [939, 385] width 70 height 27
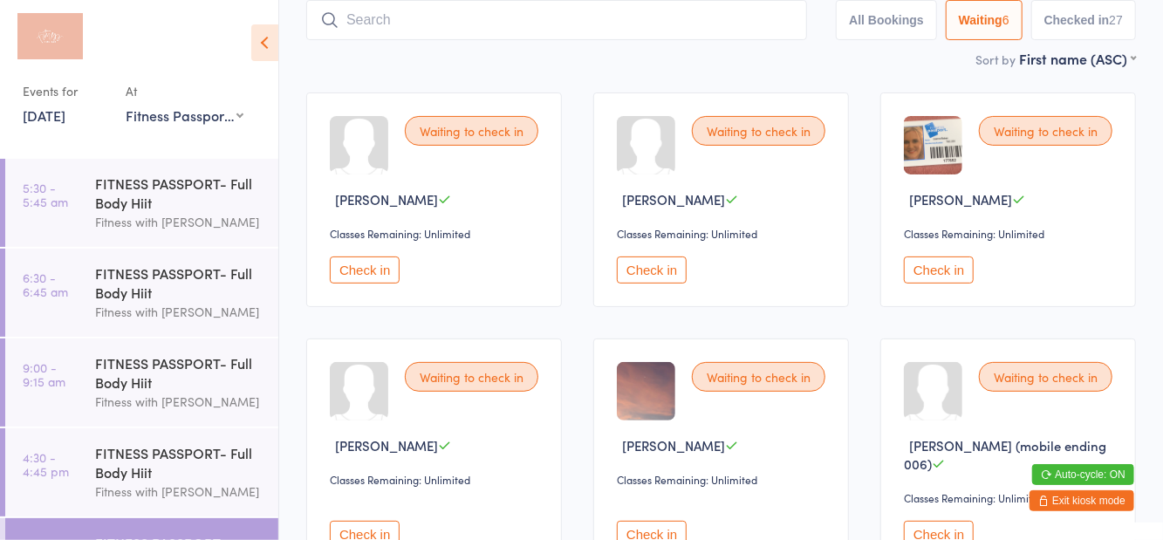
scroll to position [115, 0]
click at [654, 521] on button "Check in" at bounding box center [652, 534] width 70 height 27
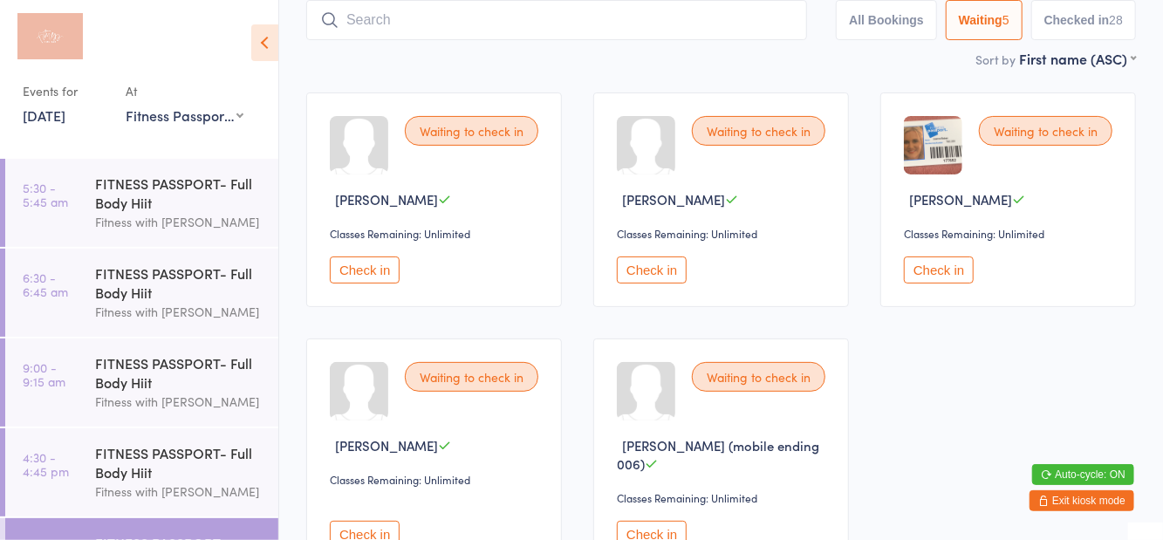
click at [375, 521] on button "Check in" at bounding box center [365, 534] width 70 height 27
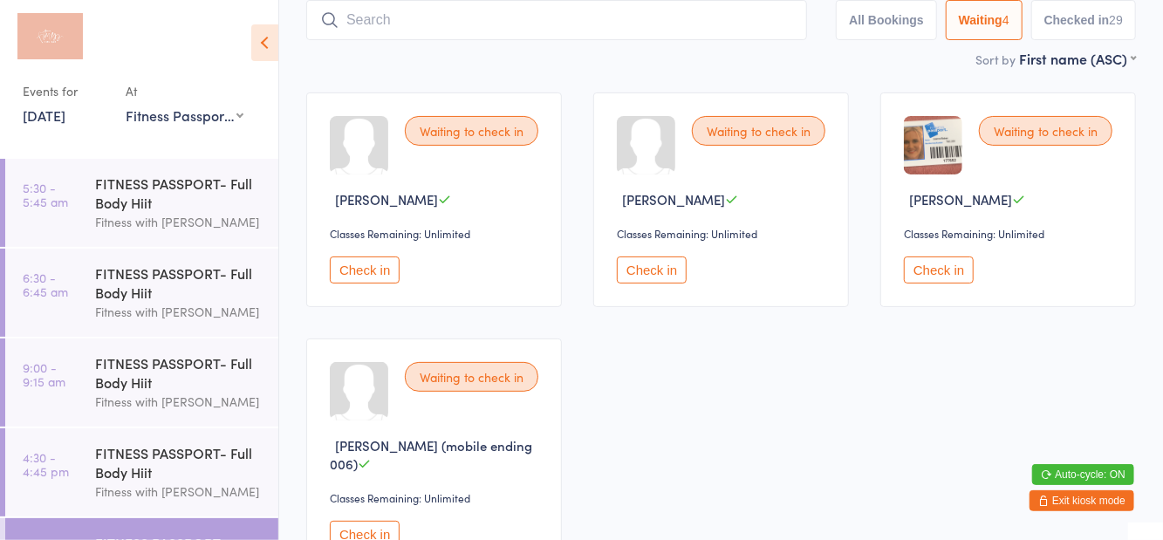
click at [948, 279] on button "Check in" at bounding box center [939, 270] width 70 height 27
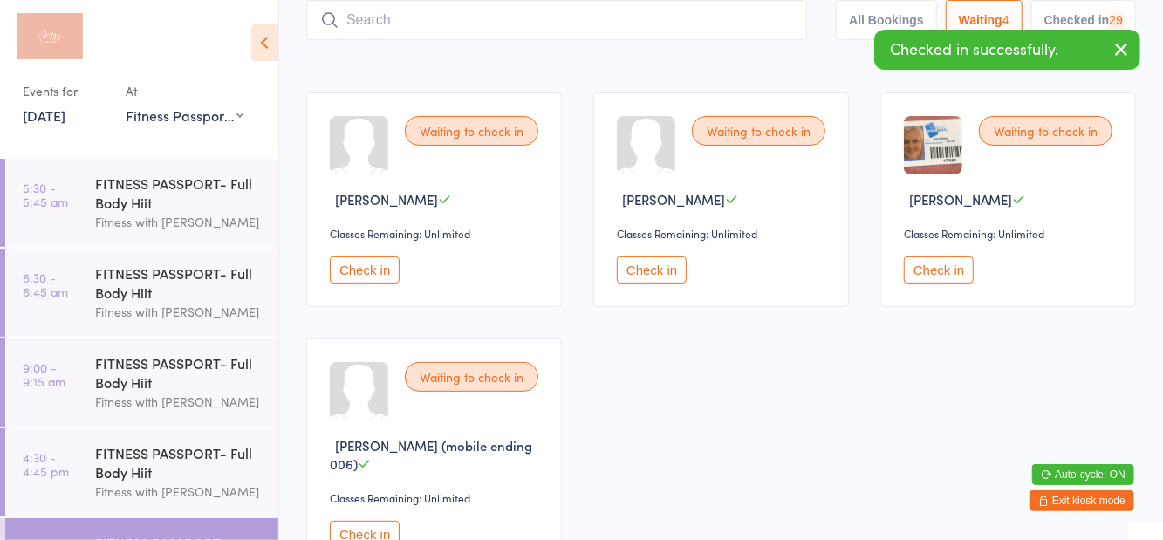
scroll to position [0, 0]
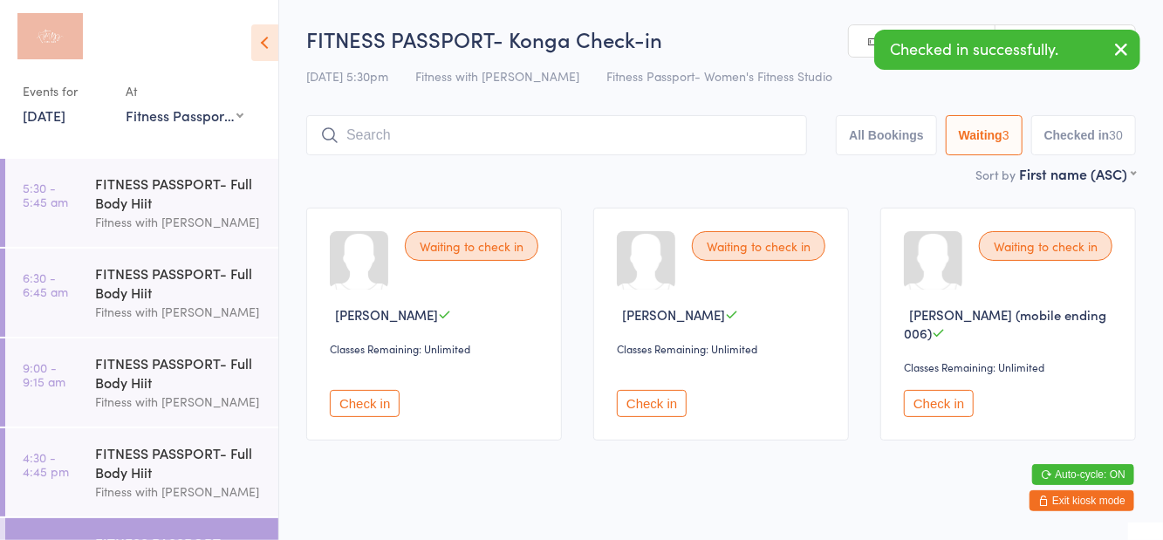
click at [680, 363] on div "Waiting to check in [PERSON_NAME] Classes Remaining: Unlimited Check in" at bounding box center [721, 324] width 256 height 233
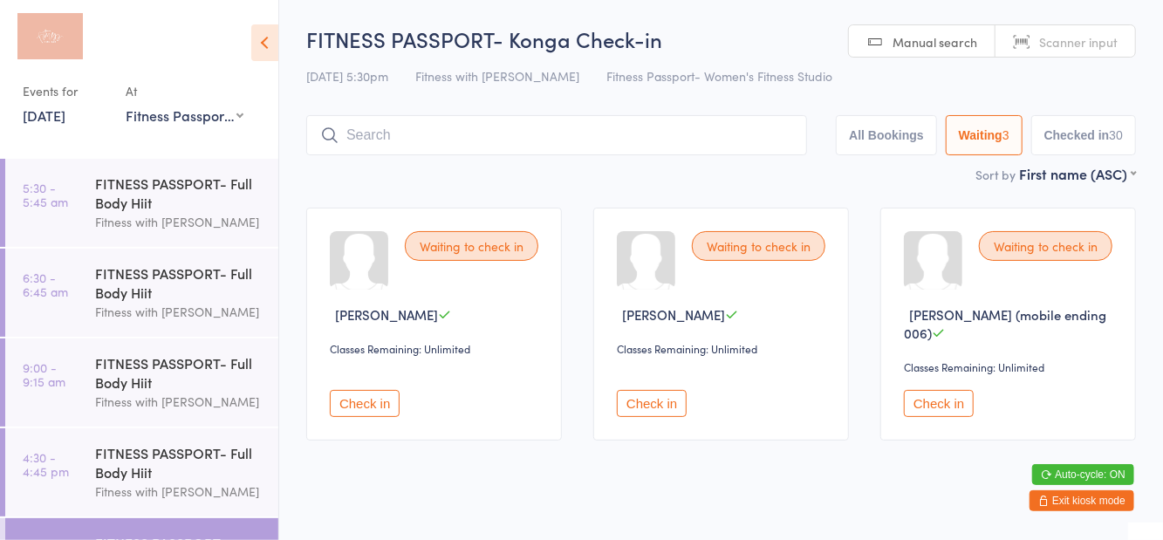
click at [645, 390] on button "Check in" at bounding box center [652, 403] width 70 height 27
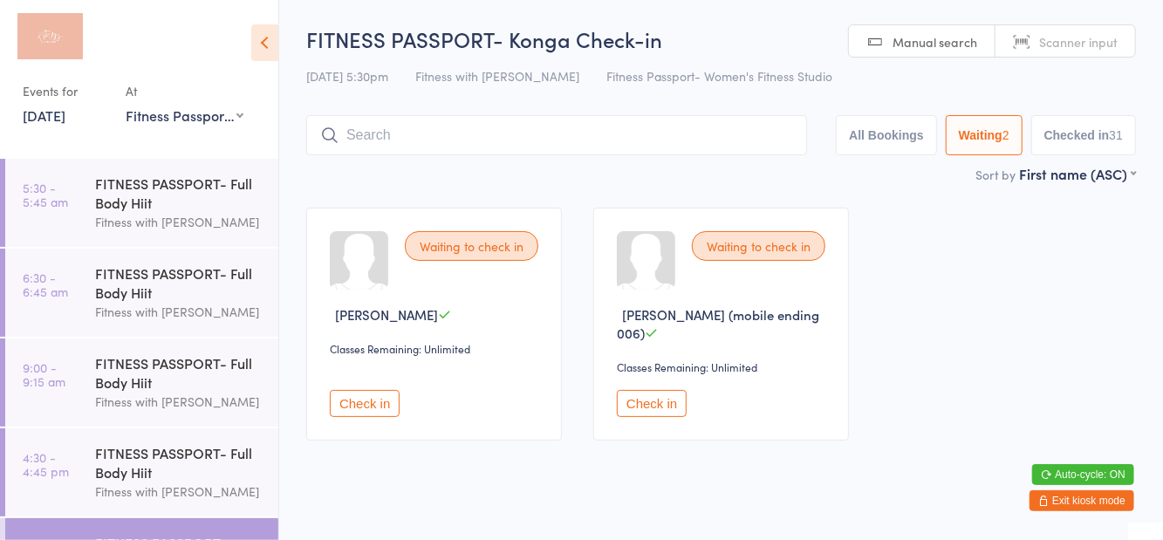
click at [380, 394] on button "Check in" at bounding box center [365, 403] width 70 height 27
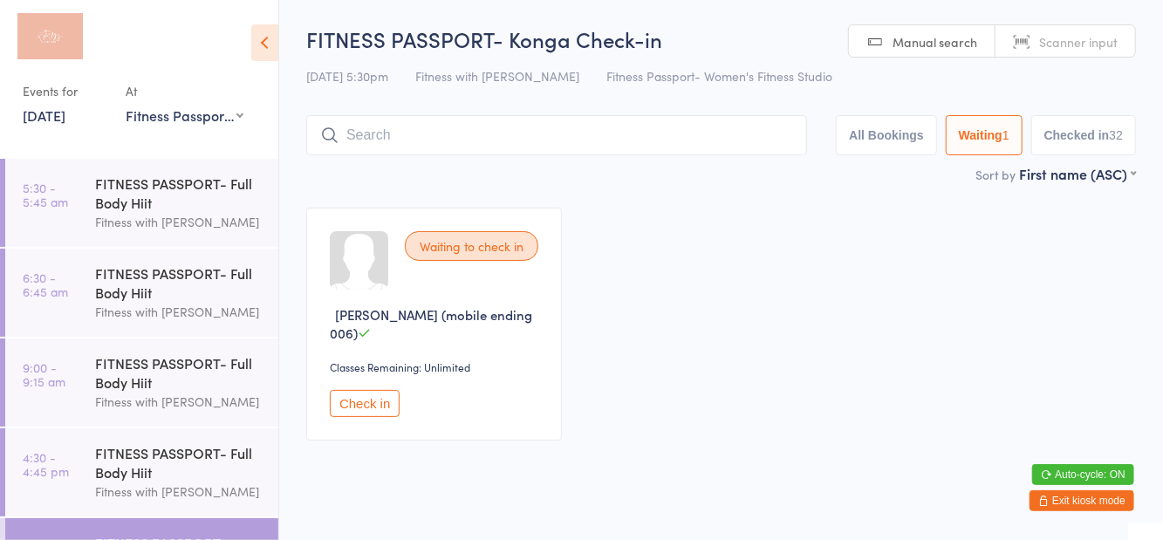
click at [361, 396] on button "Check in" at bounding box center [365, 403] width 70 height 27
